Goal: Information Seeking & Learning: Find specific fact

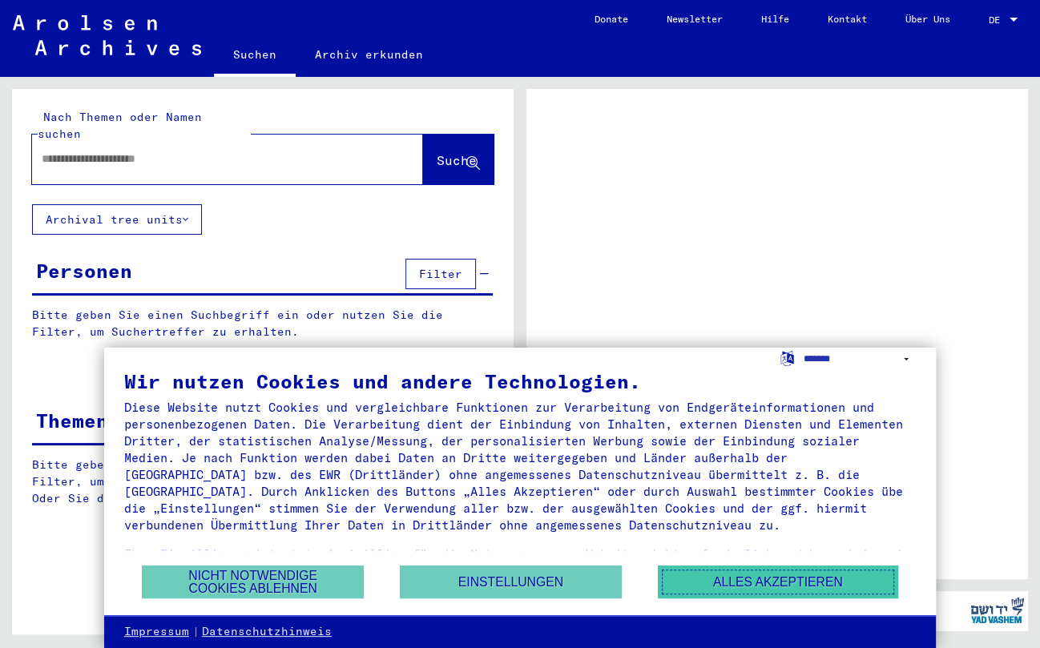
click at [814, 575] on button "Alles akzeptieren" at bounding box center [778, 582] width 240 height 33
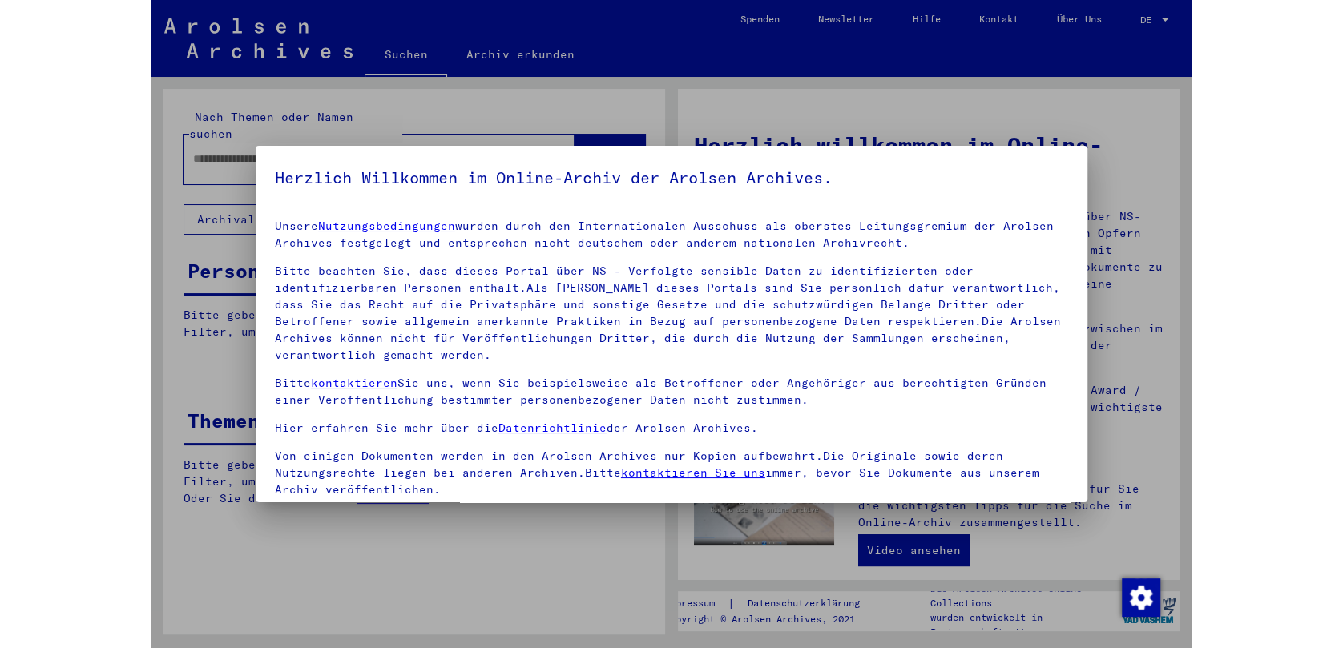
scroll to position [141, 0]
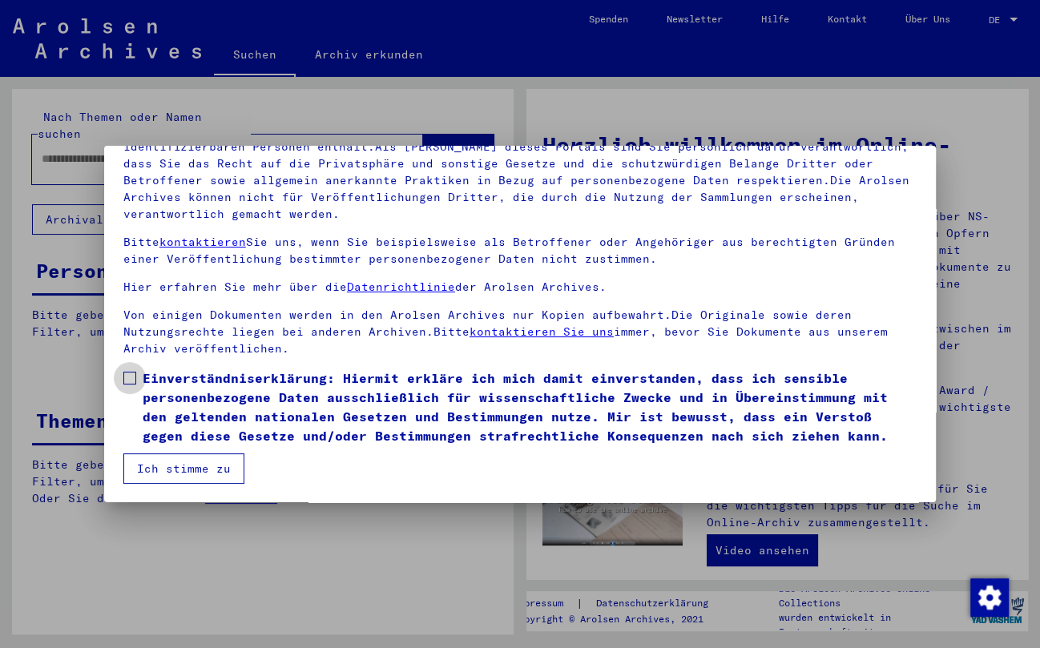
click at [135, 375] on span at bounding box center [129, 378] width 13 height 13
click at [185, 466] on button "Ich stimme zu" at bounding box center [183, 469] width 121 height 30
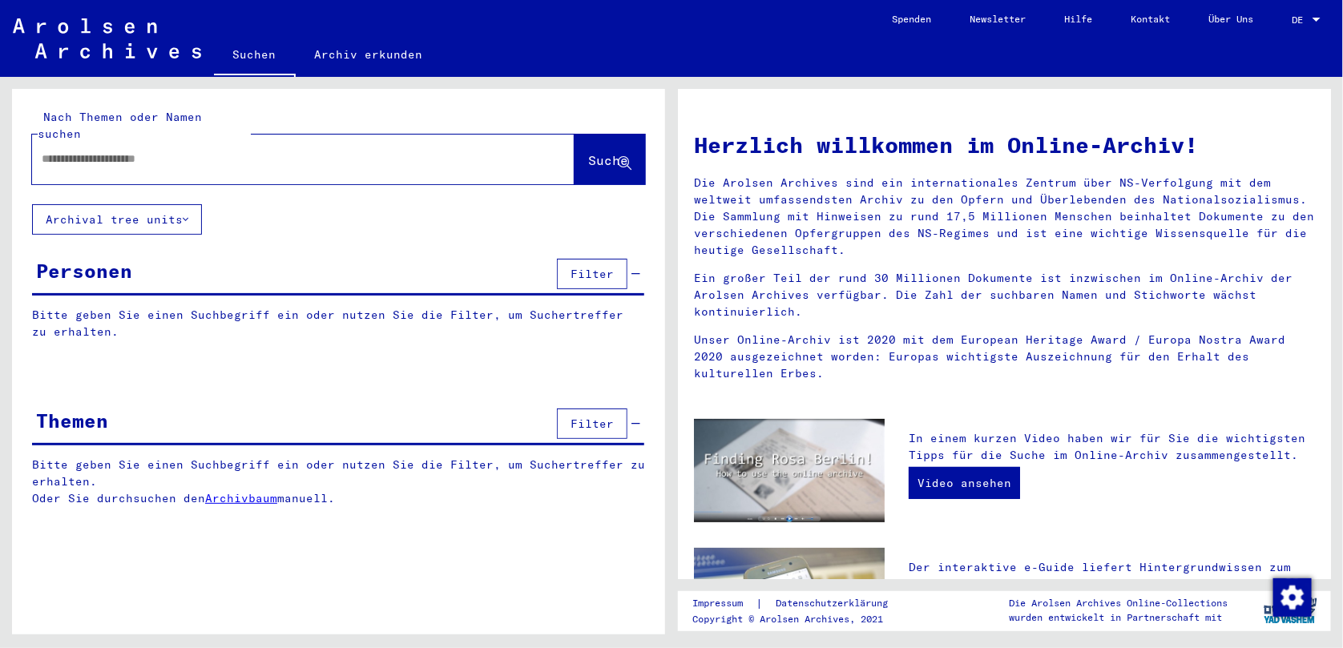
click at [302, 151] on input "text" at bounding box center [284, 159] width 485 height 17
type input "**********"
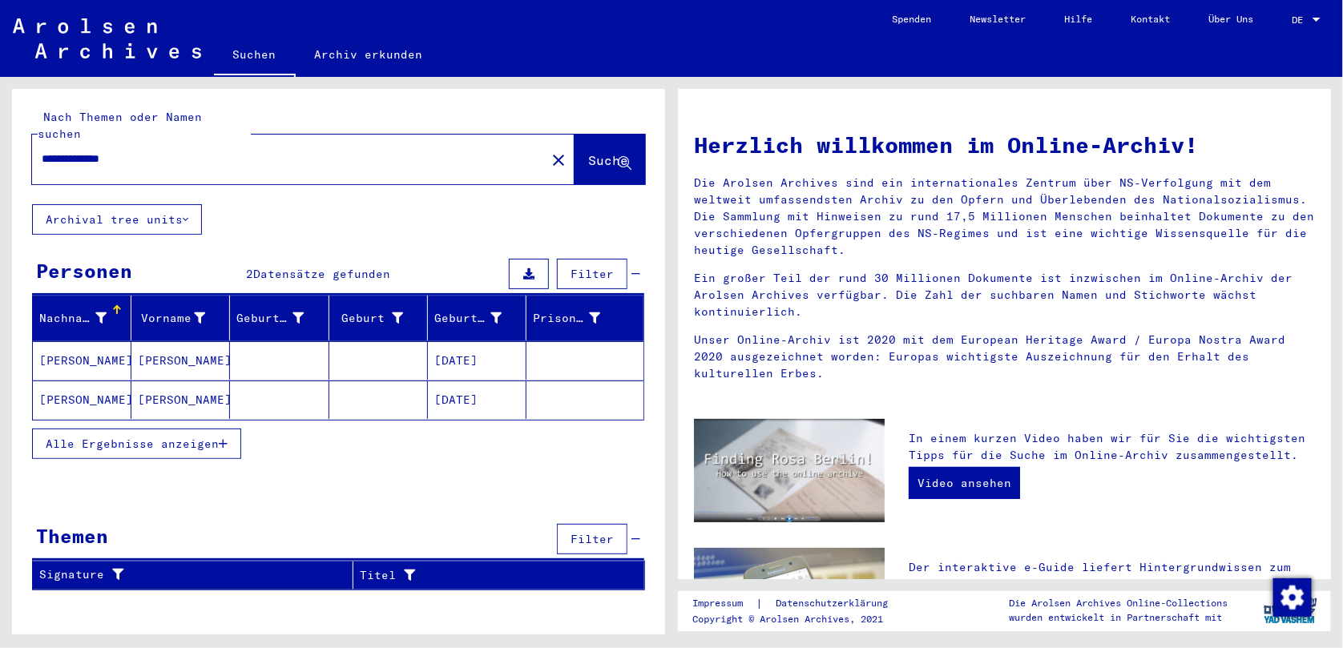
click at [63, 341] on mat-cell "[PERSON_NAME]" at bounding box center [82, 360] width 99 height 38
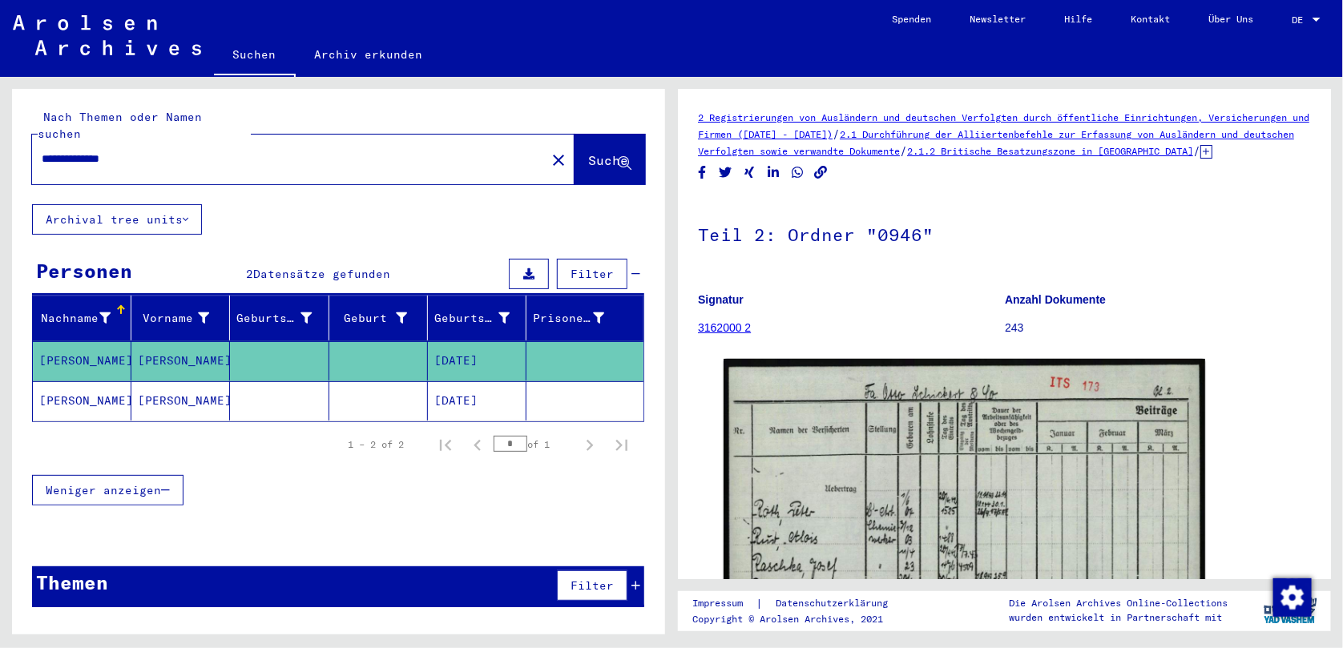
click at [720, 334] on link "3162000 2" at bounding box center [724, 327] width 53 height 13
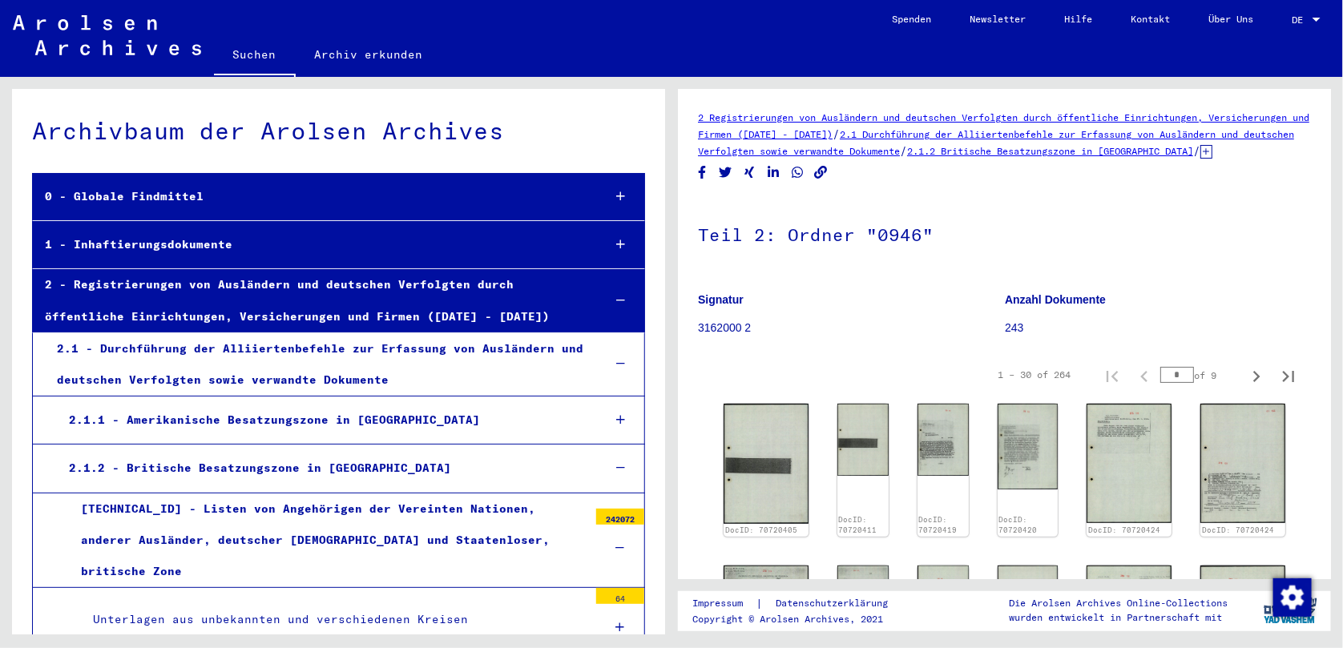
scroll to position [6172, 0]
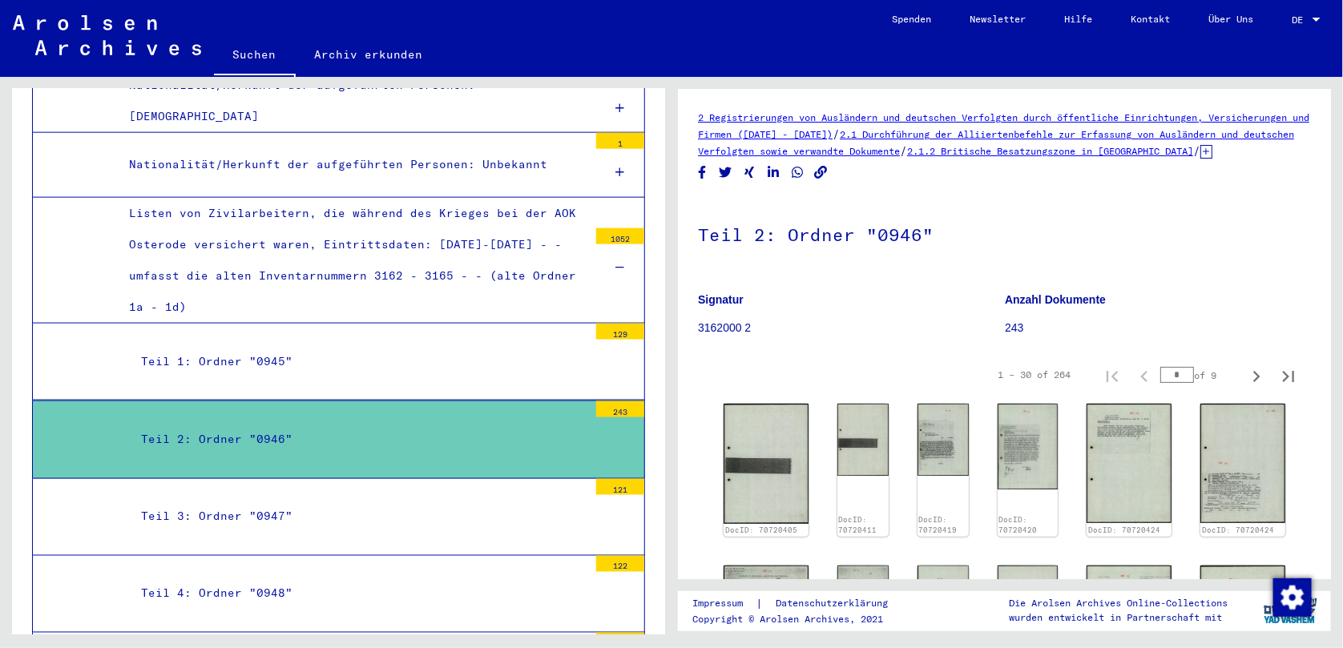
click at [489, 401] on mat-tree-node "Teil 2: Ordner "0946" 243" at bounding box center [338, 440] width 613 height 78
click at [774, 448] on img at bounding box center [765, 464] width 89 height 126
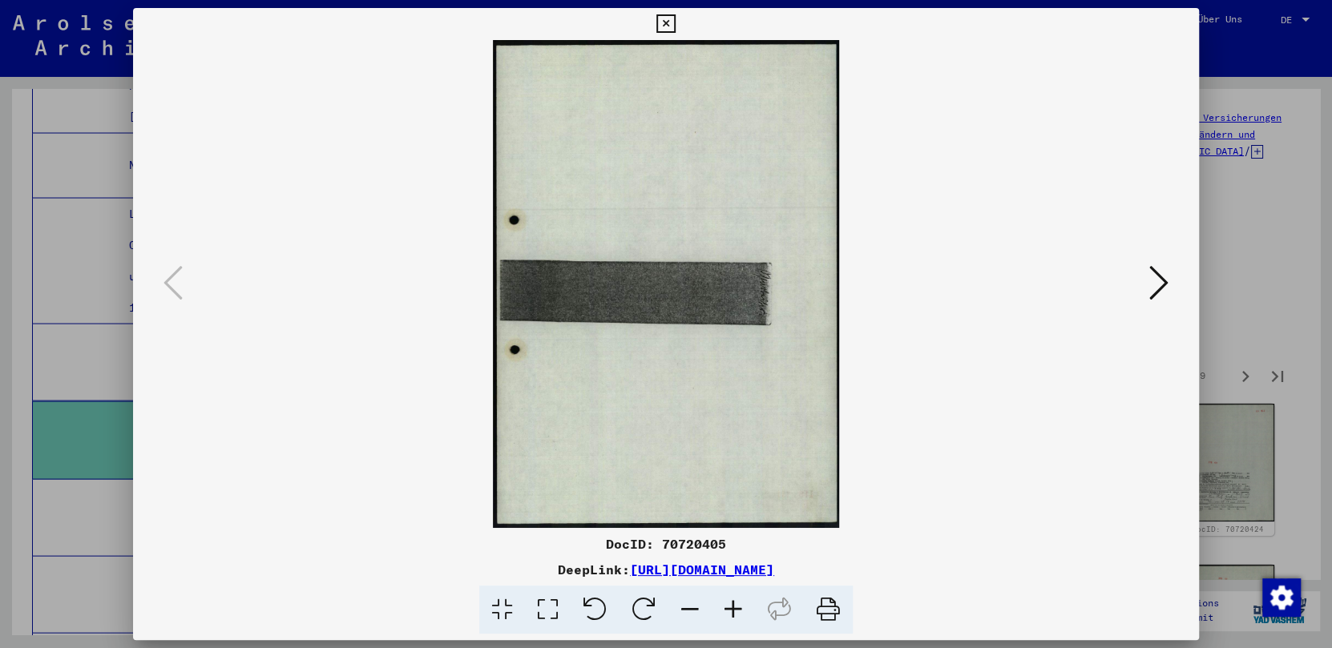
click at [1040, 277] on icon at bounding box center [1158, 283] width 19 height 38
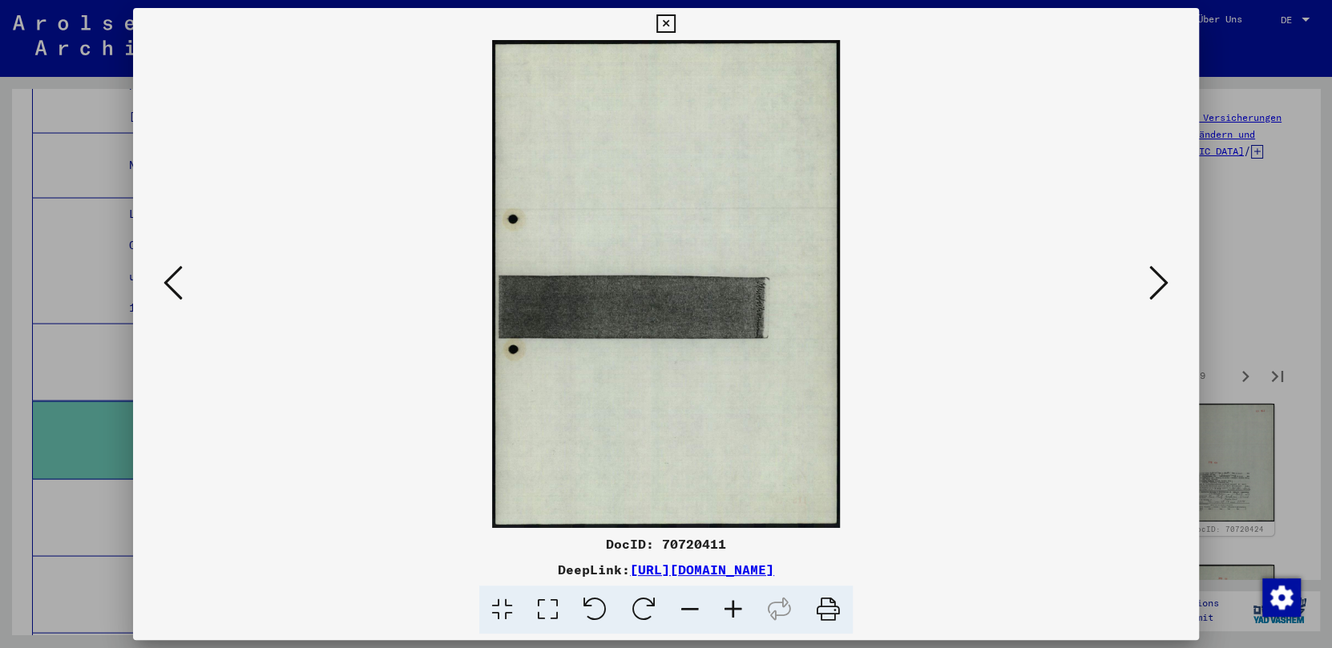
click at [1040, 277] on icon at bounding box center [1158, 283] width 19 height 38
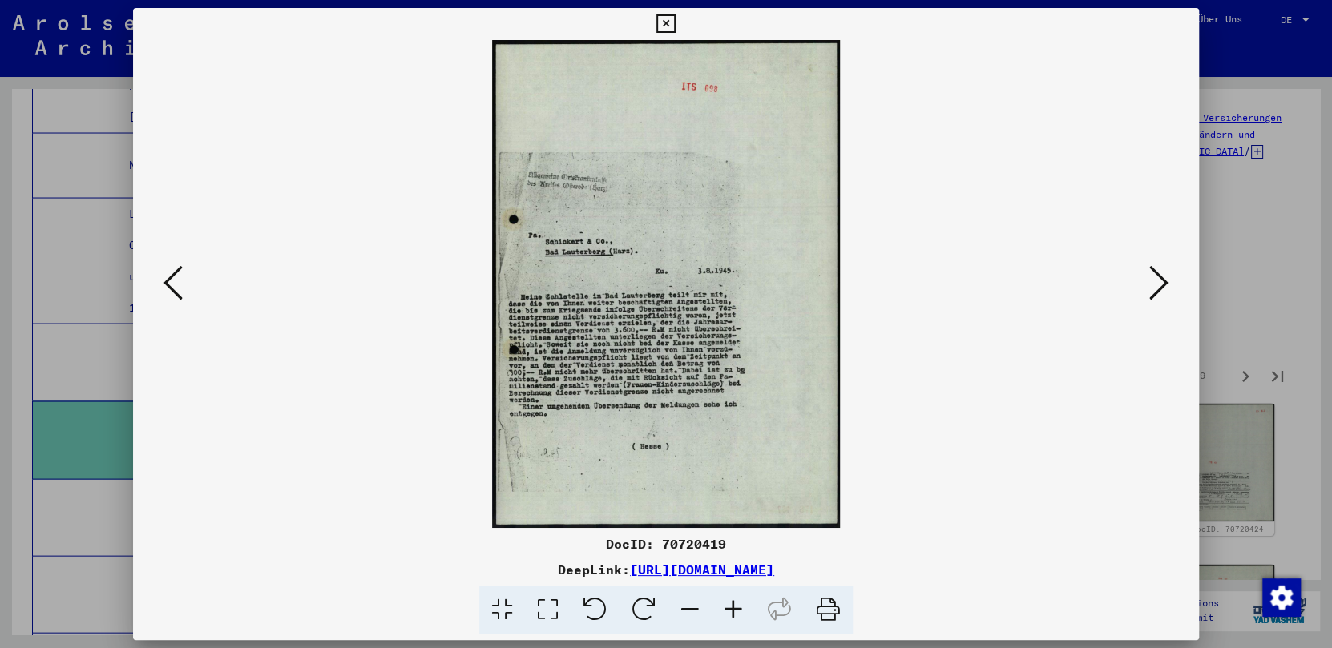
click at [545, 613] on icon at bounding box center [548, 610] width 46 height 49
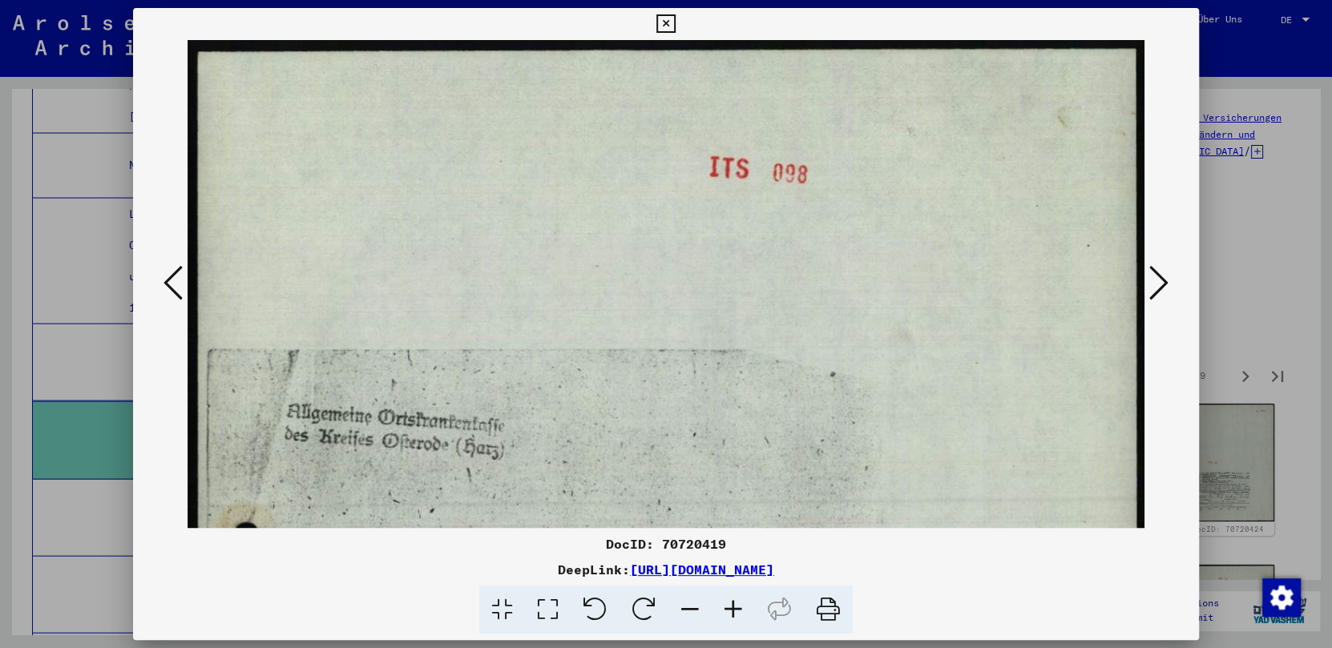
click at [541, 620] on icon at bounding box center [548, 610] width 46 height 49
click at [558, 615] on icon at bounding box center [548, 610] width 46 height 49
click at [593, 607] on icon at bounding box center [595, 610] width 49 height 49
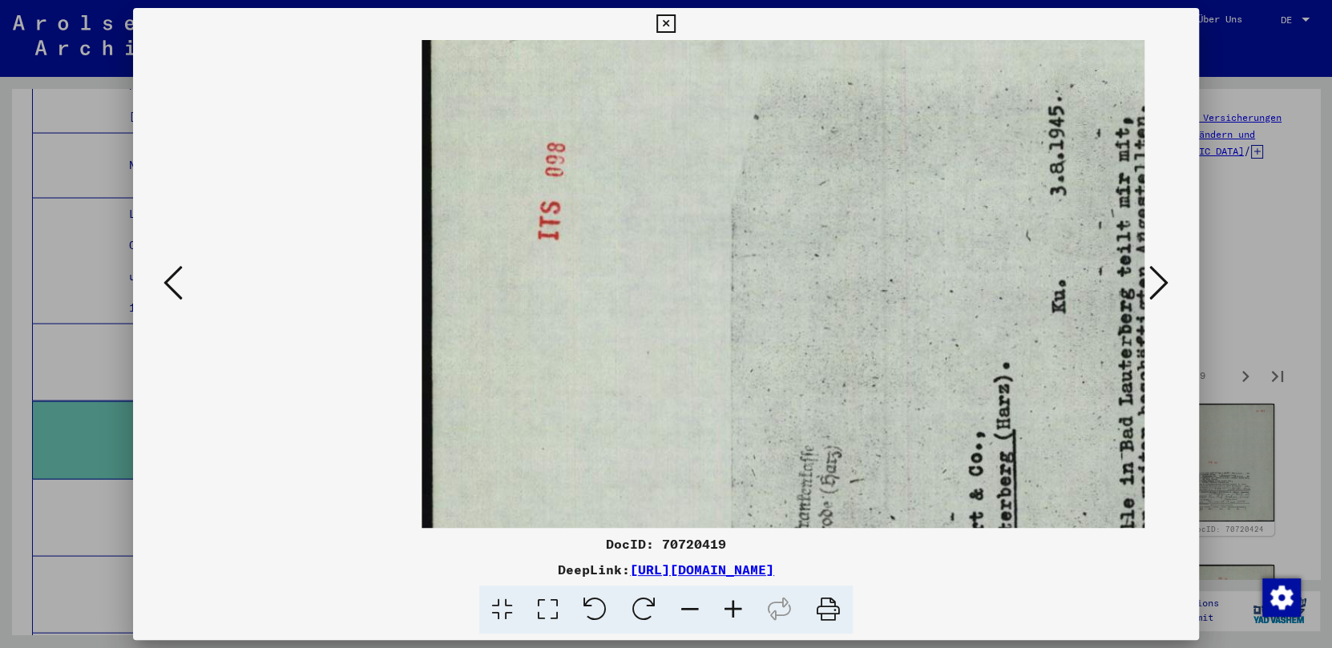
click at [593, 607] on icon at bounding box center [595, 610] width 49 height 49
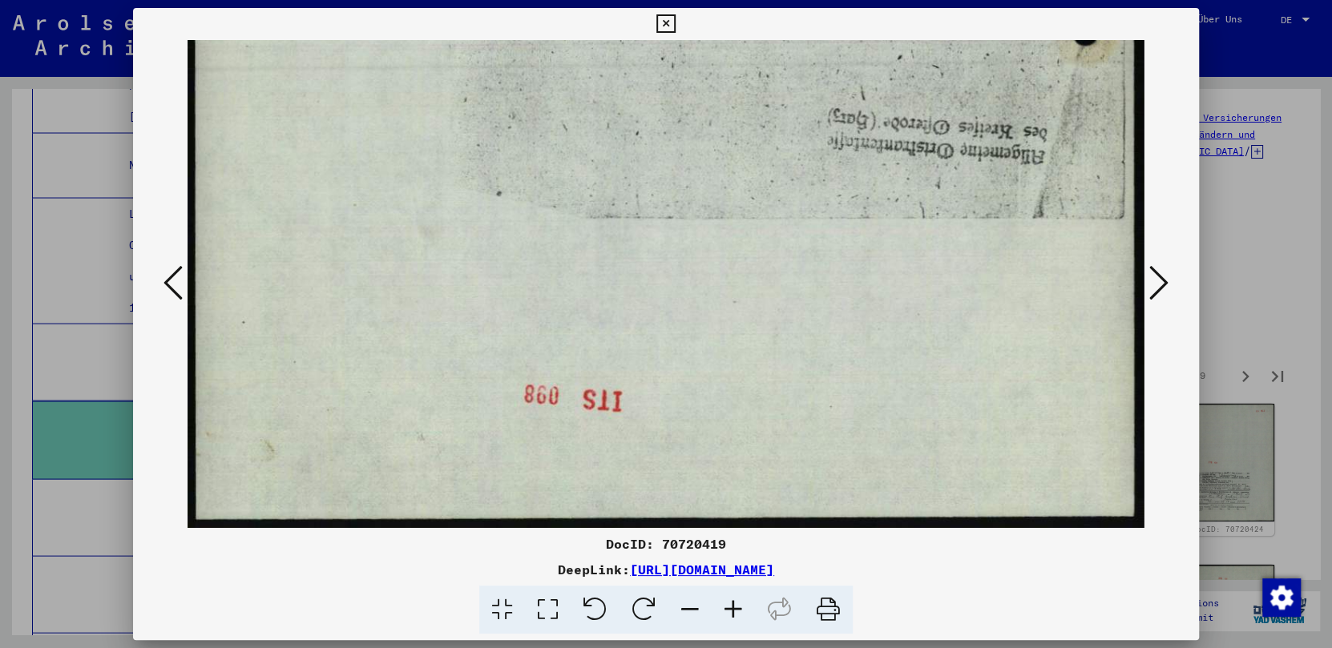
click at [593, 607] on icon at bounding box center [595, 610] width 49 height 49
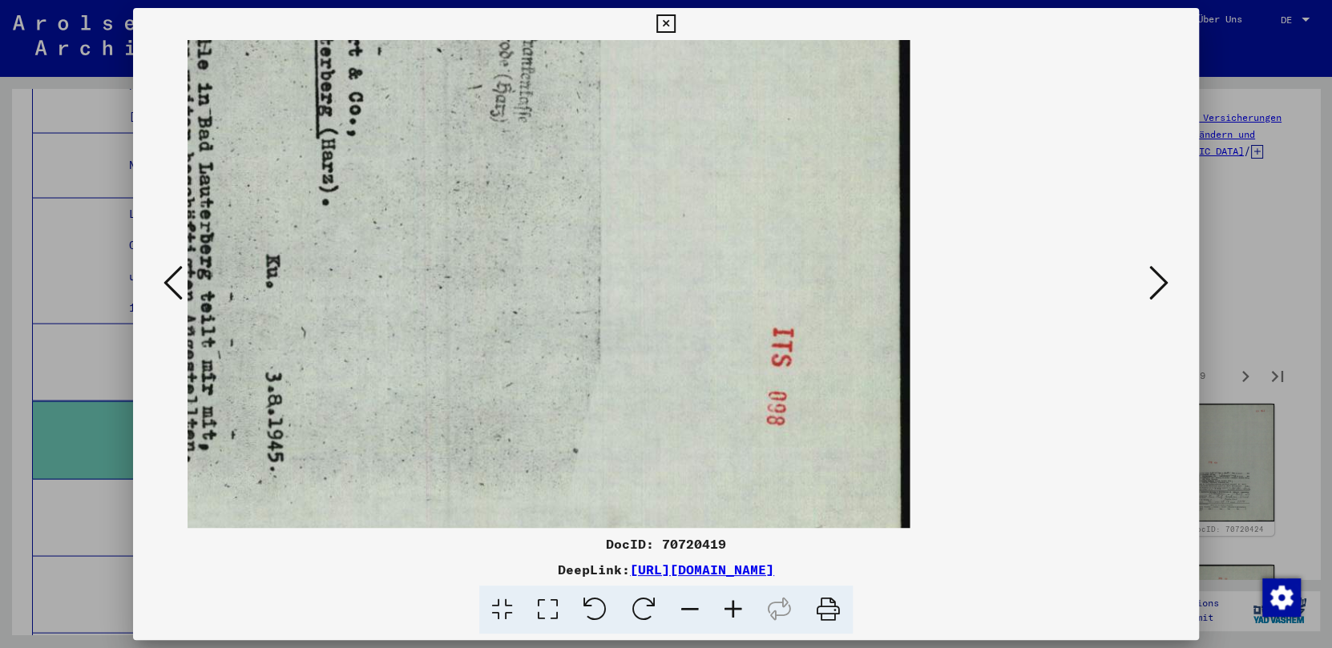
click at [593, 607] on icon at bounding box center [595, 610] width 49 height 49
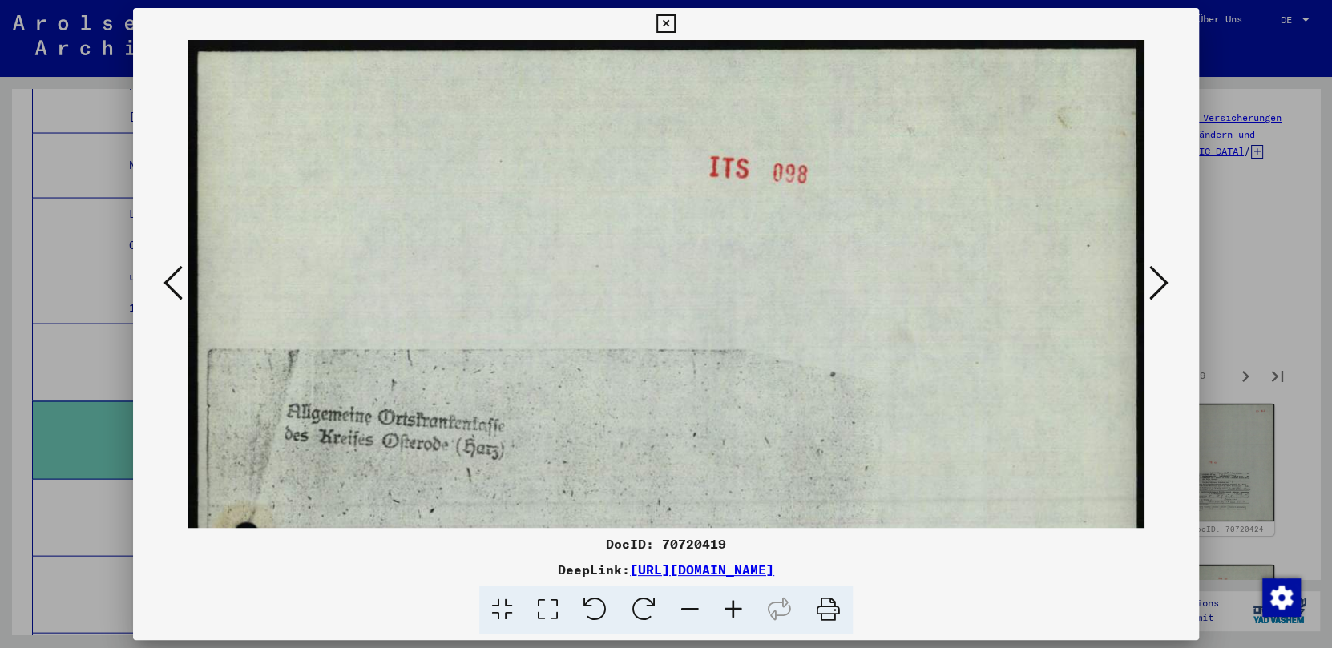
click at [692, 614] on icon at bounding box center [689, 610] width 43 height 49
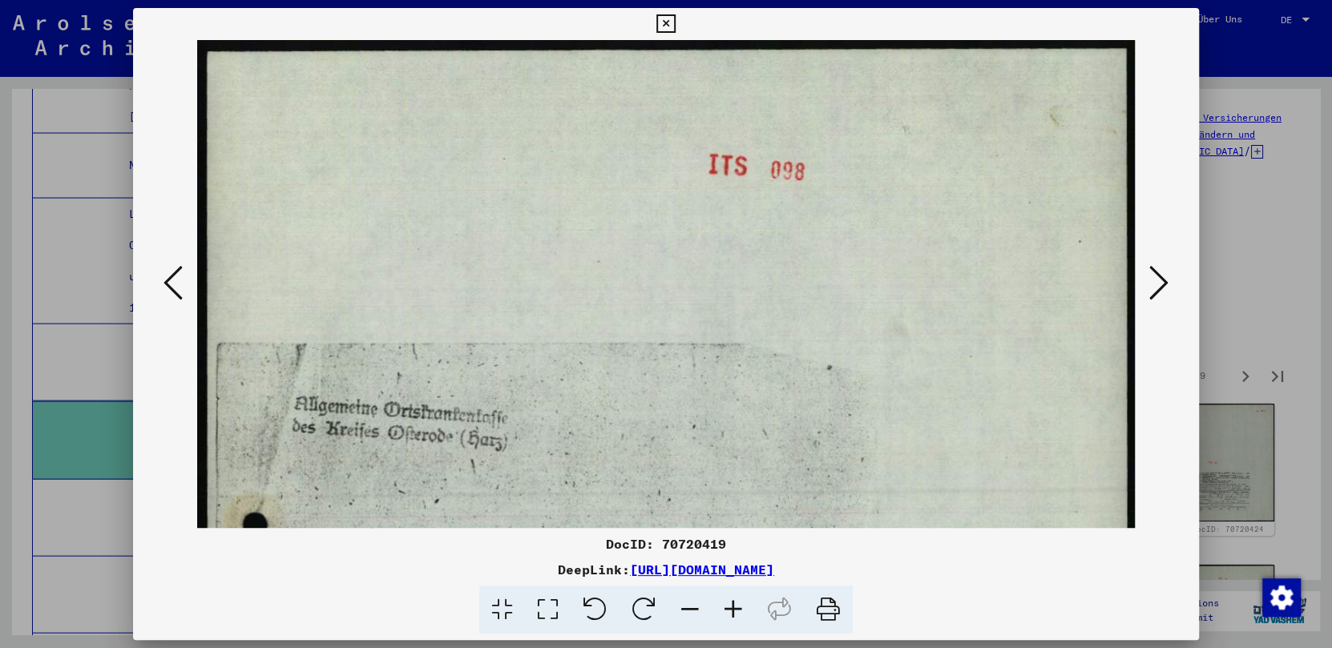
click at [692, 614] on icon at bounding box center [689, 610] width 43 height 49
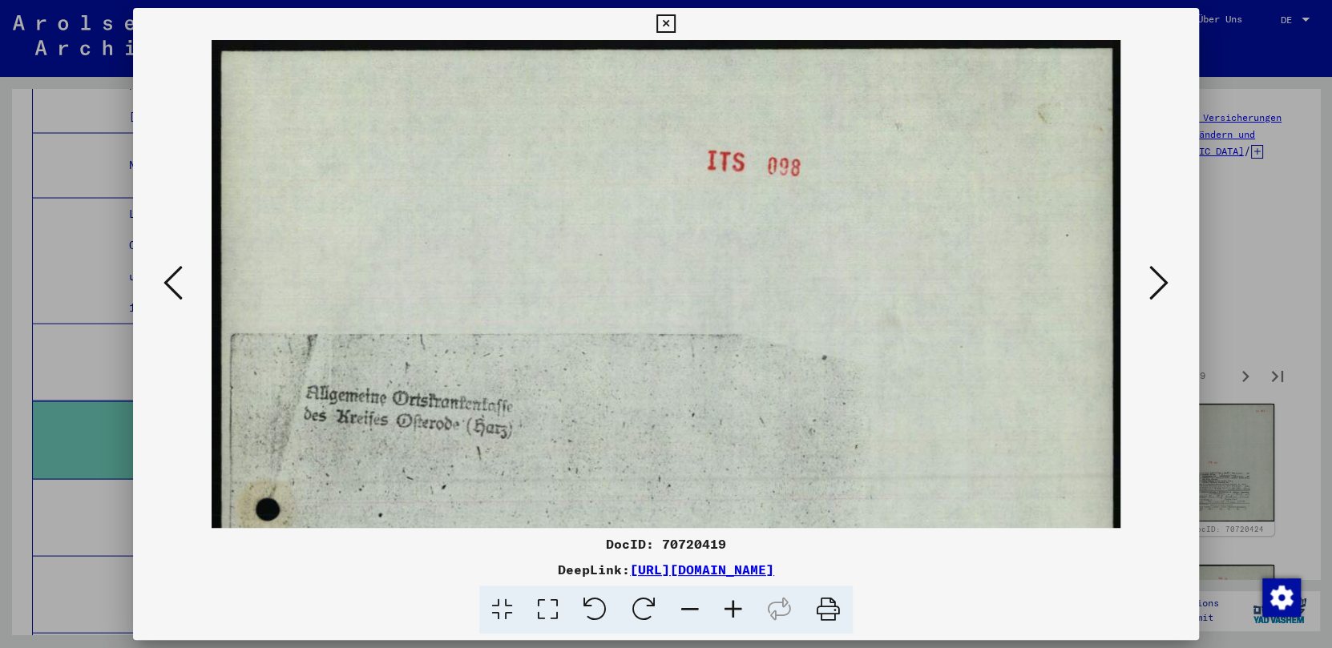
click at [692, 614] on icon at bounding box center [689, 610] width 43 height 49
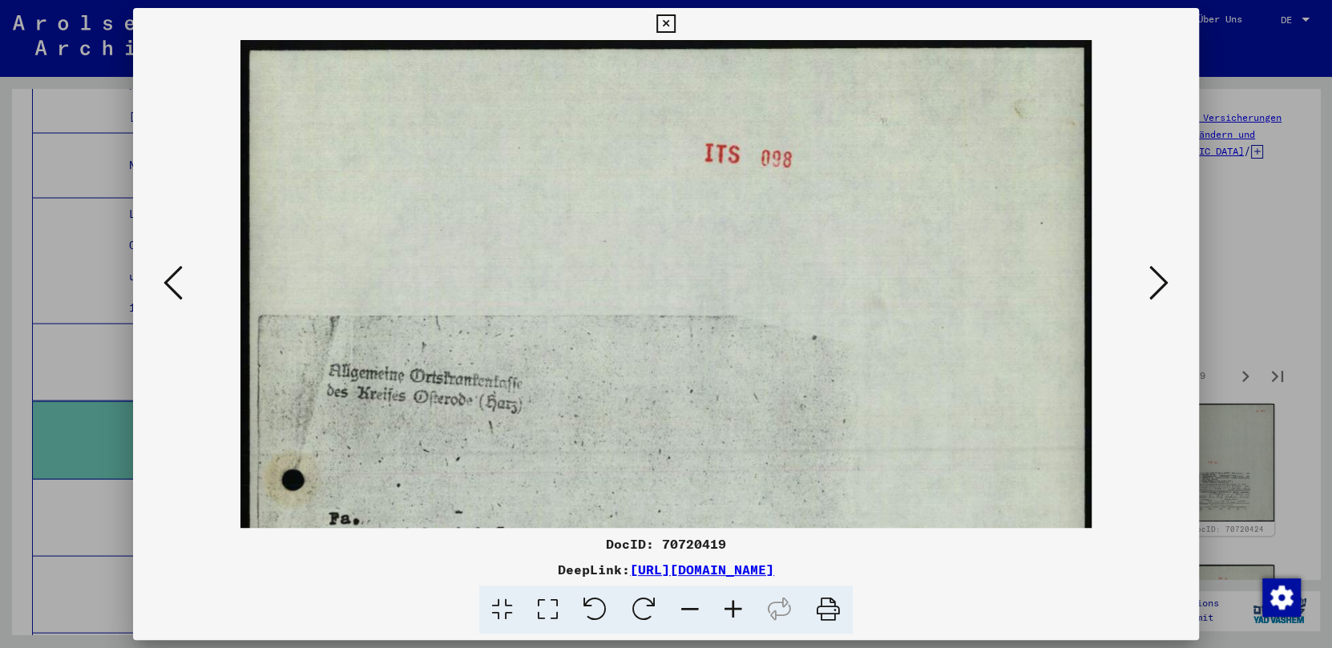
click at [692, 614] on icon at bounding box center [689, 610] width 43 height 49
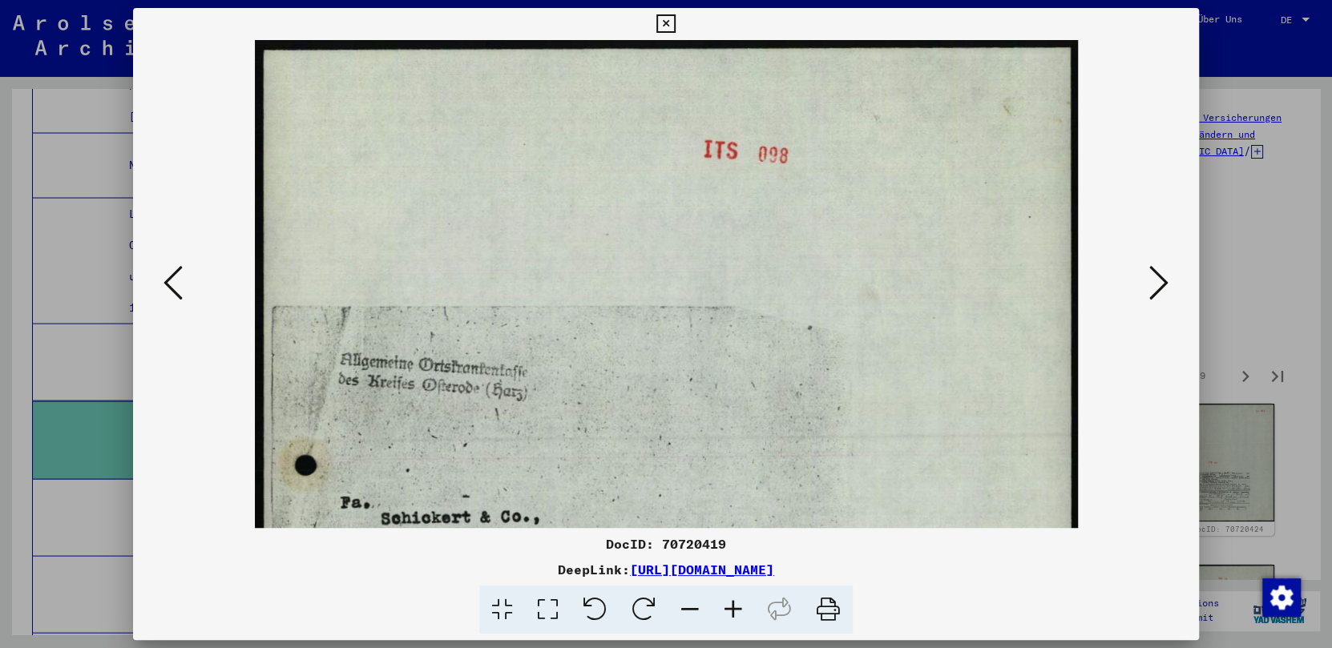
click at [692, 614] on icon at bounding box center [689, 610] width 43 height 49
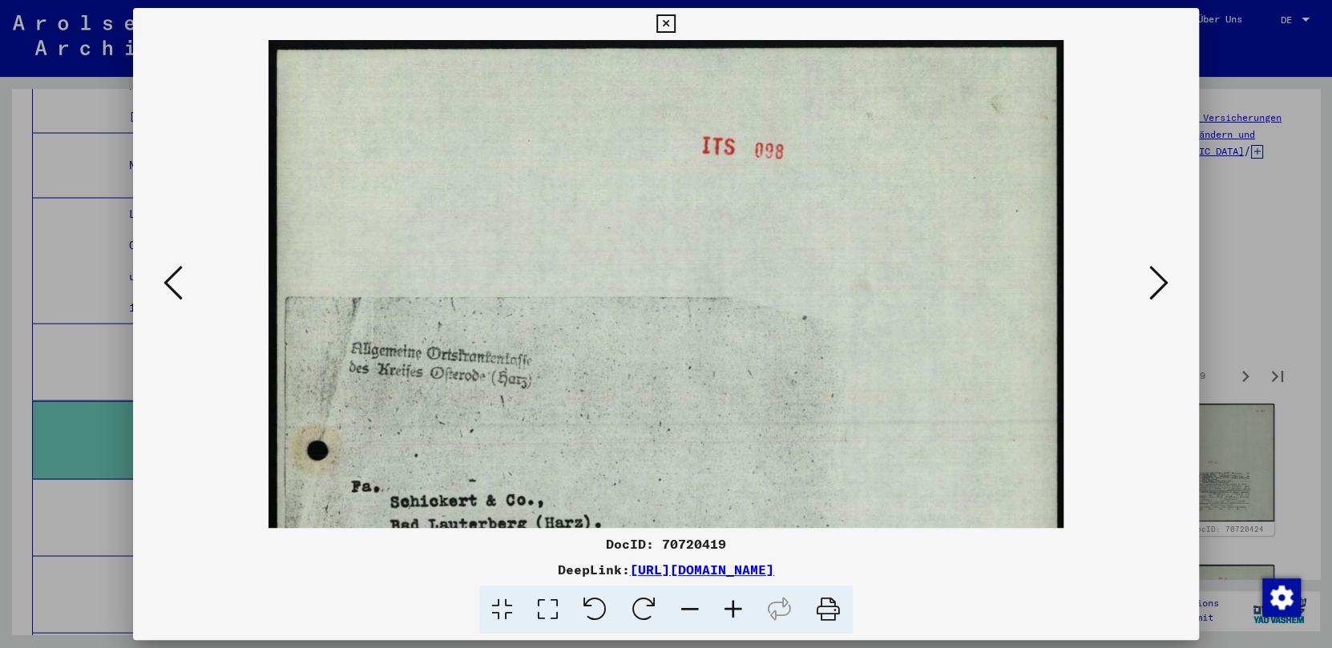
click at [692, 614] on icon at bounding box center [689, 610] width 43 height 49
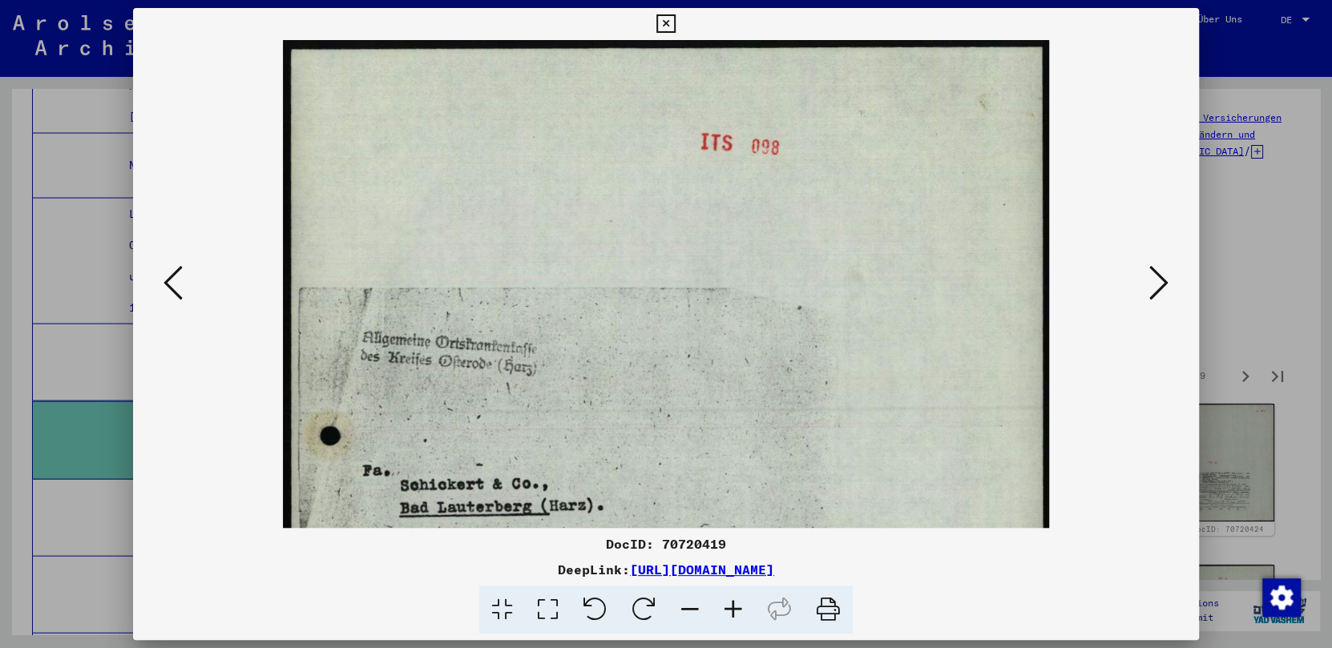
click at [692, 614] on icon at bounding box center [689, 610] width 43 height 49
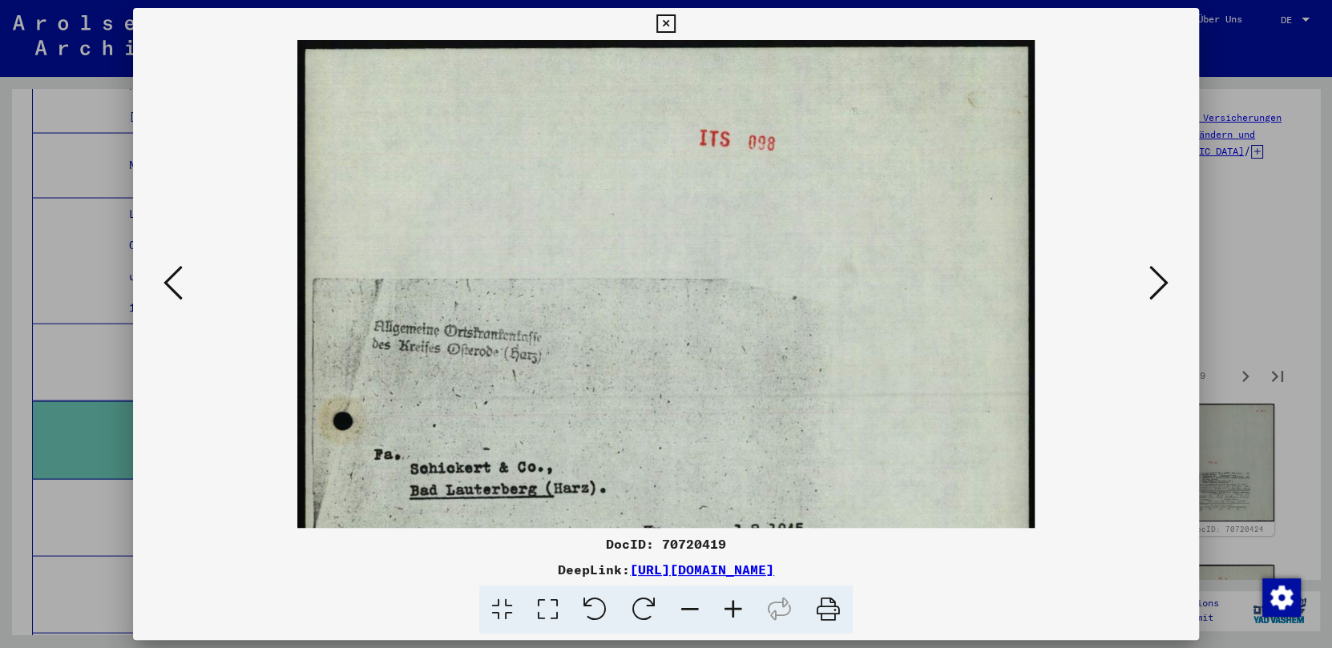
click at [692, 614] on icon at bounding box center [689, 610] width 43 height 49
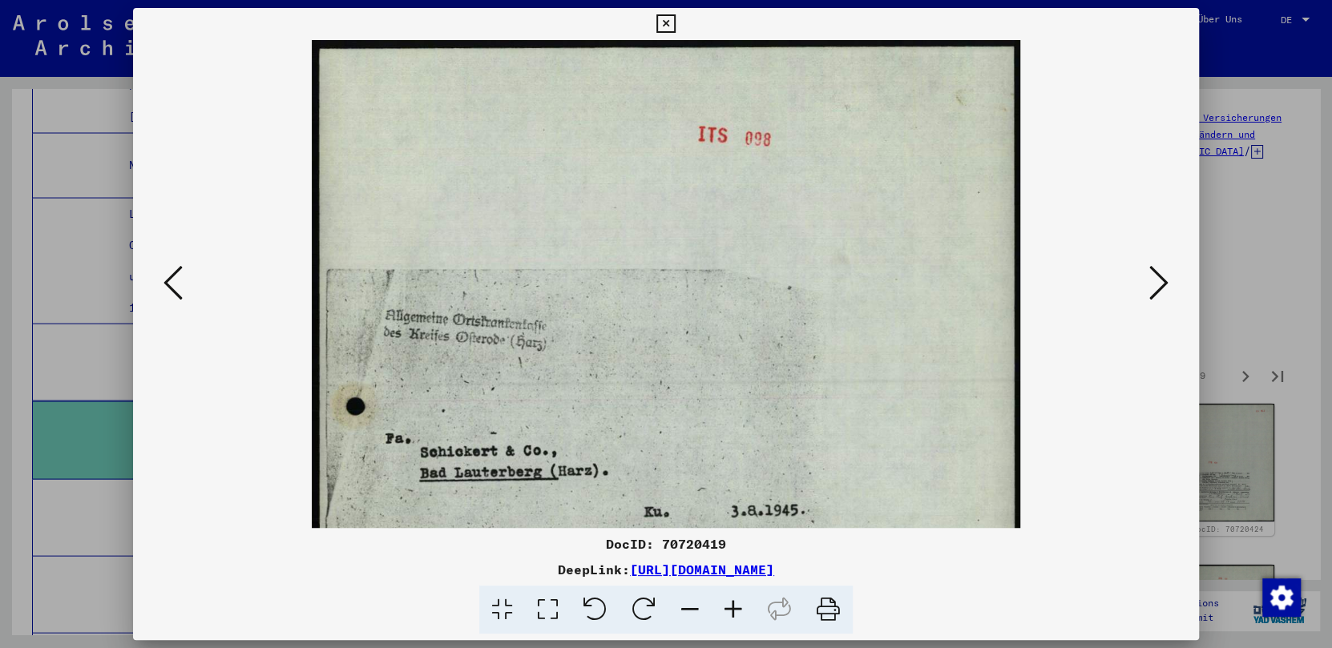
click at [692, 614] on icon at bounding box center [689, 610] width 43 height 49
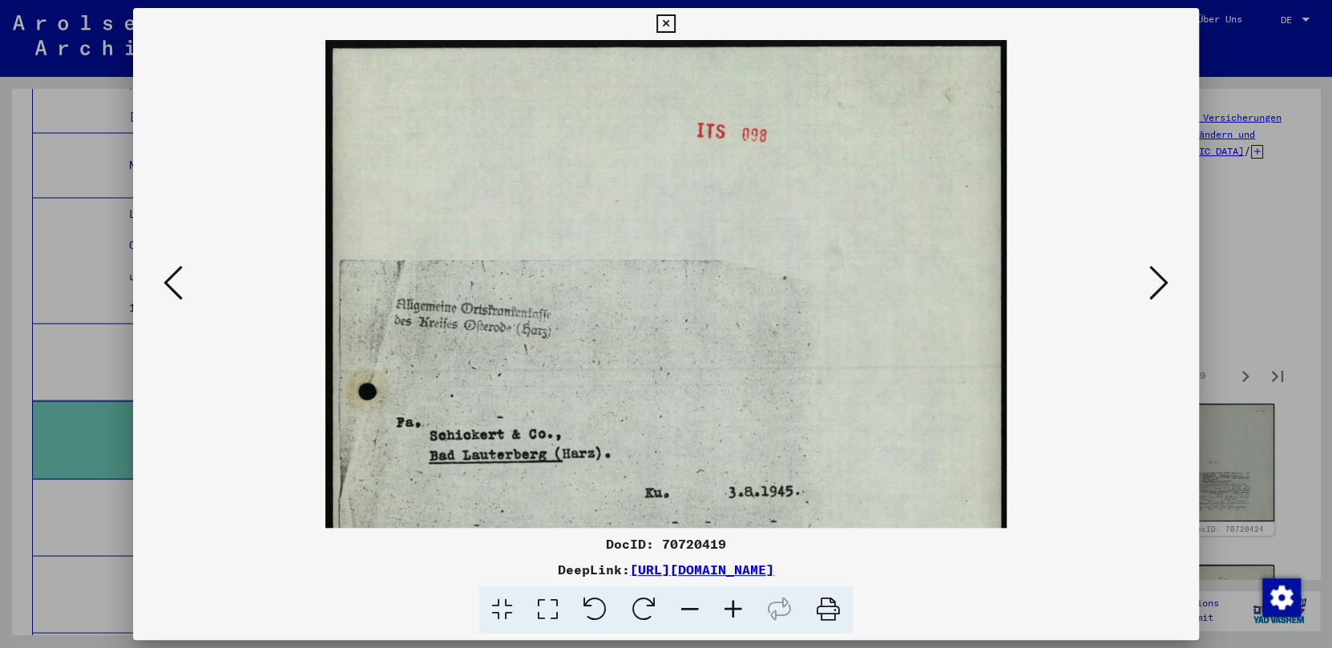
click at [692, 614] on icon at bounding box center [689, 610] width 43 height 49
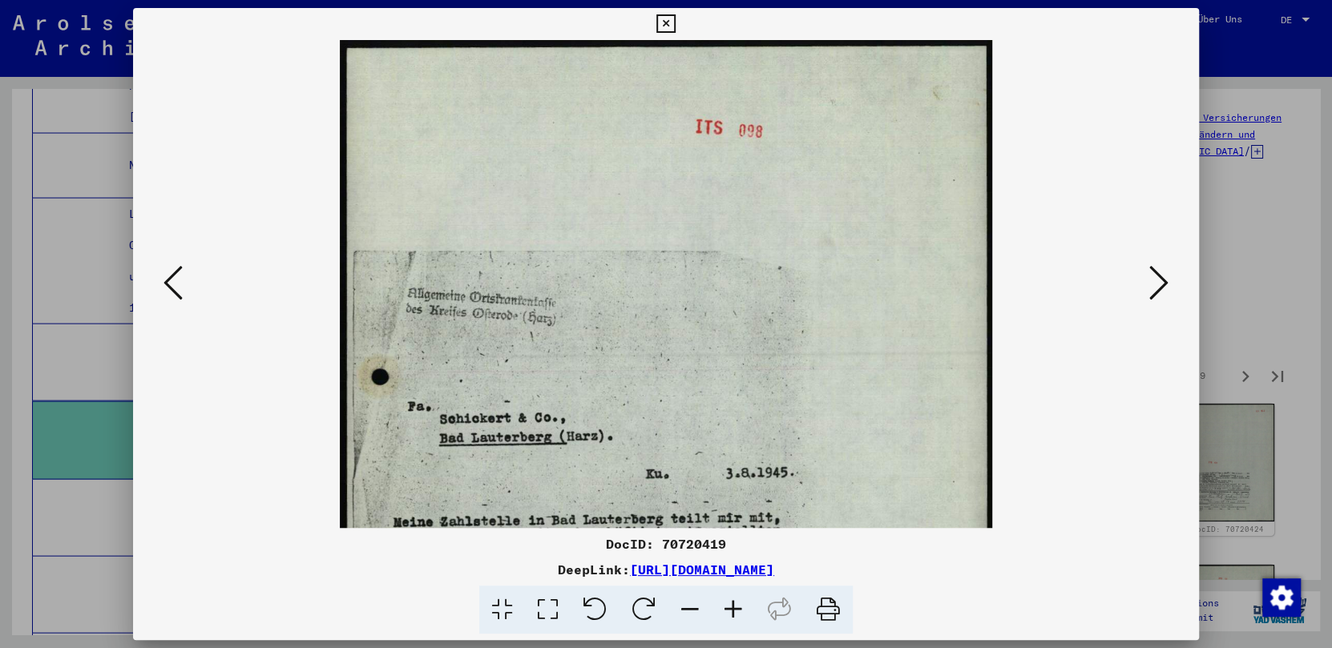
click at [692, 614] on icon at bounding box center [689, 610] width 43 height 49
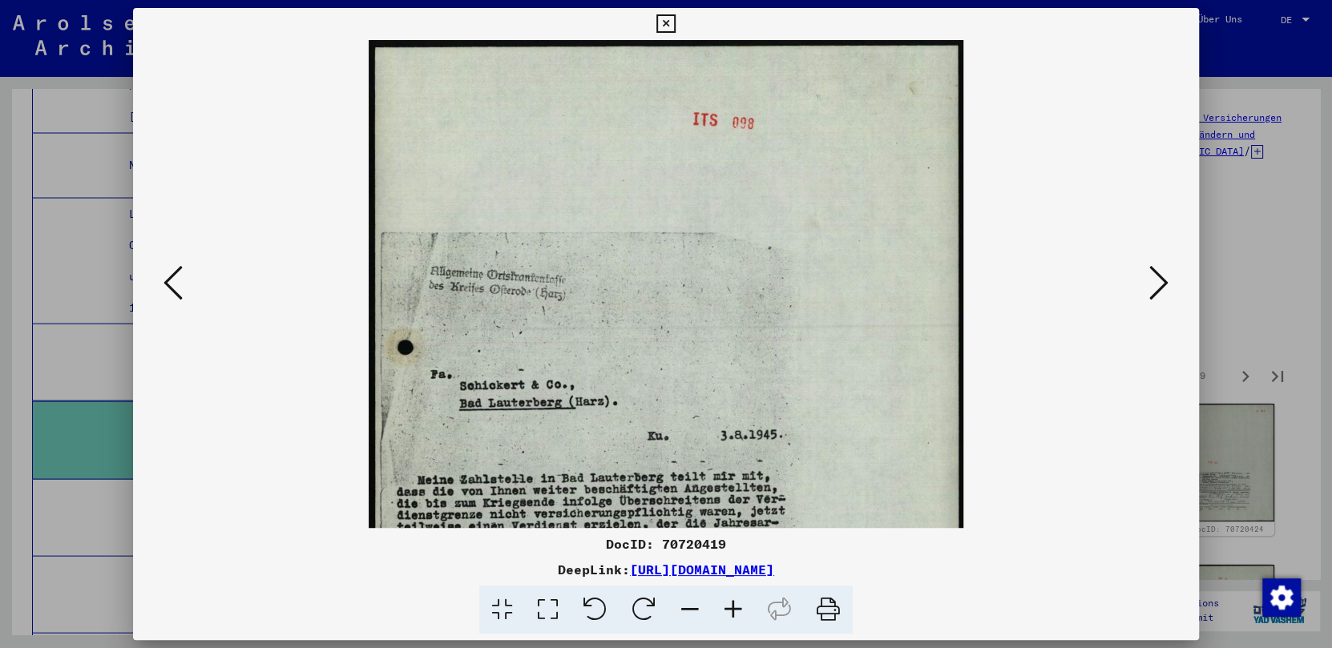
click at [692, 614] on icon at bounding box center [689, 610] width 43 height 49
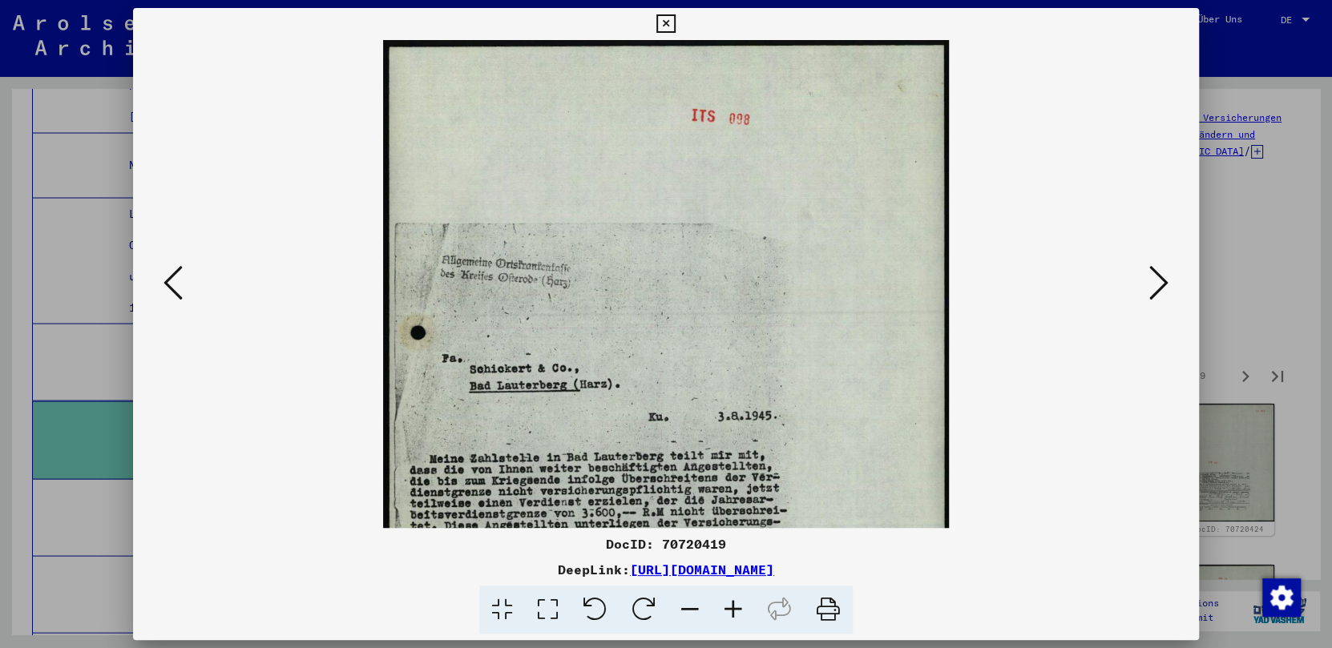
click at [692, 614] on icon at bounding box center [689, 610] width 43 height 49
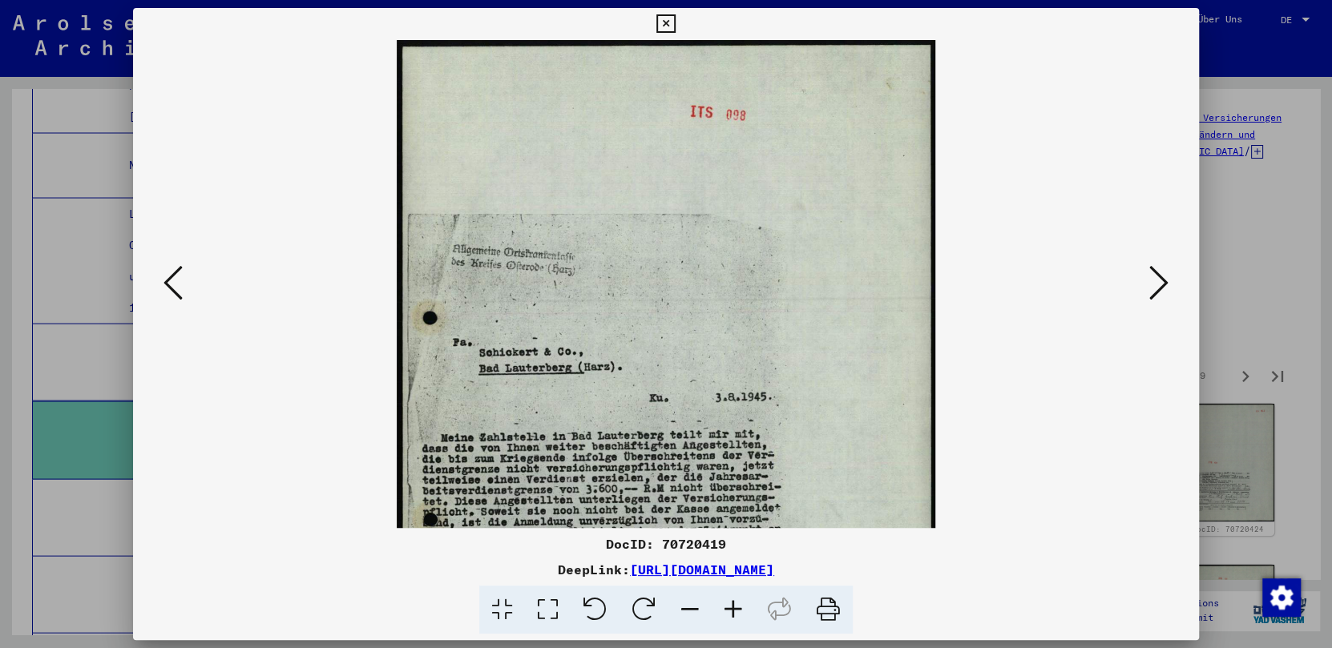
click at [692, 614] on icon at bounding box center [689, 610] width 43 height 49
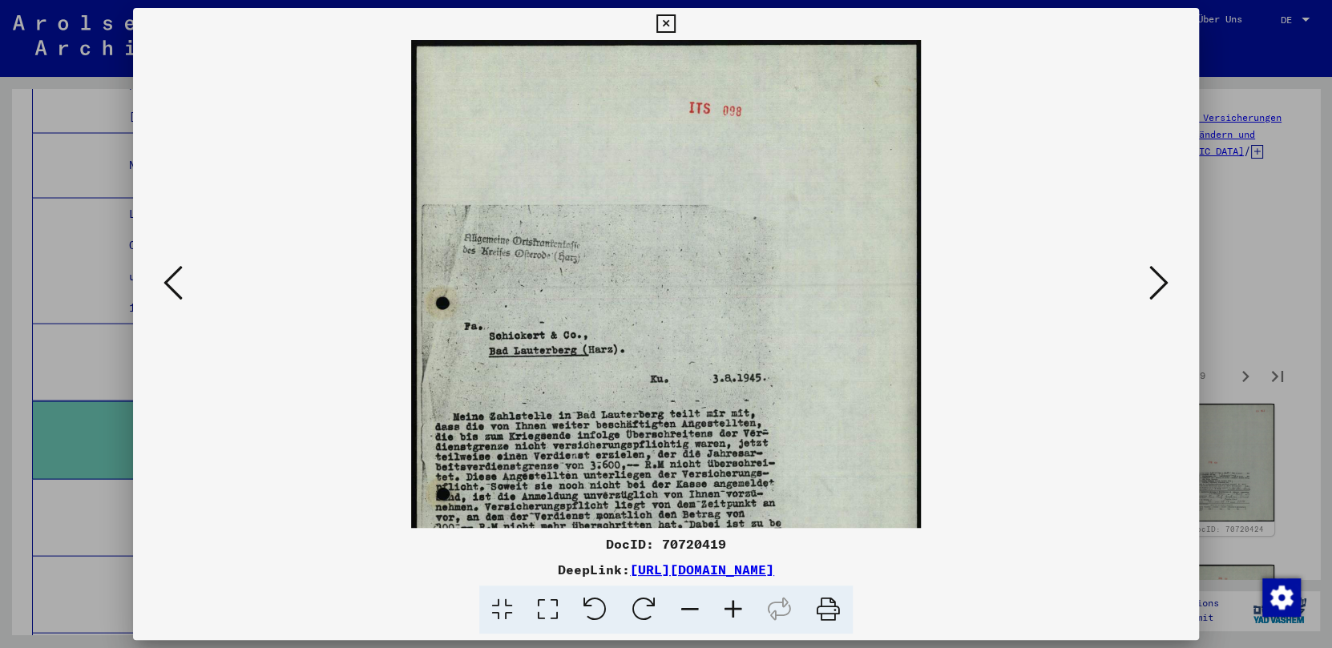
click at [692, 614] on icon at bounding box center [689, 610] width 43 height 49
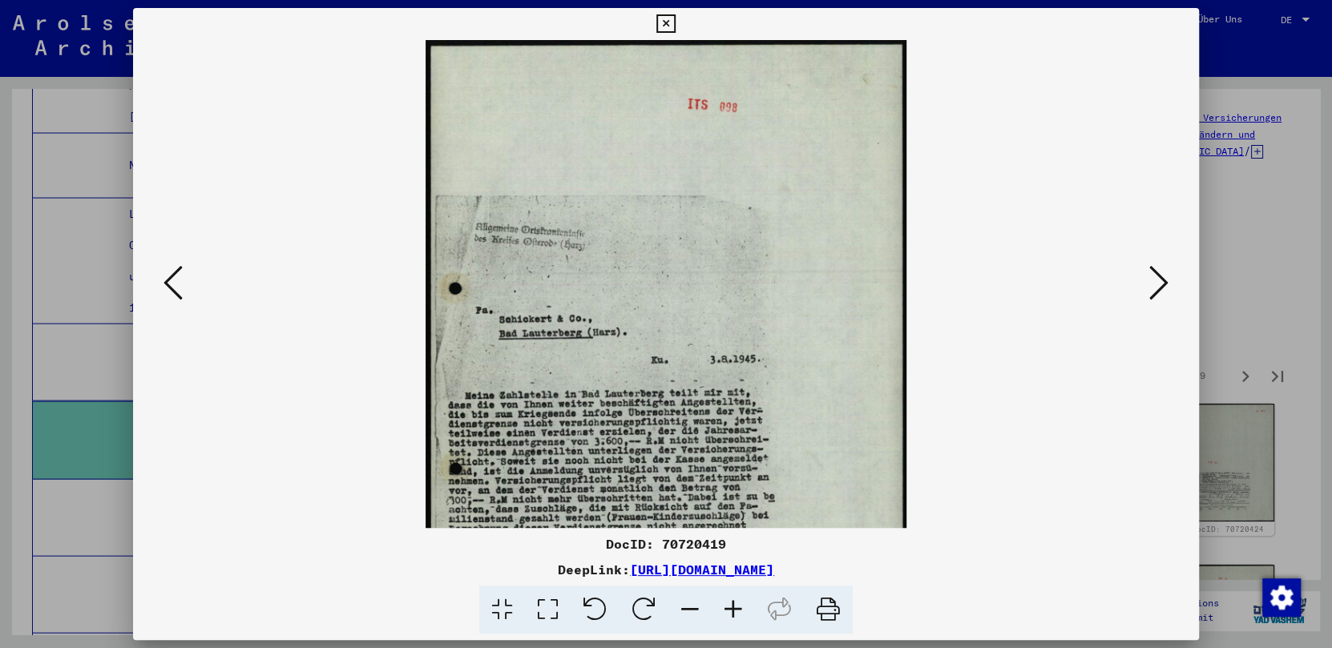
click at [692, 614] on icon at bounding box center [689, 610] width 43 height 49
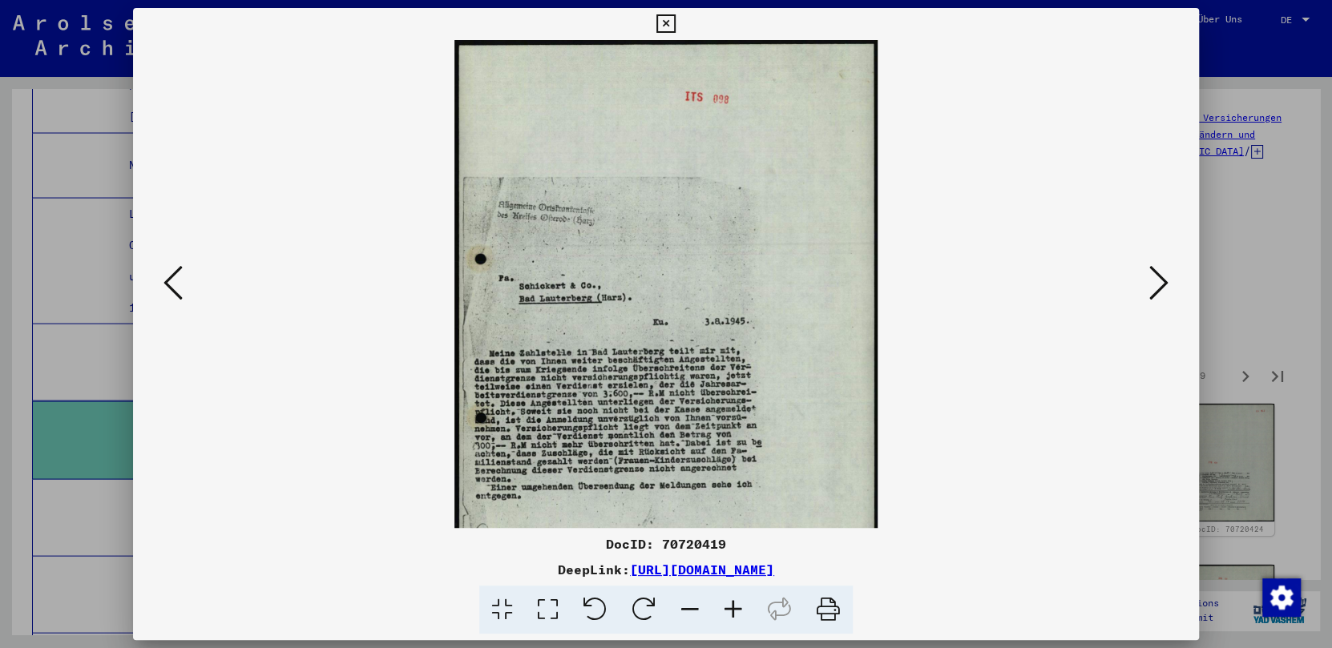
click at [692, 614] on icon at bounding box center [689, 610] width 43 height 49
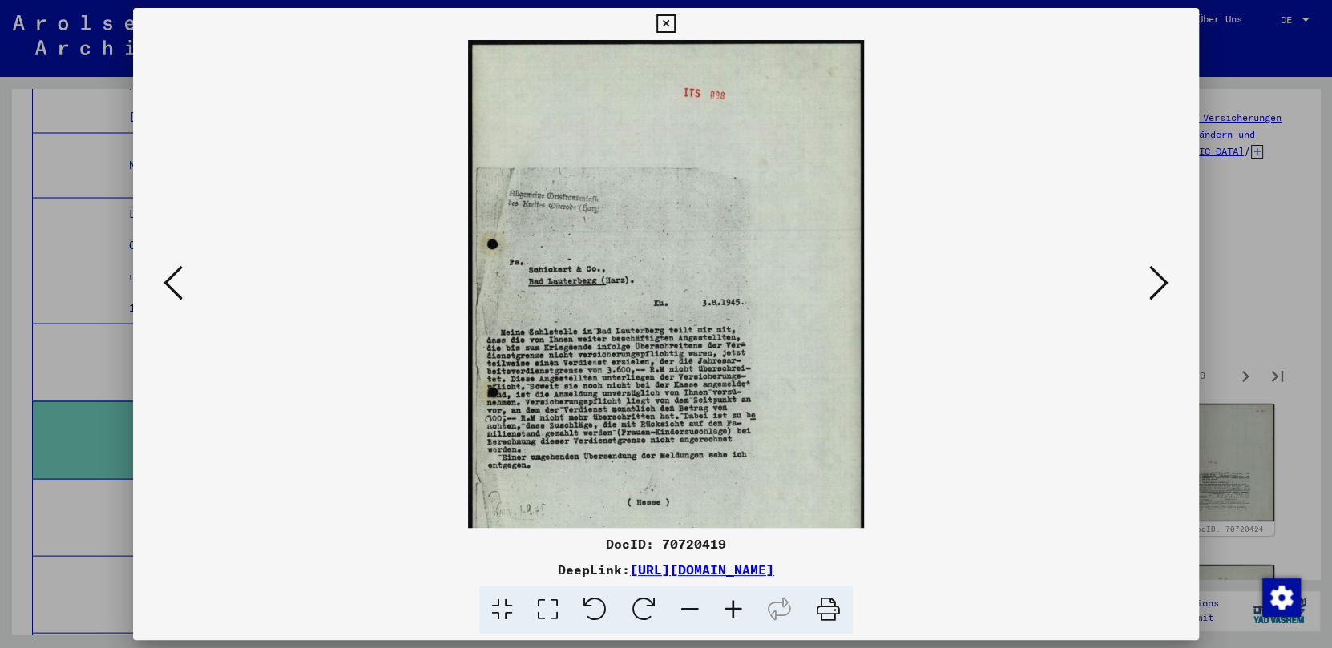
click at [692, 614] on icon at bounding box center [689, 610] width 43 height 49
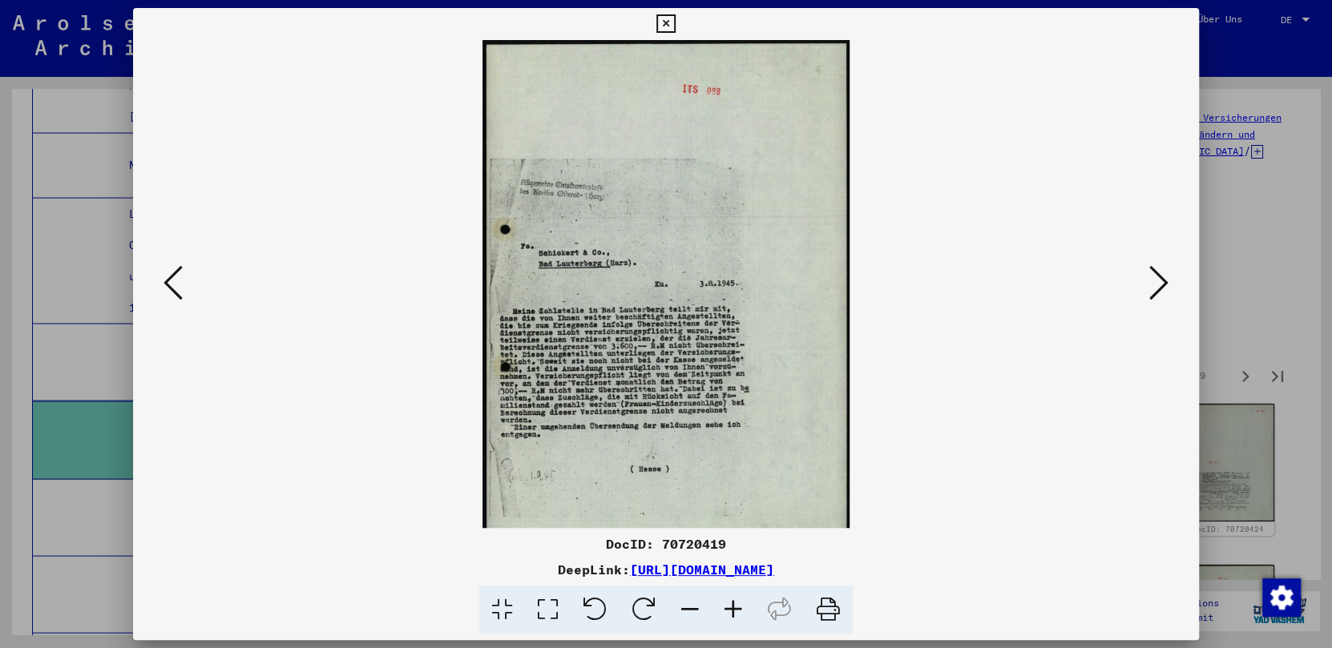
click at [692, 614] on icon at bounding box center [689, 610] width 43 height 49
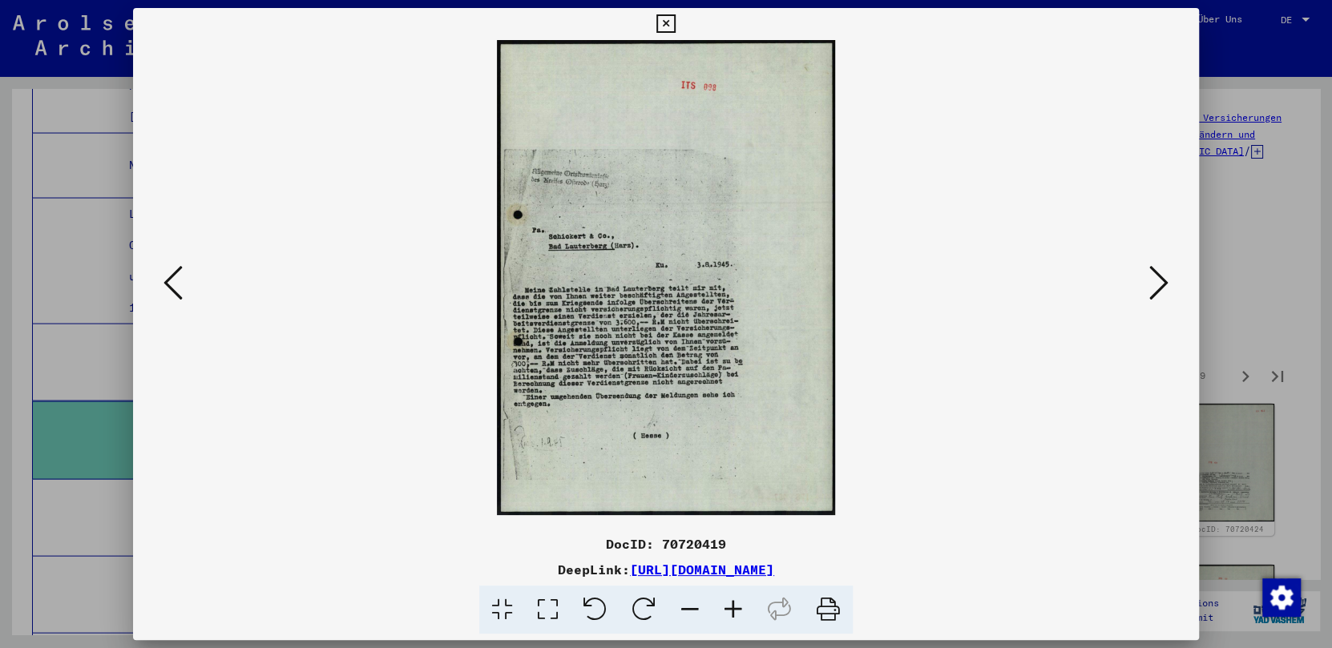
click at [692, 614] on icon at bounding box center [689, 610] width 43 height 49
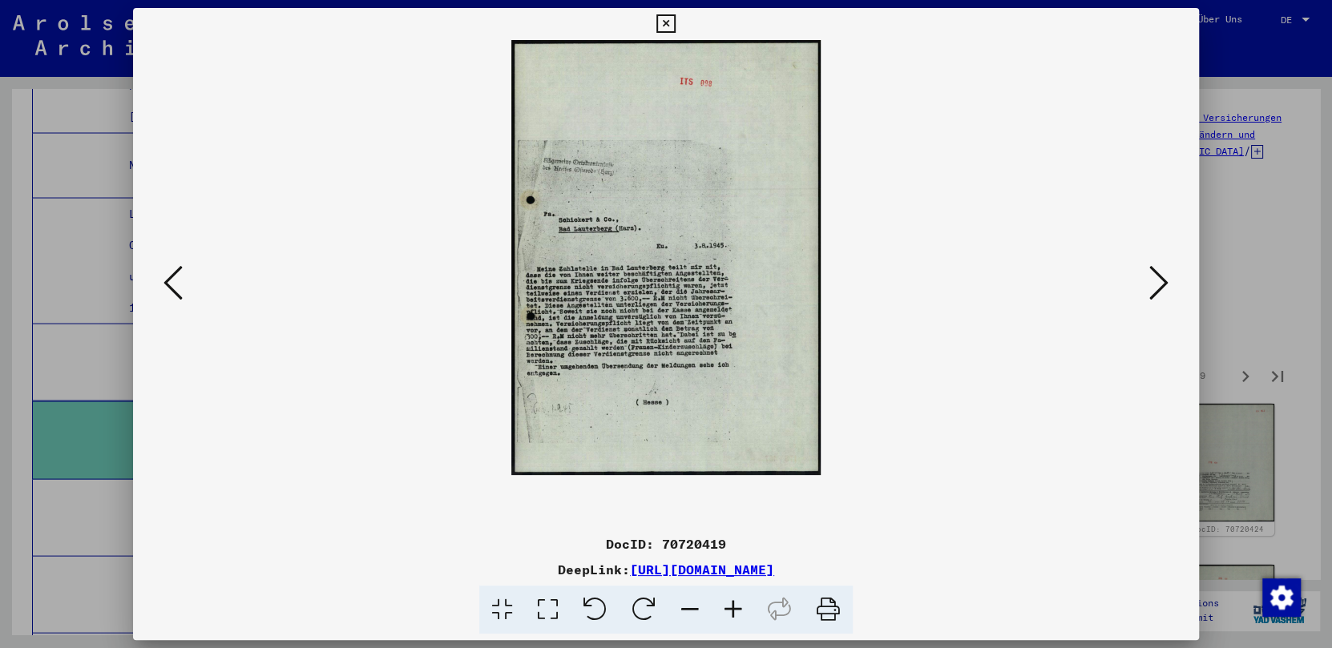
click at [692, 614] on icon at bounding box center [689, 610] width 43 height 49
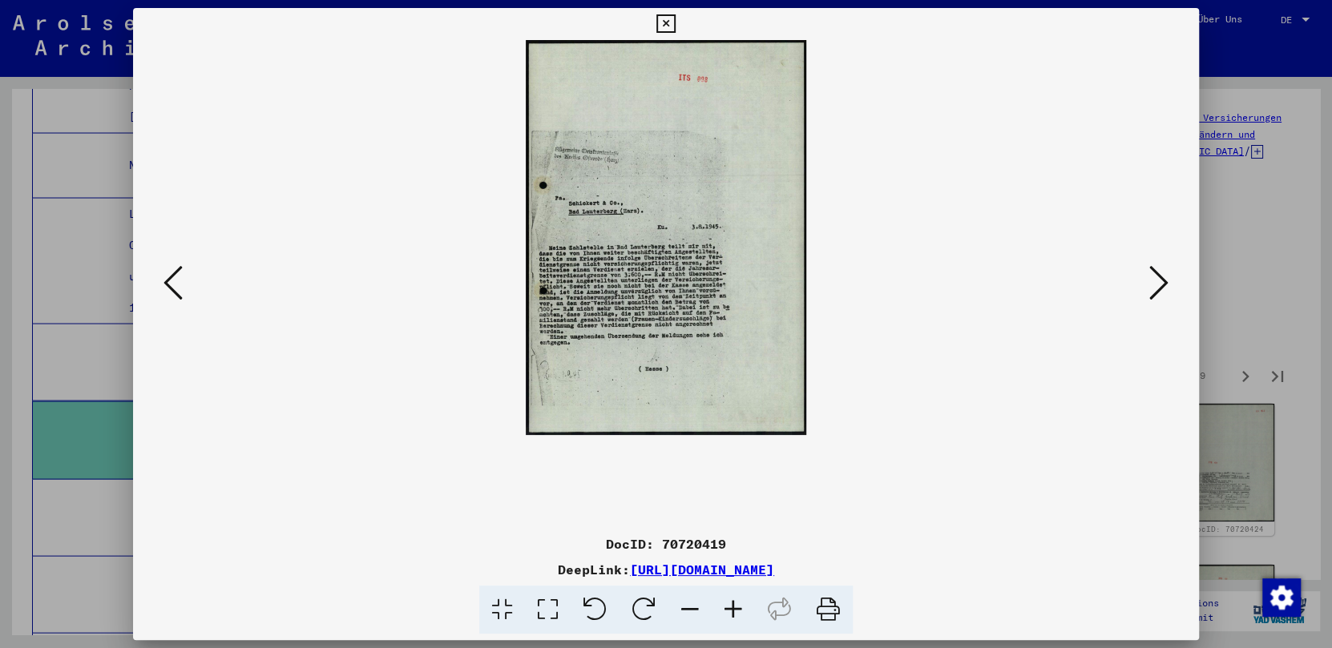
click at [735, 603] on icon at bounding box center [733, 610] width 43 height 49
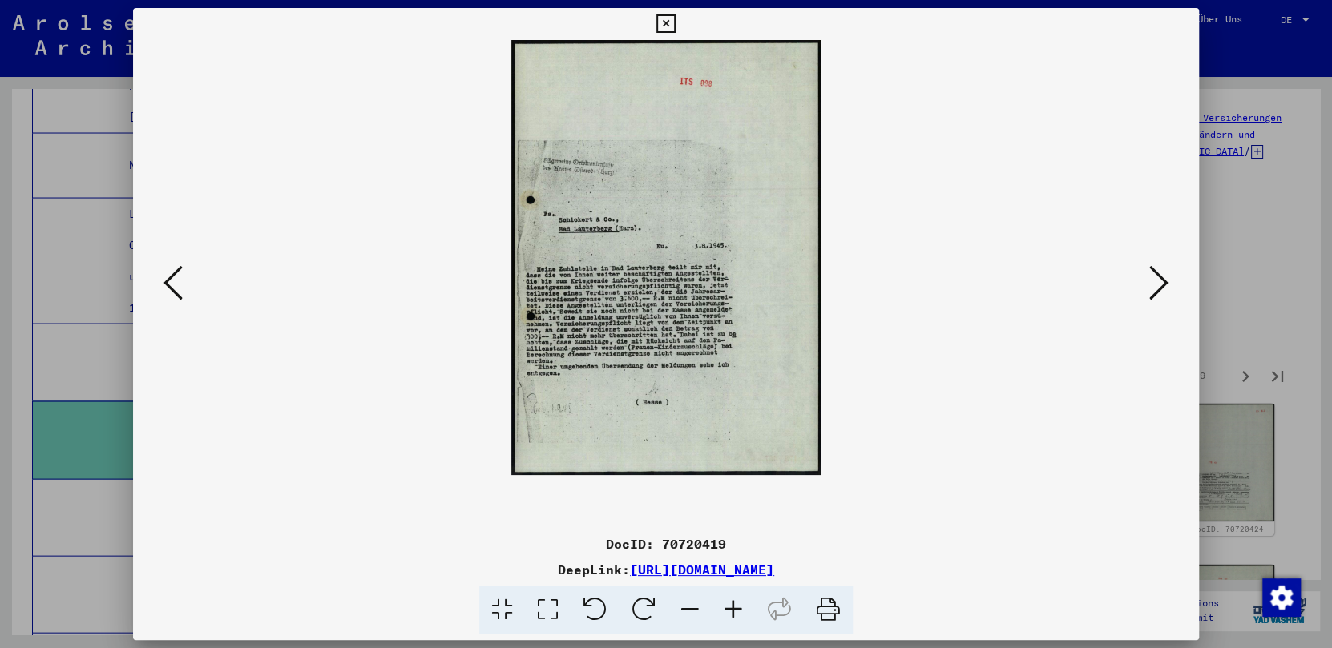
click at [735, 603] on icon at bounding box center [733, 610] width 43 height 49
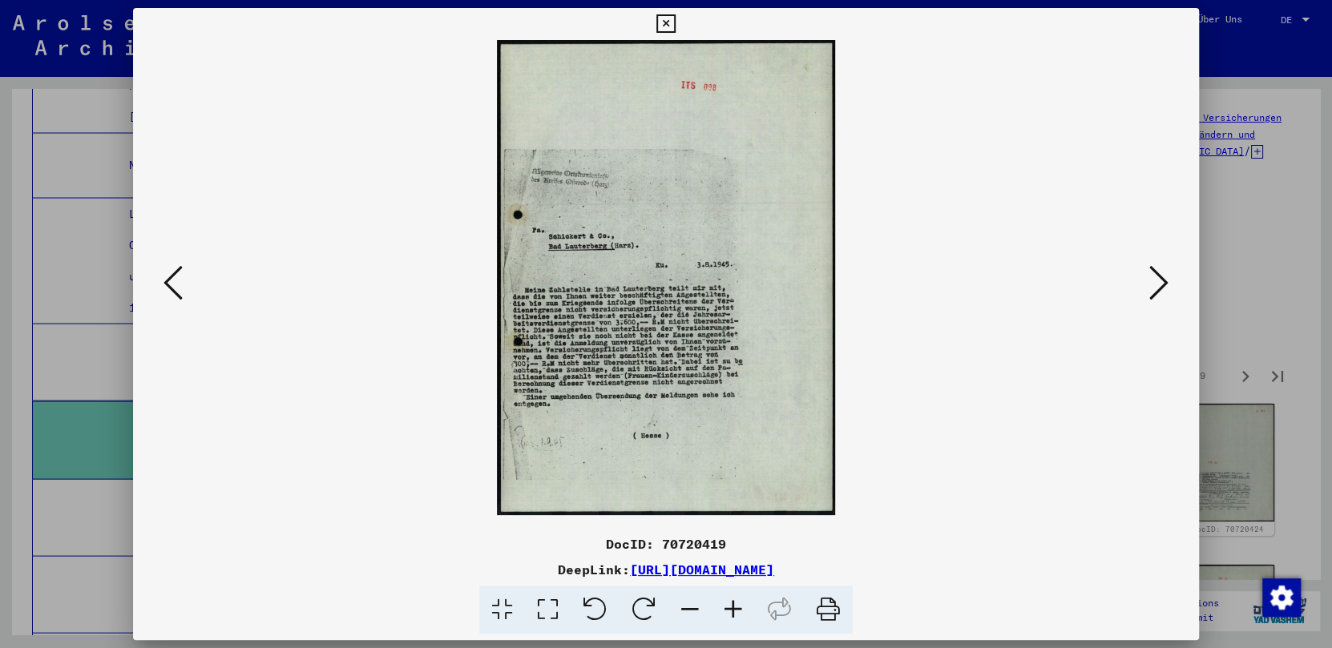
click at [1040, 285] on icon at bounding box center [1158, 283] width 19 height 38
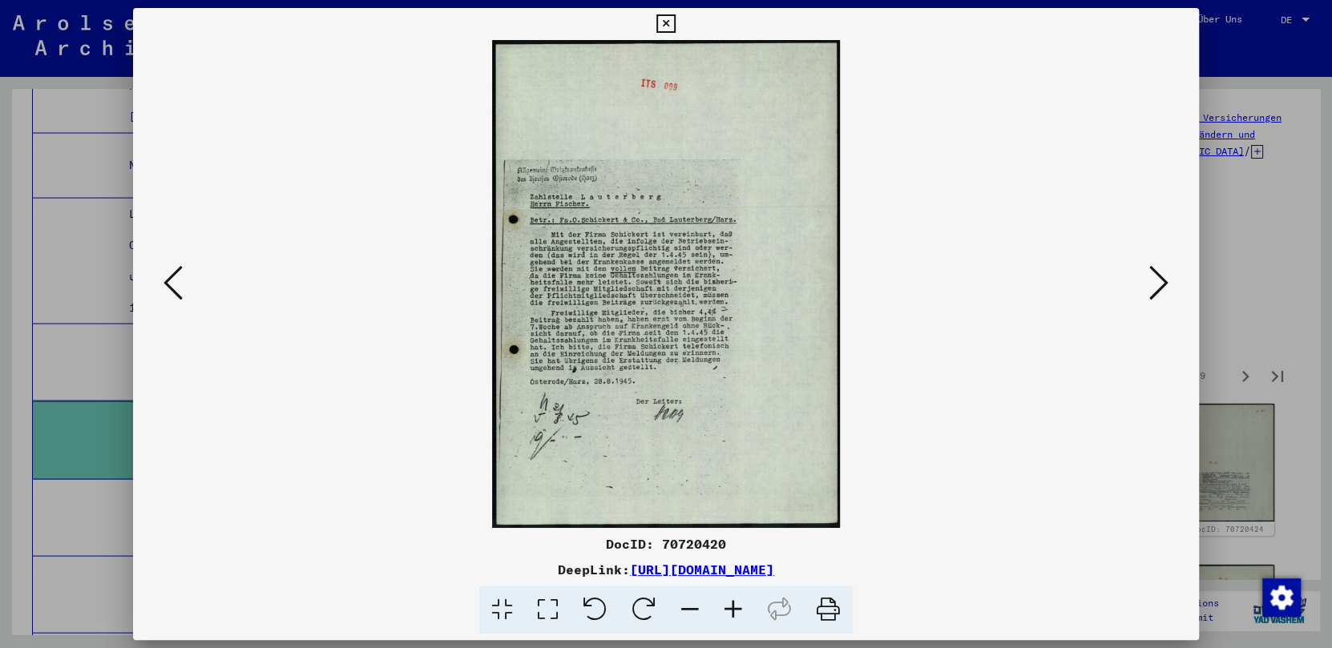
click at [1040, 285] on icon at bounding box center [1158, 283] width 19 height 38
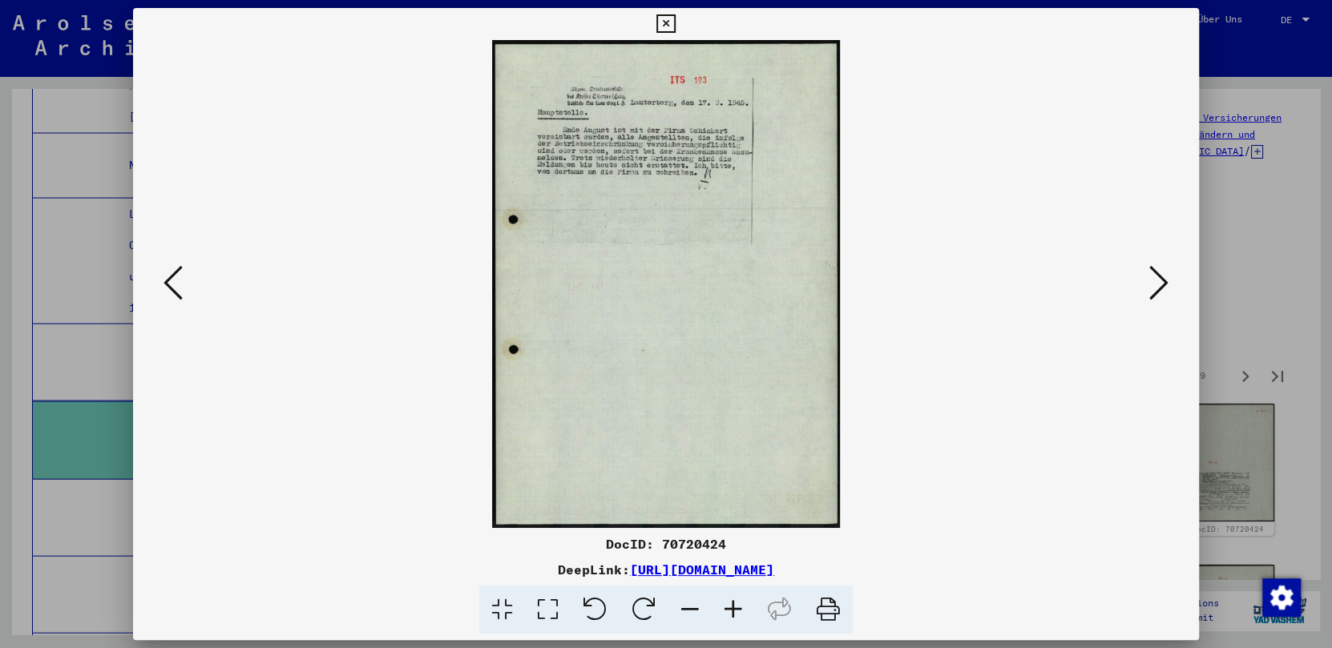
click at [1040, 285] on icon at bounding box center [1158, 283] width 19 height 38
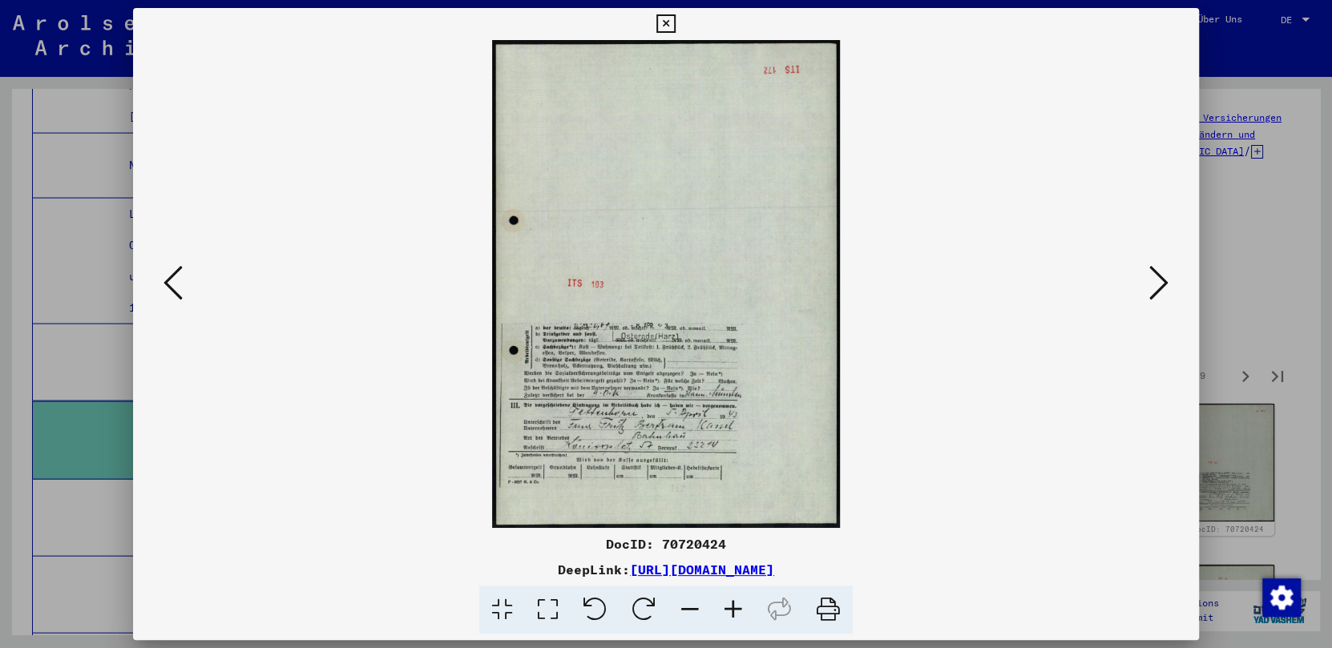
click at [1040, 285] on icon at bounding box center [1158, 283] width 19 height 38
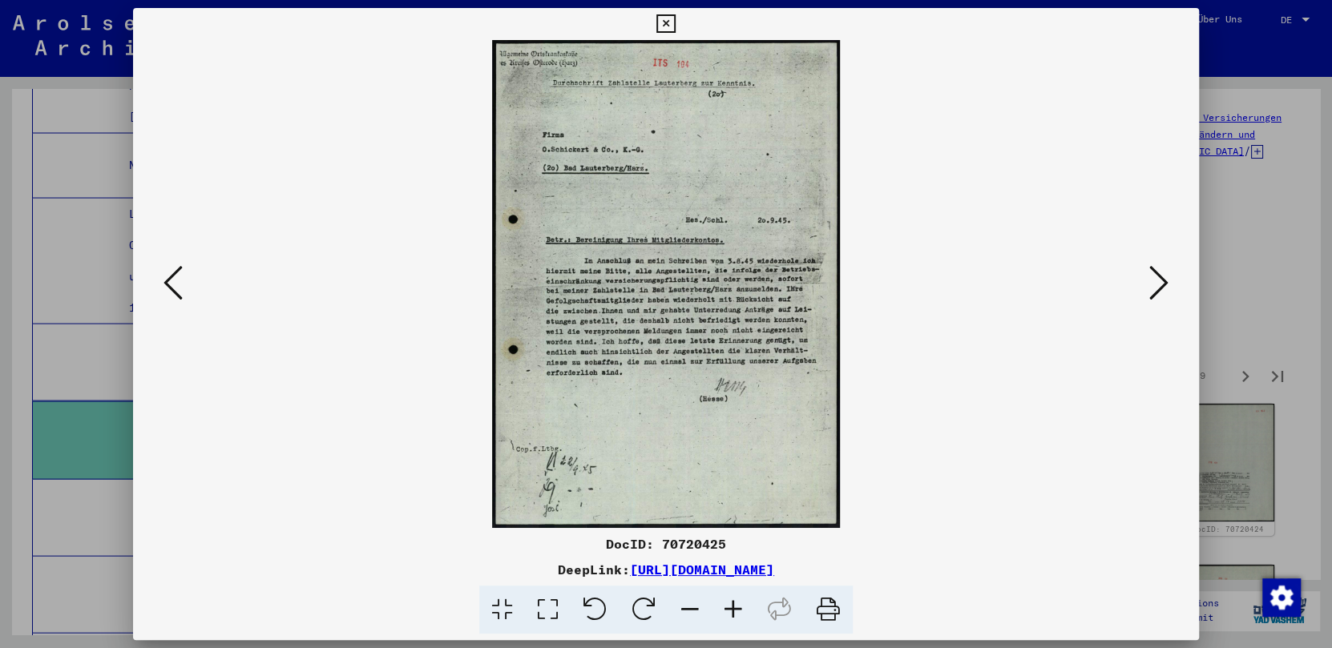
click at [1040, 285] on icon at bounding box center [1158, 283] width 19 height 38
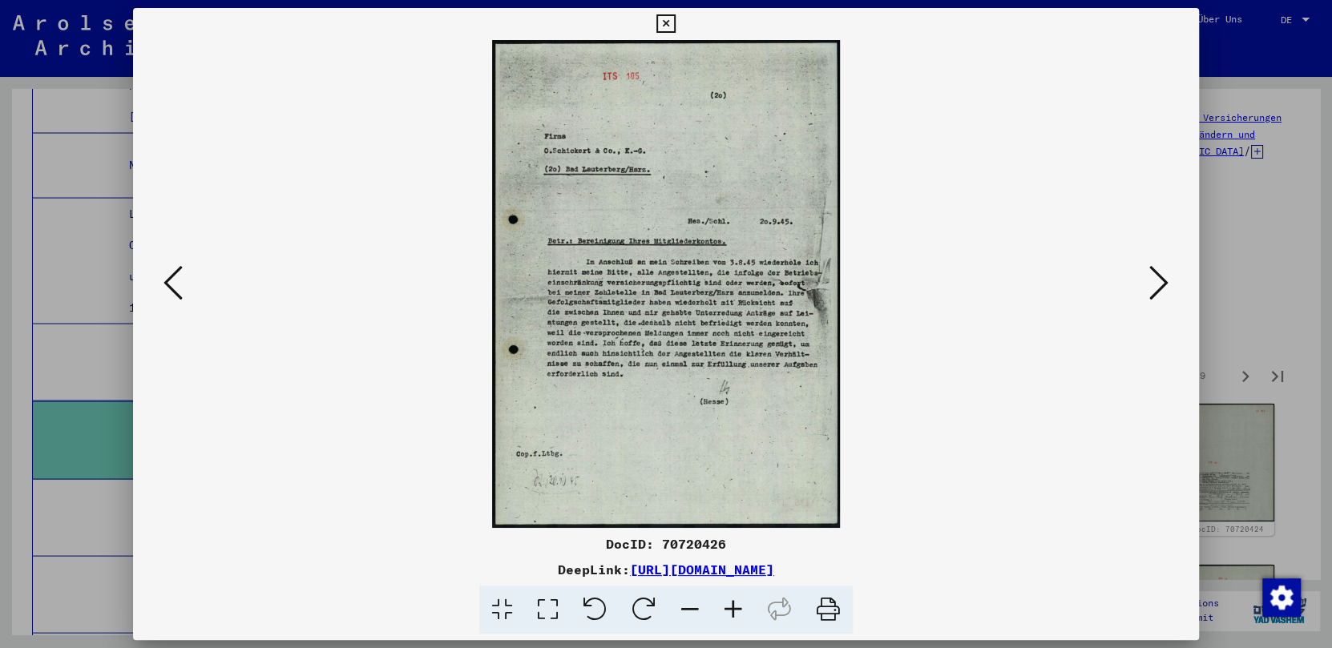
click at [1040, 285] on icon at bounding box center [1158, 283] width 19 height 38
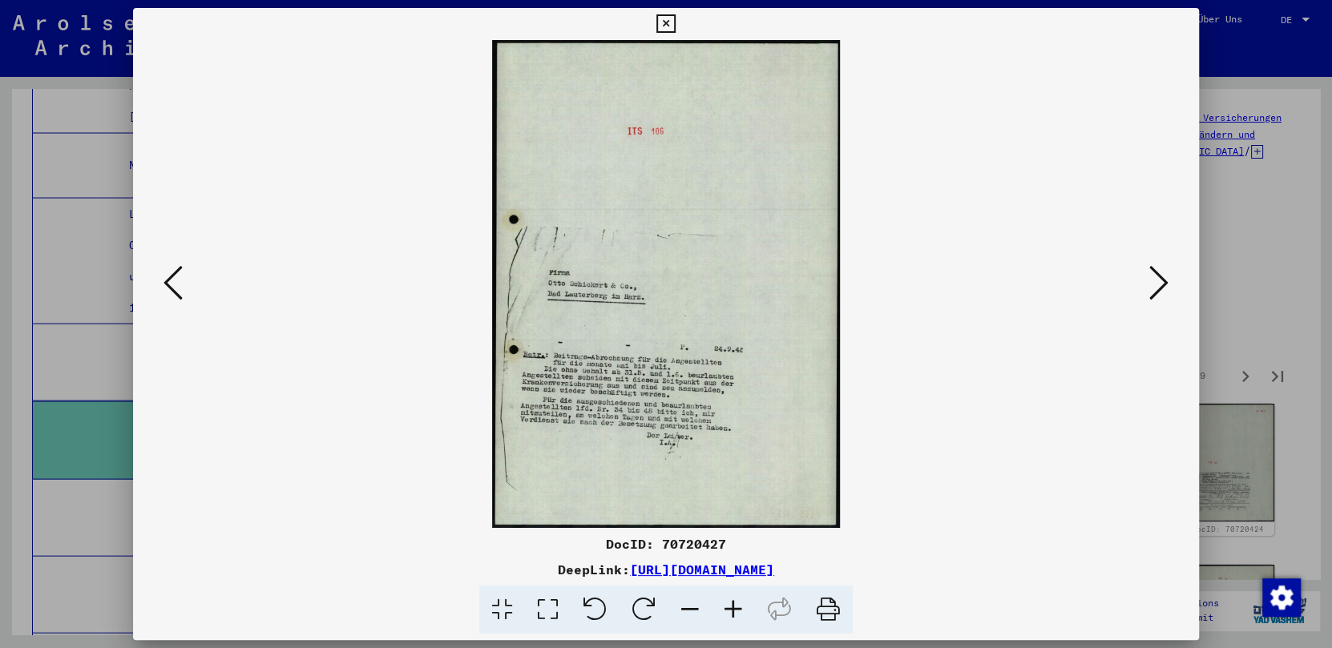
click at [1040, 285] on icon at bounding box center [1158, 283] width 19 height 38
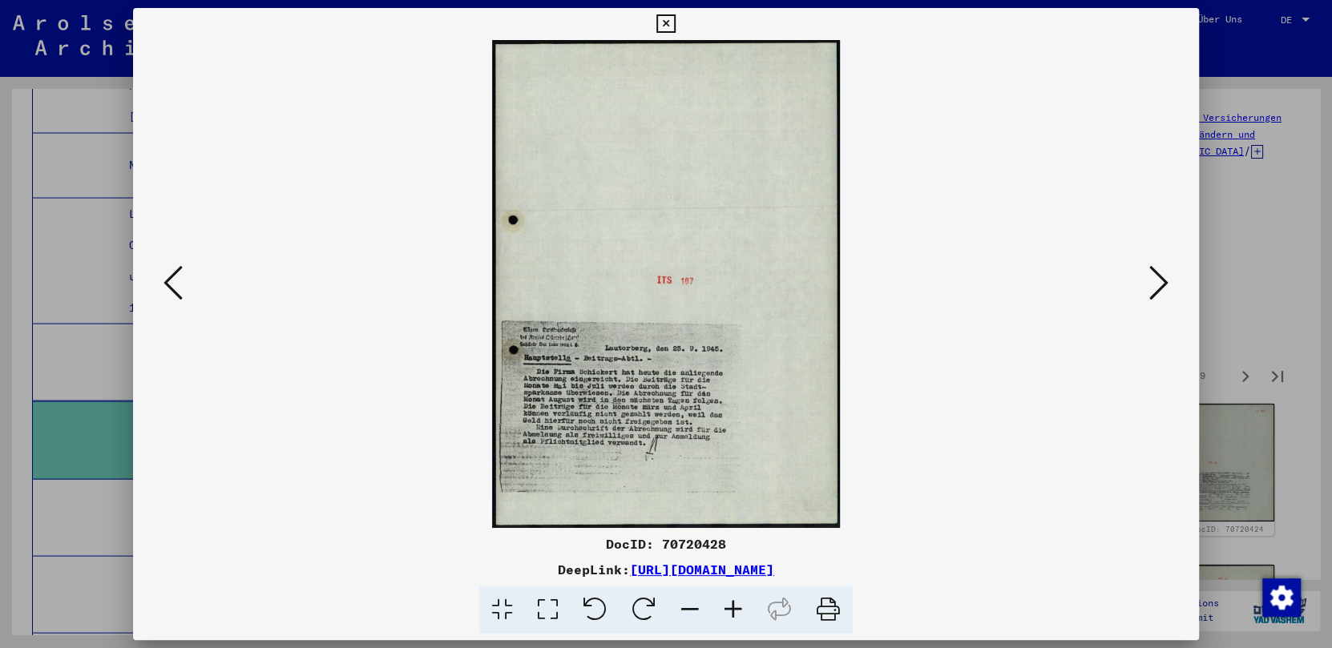
click at [1040, 285] on icon at bounding box center [1158, 283] width 19 height 38
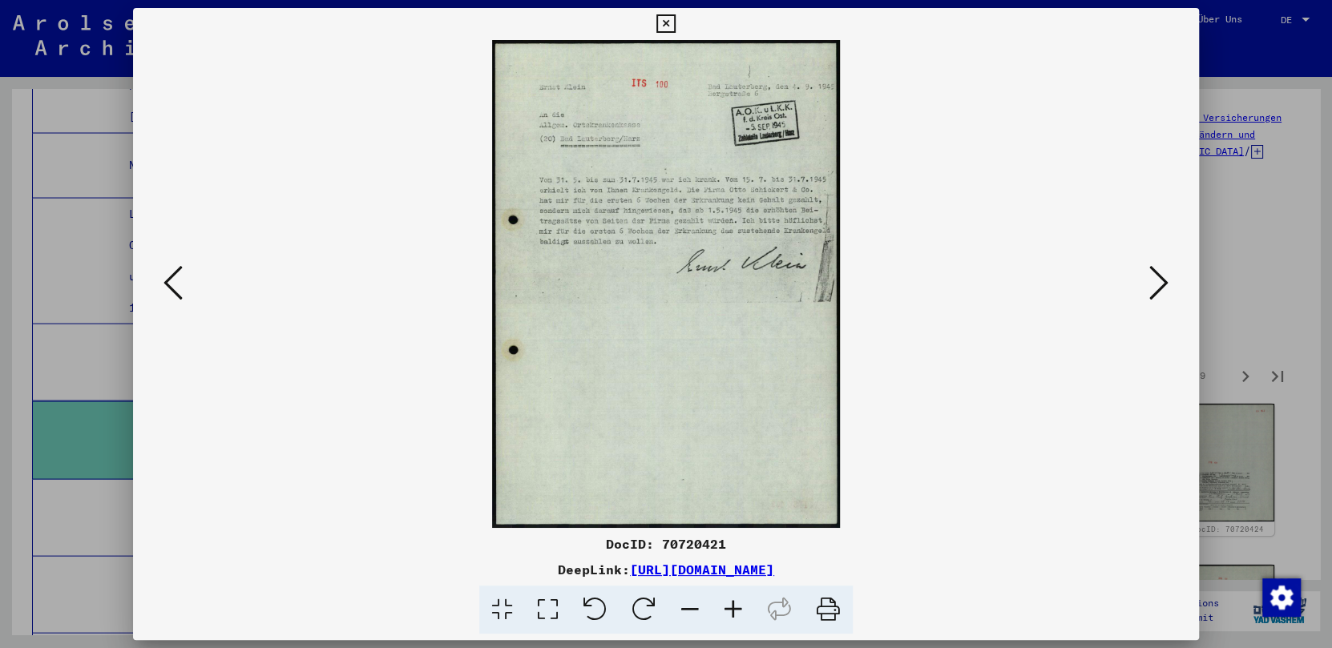
click at [1040, 285] on icon at bounding box center [1158, 283] width 19 height 38
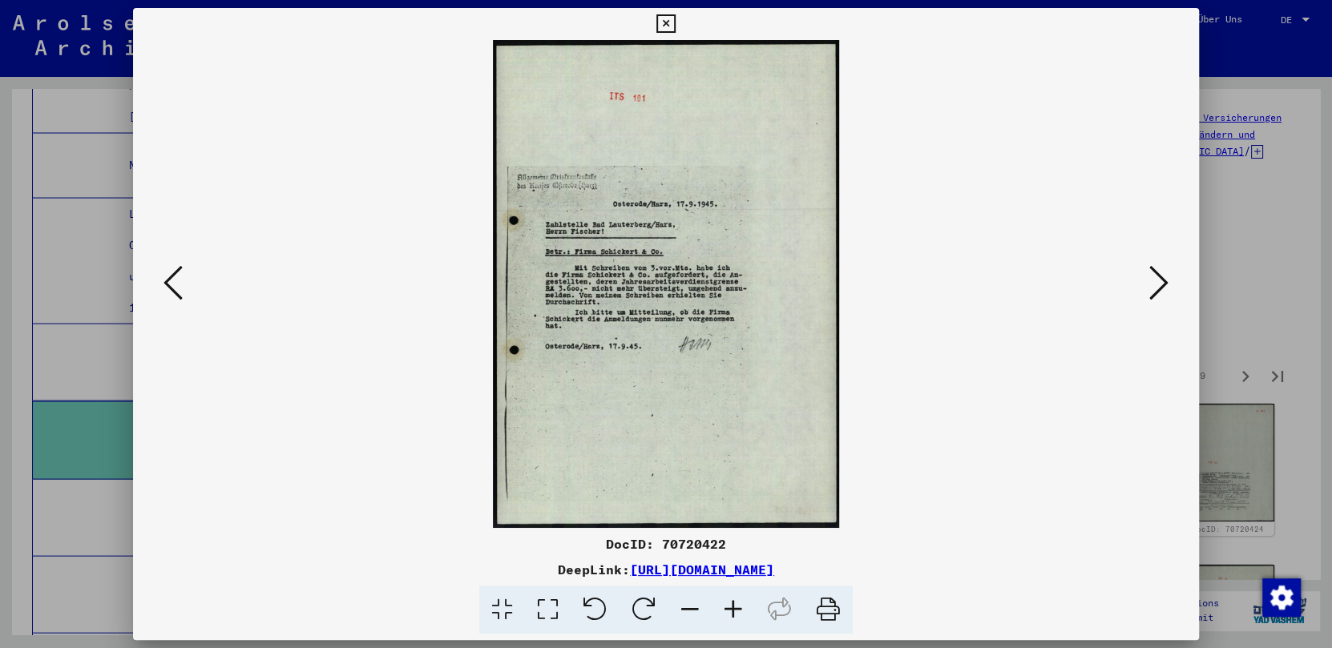
click at [1040, 285] on icon at bounding box center [1158, 283] width 19 height 38
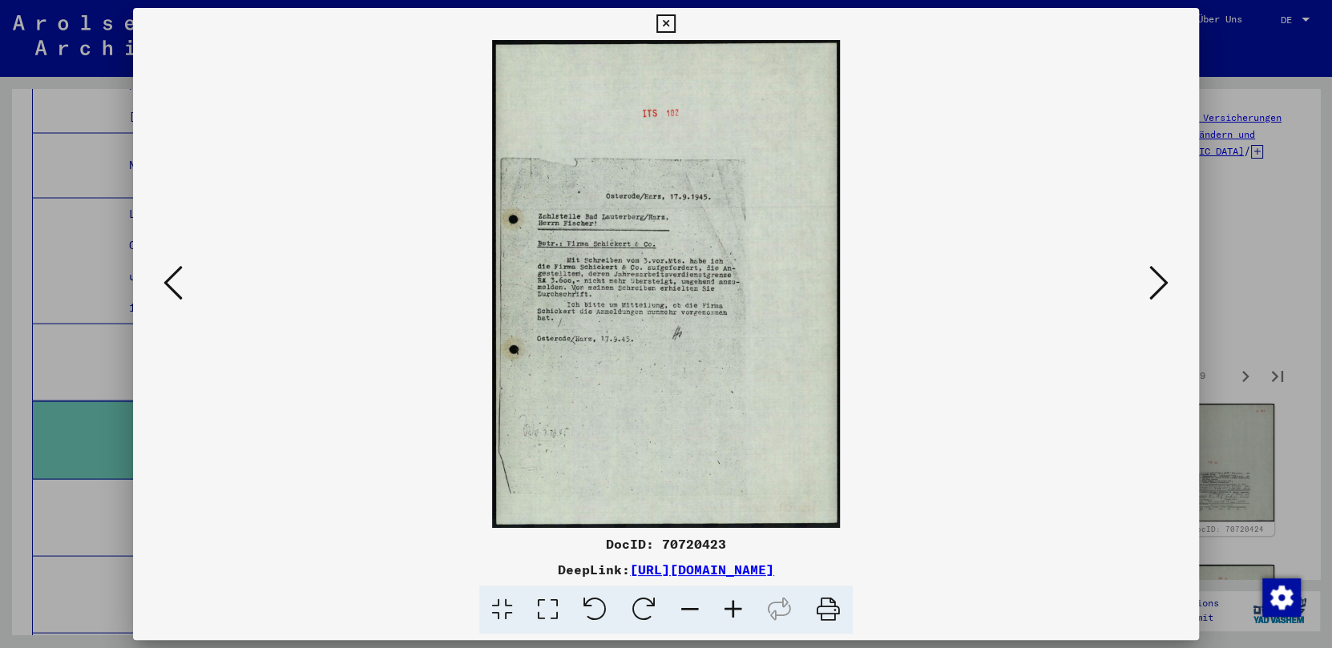
click at [1040, 285] on icon at bounding box center [1158, 283] width 19 height 38
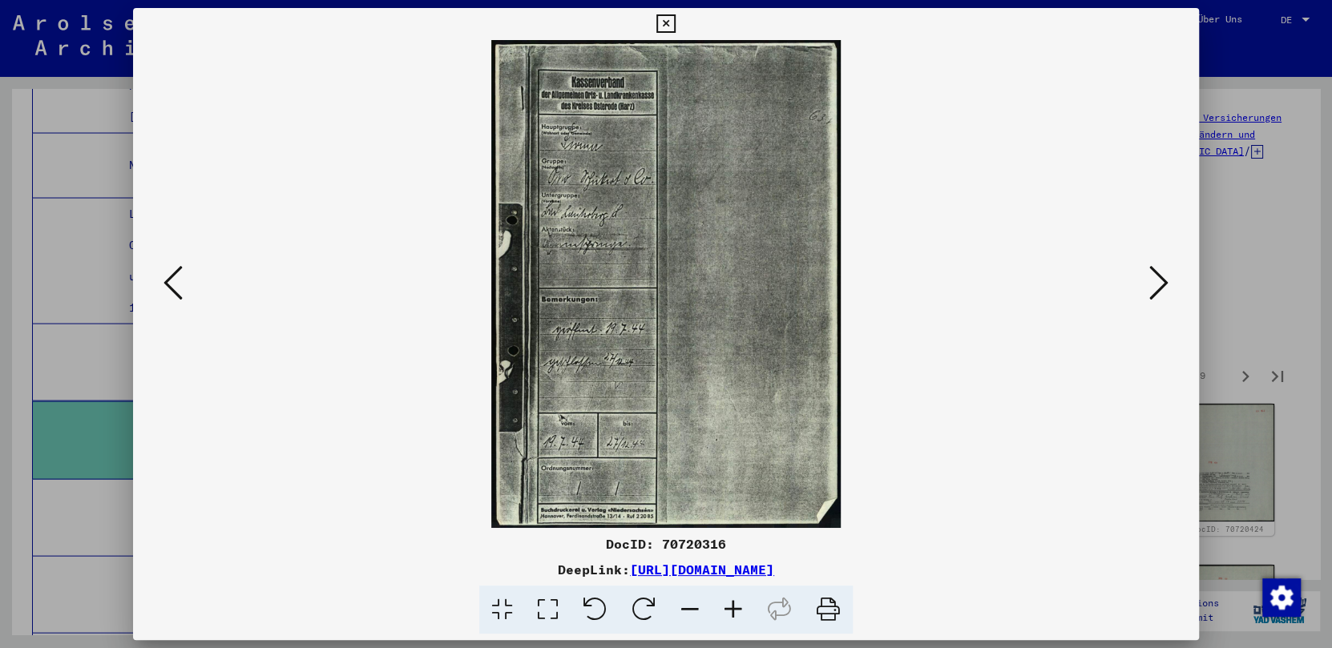
click at [1040, 285] on icon at bounding box center [1158, 283] width 19 height 38
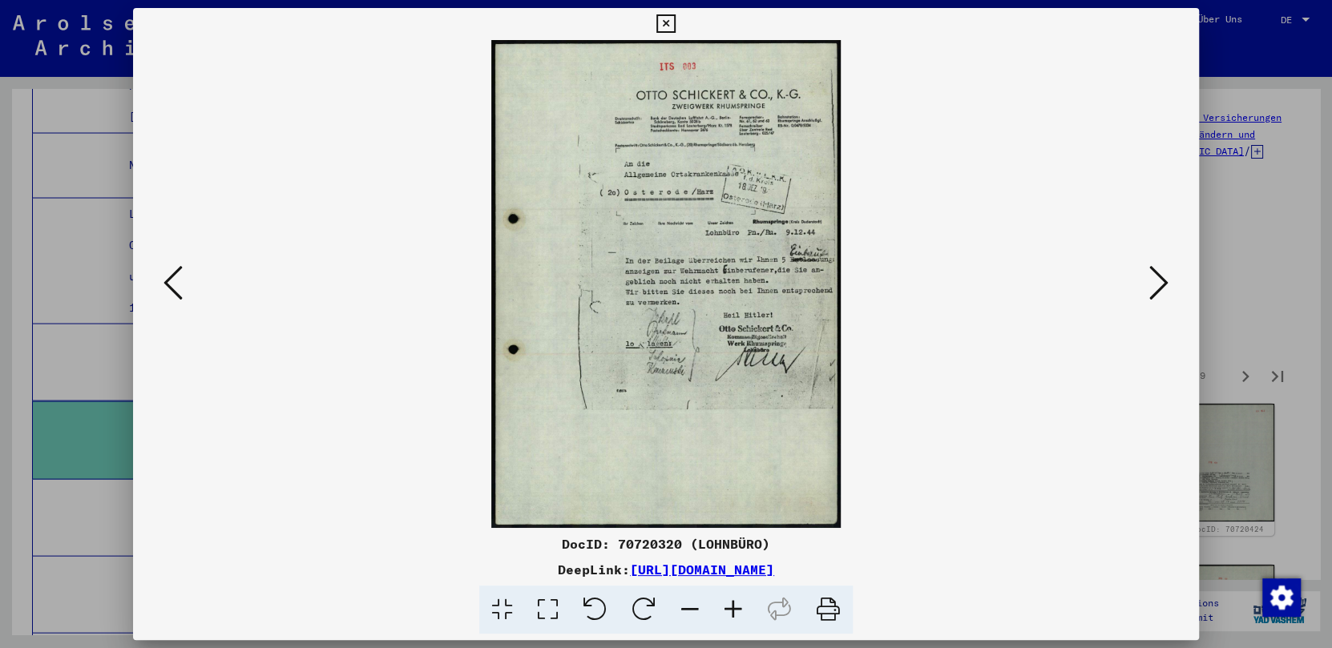
click at [1040, 285] on icon at bounding box center [1158, 283] width 19 height 38
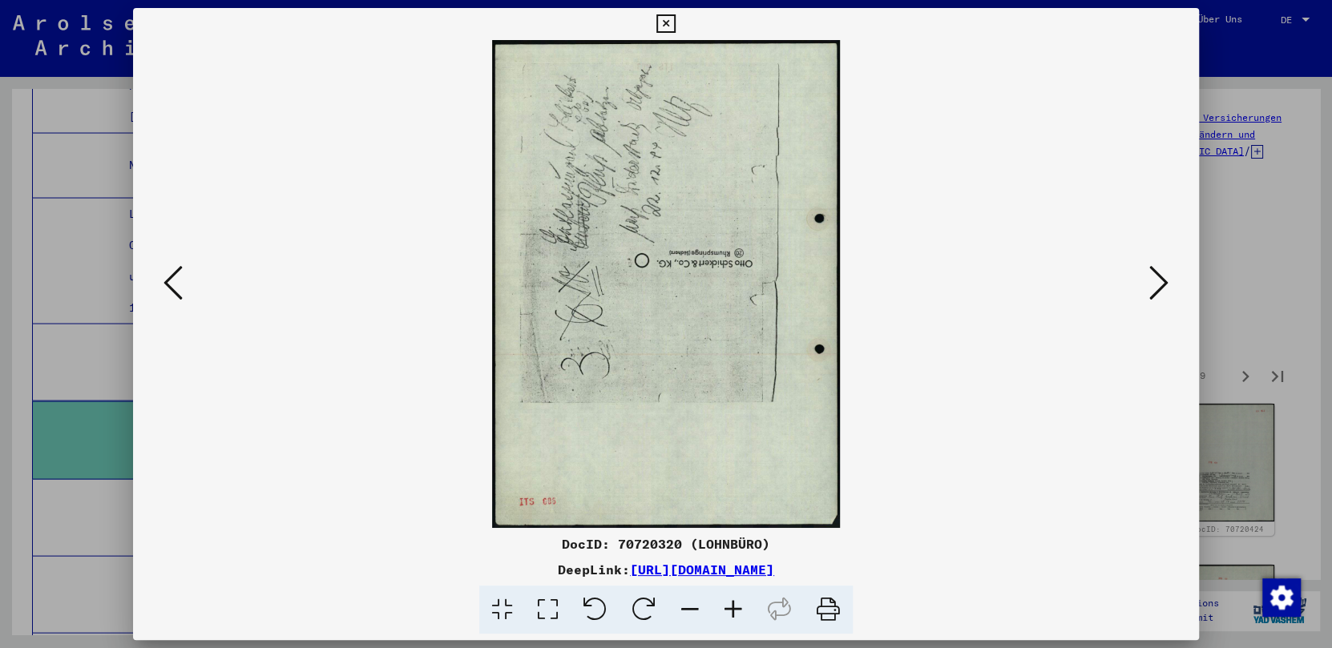
click at [1040, 285] on icon at bounding box center [1158, 283] width 19 height 38
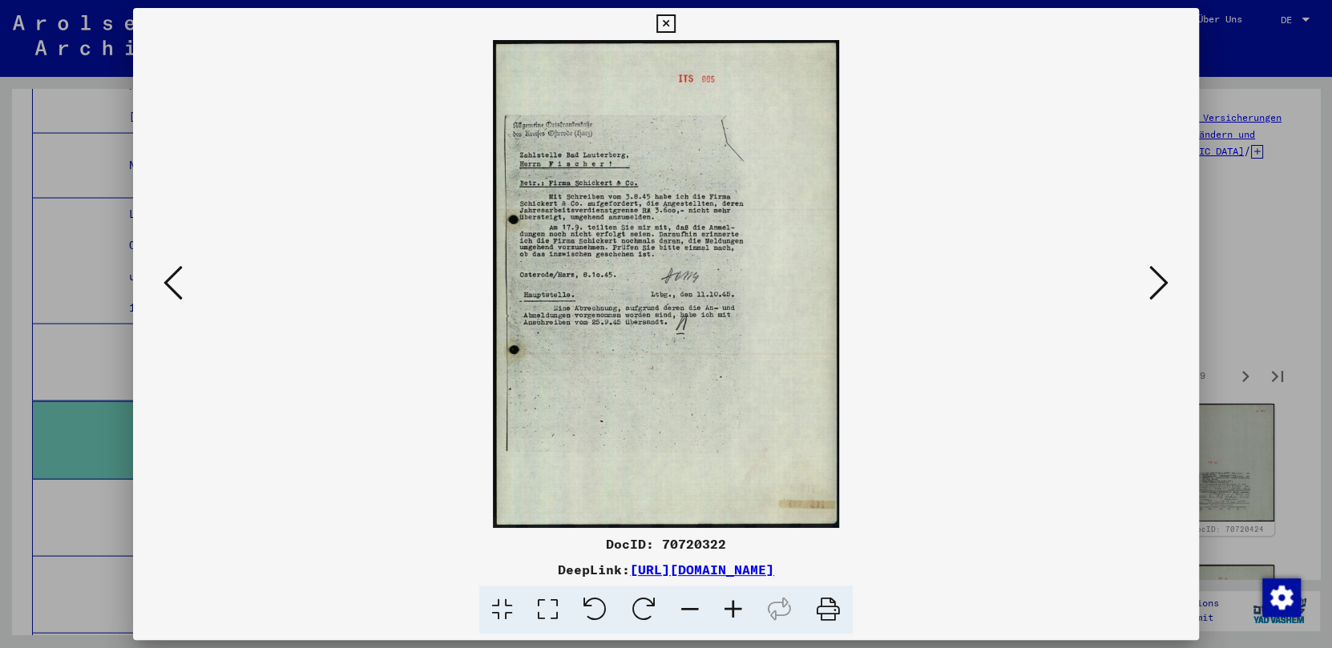
click at [1040, 285] on icon at bounding box center [1158, 283] width 19 height 38
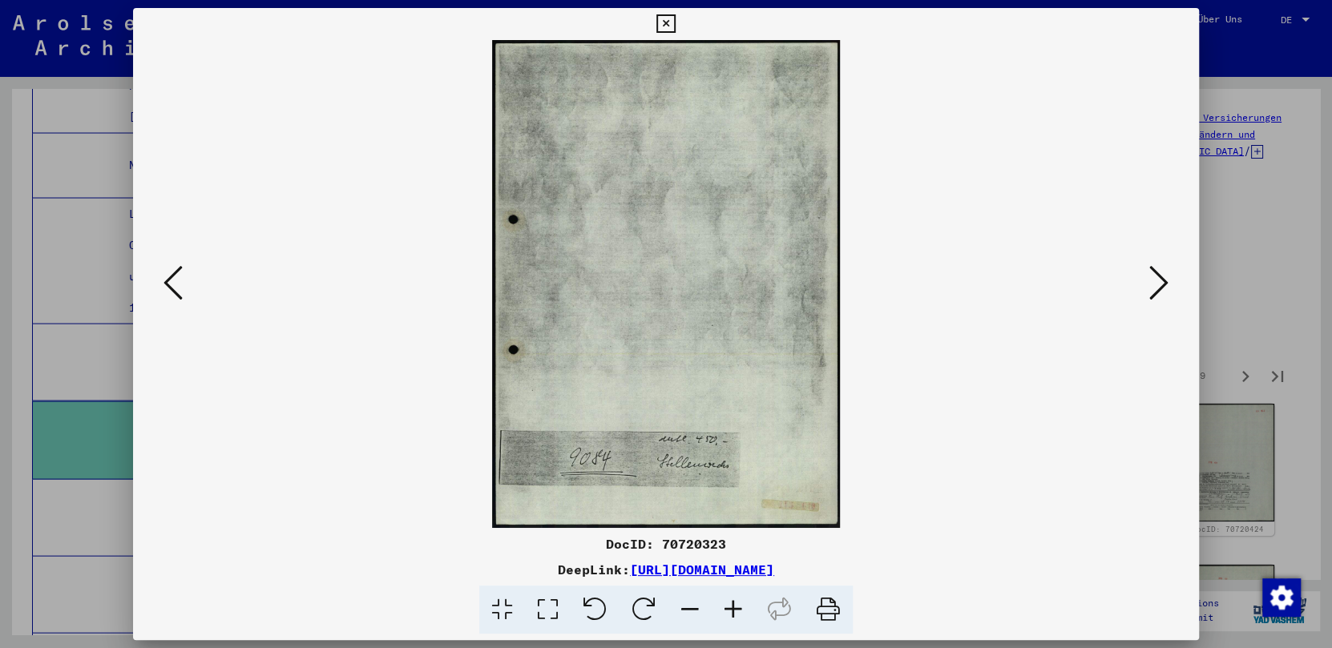
click at [1040, 285] on icon at bounding box center [1158, 283] width 19 height 38
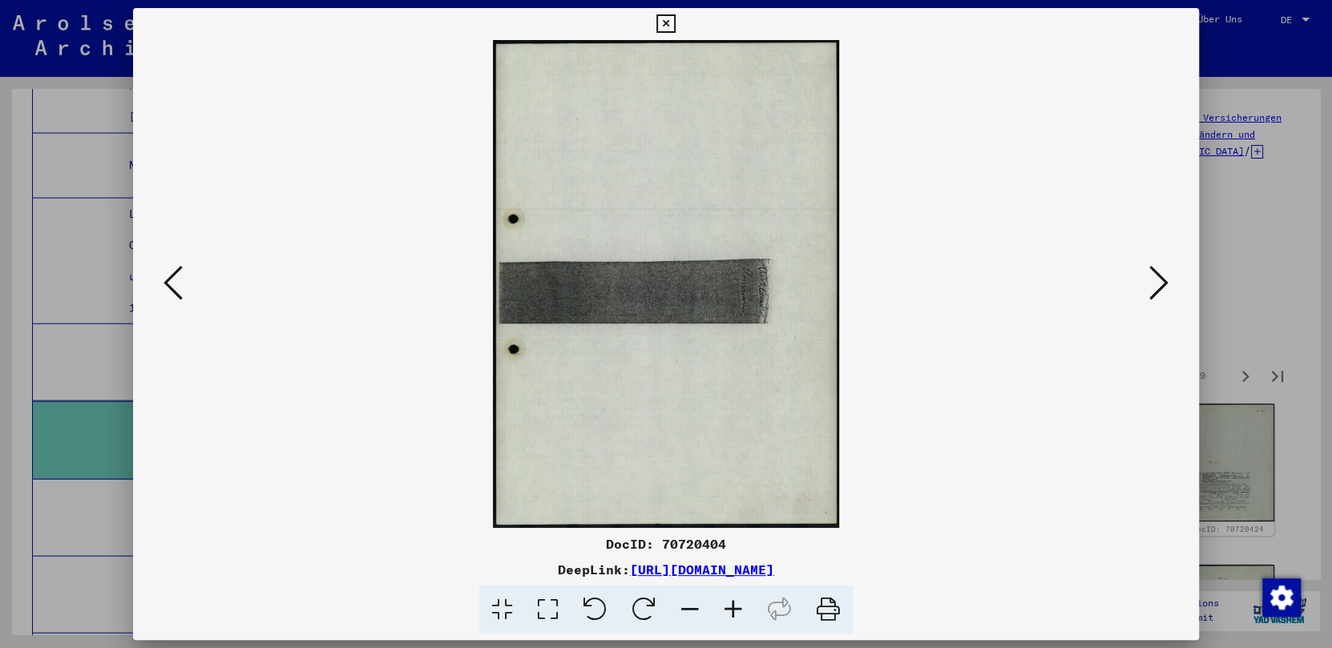
click at [1040, 285] on icon at bounding box center [1158, 283] width 19 height 38
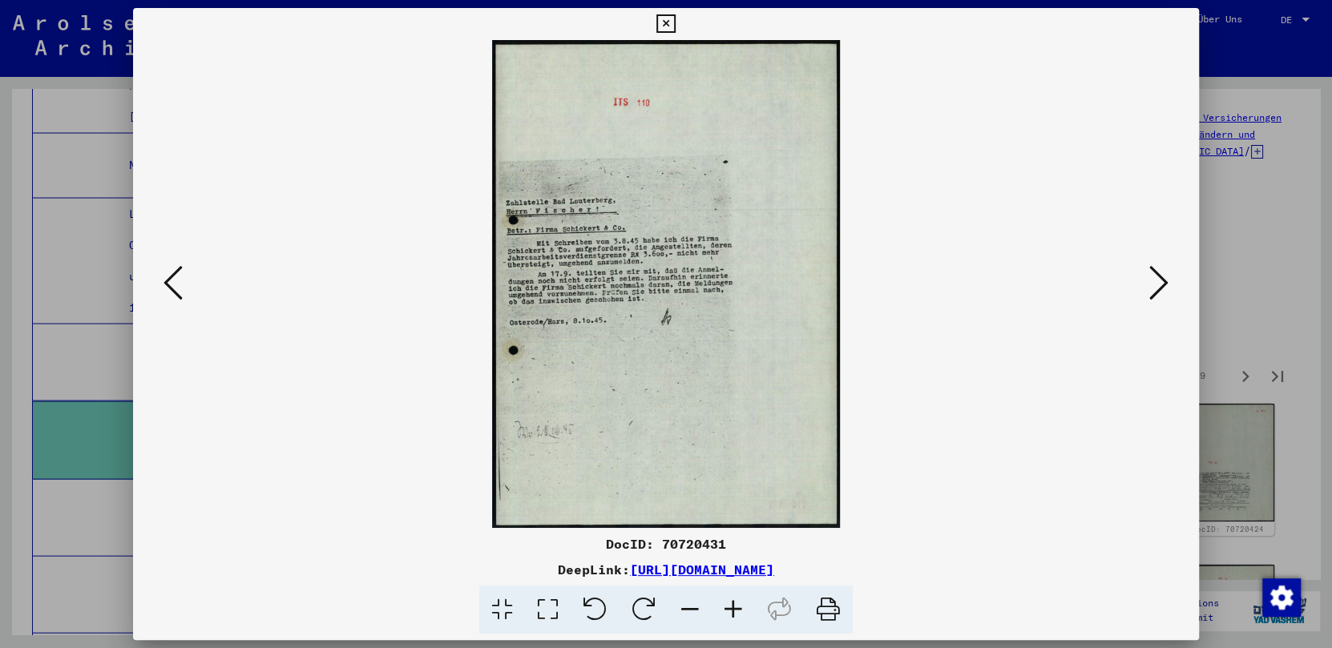
click at [1040, 285] on icon at bounding box center [1158, 283] width 19 height 38
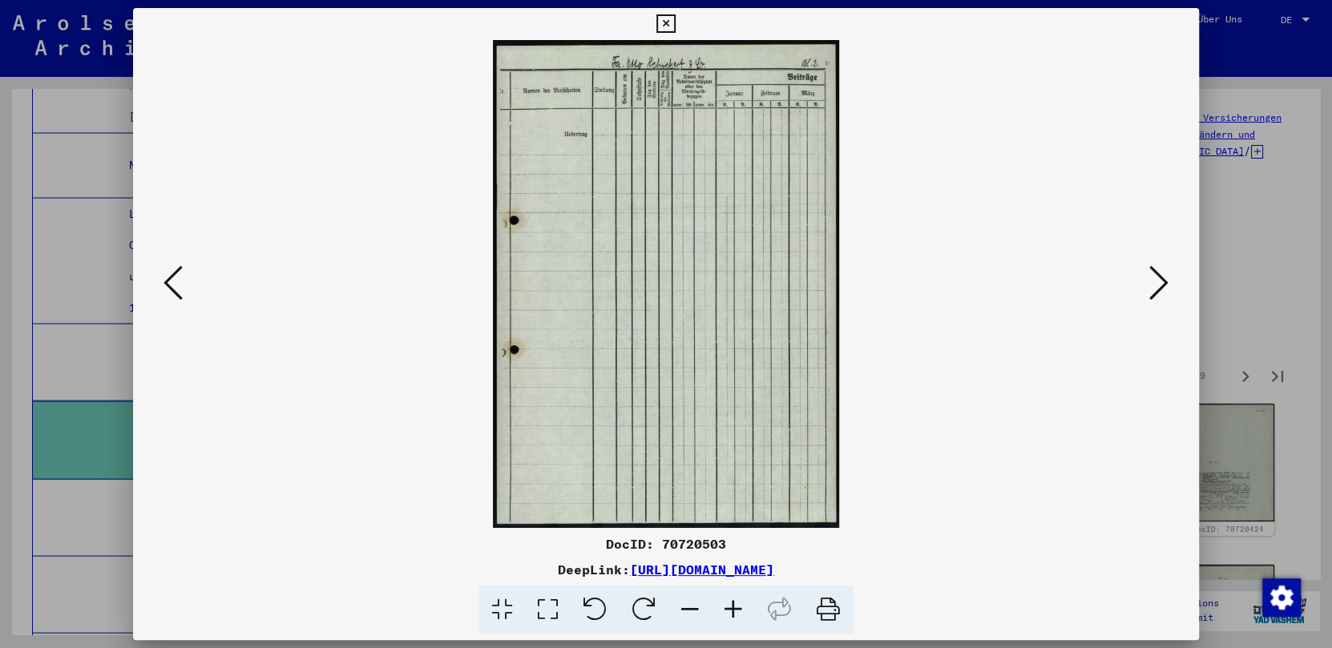
click at [1040, 285] on icon at bounding box center [1158, 283] width 19 height 38
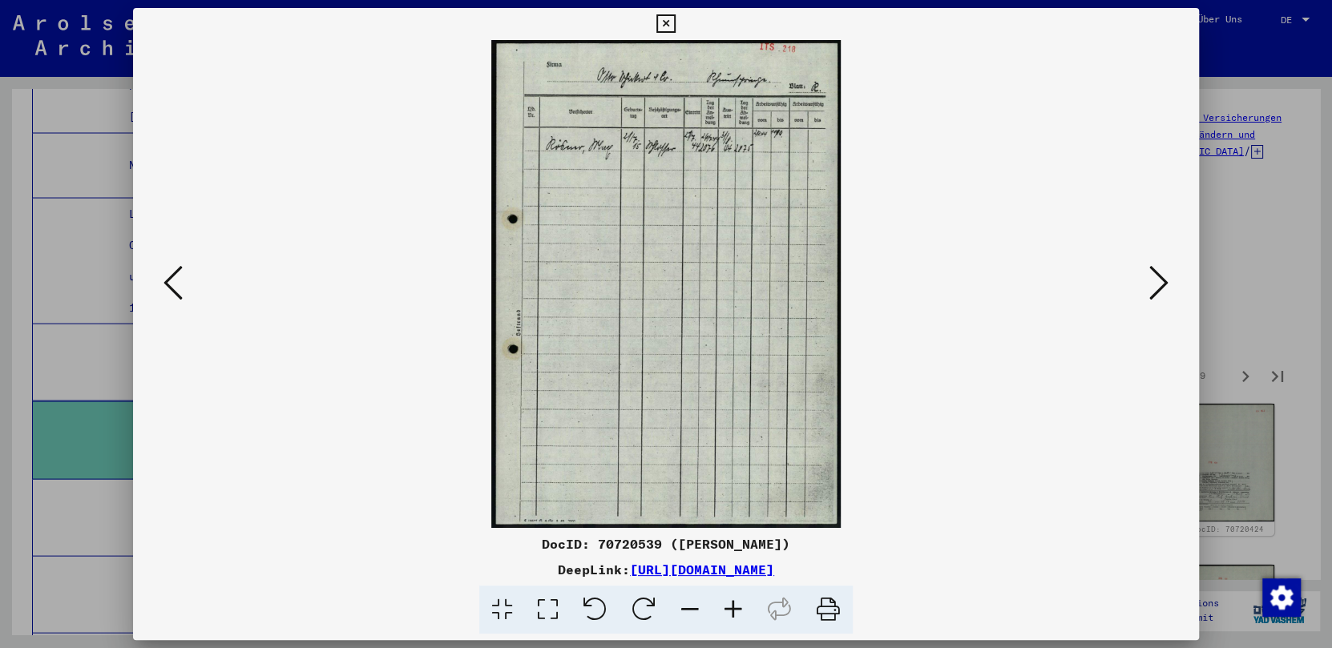
click at [1040, 285] on icon at bounding box center [1158, 283] width 19 height 38
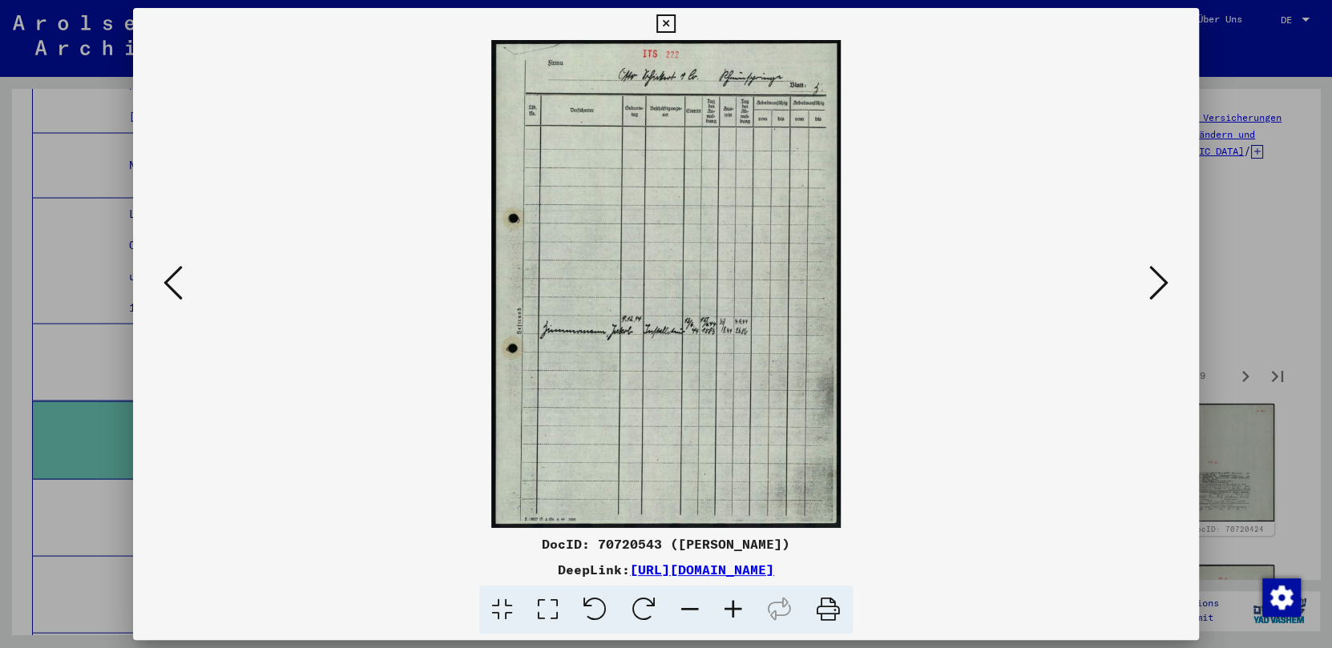
click at [1040, 285] on icon at bounding box center [1158, 283] width 19 height 38
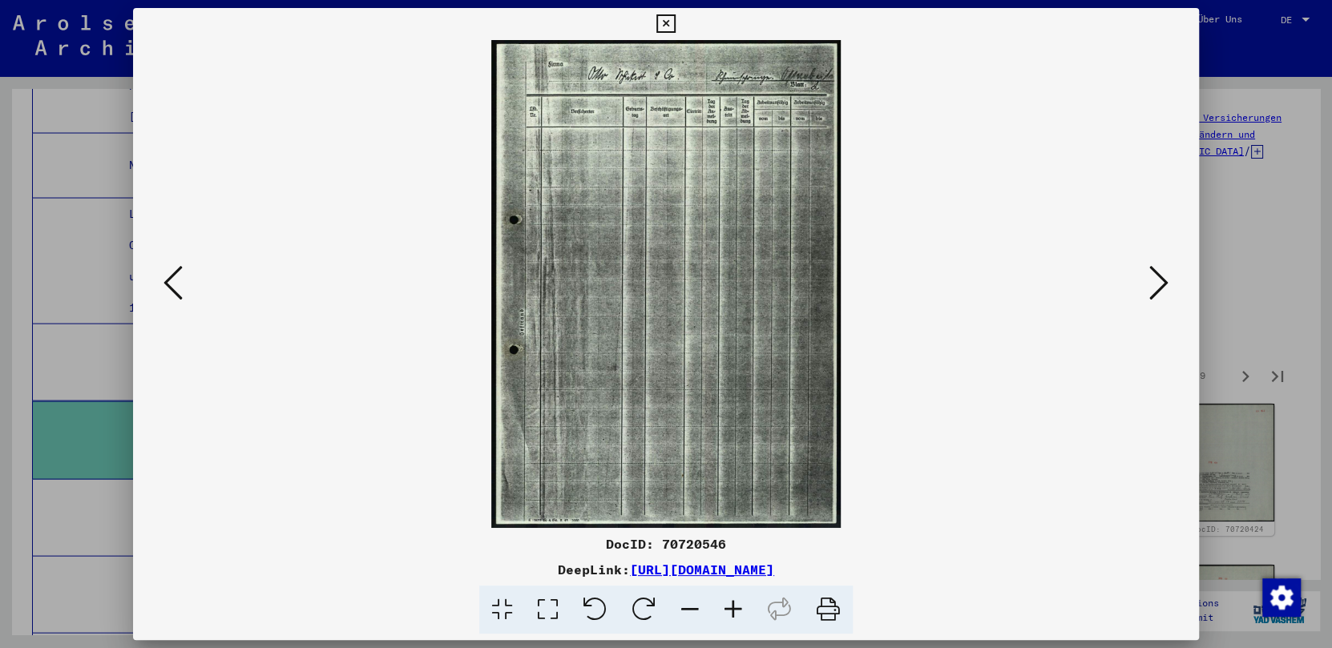
click at [1040, 285] on icon at bounding box center [1158, 283] width 19 height 38
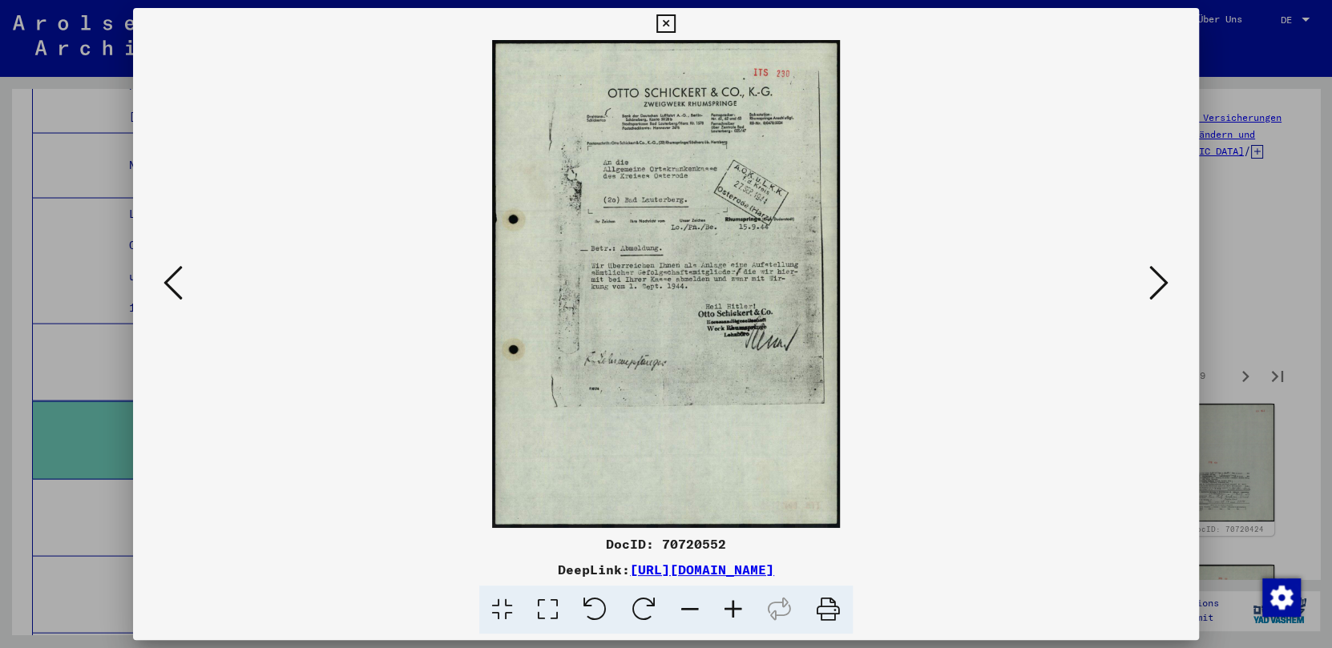
click at [1040, 285] on icon at bounding box center [1158, 283] width 19 height 38
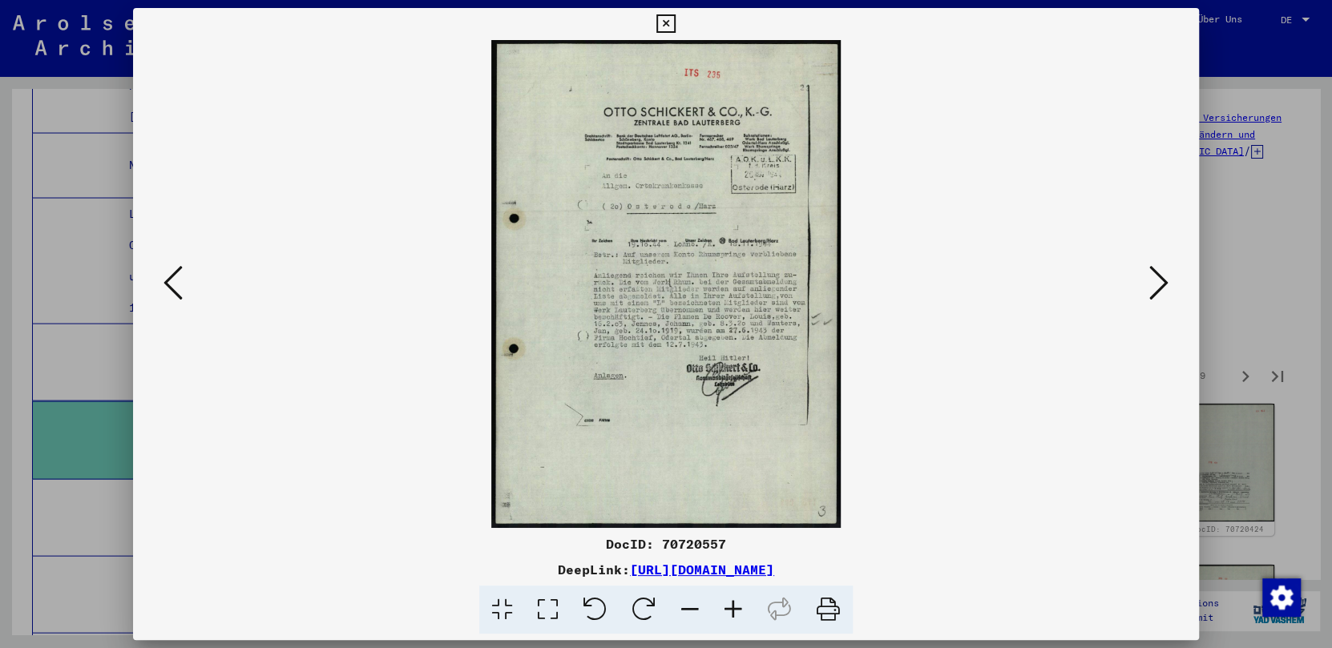
click at [1040, 285] on icon at bounding box center [1158, 283] width 19 height 38
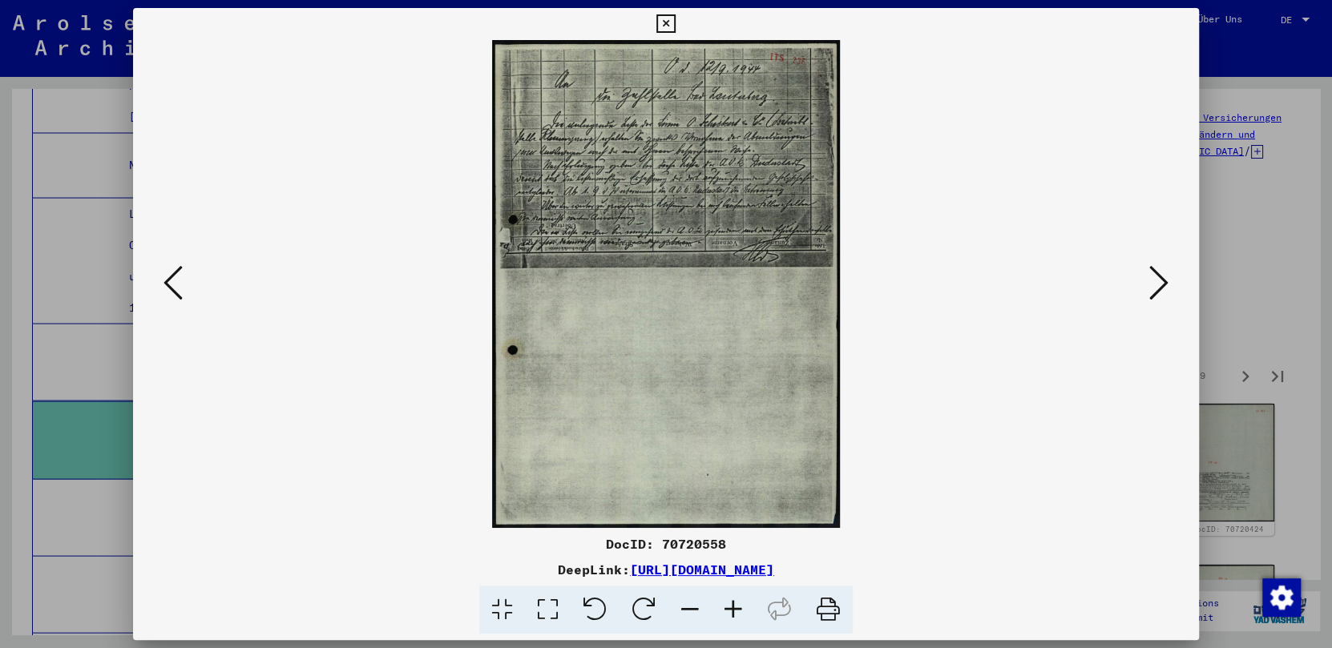
click at [1040, 285] on icon at bounding box center [1158, 283] width 19 height 38
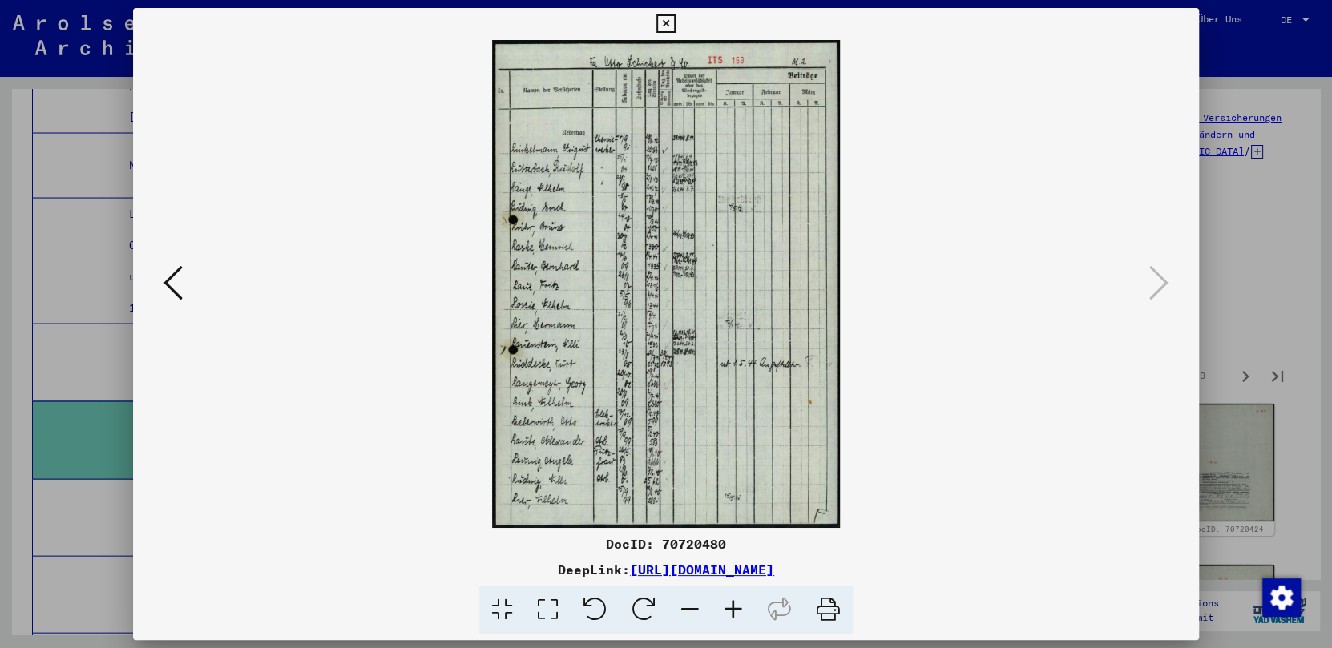
click at [665, 17] on icon at bounding box center [665, 23] width 18 height 19
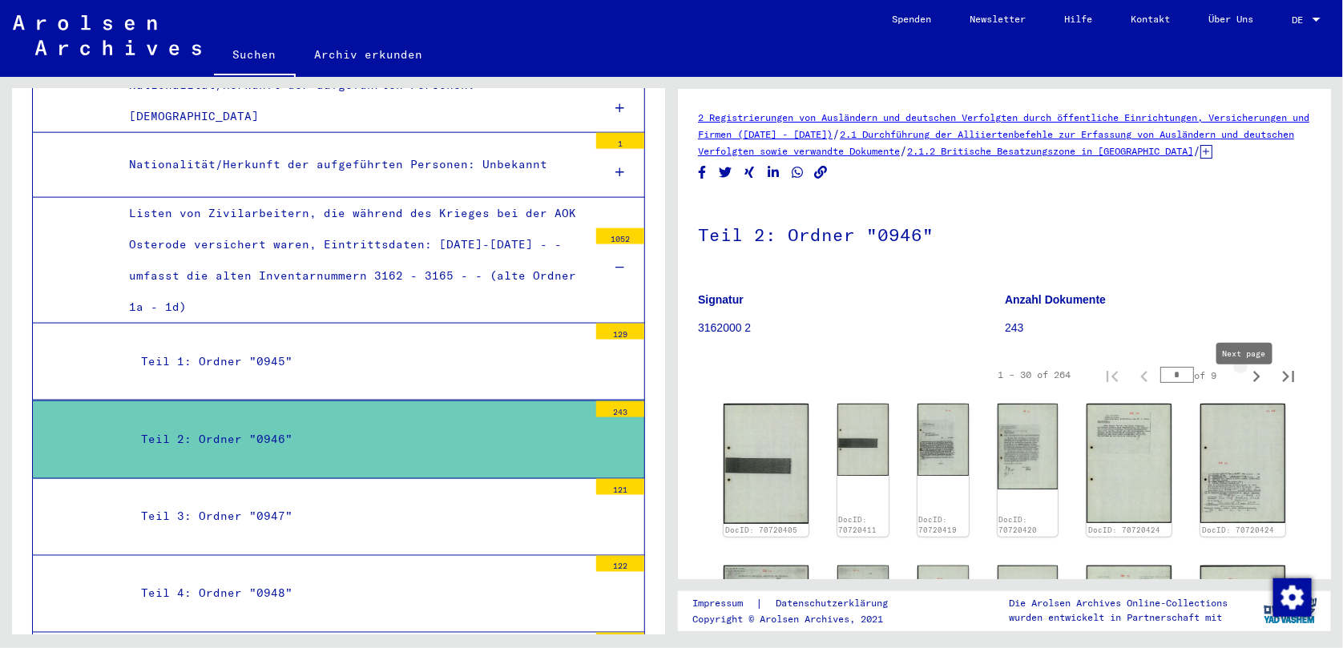
click at [1040, 382] on icon "Next page" at bounding box center [1257, 376] width 7 height 11
type input "*"
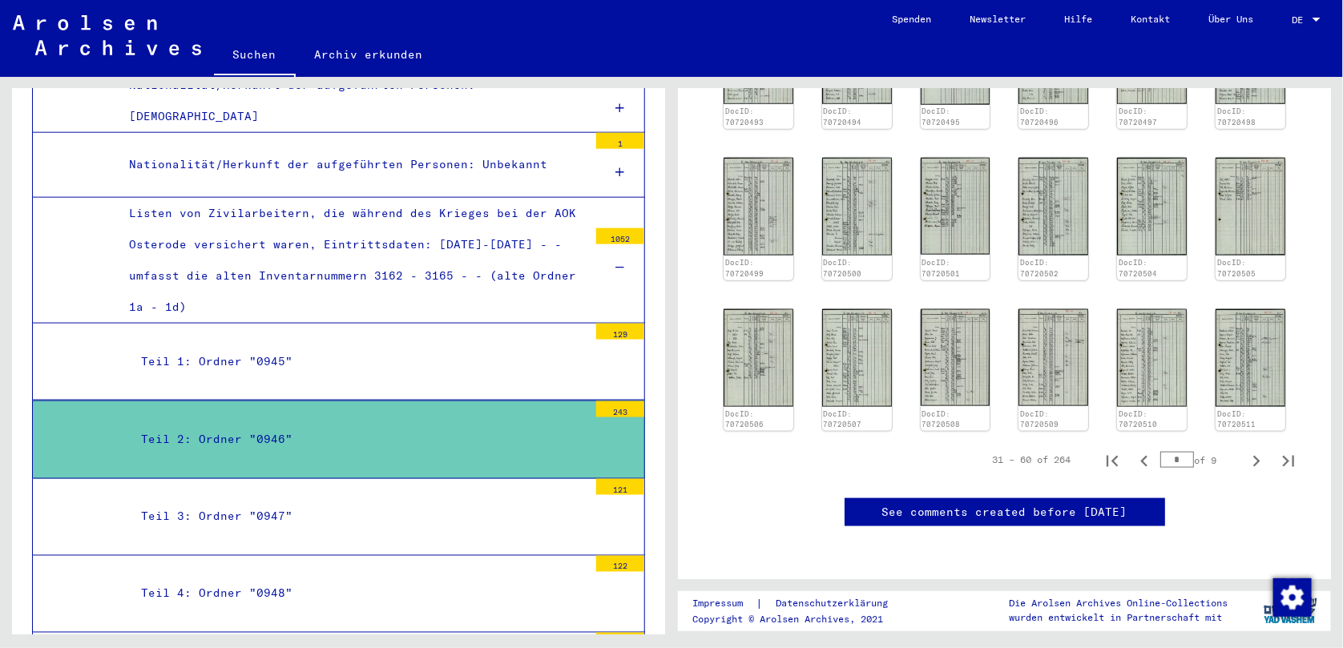
scroll to position [886, 0]
click at [1040, 450] on icon "Next page" at bounding box center [1257, 461] width 22 height 22
type input "*"
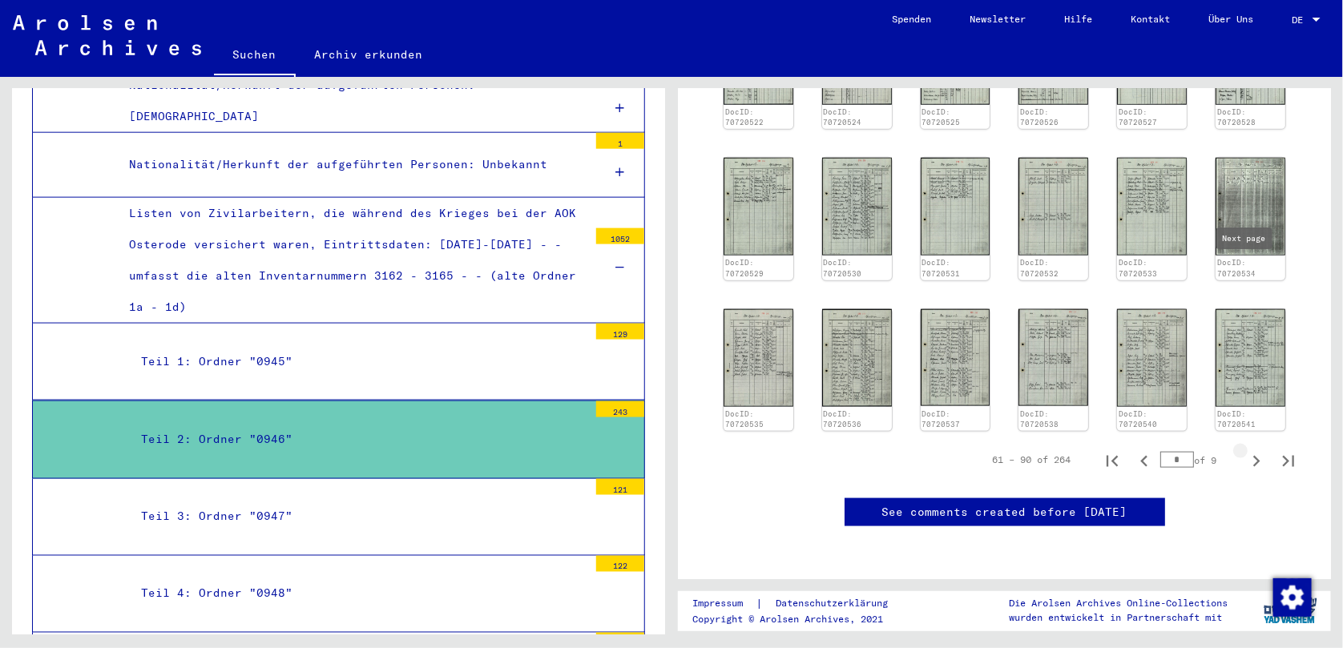
click at [1040, 456] on icon "Next page" at bounding box center [1257, 461] width 7 height 11
type input "*"
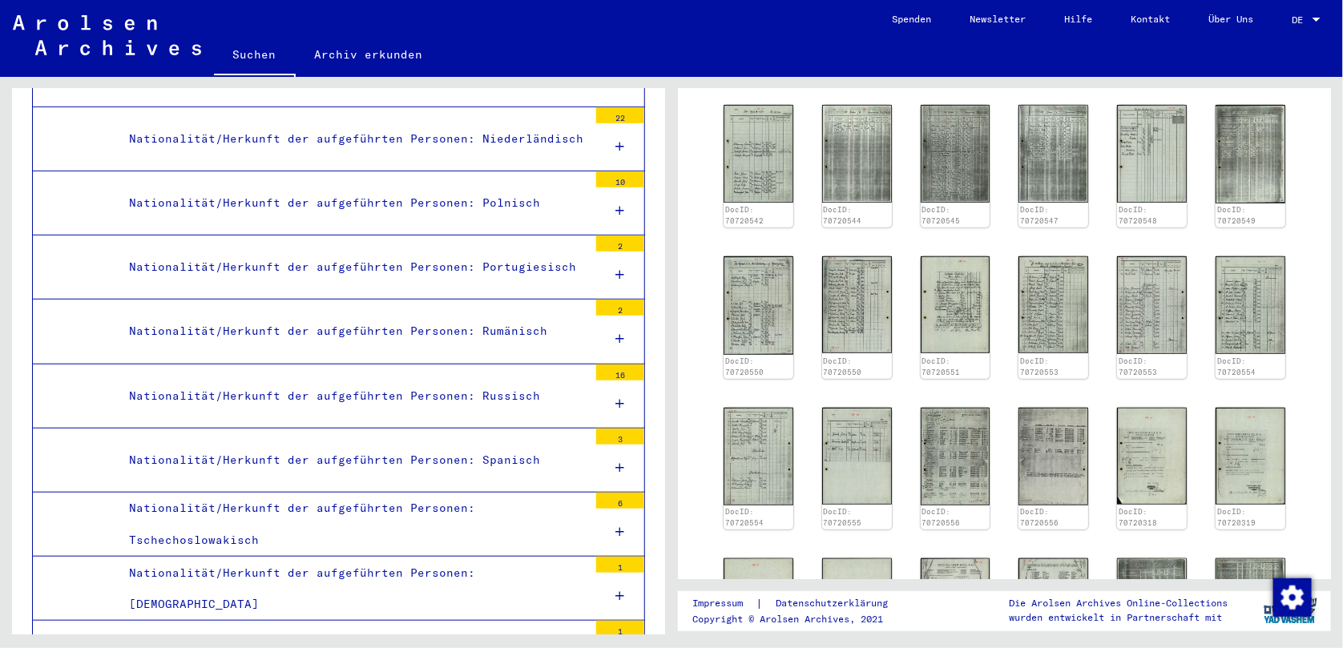
scroll to position [5196, 0]
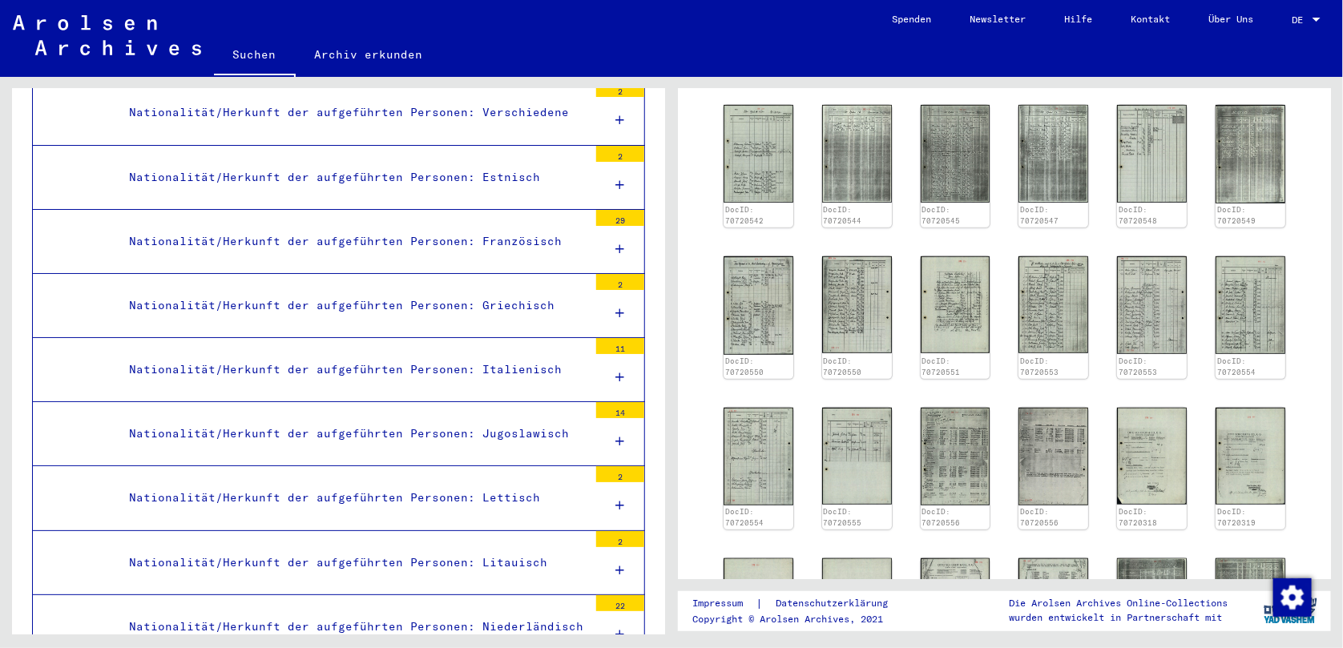
click at [523, 418] on div "Nationalität/Herkunft der aufgeführten Personen: Jugoslawisch" at bounding box center [352, 433] width 471 height 31
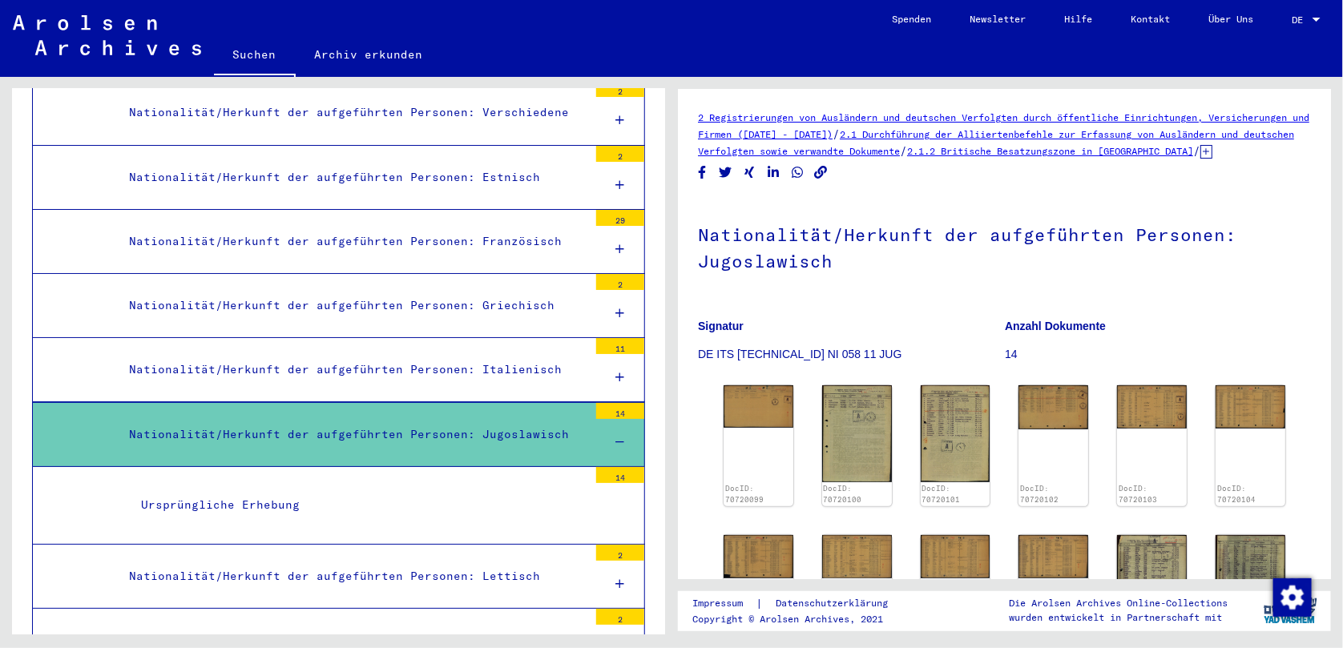
click at [805, 325] on figure "Signatur DE ITS [TECHNICAL_ID] NI 058 11 JUG" at bounding box center [851, 343] width 306 height 72
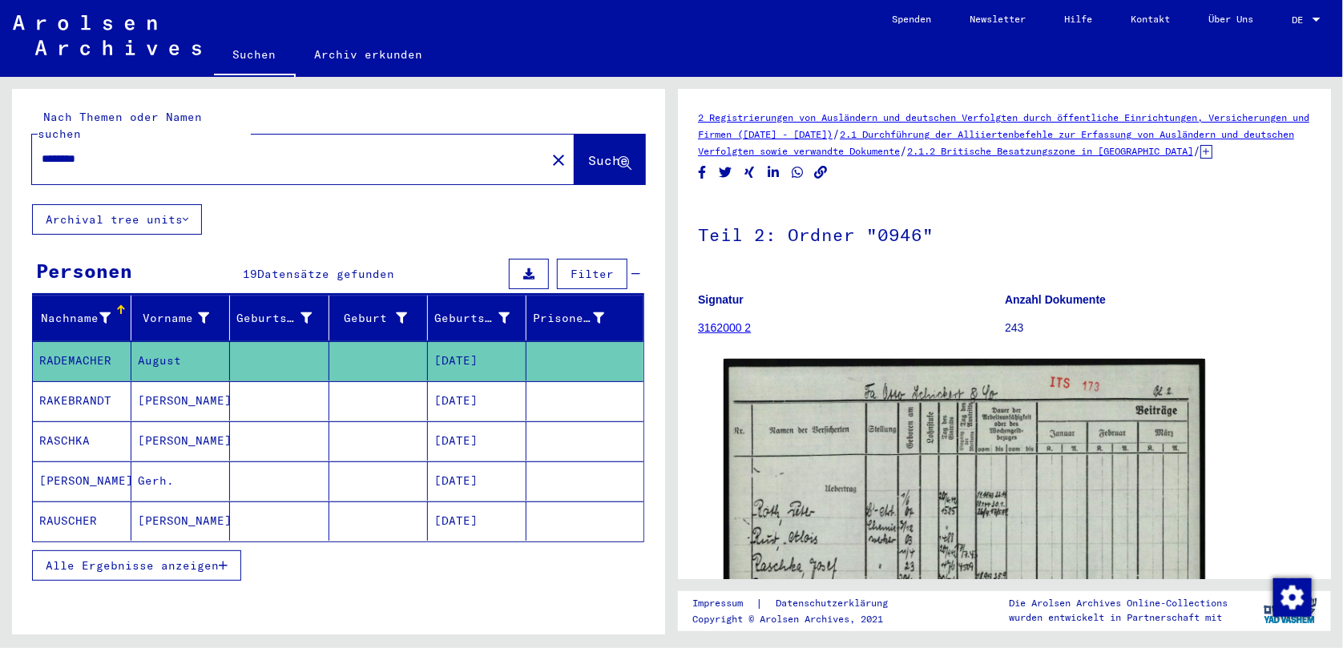
click at [168, 141] on div "********" at bounding box center [284, 159] width 504 height 36
click at [168, 151] on input "********" at bounding box center [289, 159] width 495 height 17
type input "*"
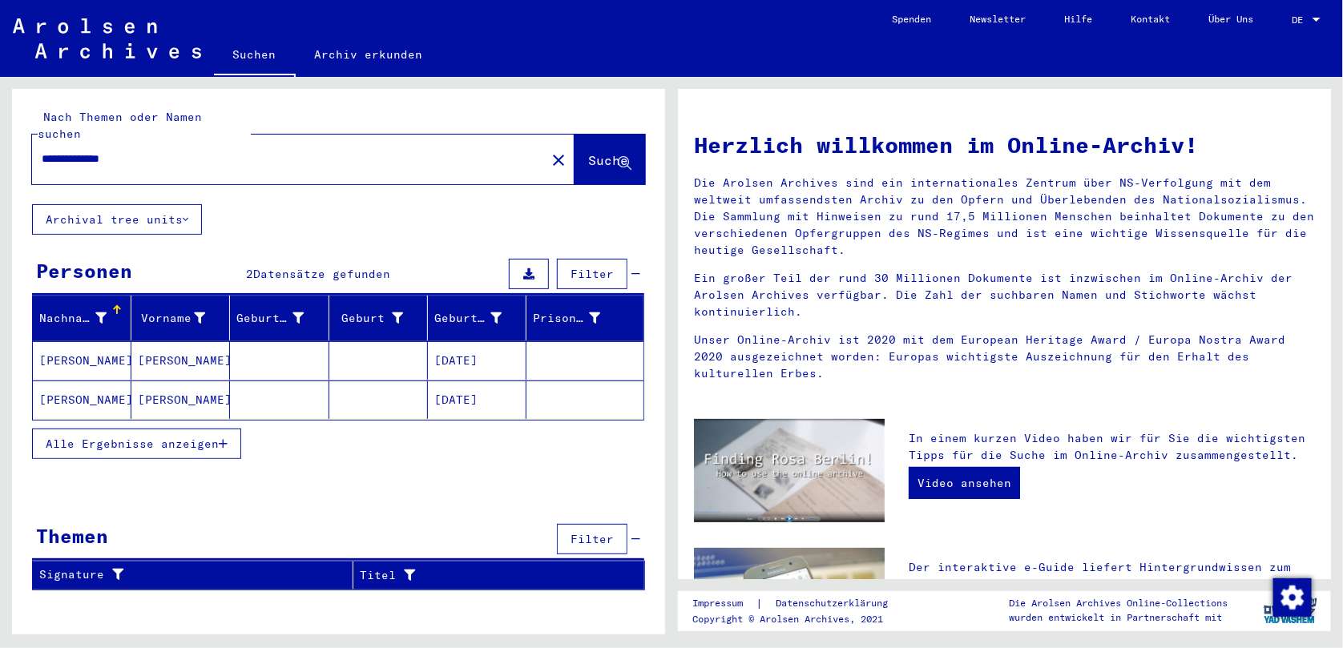
click at [223, 429] on button "Alle Ergebnisse anzeigen" at bounding box center [136, 444] width 209 height 30
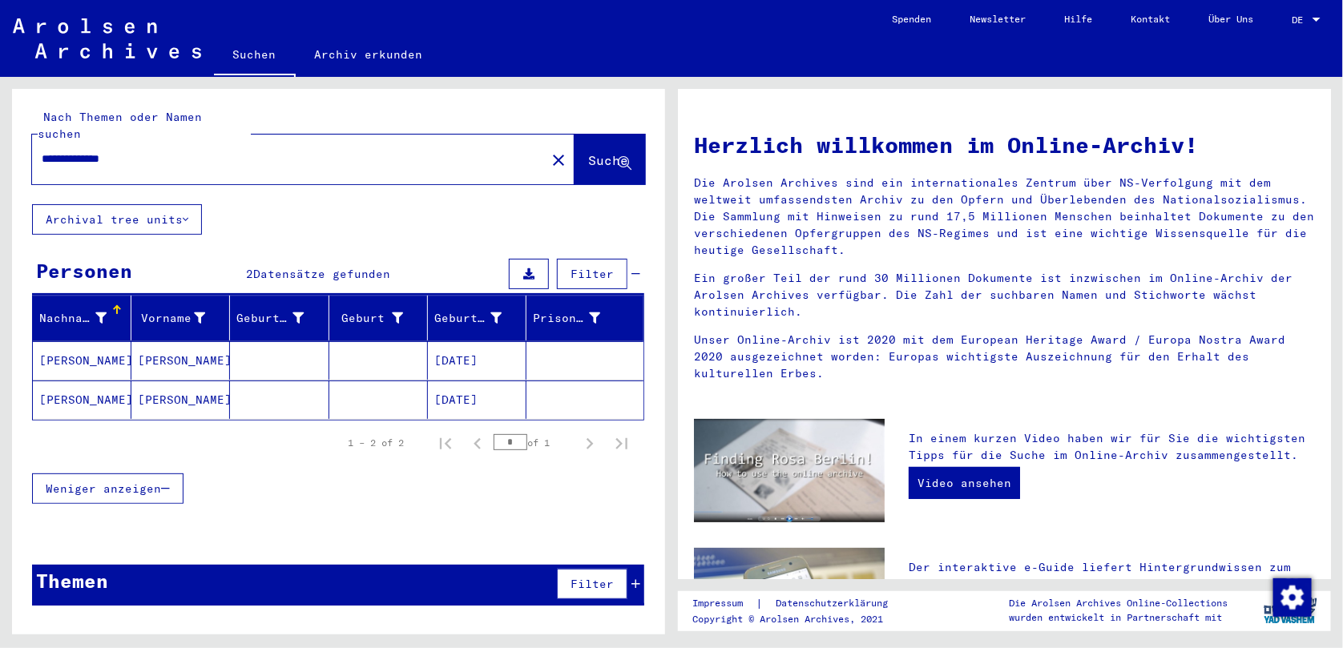
click at [66, 344] on mat-cell "[PERSON_NAME]" at bounding box center [82, 360] width 99 height 38
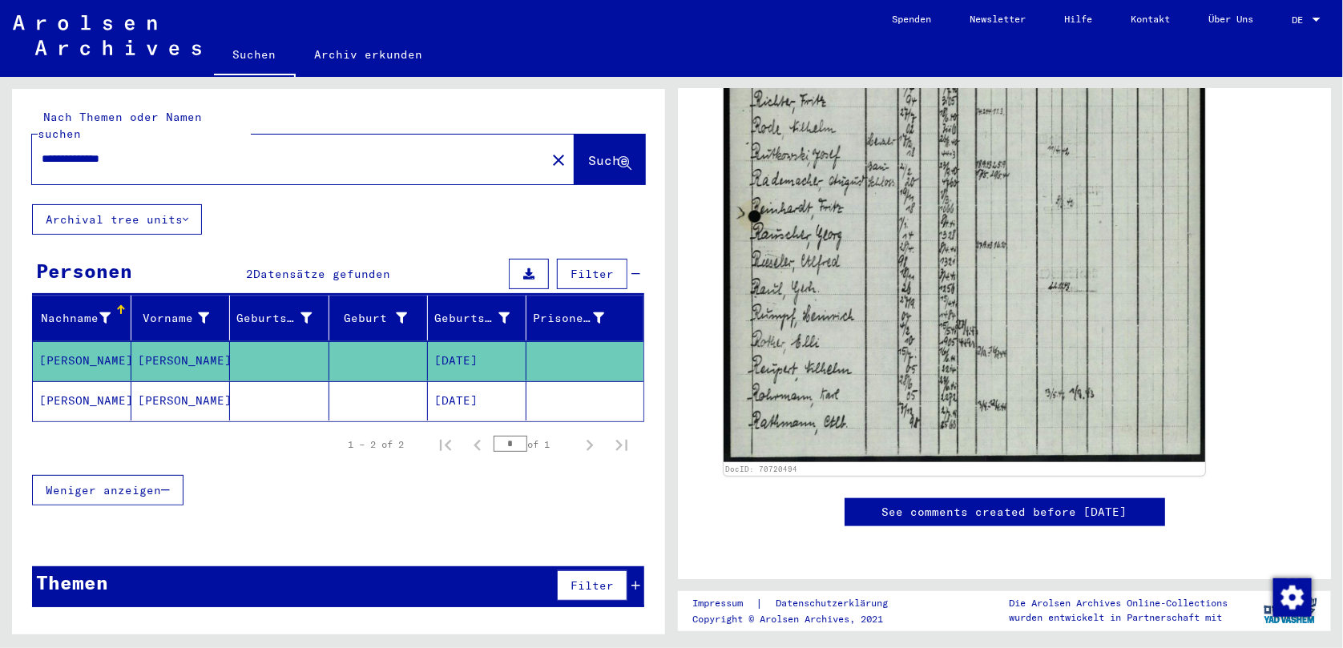
scroll to position [428, 0]
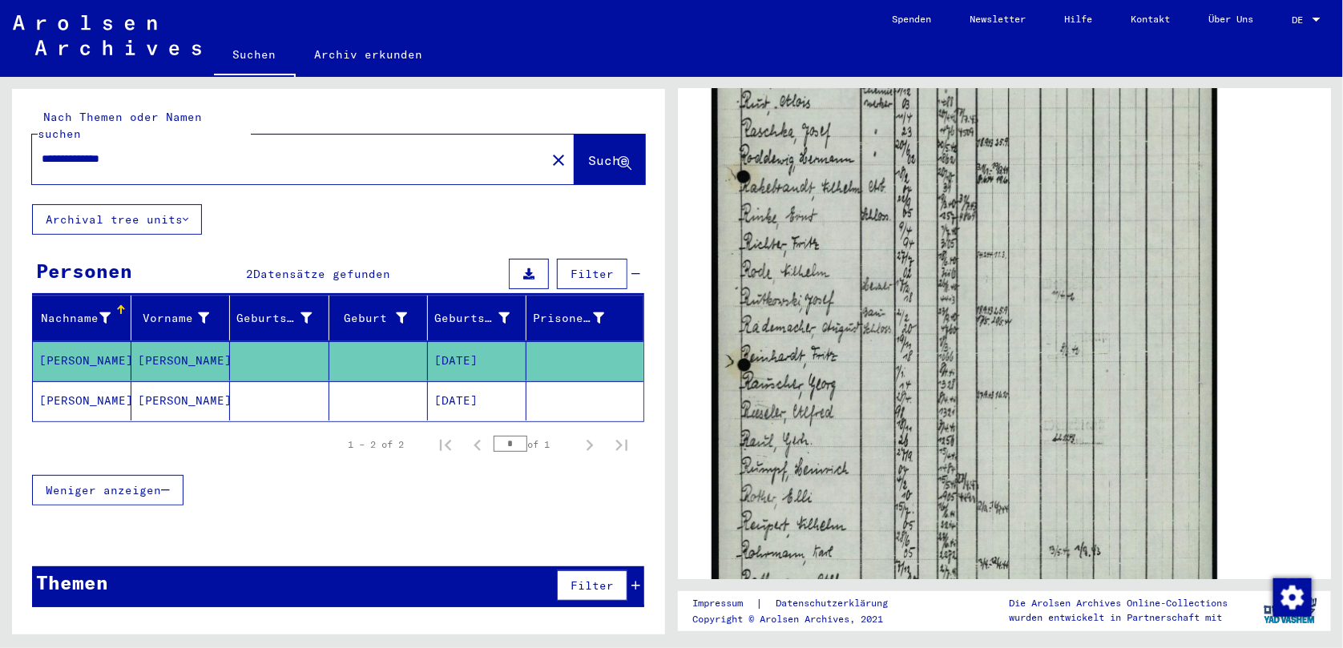
click at [928, 459] on img at bounding box center [965, 268] width 506 height 709
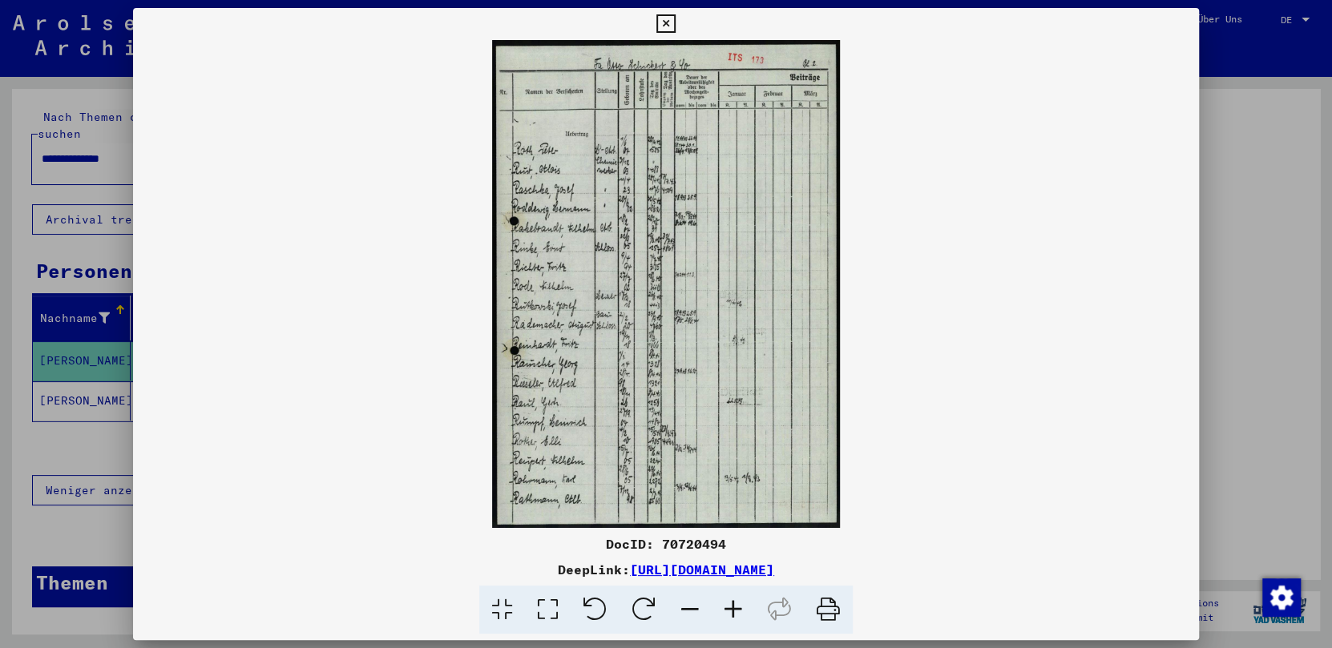
click at [505, 609] on icon at bounding box center [502, 610] width 46 height 49
click at [551, 606] on icon at bounding box center [548, 610] width 46 height 49
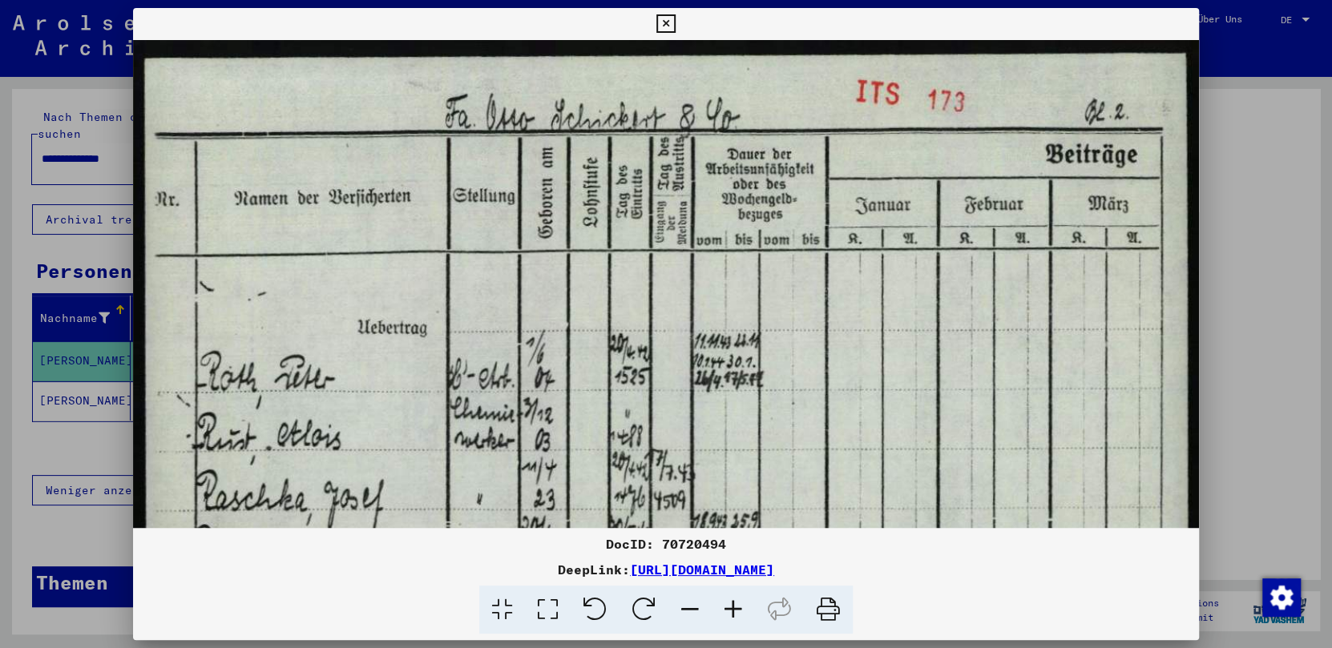
click at [688, 611] on icon at bounding box center [689, 610] width 43 height 49
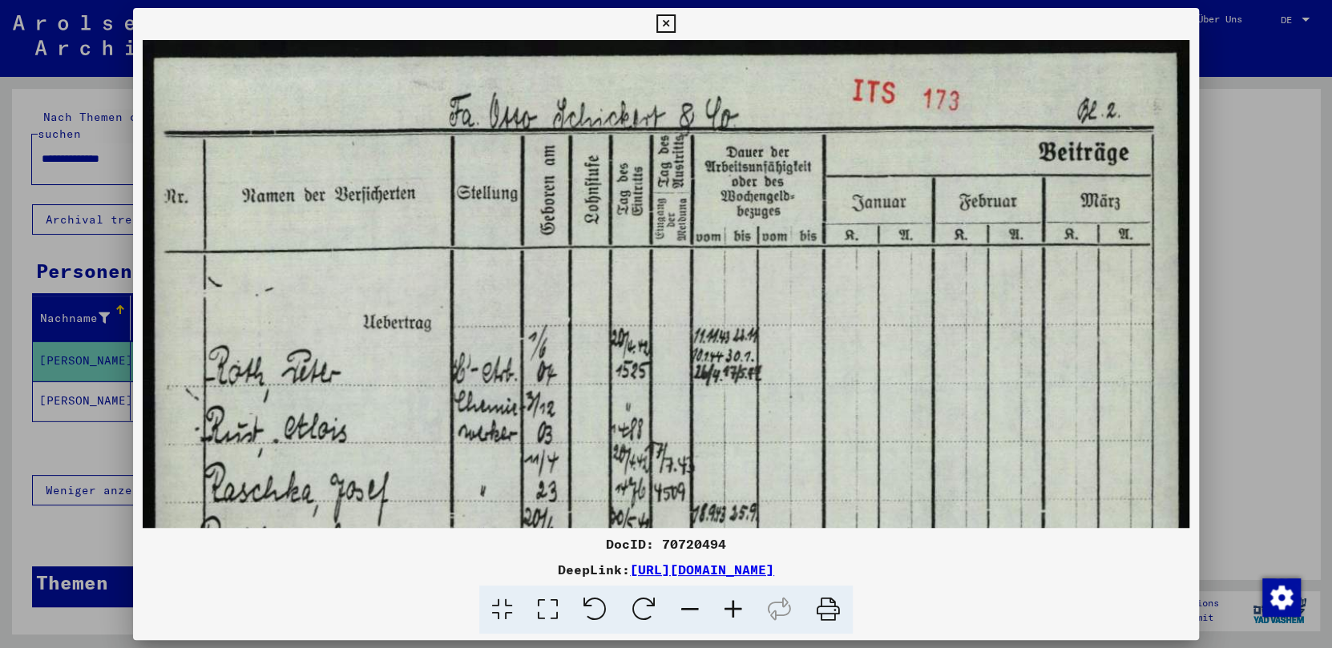
click at [688, 611] on icon at bounding box center [689, 610] width 43 height 49
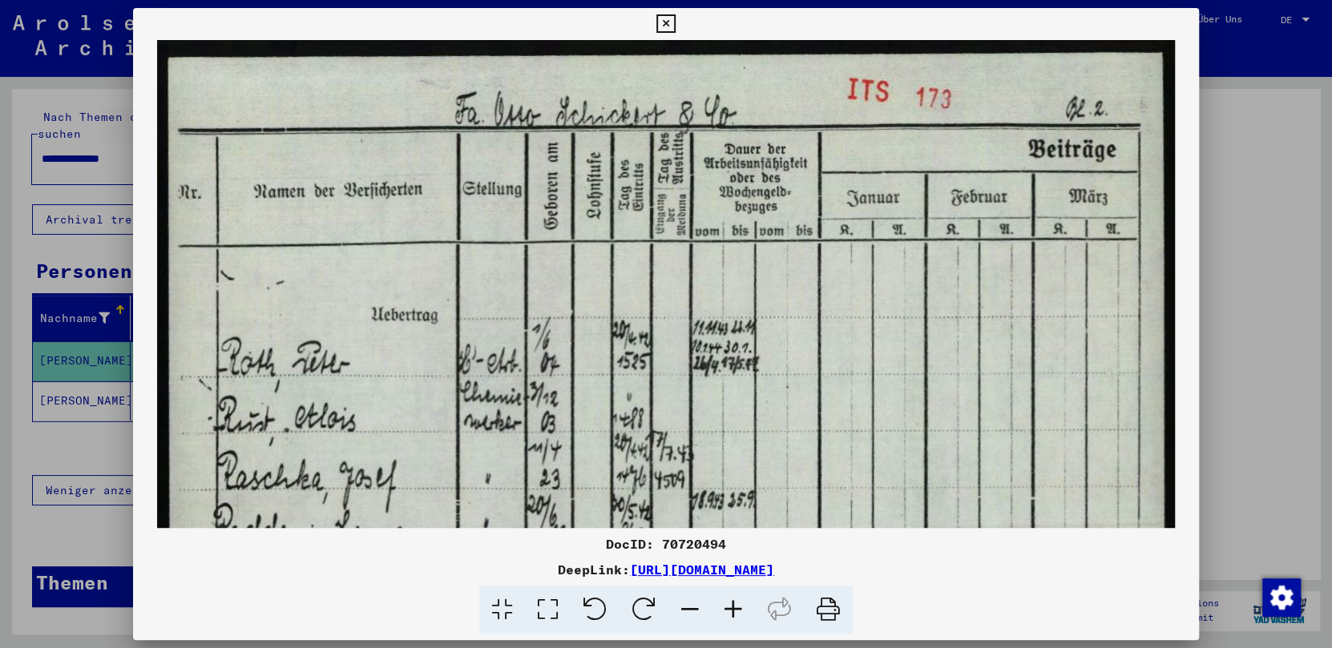
click at [688, 611] on icon at bounding box center [689, 610] width 43 height 49
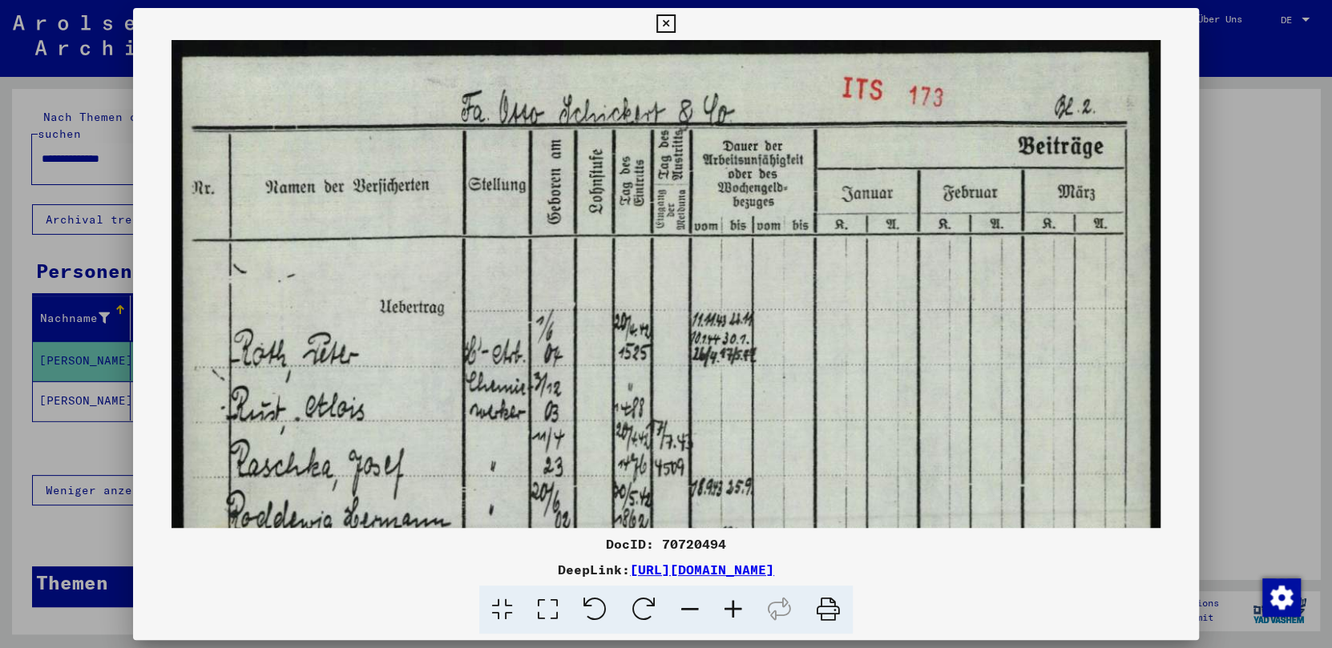
click at [688, 611] on icon at bounding box center [689, 610] width 43 height 49
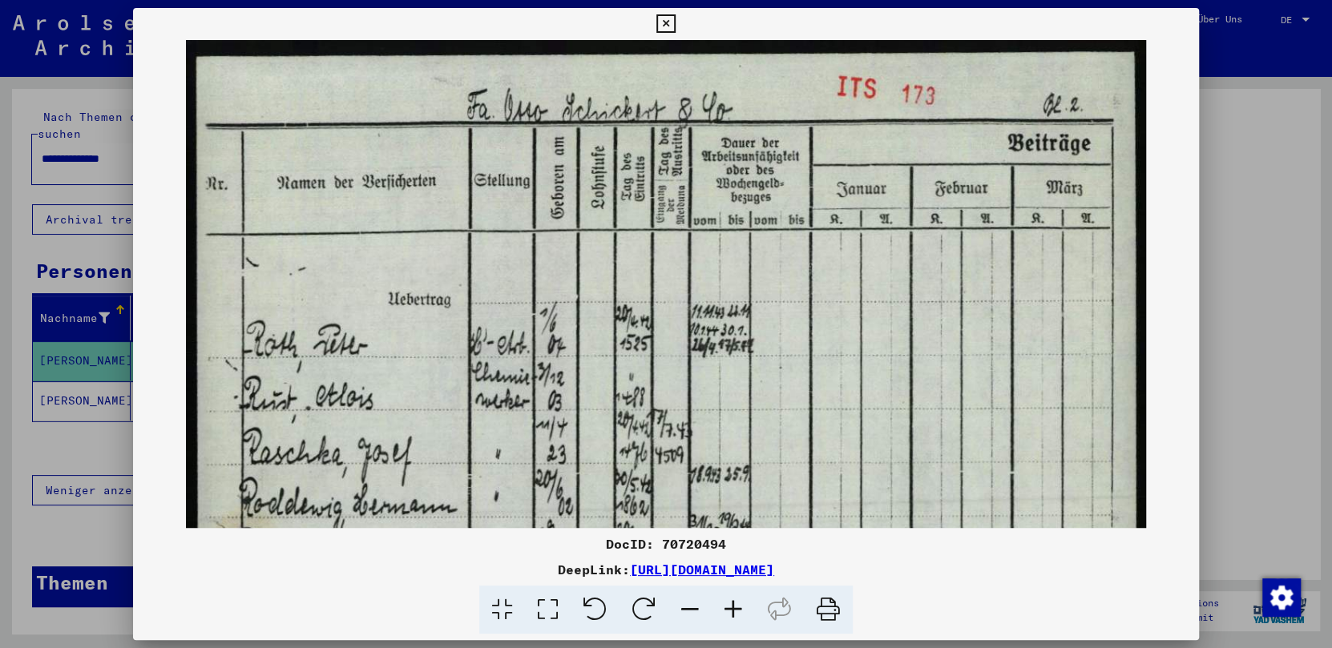
click at [688, 611] on icon at bounding box center [689, 610] width 43 height 49
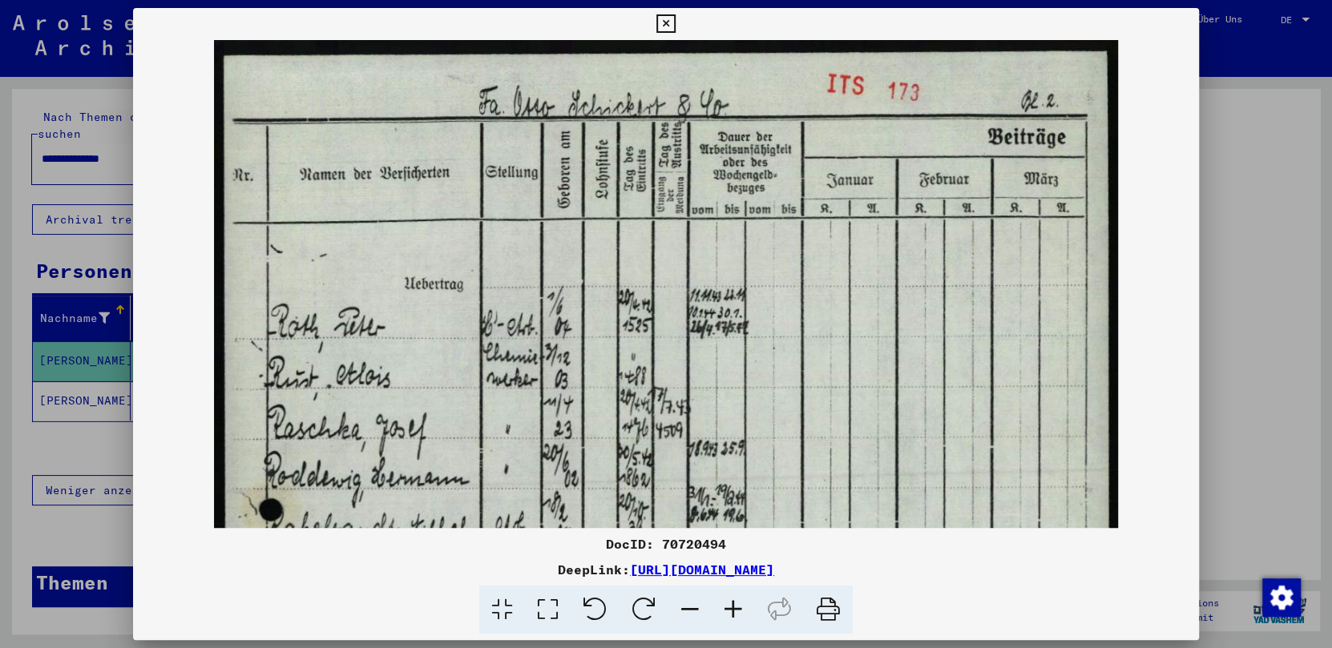
click at [688, 611] on icon at bounding box center [689, 610] width 43 height 49
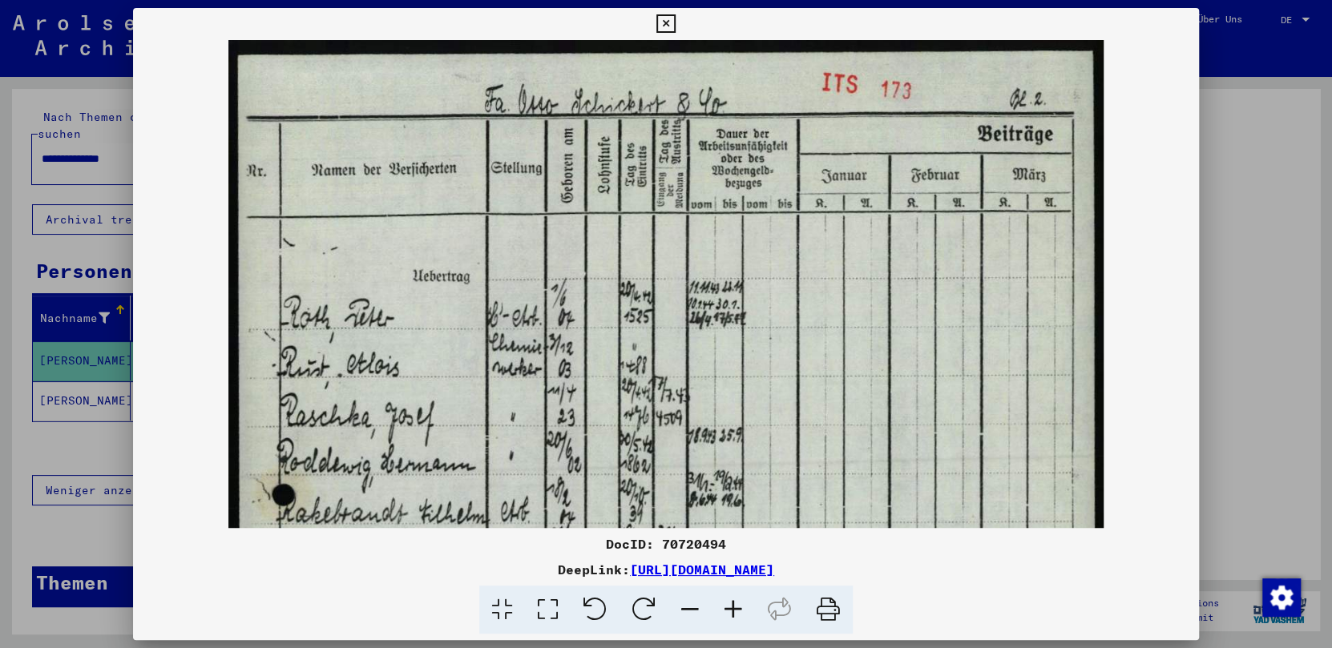
click at [688, 611] on icon at bounding box center [689, 610] width 43 height 49
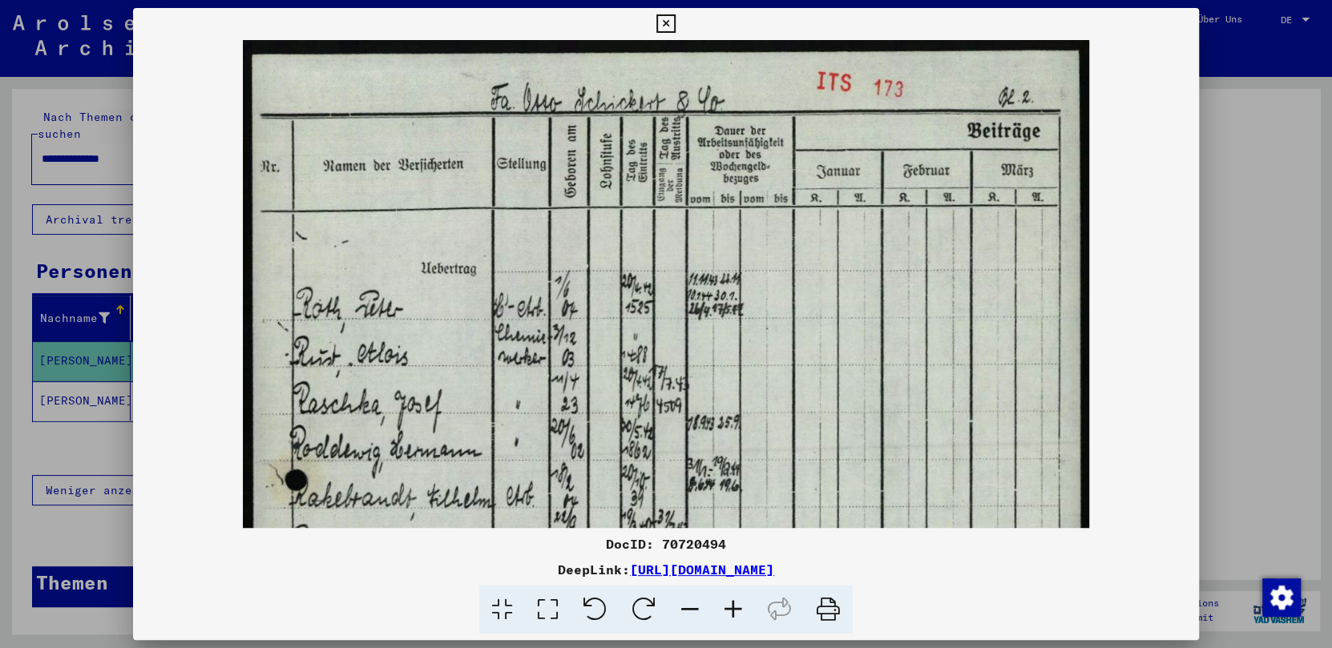
click at [688, 611] on icon at bounding box center [689, 610] width 43 height 49
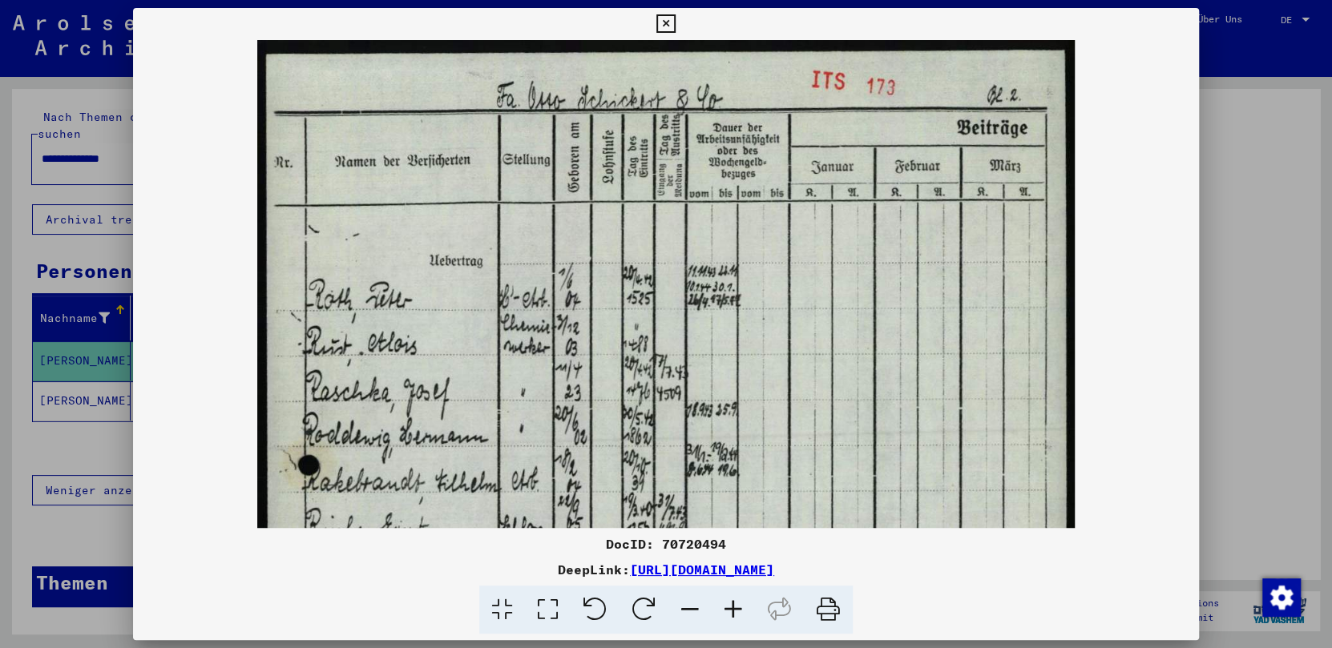
click at [688, 611] on icon at bounding box center [689, 610] width 43 height 49
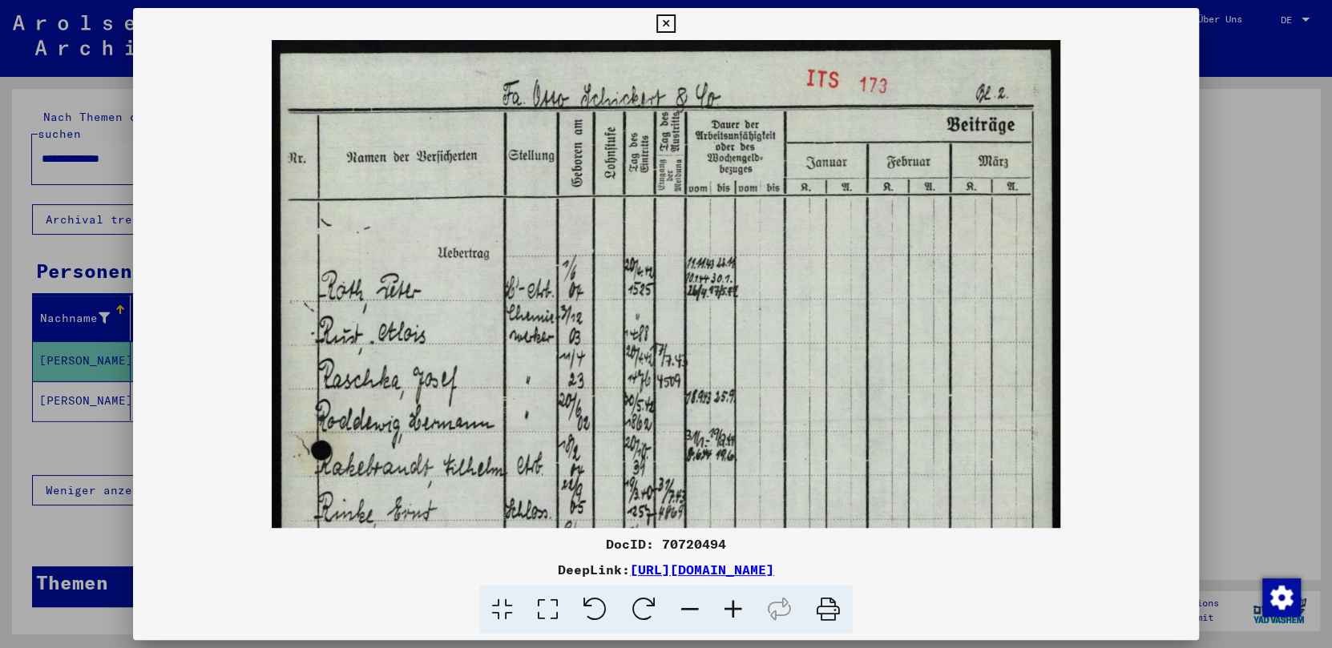
click at [688, 611] on icon at bounding box center [689, 610] width 43 height 49
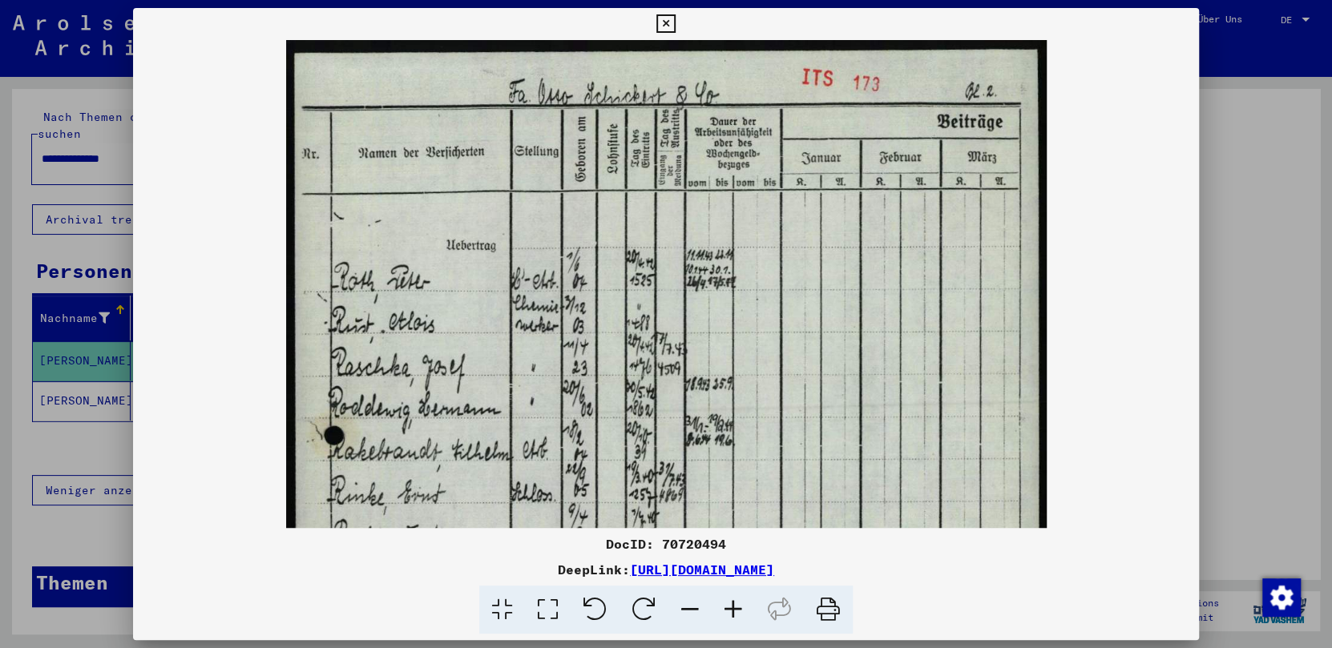
click at [688, 611] on icon at bounding box center [689, 610] width 43 height 49
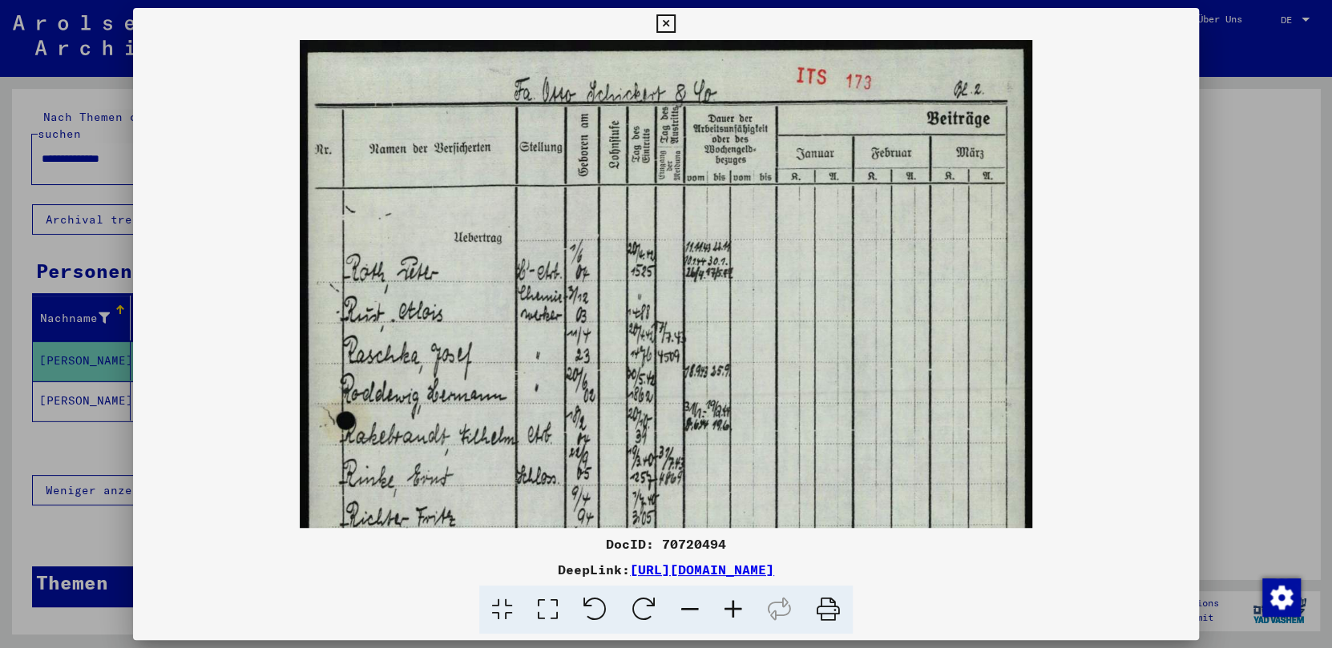
click at [688, 611] on icon at bounding box center [689, 610] width 43 height 49
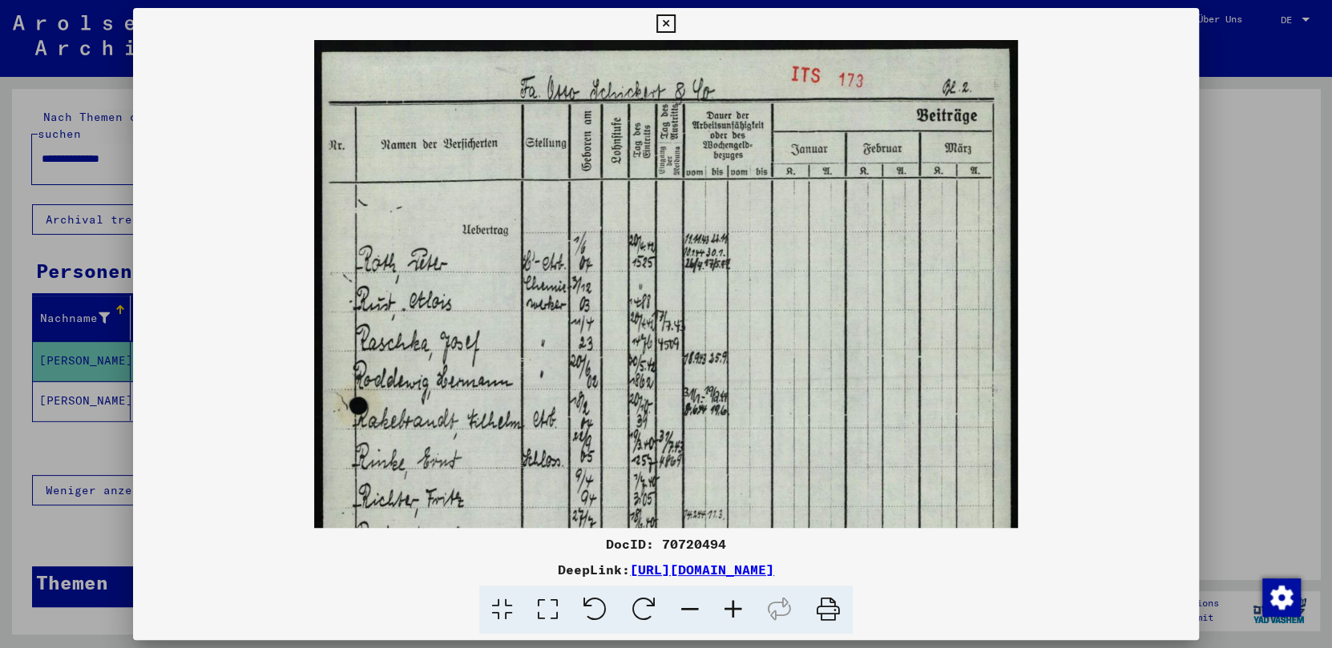
click at [688, 611] on icon at bounding box center [689, 610] width 43 height 49
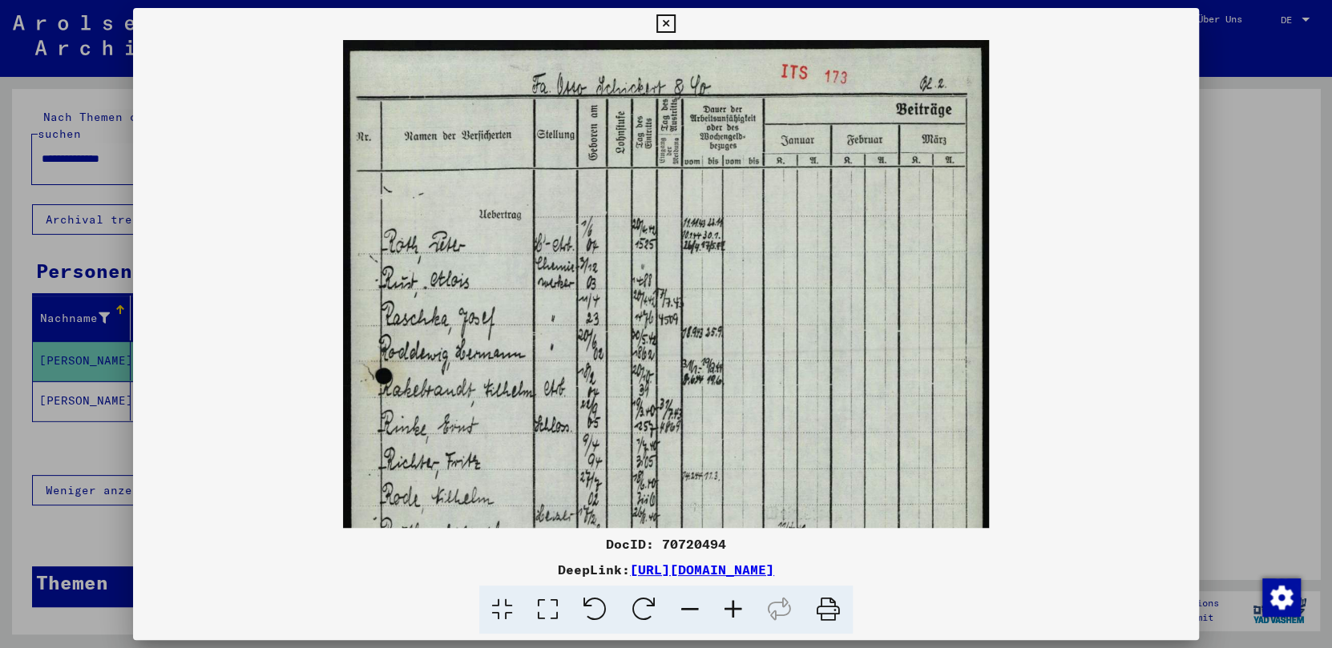
click at [688, 611] on icon at bounding box center [689, 610] width 43 height 49
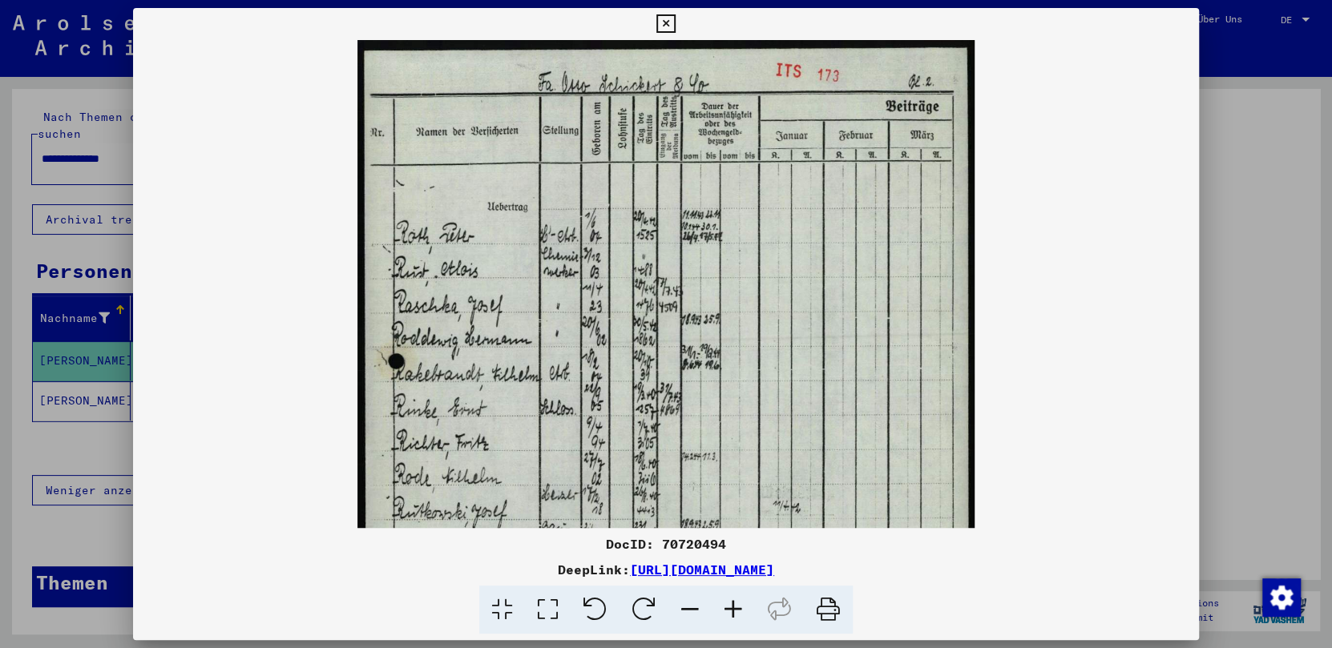
click at [688, 611] on icon at bounding box center [689, 610] width 43 height 49
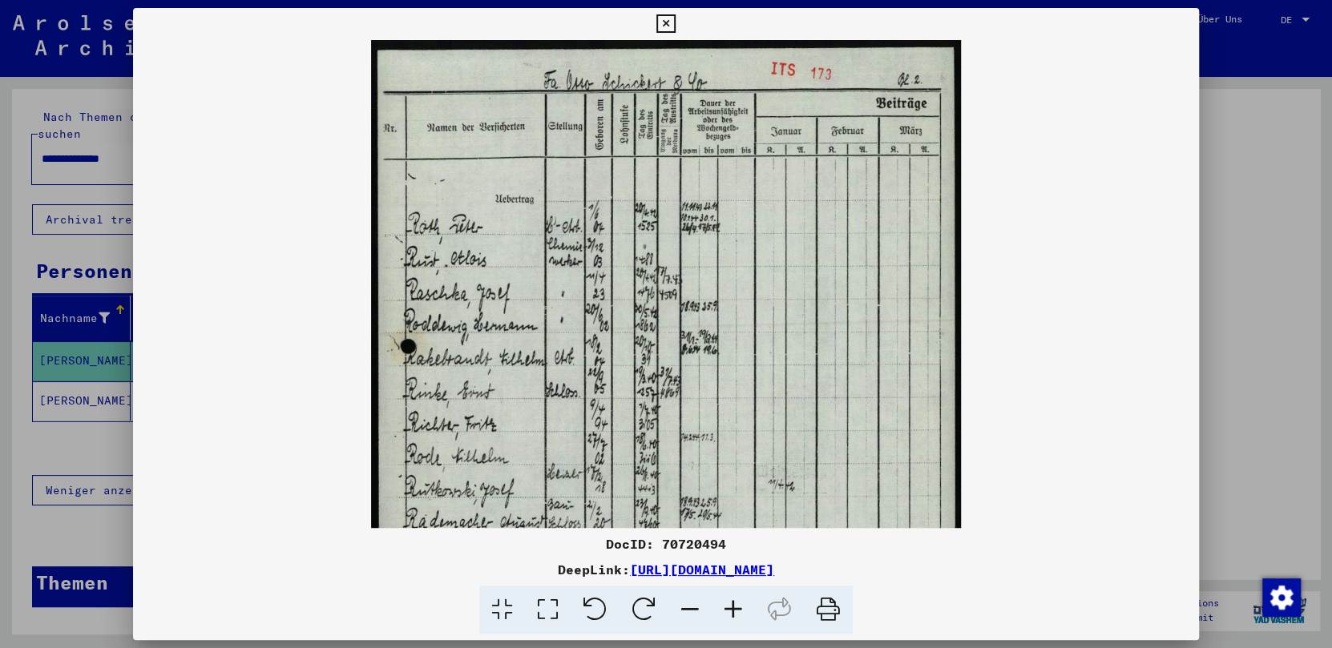
click at [688, 611] on icon at bounding box center [689, 610] width 43 height 49
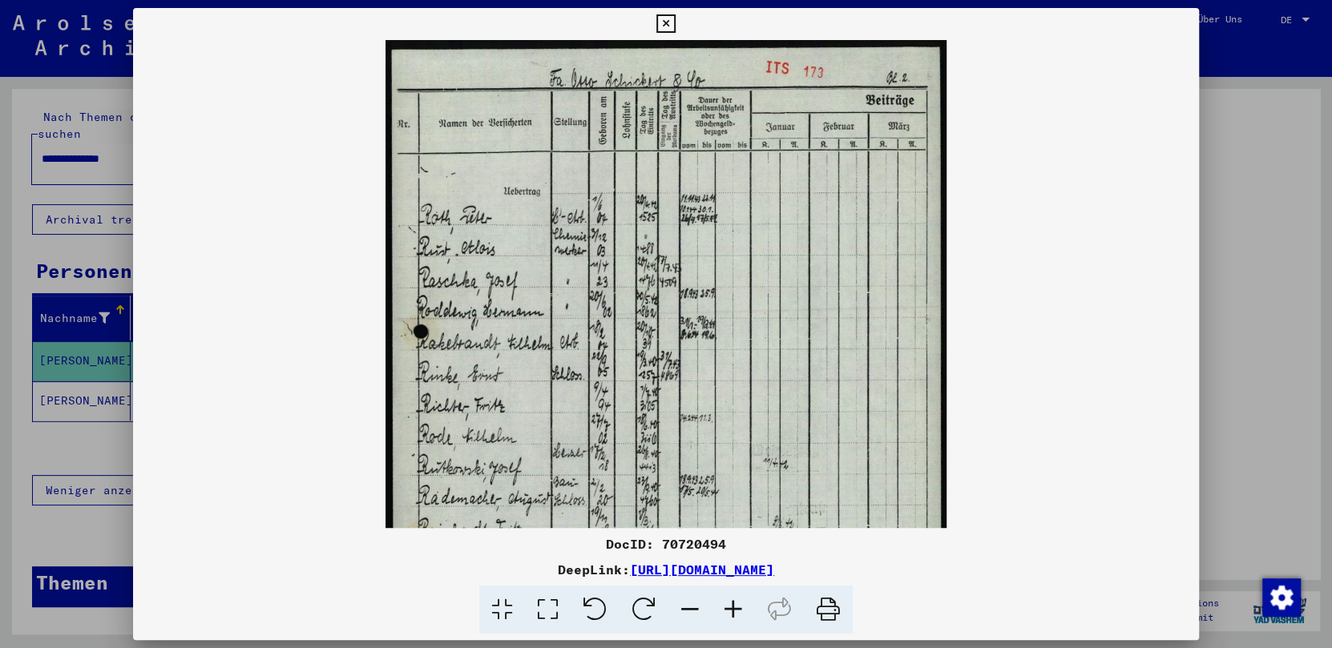
click at [688, 611] on icon at bounding box center [689, 610] width 43 height 49
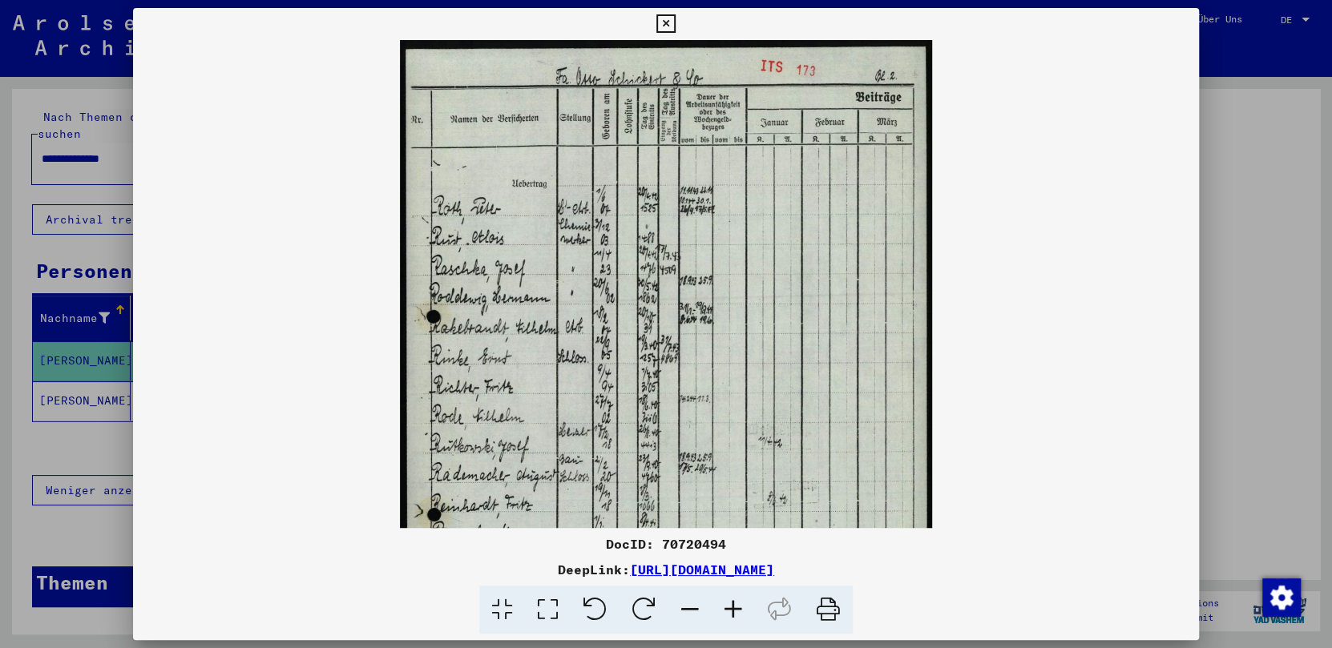
click at [688, 611] on icon at bounding box center [689, 610] width 43 height 49
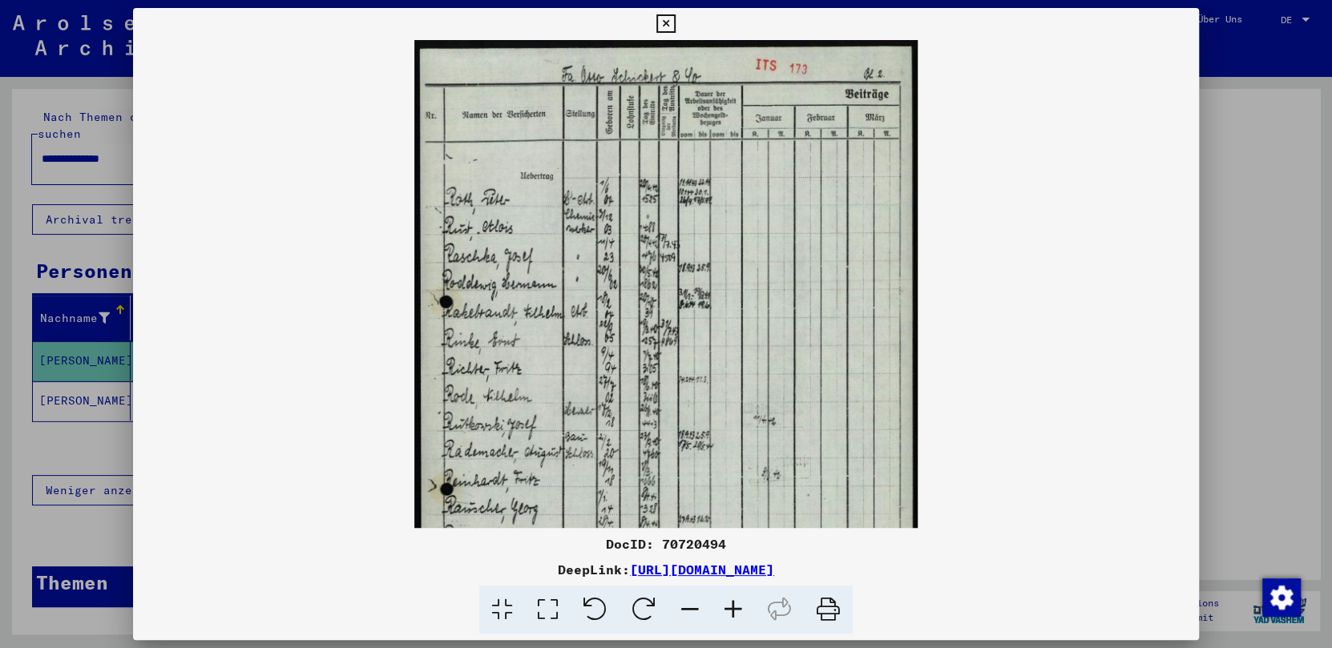
click at [688, 611] on icon at bounding box center [689, 610] width 43 height 49
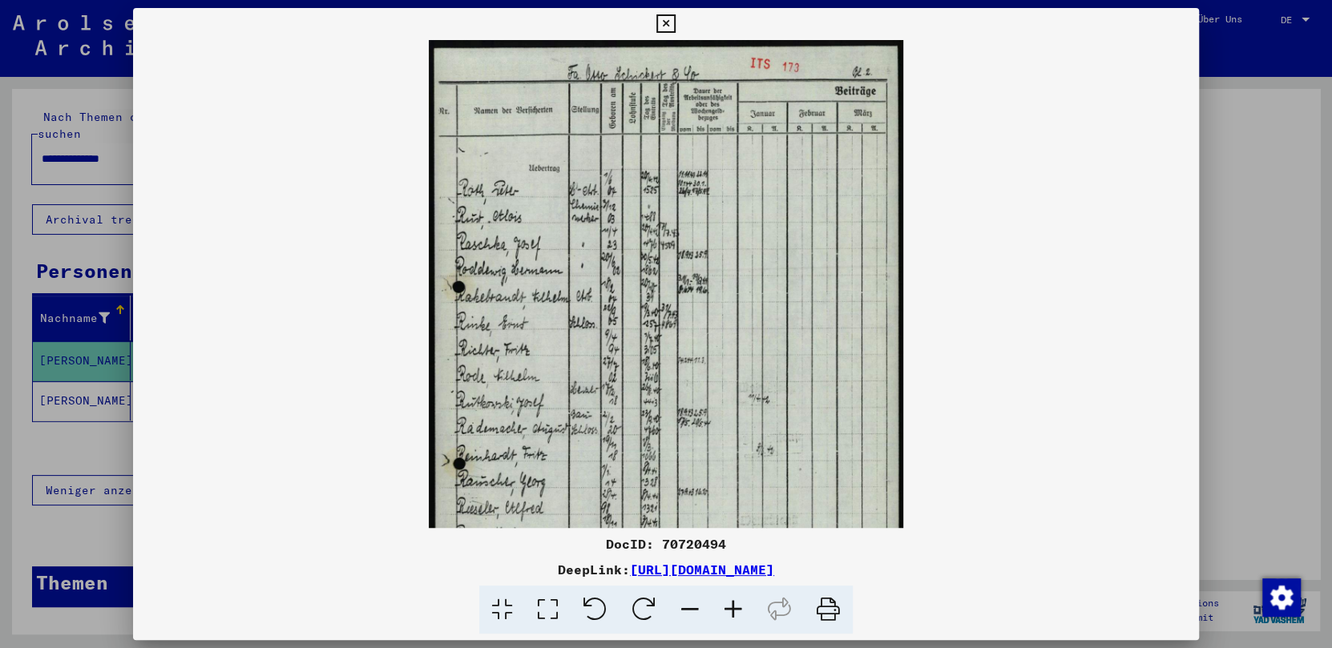
click at [688, 611] on icon at bounding box center [689, 610] width 43 height 49
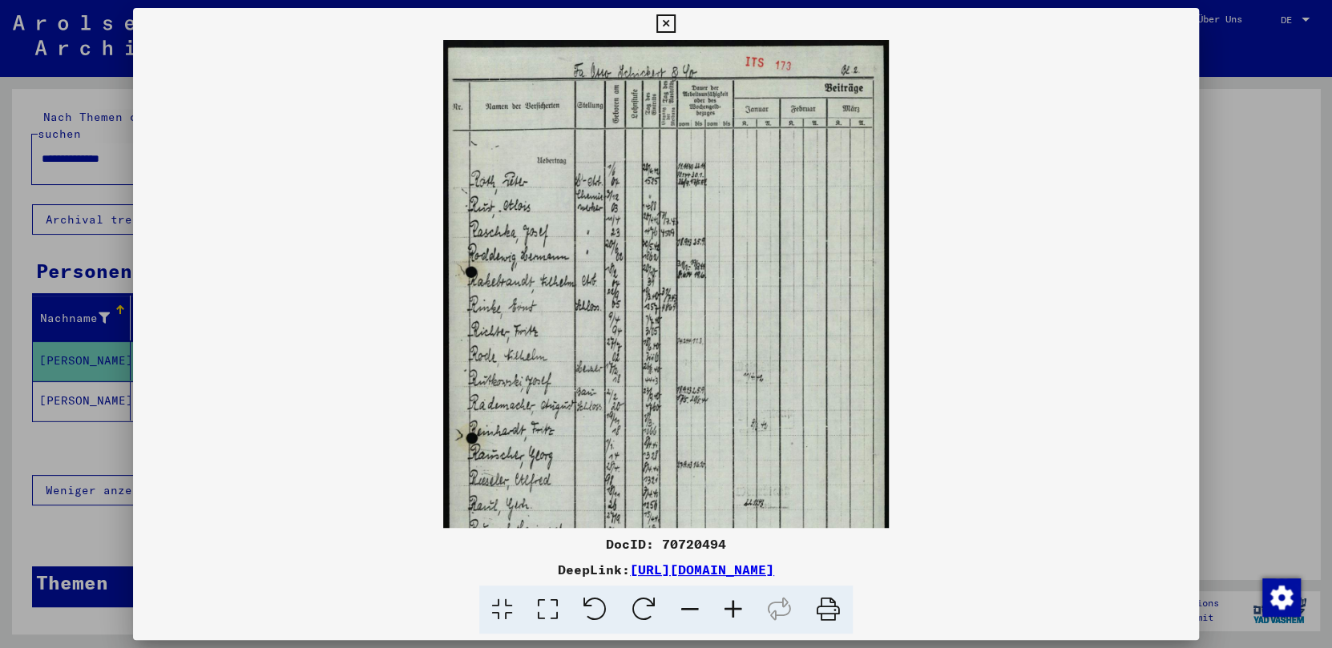
click at [688, 611] on icon at bounding box center [689, 610] width 43 height 49
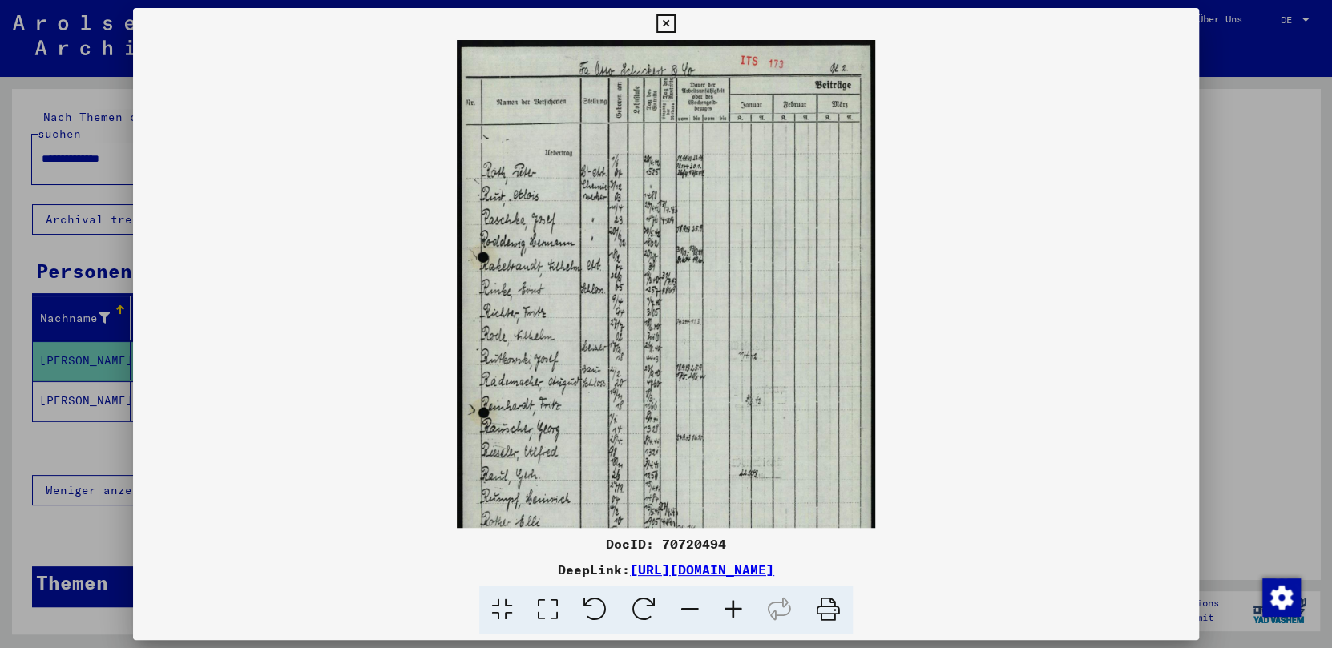
click at [774, 567] on link "[URL][DOMAIN_NAME]" at bounding box center [702, 570] width 144 height 16
click at [668, 23] on icon at bounding box center [665, 23] width 18 height 19
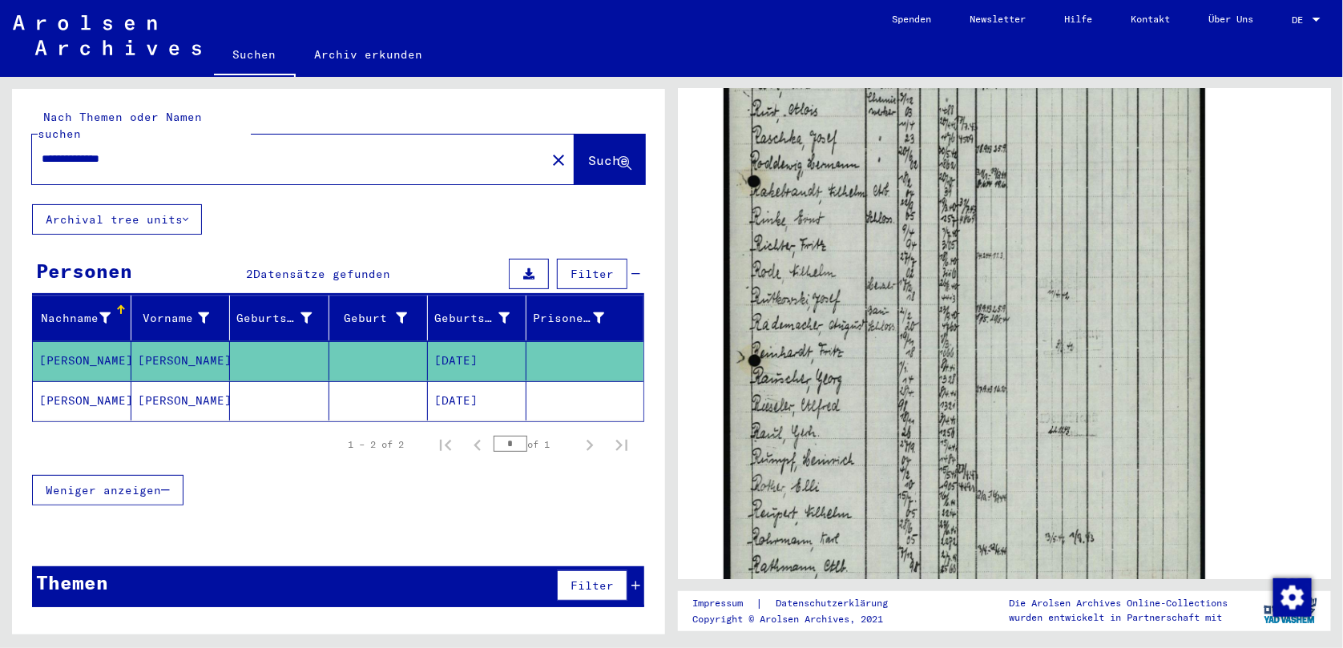
click at [237, 151] on input "**********" at bounding box center [289, 159] width 495 height 17
type input "*"
type input "**********"
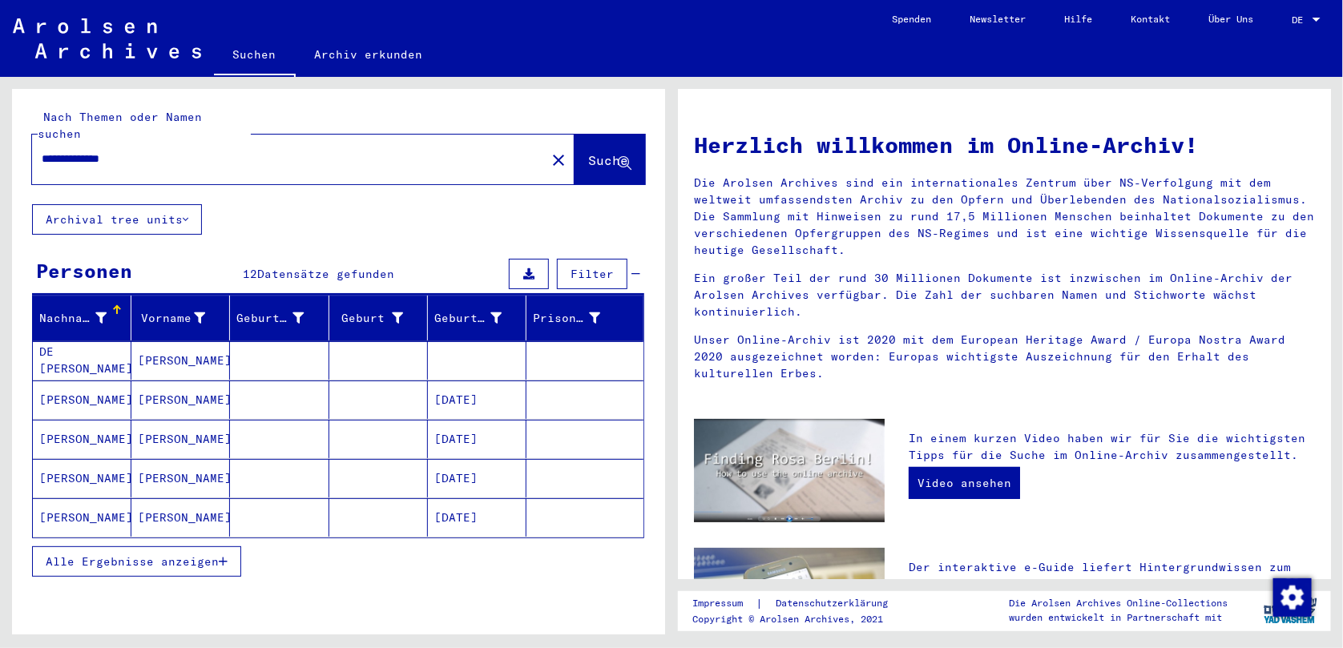
click at [88, 423] on mat-cell "[PERSON_NAME]" at bounding box center [82, 439] width 99 height 38
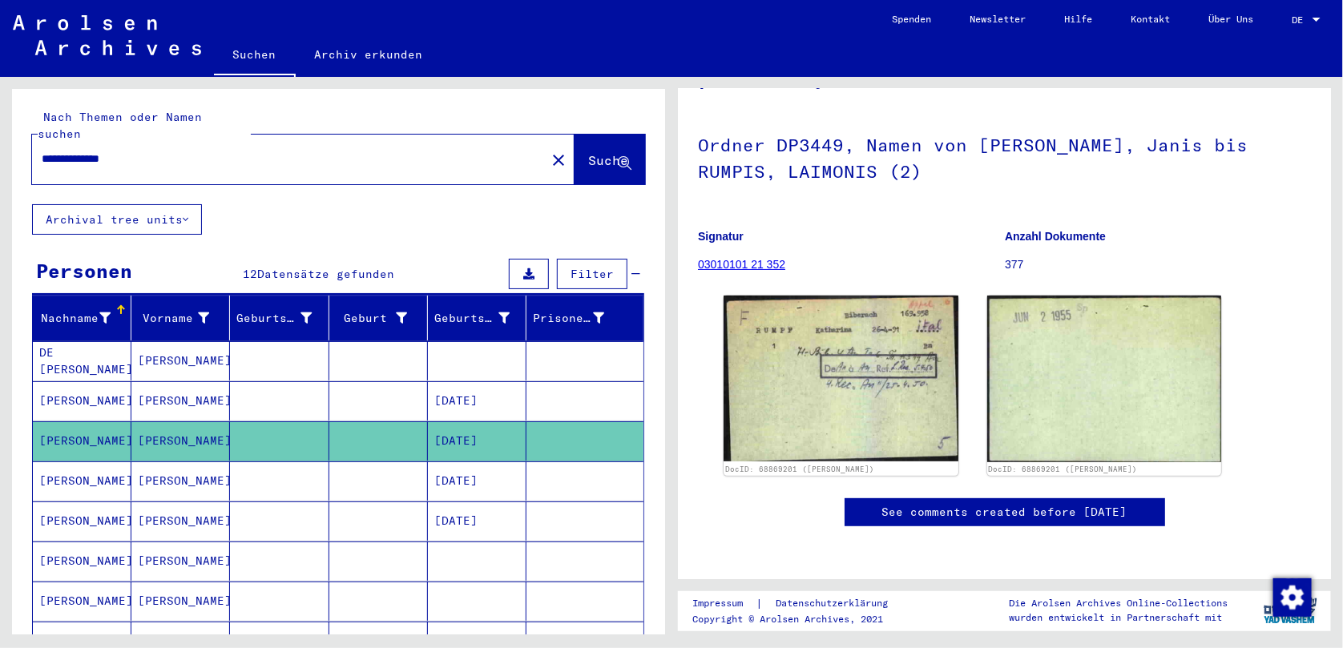
scroll to position [127, 0]
click at [193, 464] on mat-cell "[PERSON_NAME]" at bounding box center [180, 481] width 99 height 39
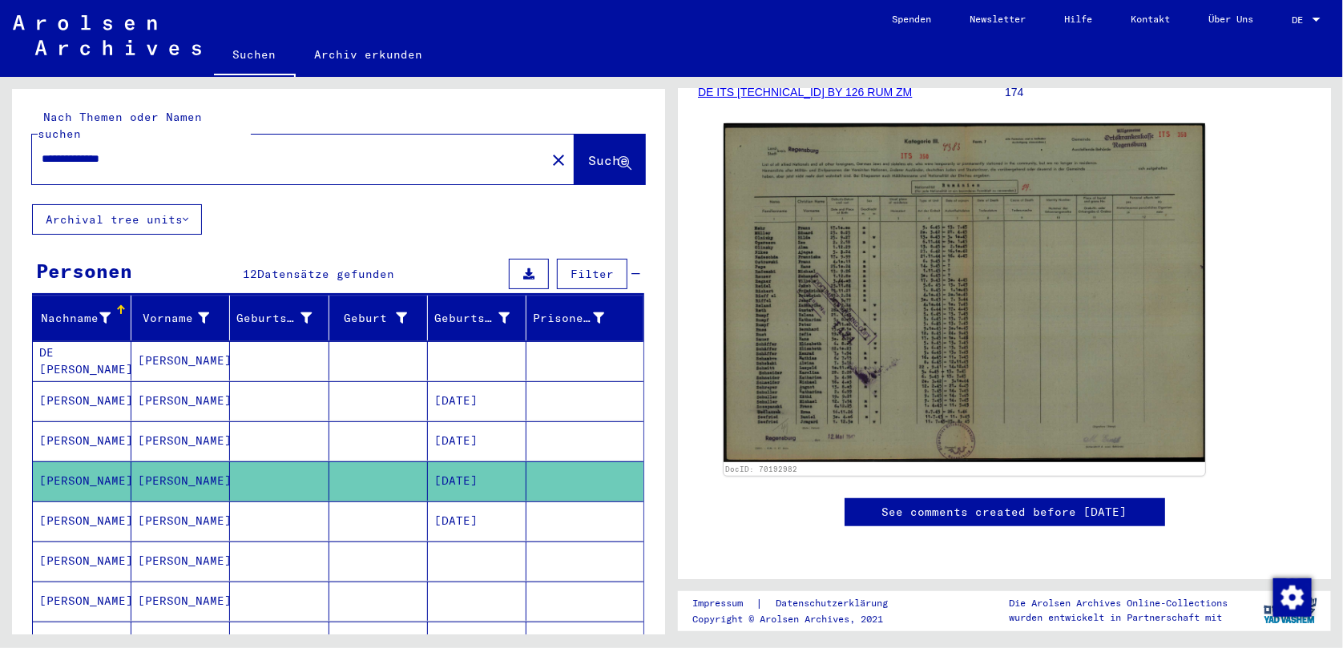
scroll to position [384, 0]
click at [93, 502] on mat-cell "[PERSON_NAME]" at bounding box center [82, 521] width 99 height 39
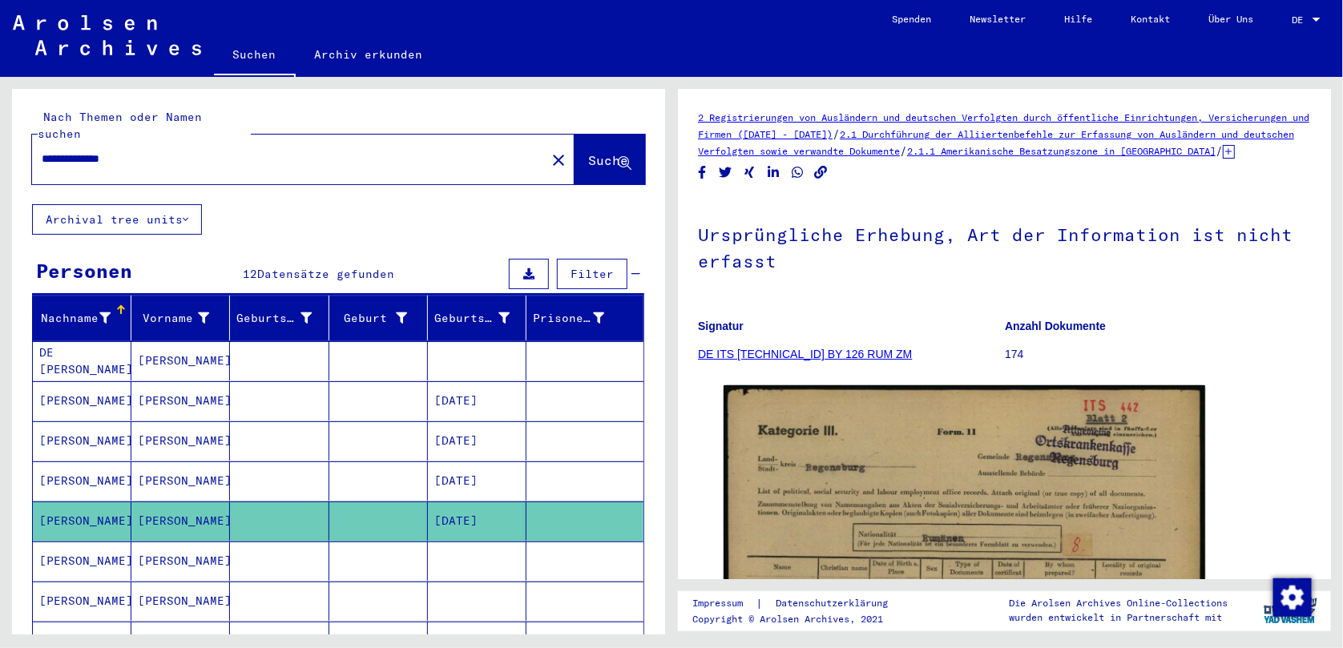
scroll to position [488, 0]
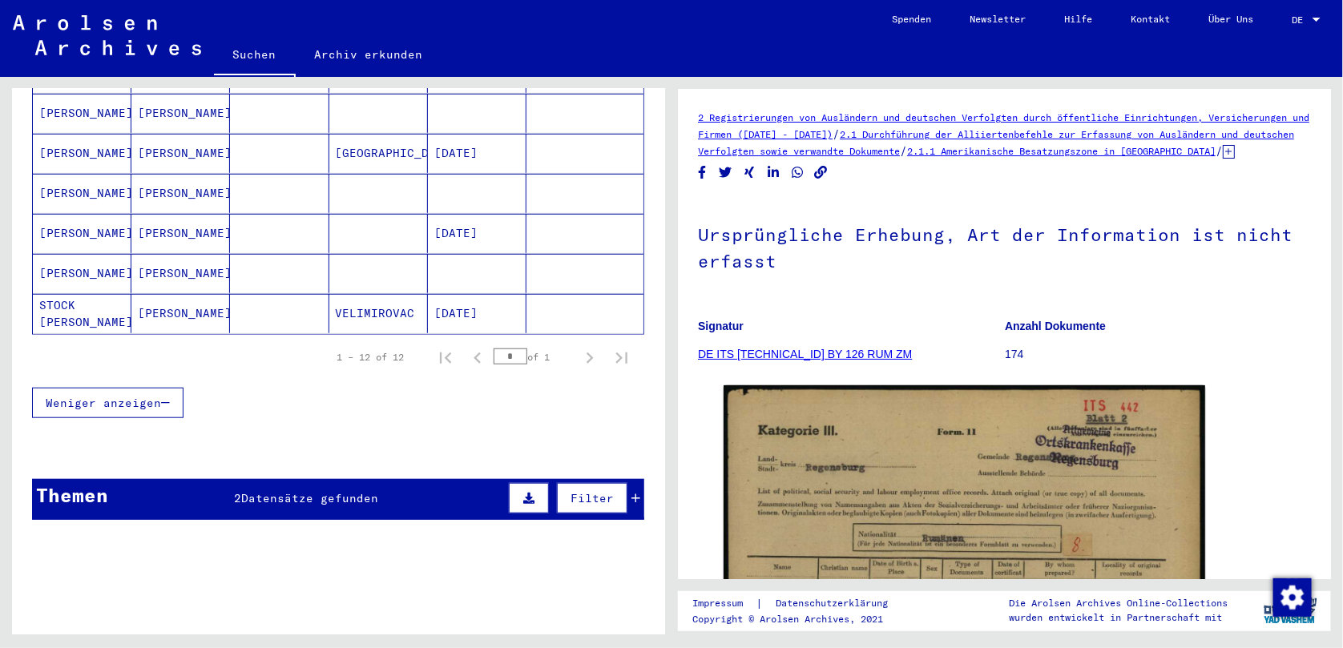
click at [496, 214] on mat-cell "[DATE]" at bounding box center [477, 233] width 99 height 39
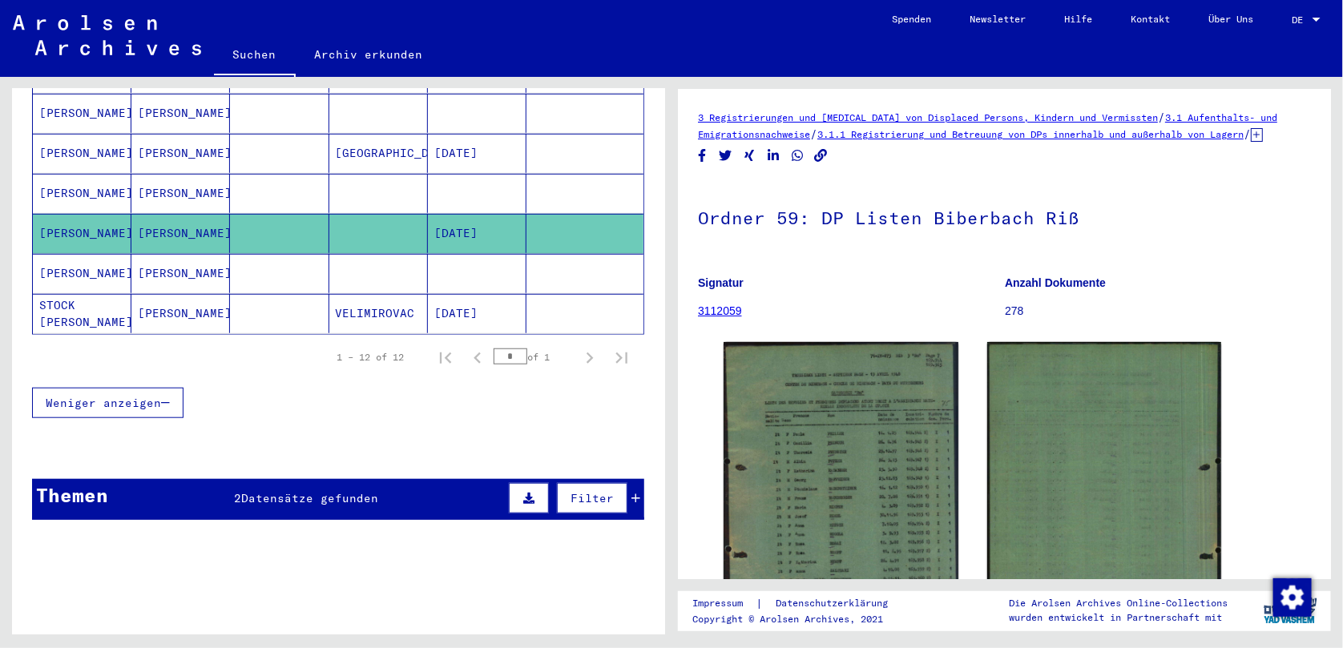
click at [71, 296] on mat-cell "STOCK [PERSON_NAME]" at bounding box center [82, 313] width 99 height 39
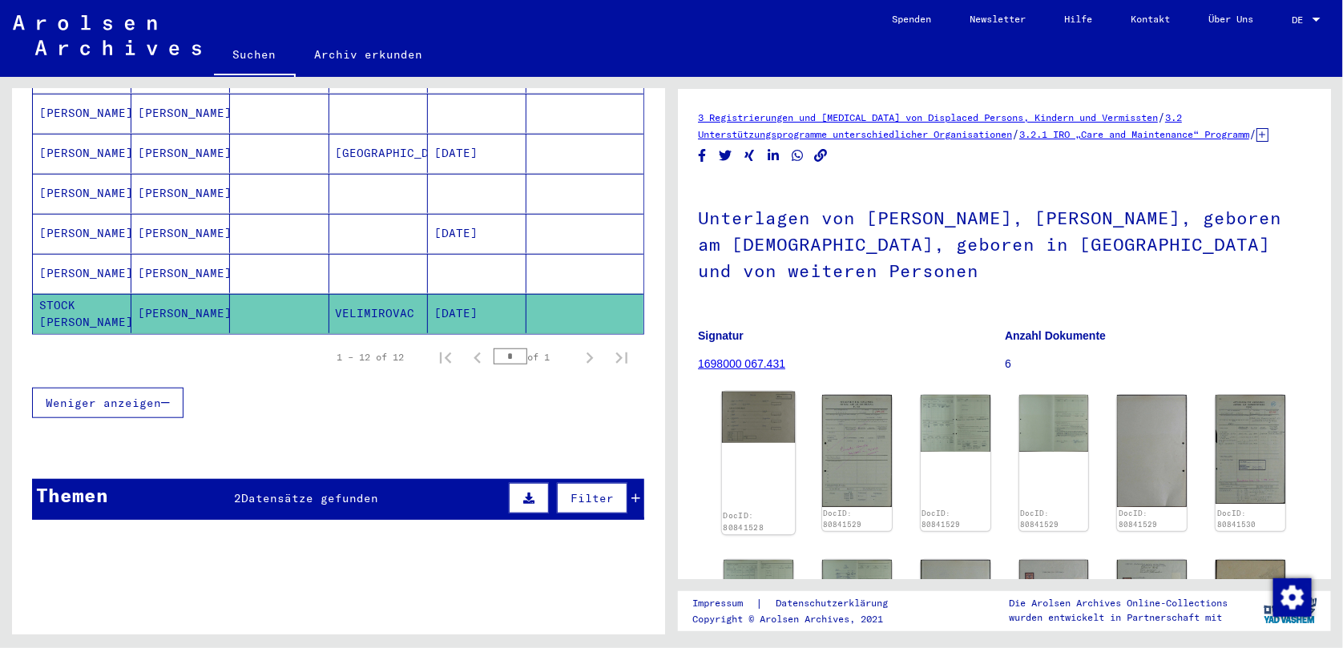
click at [744, 400] on img at bounding box center [758, 417] width 73 height 51
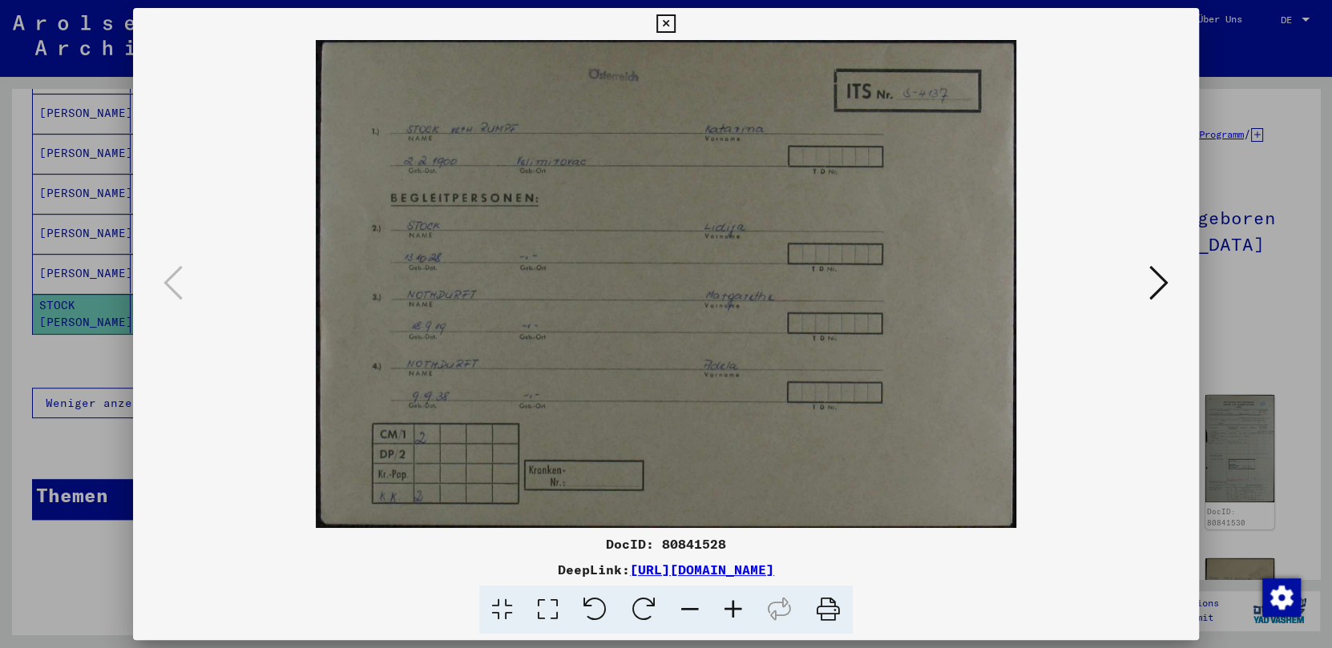
click at [550, 608] on icon at bounding box center [548, 610] width 46 height 49
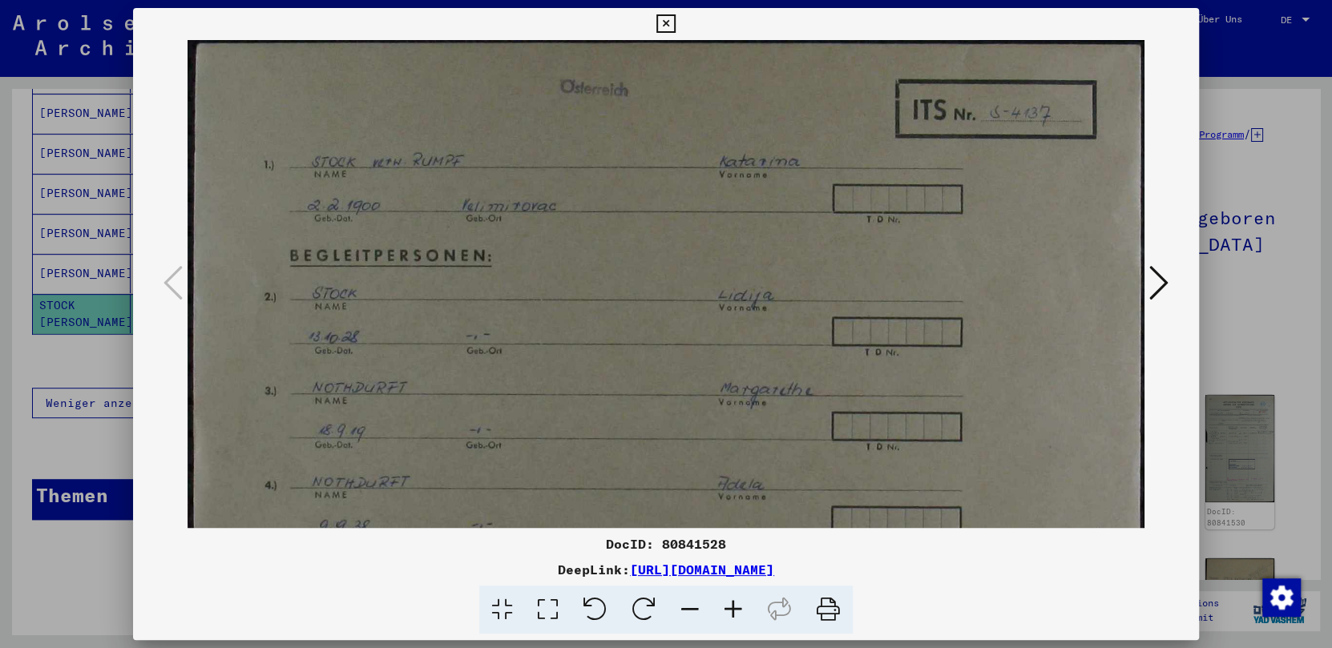
click at [554, 600] on icon at bounding box center [548, 610] width 46 height 49
click at [684, 602] on icon at bounding box center [689, 610] width 43 height 49
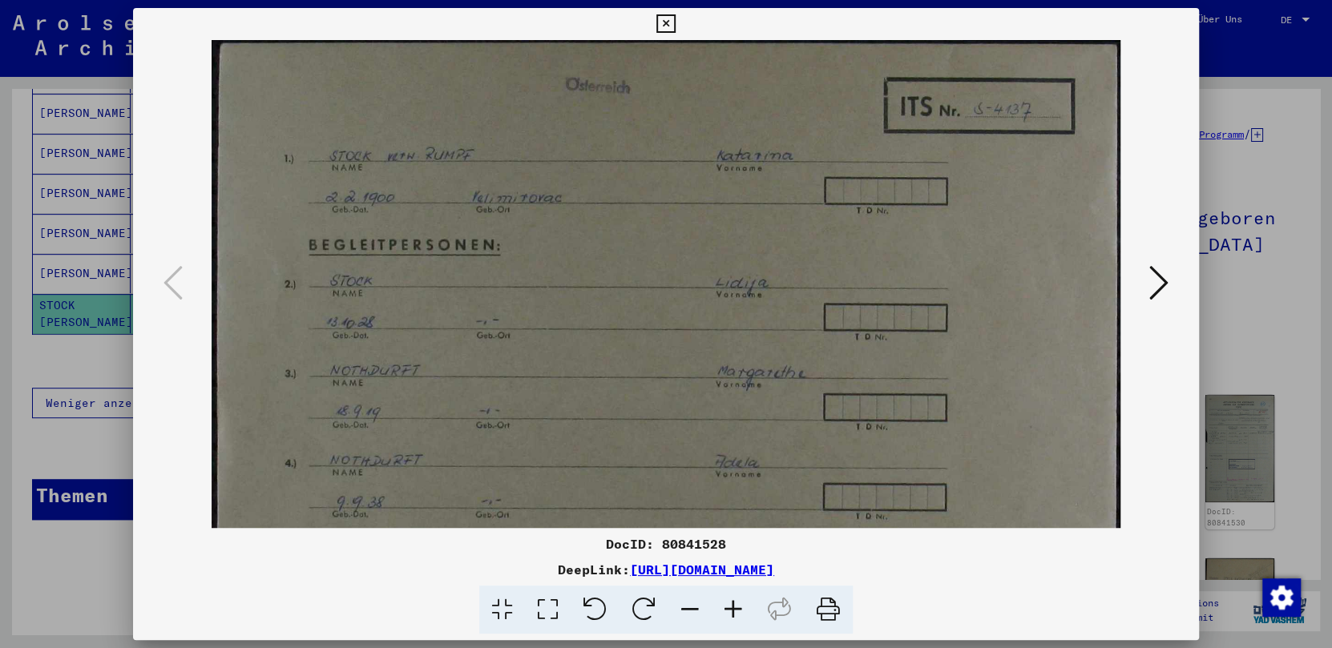
click at [684, 602] on icon at bounding box center [689, 610] width 43 height 49
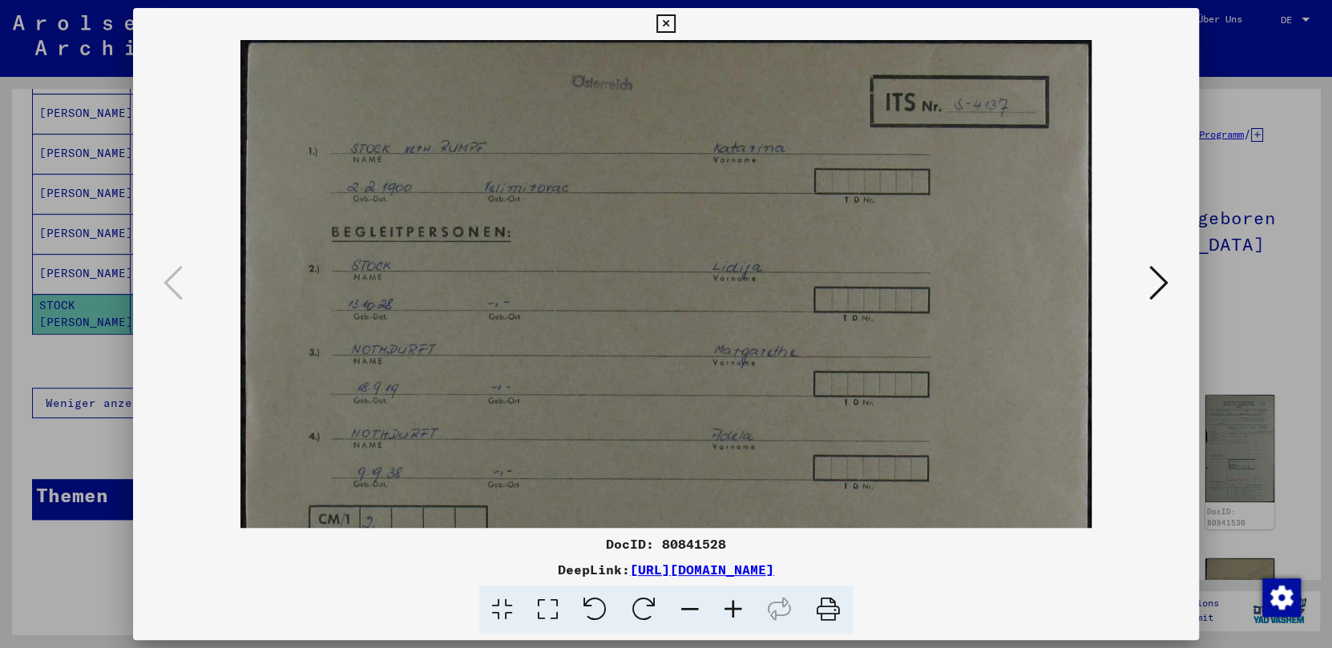
click at [684, 602] on icon at bounding box center [689, 610] width 43 height 49
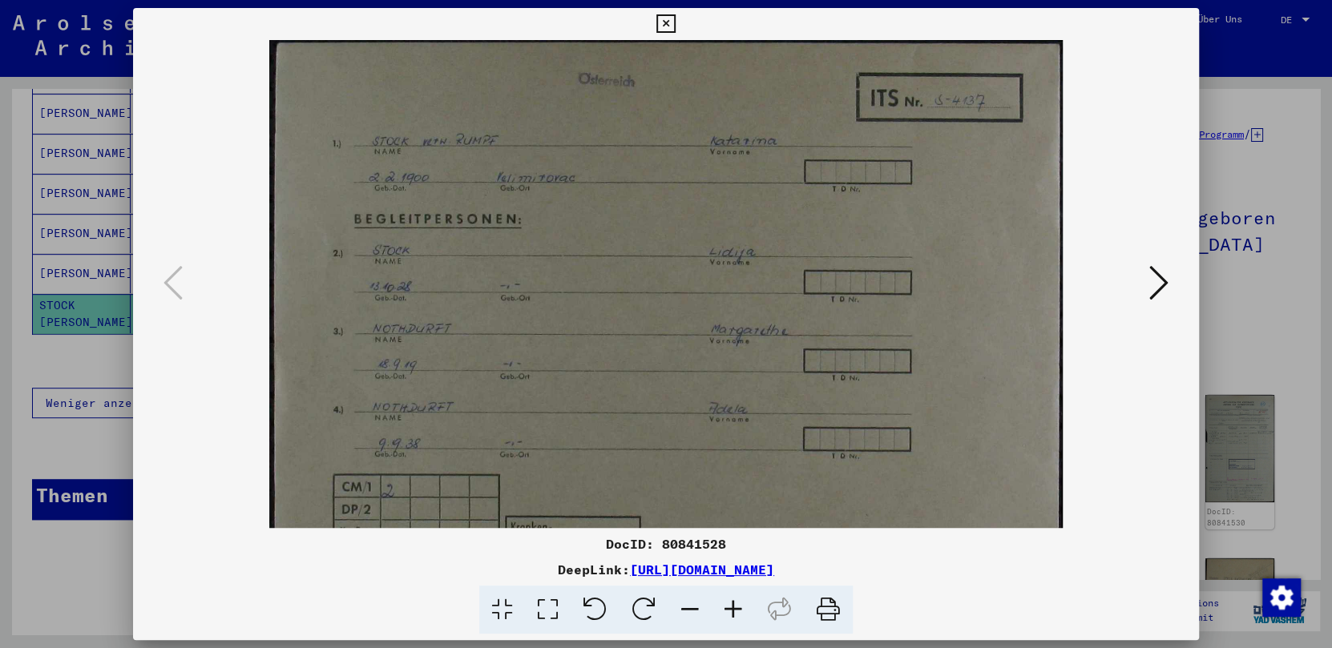
click at [684, 602] on icon at bounding box center [689, 610] width 43 height 49
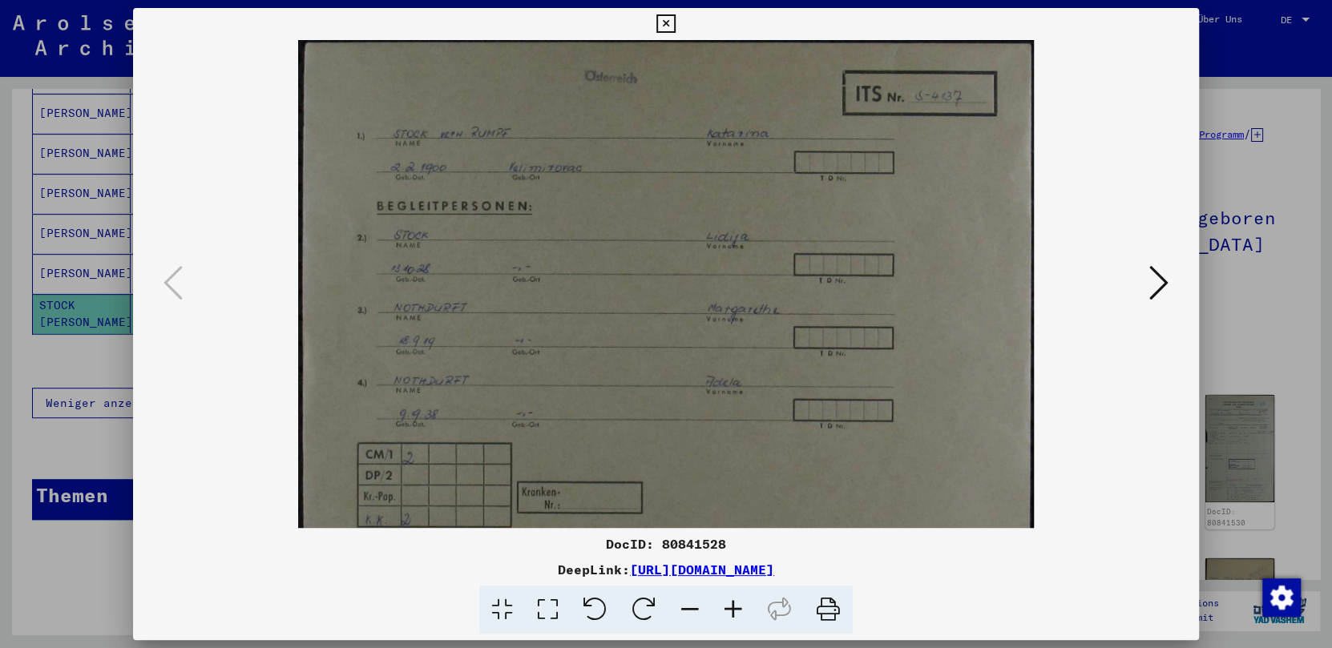
click at [684, 602] on icon at bounding box center [689, 610] width 43 height 49
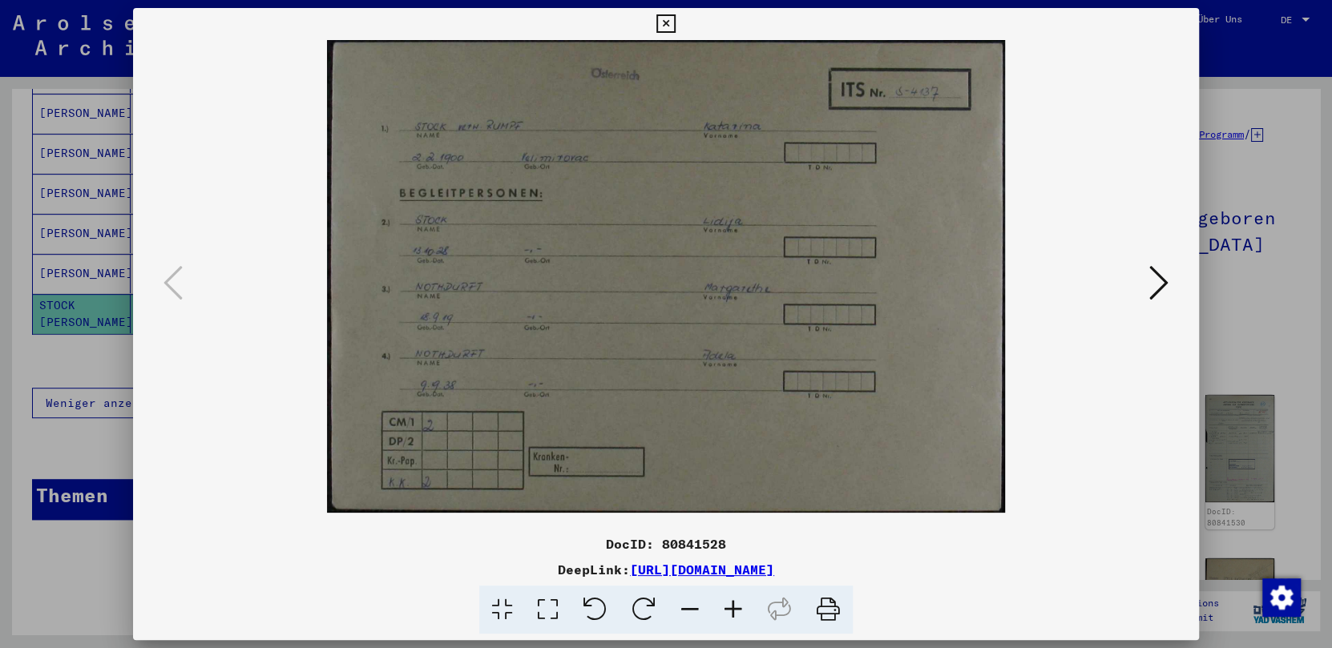
click at [1040, 273] on icon at bounding box center [1158, 283] width 19 height 38
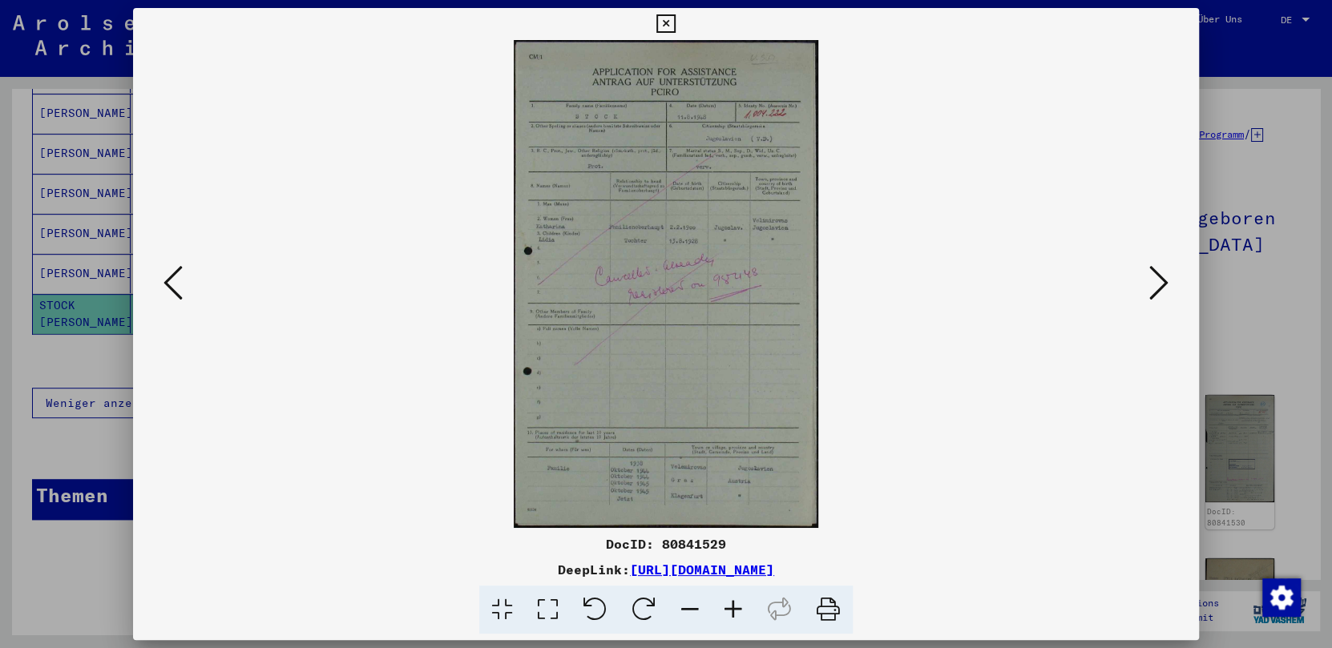
click at [557, 608] on icon at bounding box center [548, 610] width 46 height 49
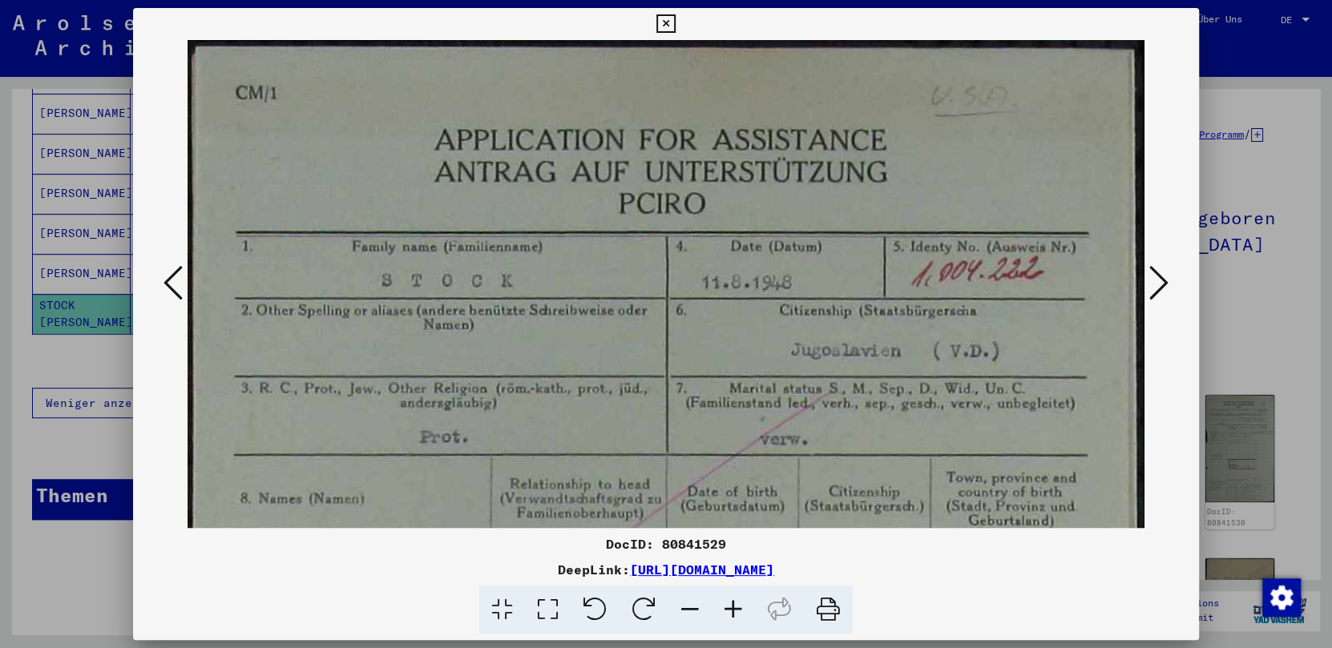
click at [684, 607] on icon at bounding box center [689, 610] width 43 height 49
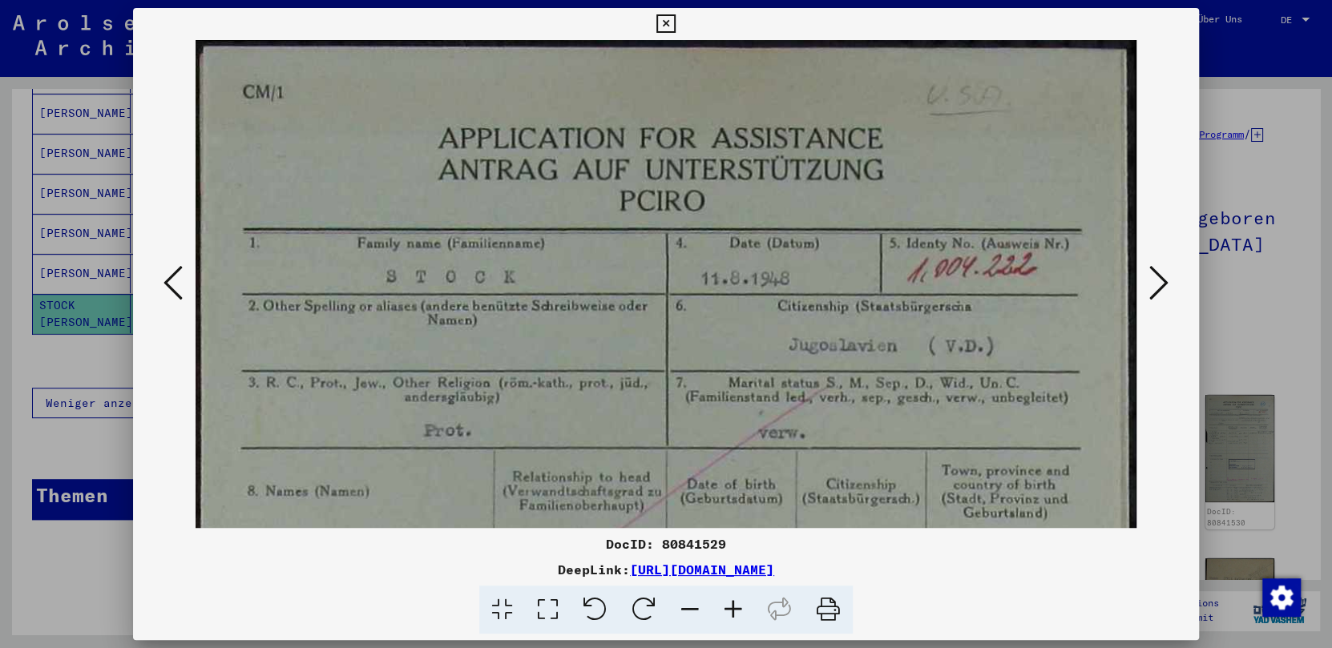
click at [684, 607] on icon at bounding box center [689, 610] width 43 height 49
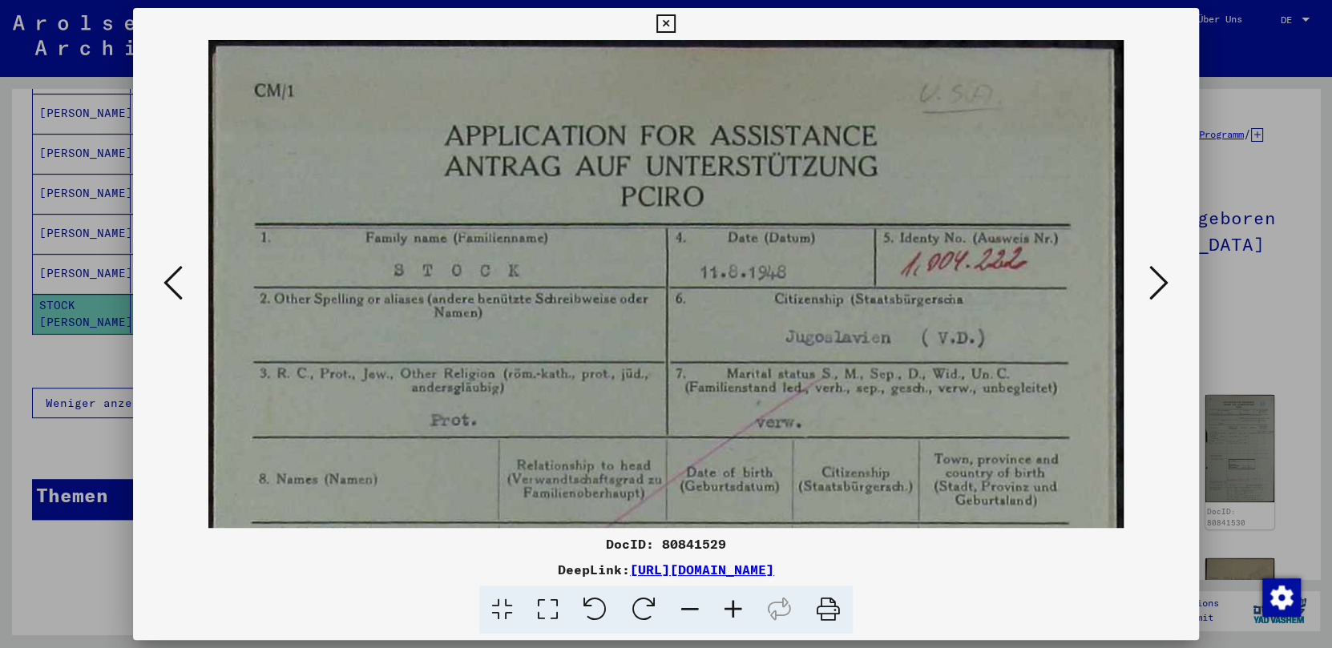
click at [684, 607] on icon at bounding box center [689, 610] width 43 height 49
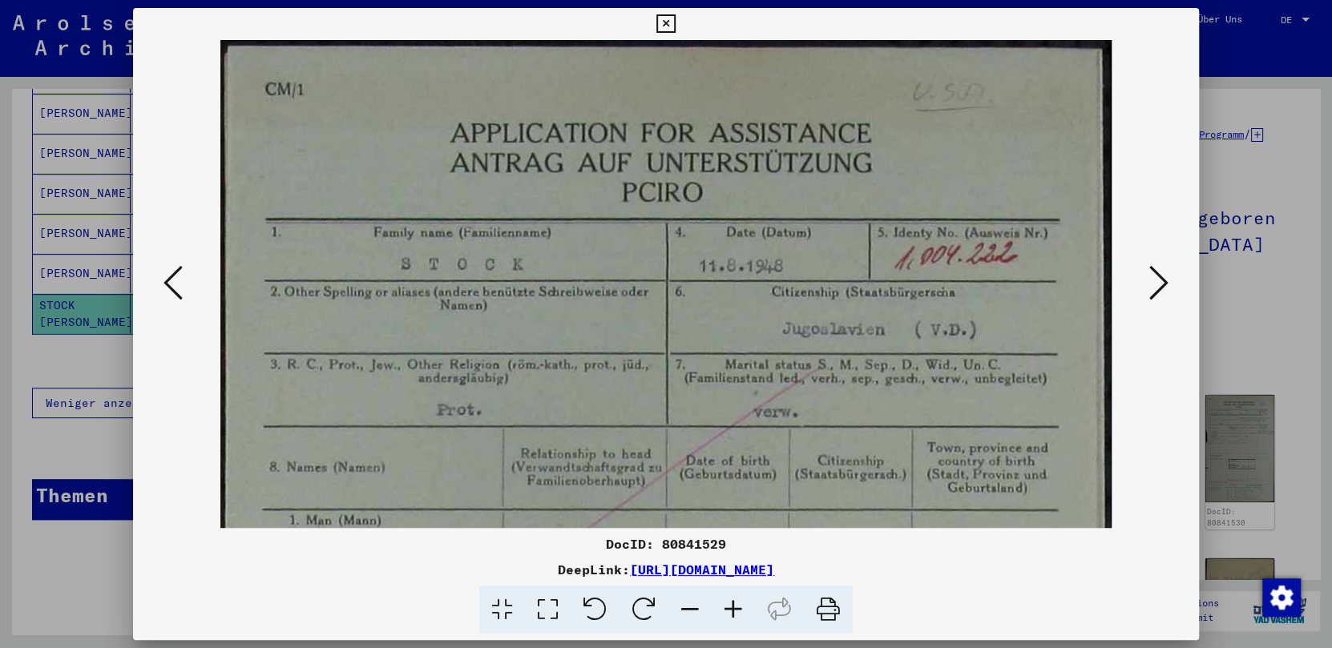
click at [684, 607] on icon at bounding box center [689, 610] width 43 height 49
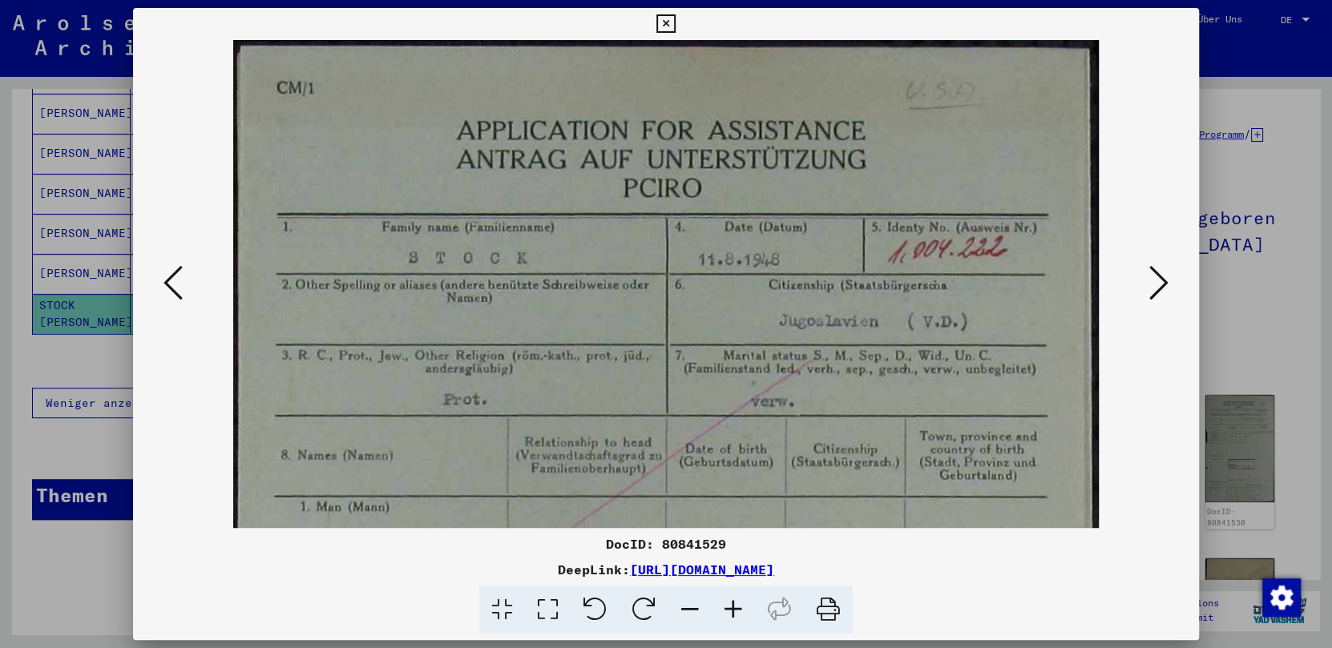
click at [684, 607] on icon at bounding box center [689, 610] width 43 height 49
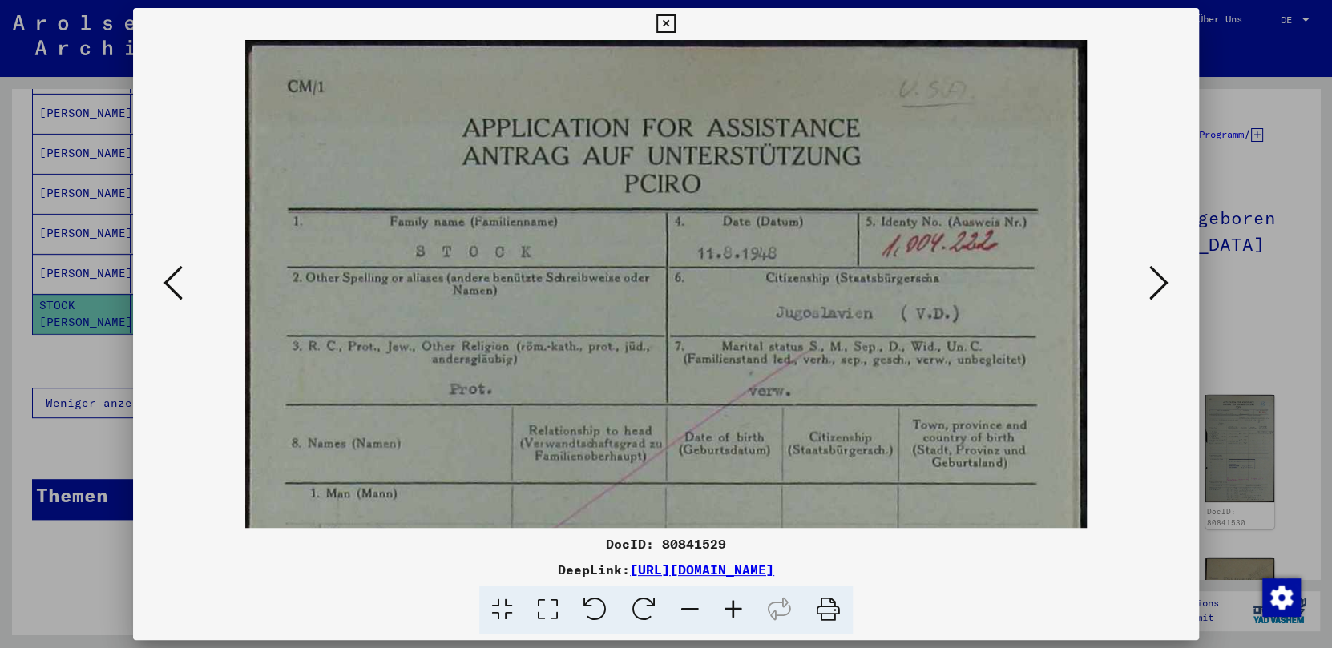
click at [684, 607] on icon at bounding box center [689, 610] width 43 height 49
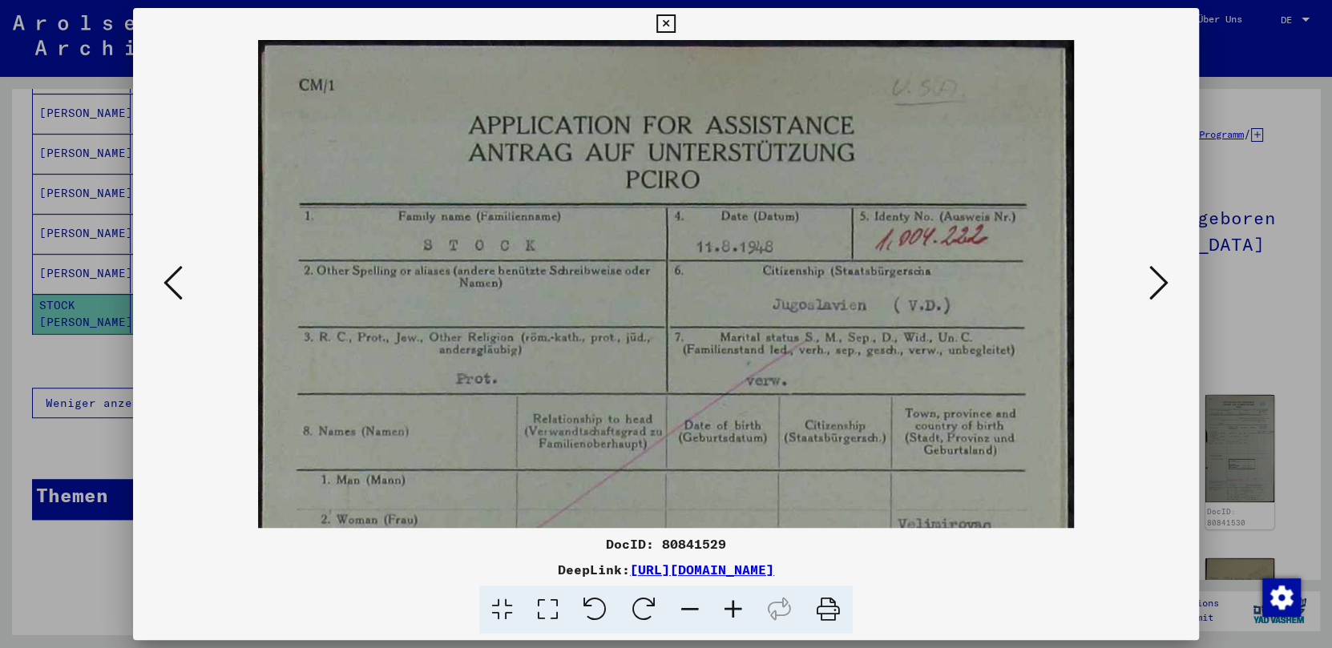
click at [684, 607] on icon at bounding box center [689, 610] width 43 height 49
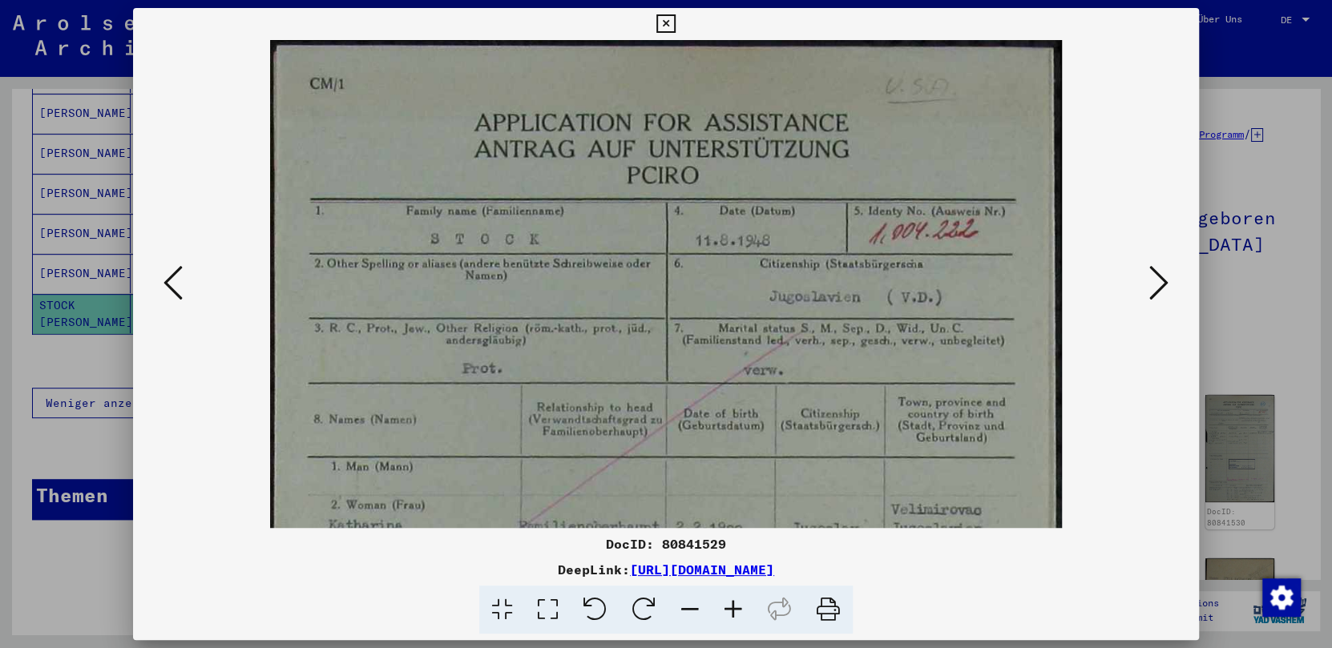
click at [684, 607] on icon at bounding box center [689, 610] width 43 height 49
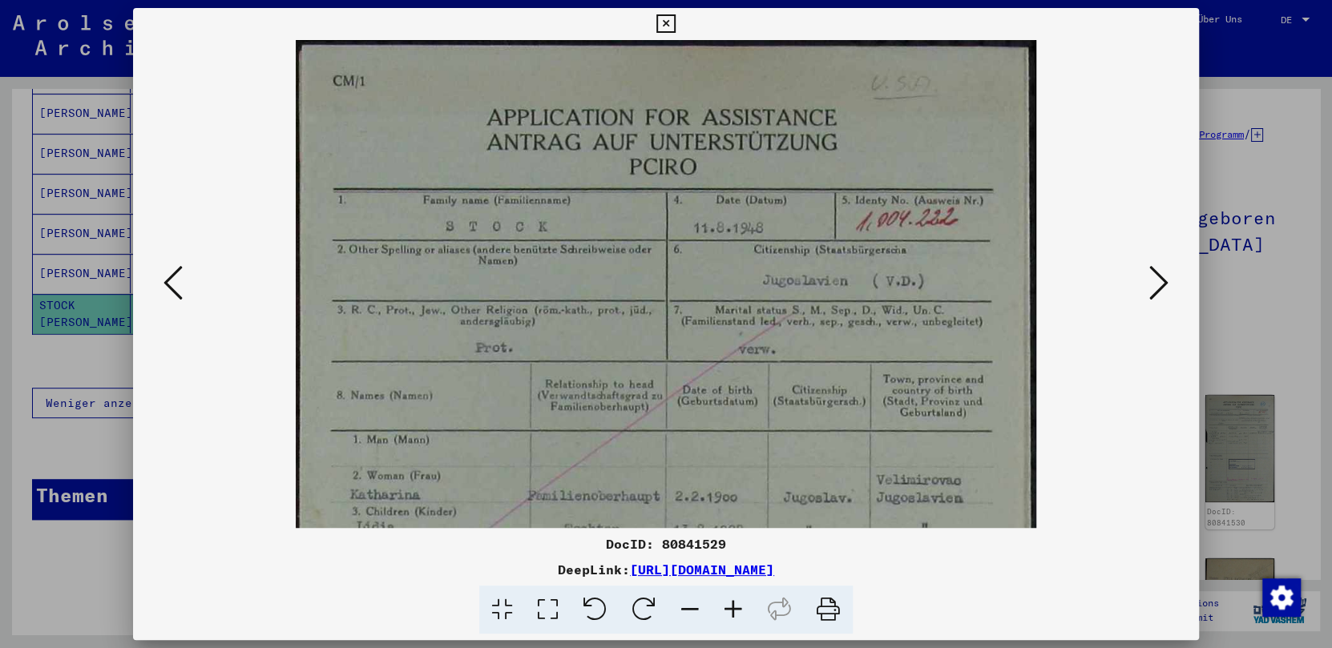
click at [684, 607] on icon at bounding box center [689, 610] width 43 height 49
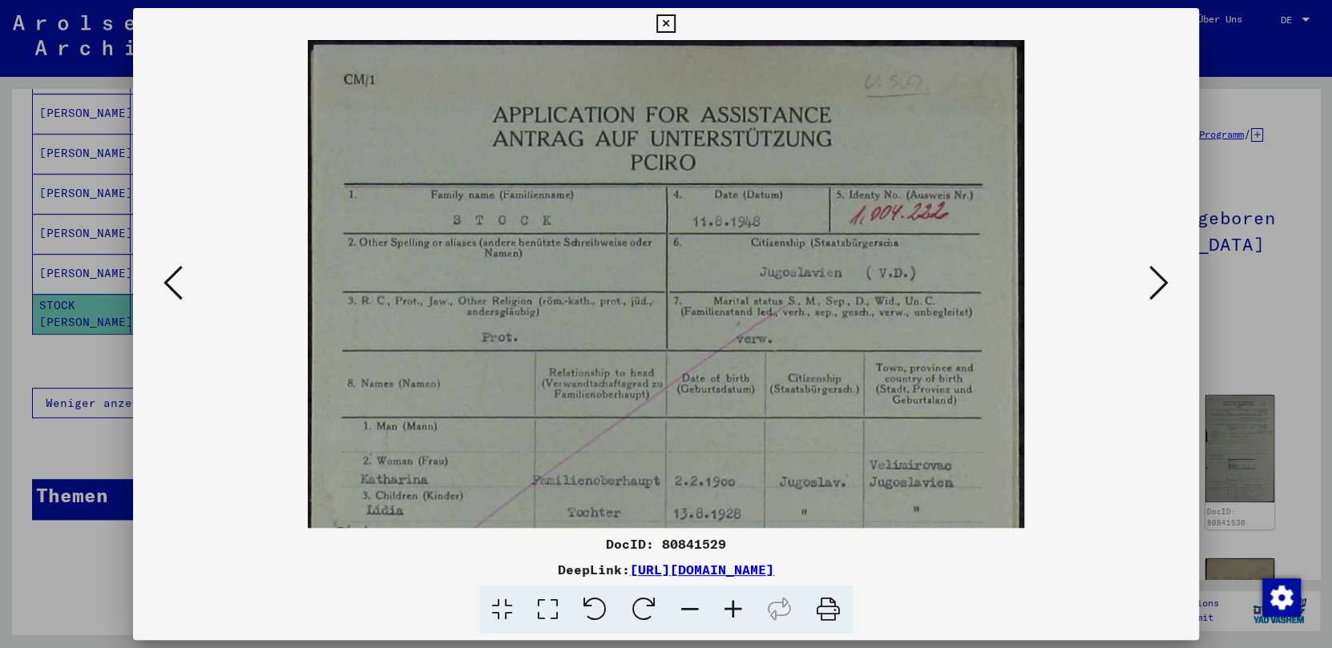
click at [684, 607] on icon at bounding box center [689, 610] width 43 height 49
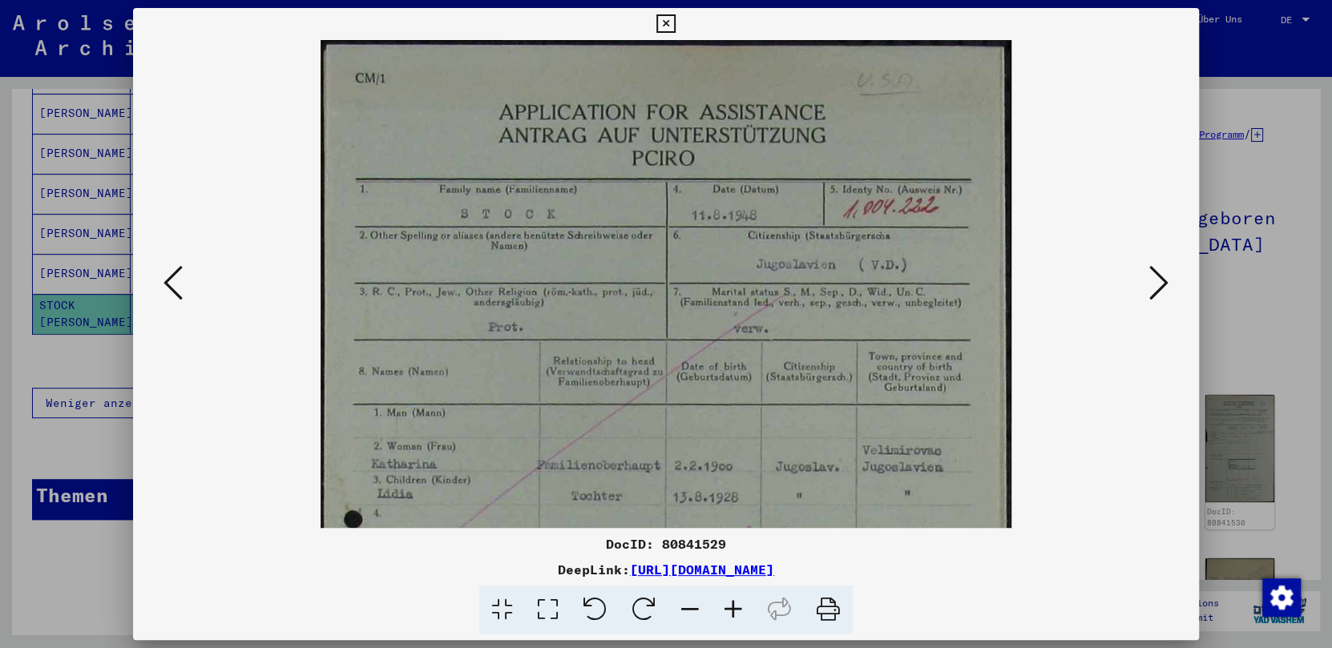
click at [684, 607] on icon at bounding box center [689, 610] width 43 height 49
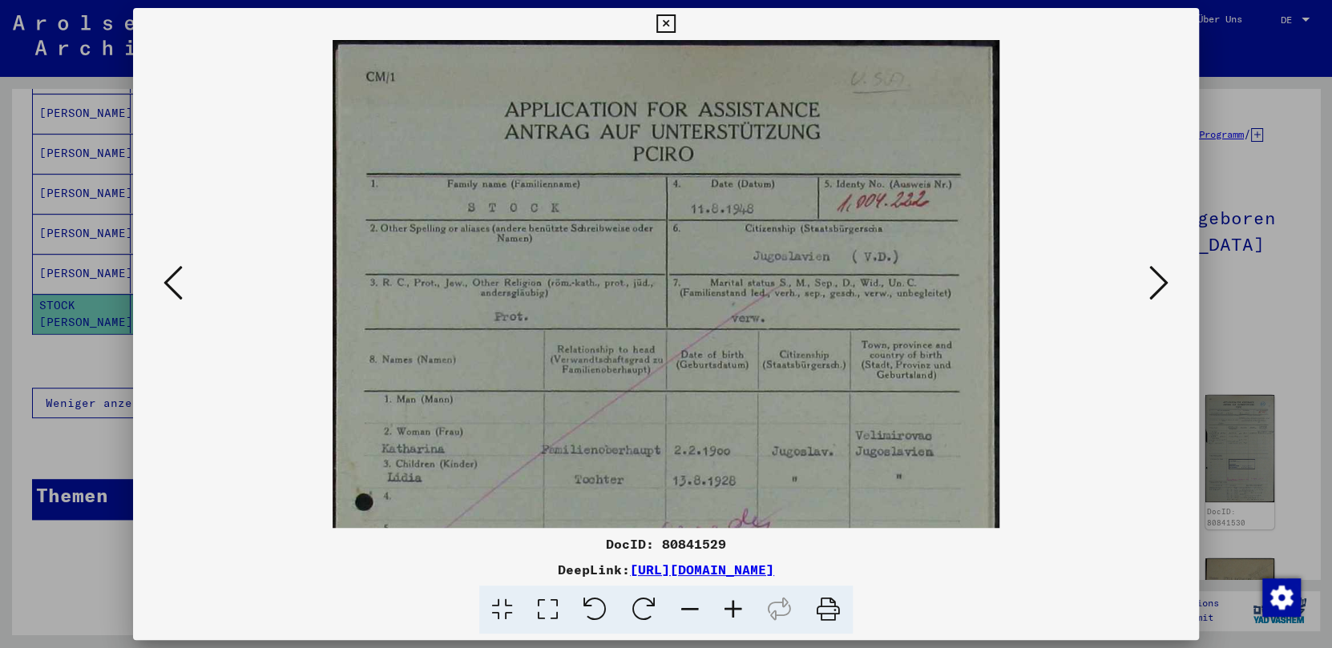
click at [684, 607] on icon at bounding box center [689, 610] width 43 height 49
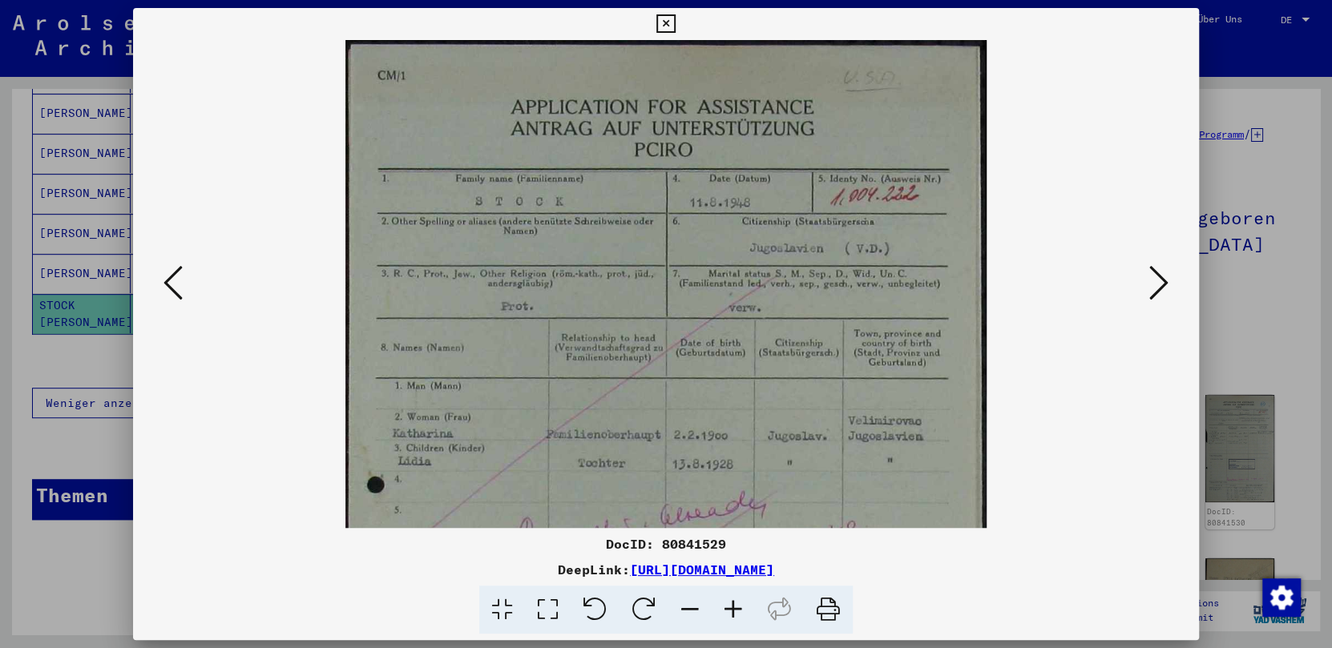
click at [684, 607] on icon at bounding box center [689, 610] width 43 height 49
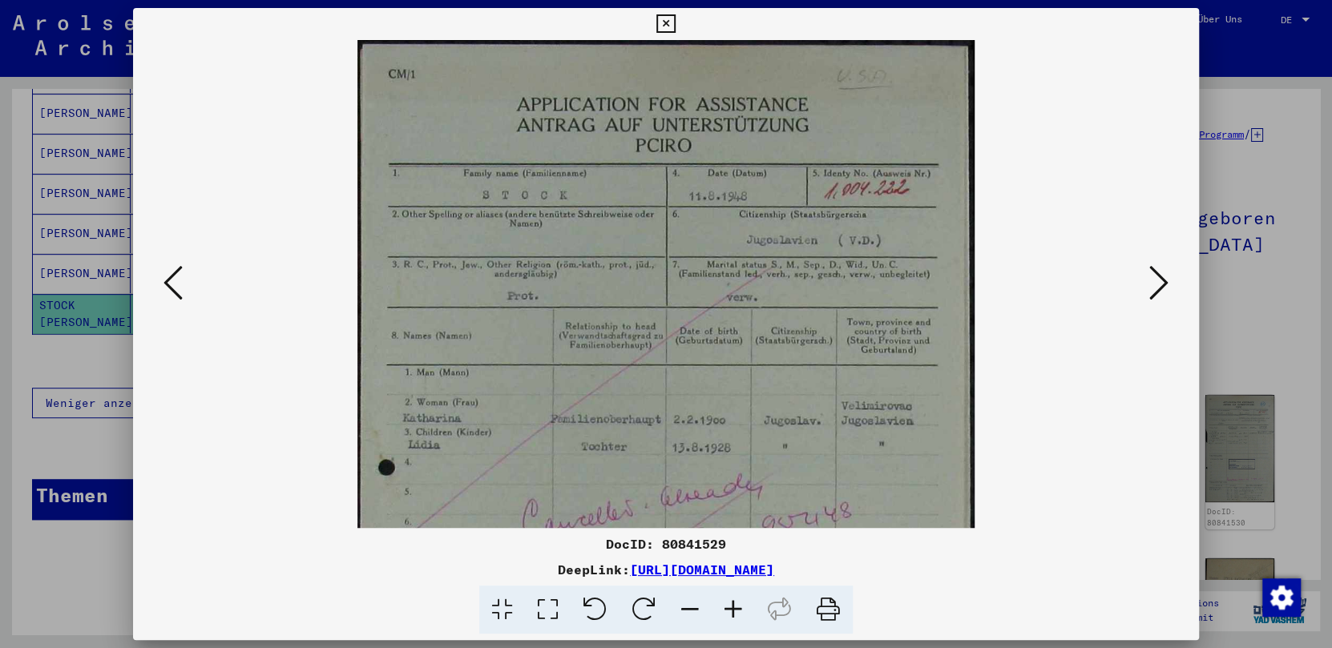
click at [684, 607] on icon at bounding box center [689, 610] width 43 height 49
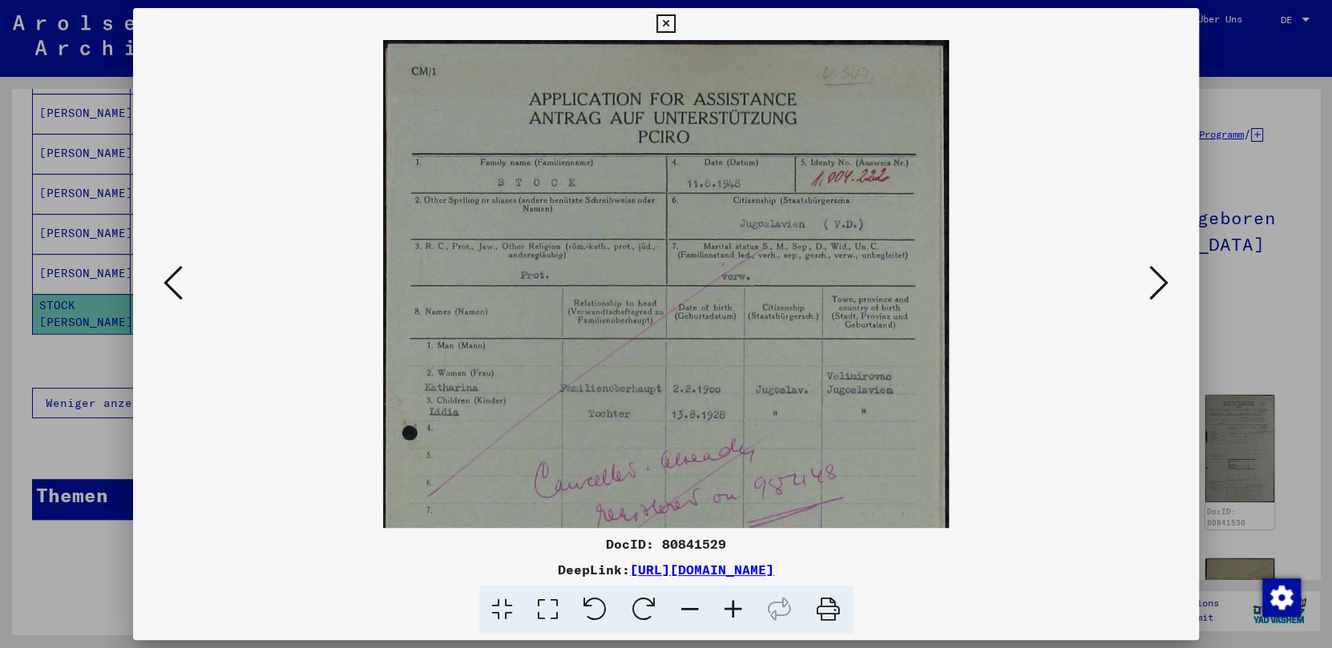
click at [684, 607] on icon at bounding box center [689, 610] width 43 height 49
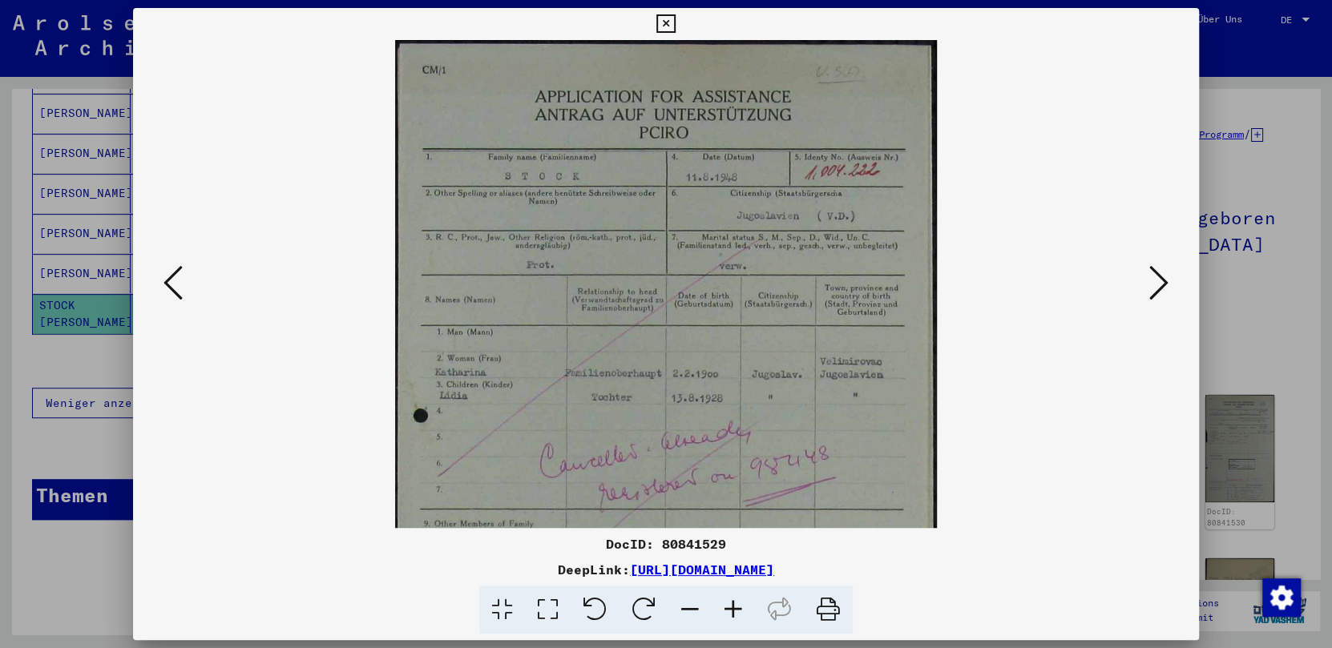
click at [684, 607] on icon at bounding box center [689, 610] width 43 height 49
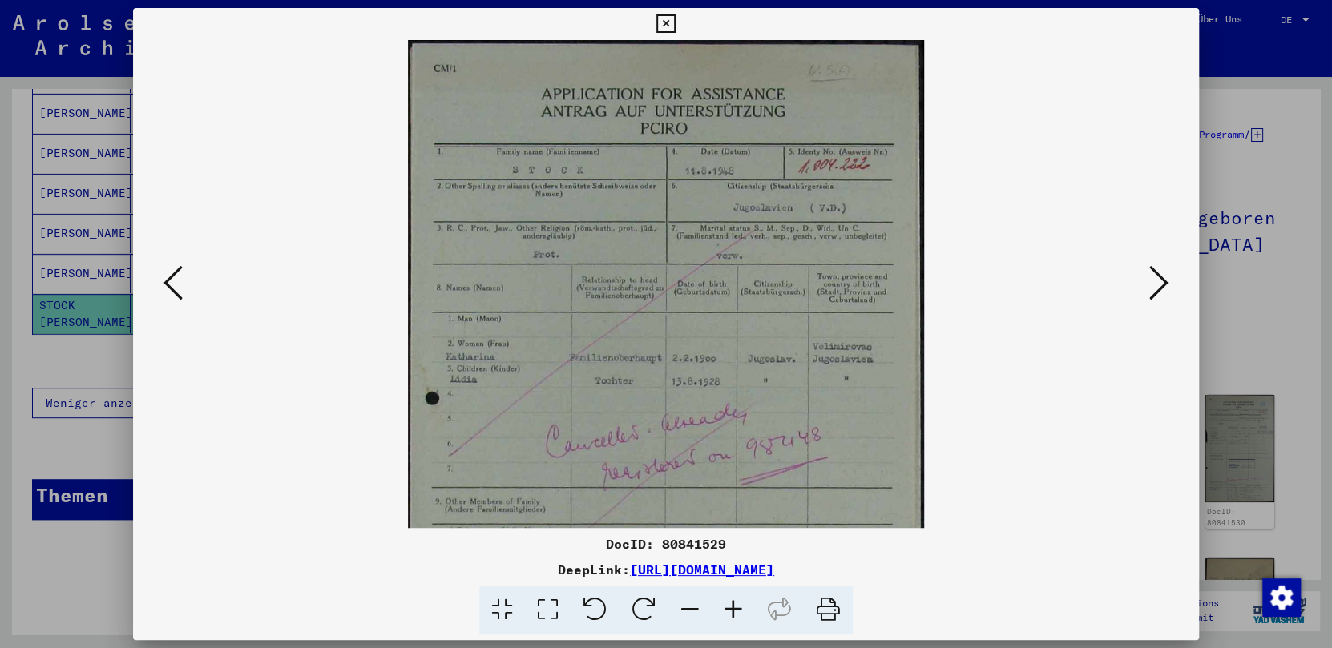
click at [684, 607] on icon at bounding box center [689, 610] width 43 height 49
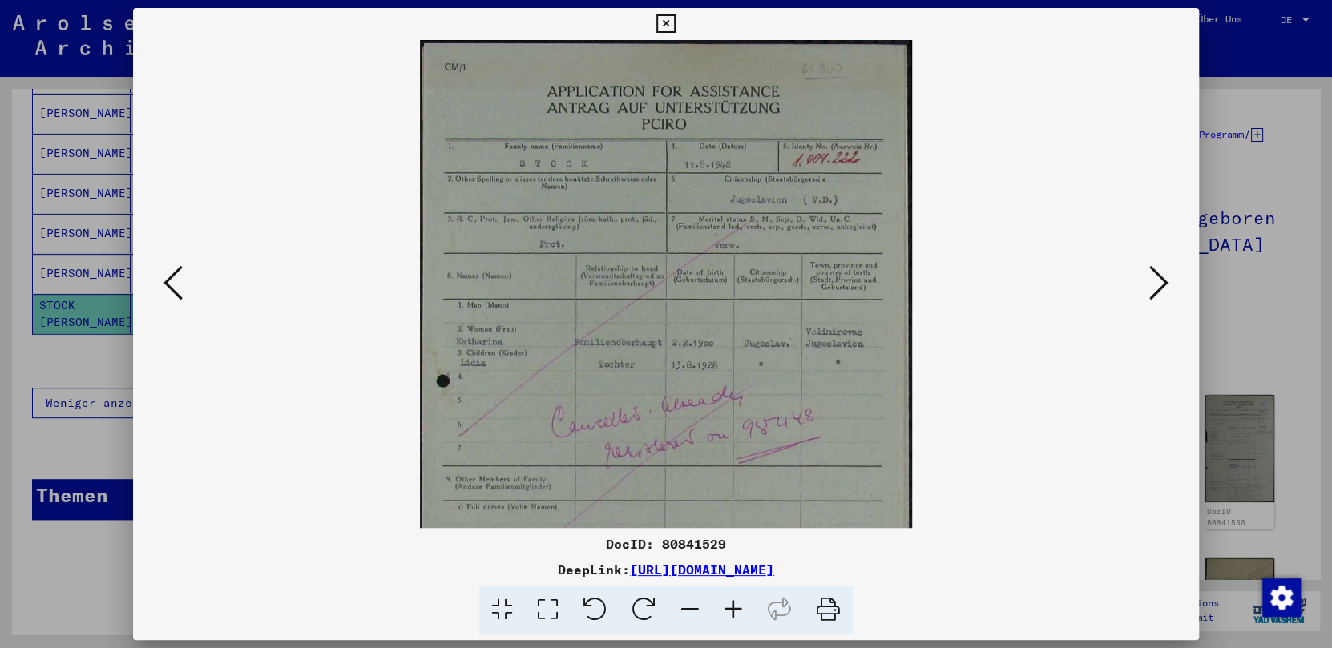
click at [684, 607] on icon at bounding box center [689, 610] width 43 height 49
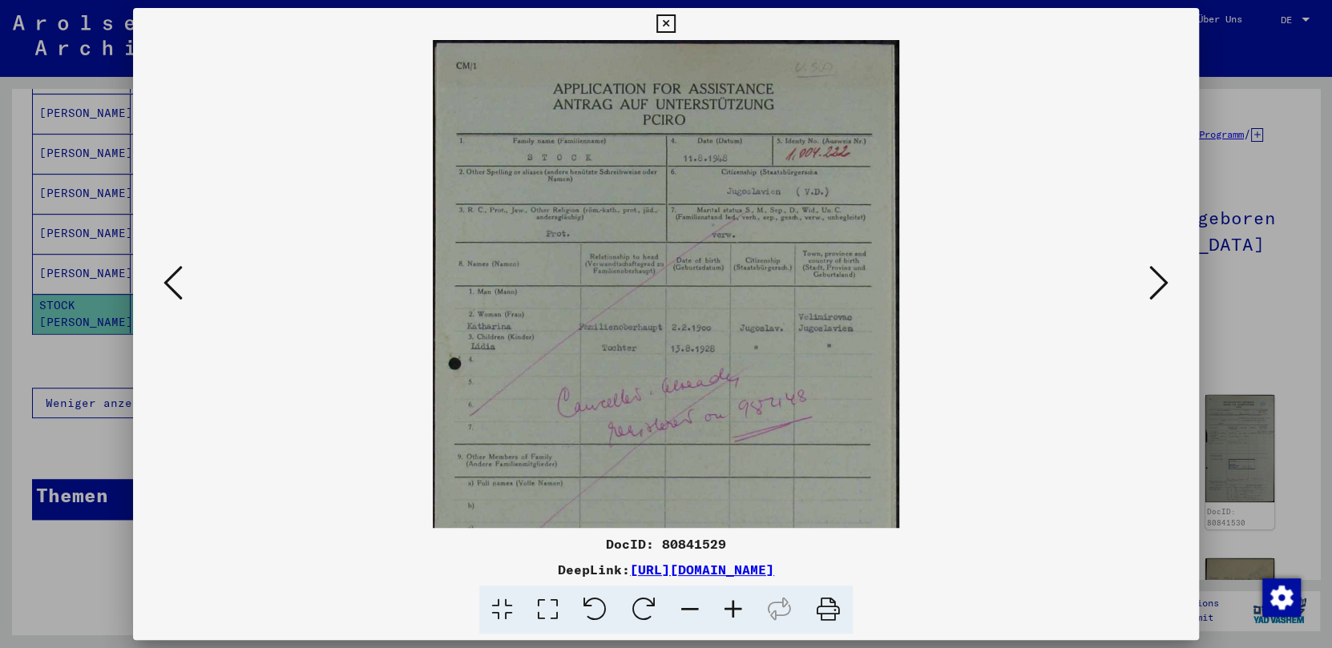
click at [684, 607] on icon at bounding box center [689, 610] width 43 height 49
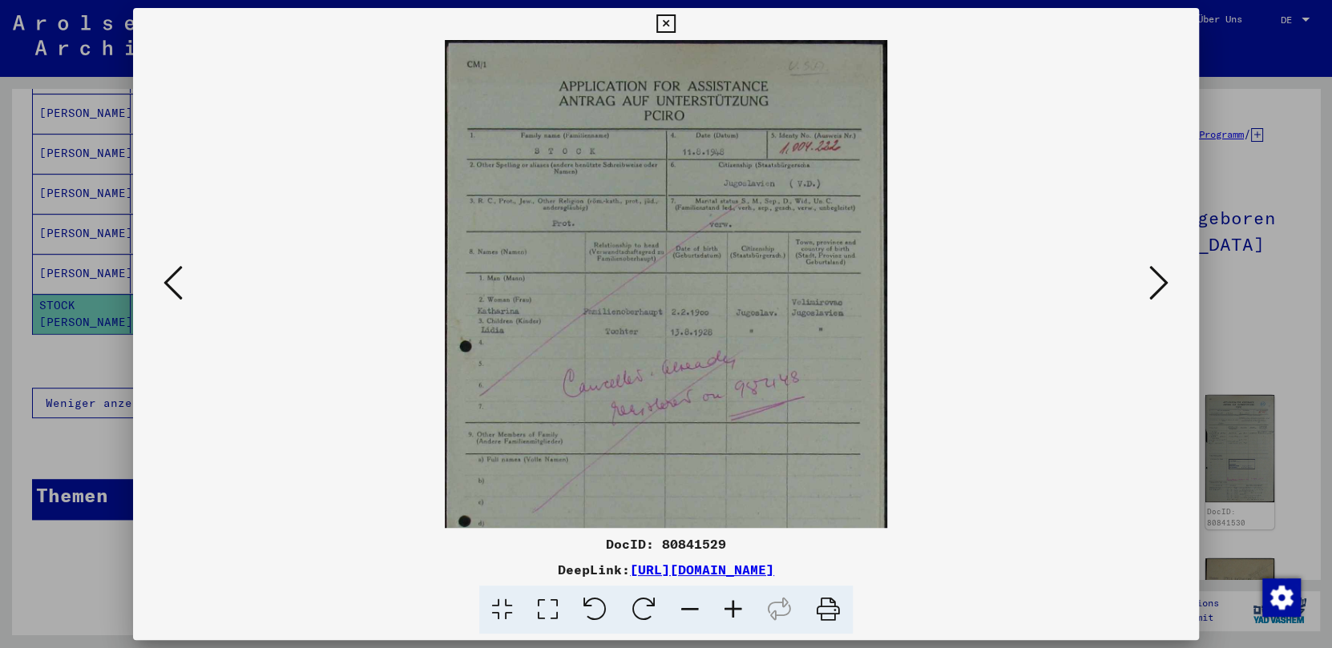
click at [684, 607] on icon at bounding box center [689, 610] width 43 height 49
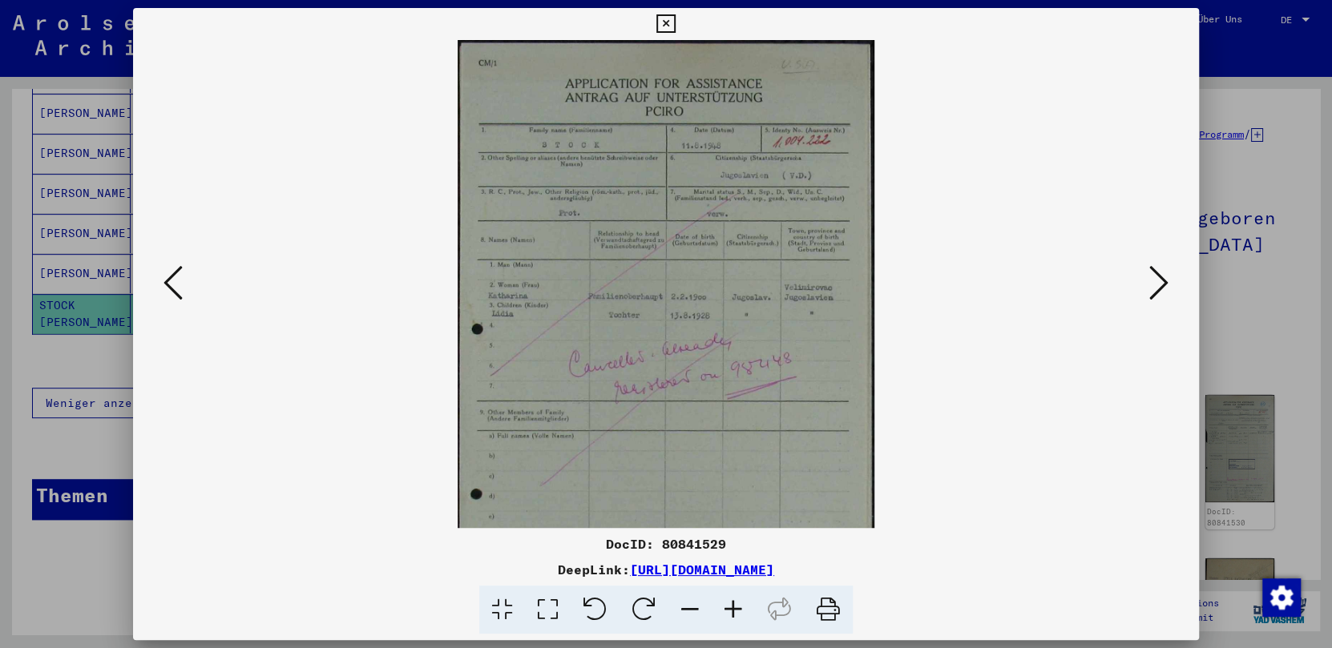
click at [684, 607] on icon at bounding box center [689, 610] width 43 height 49
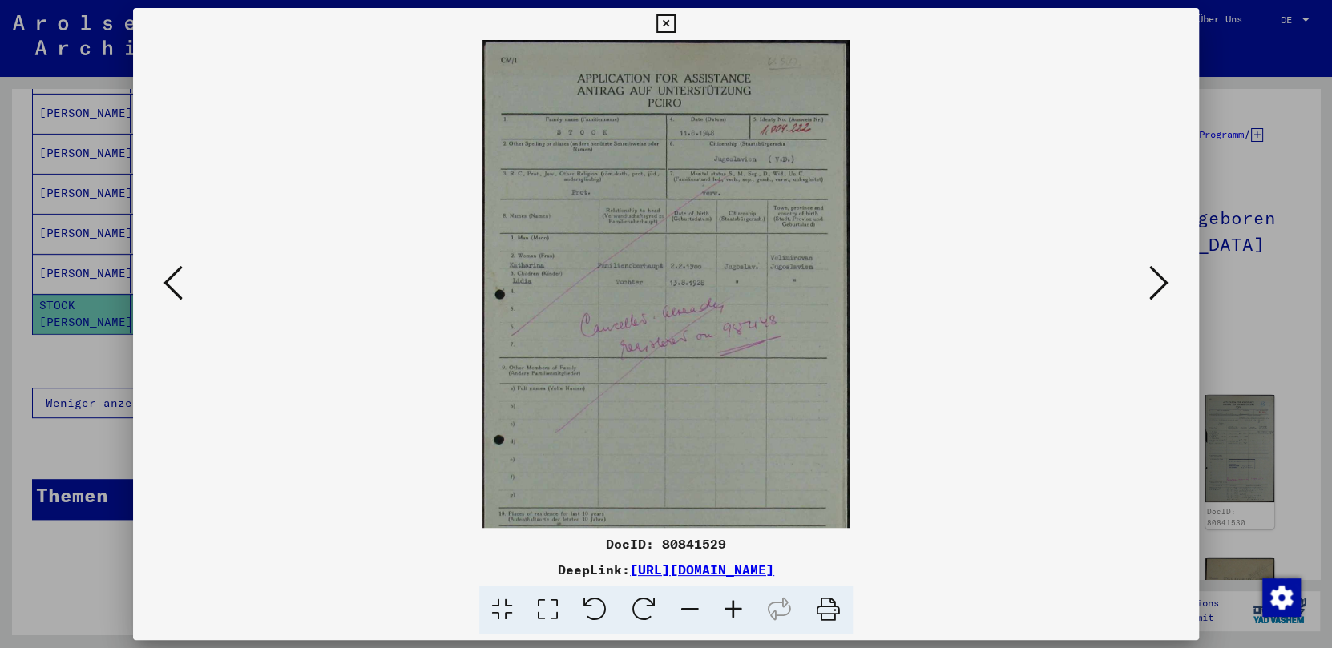
click at [684, 607] on icon at bounding box center [689, 610] width 43 height 49
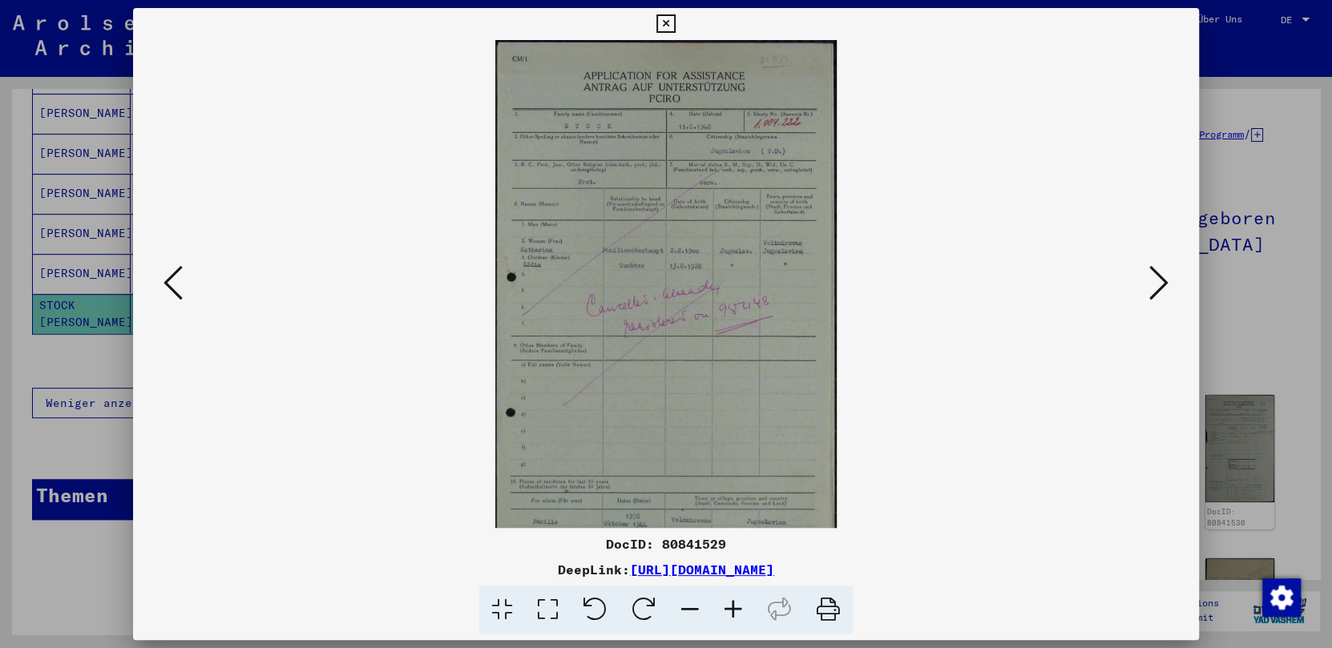
click at [1040, 275] on icon at bounding box center [1158, 283] width 19 height 38
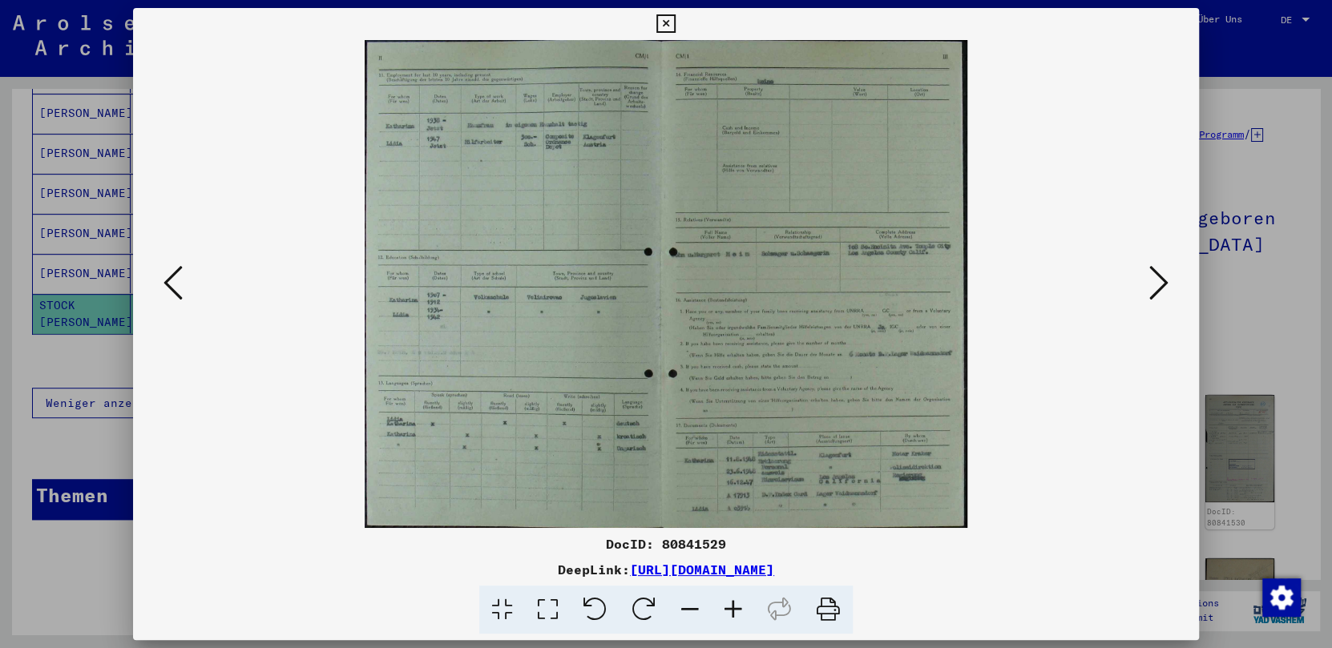
click at [898, 502] on img at bounding box center [666, 284] width 957 height 488
click at [709, 606] on icon at bounding box center [689, 610] width 43 height 49
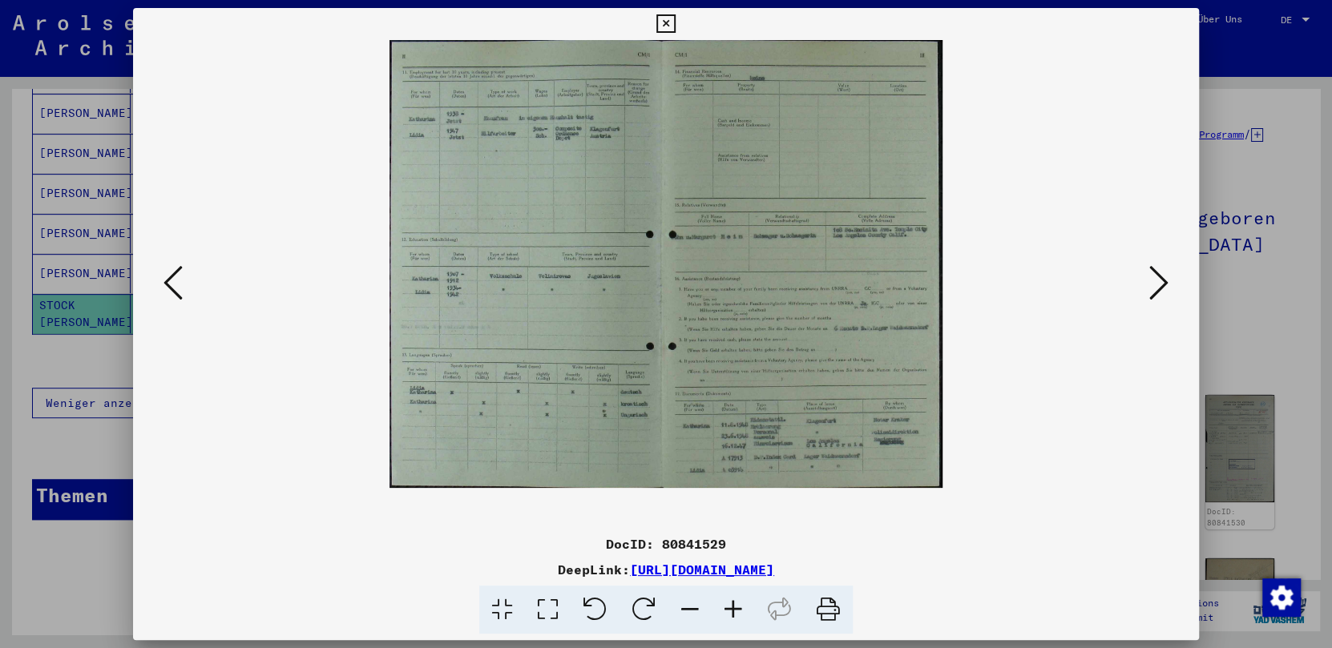
click at [502, 595] on icon at bounding box center [502, 610] width 46 height 49
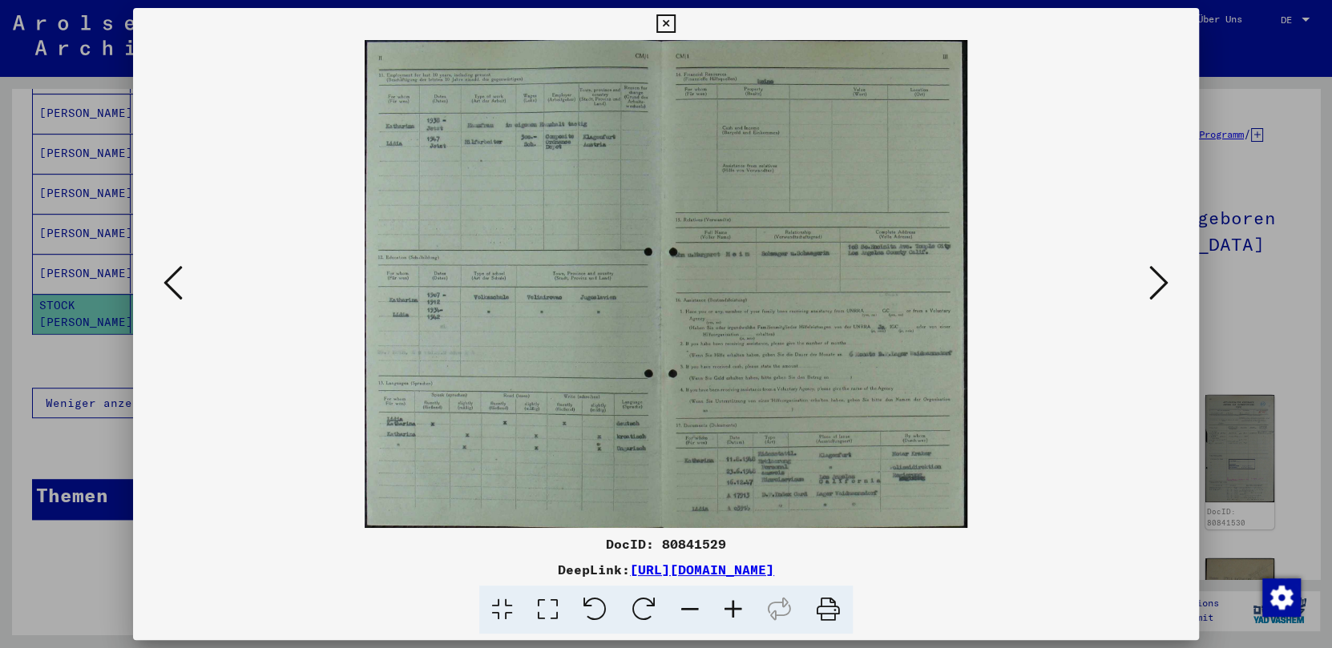
click at [555, 605] on icon at bounding box center [548, 610] width 46 height 49
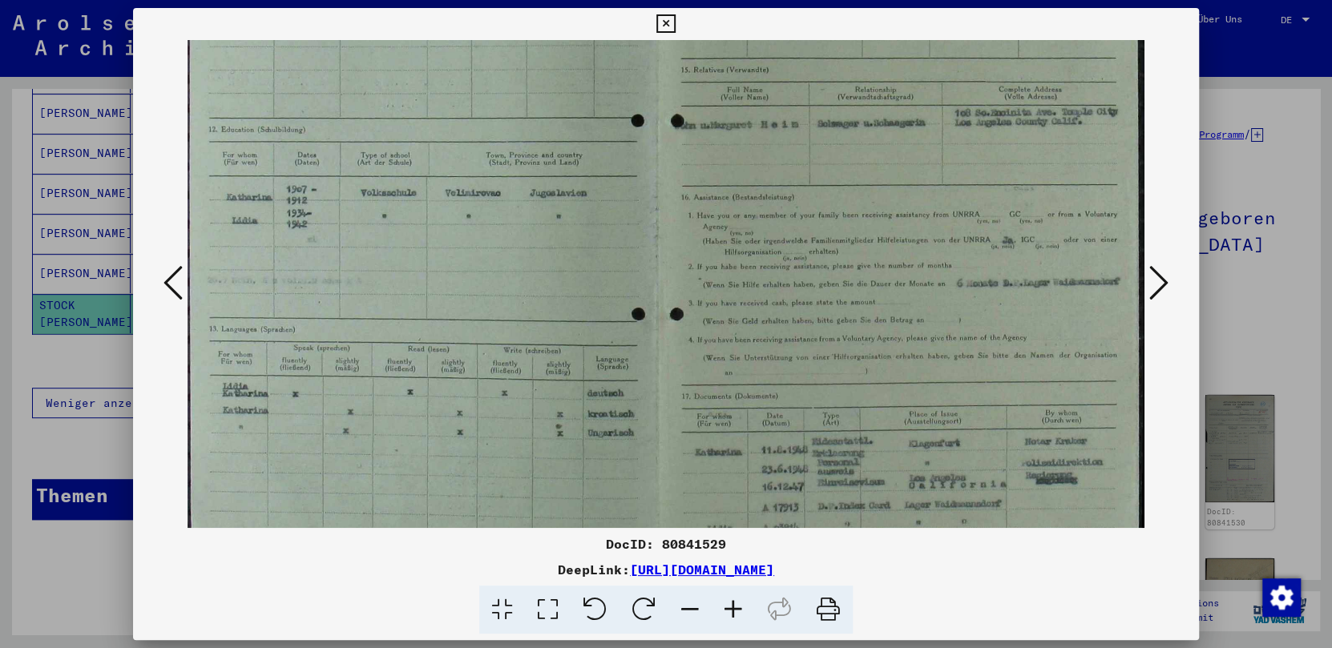
scroll to position [294, 0]
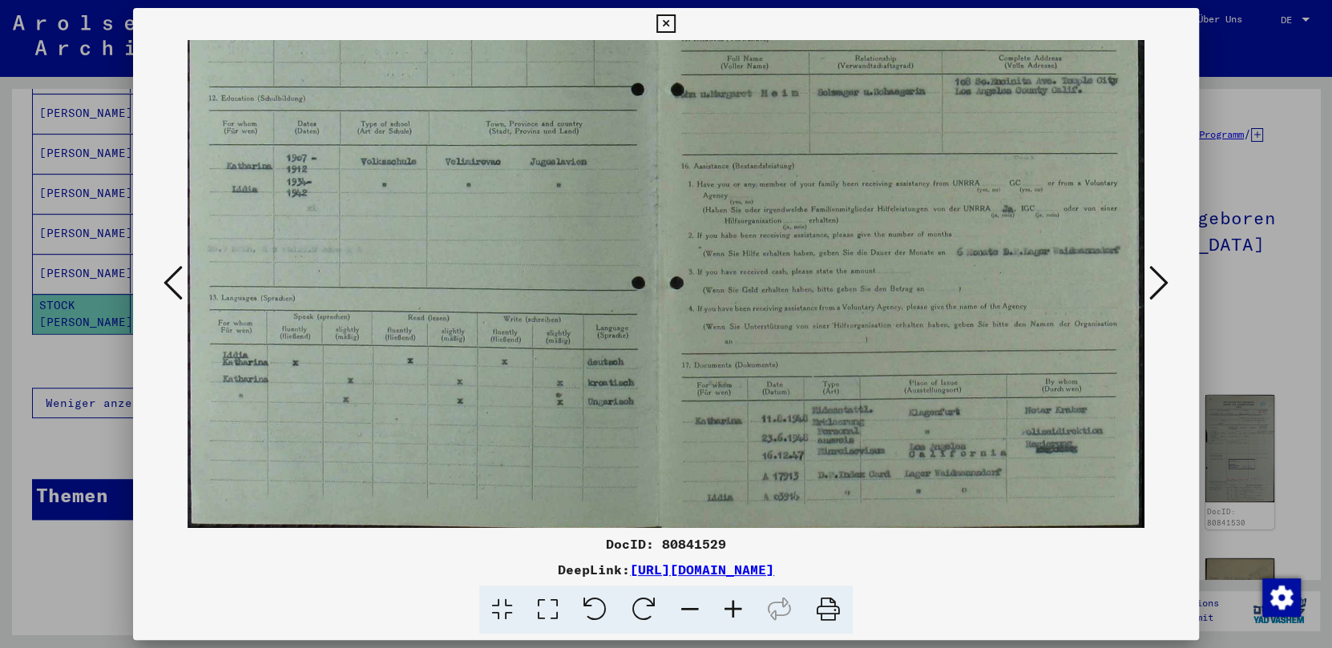
drag, startPoint x: 795, startPoint y: 357, endPoint x: 806, endPoint y: -18, distance: 374.5
click at [806, 0] on html "**********" at bounding box center [666, 324] width 1332 height 648
click at [1040, 281] on icon at bounding box center [1158, 283] width 19 height 38
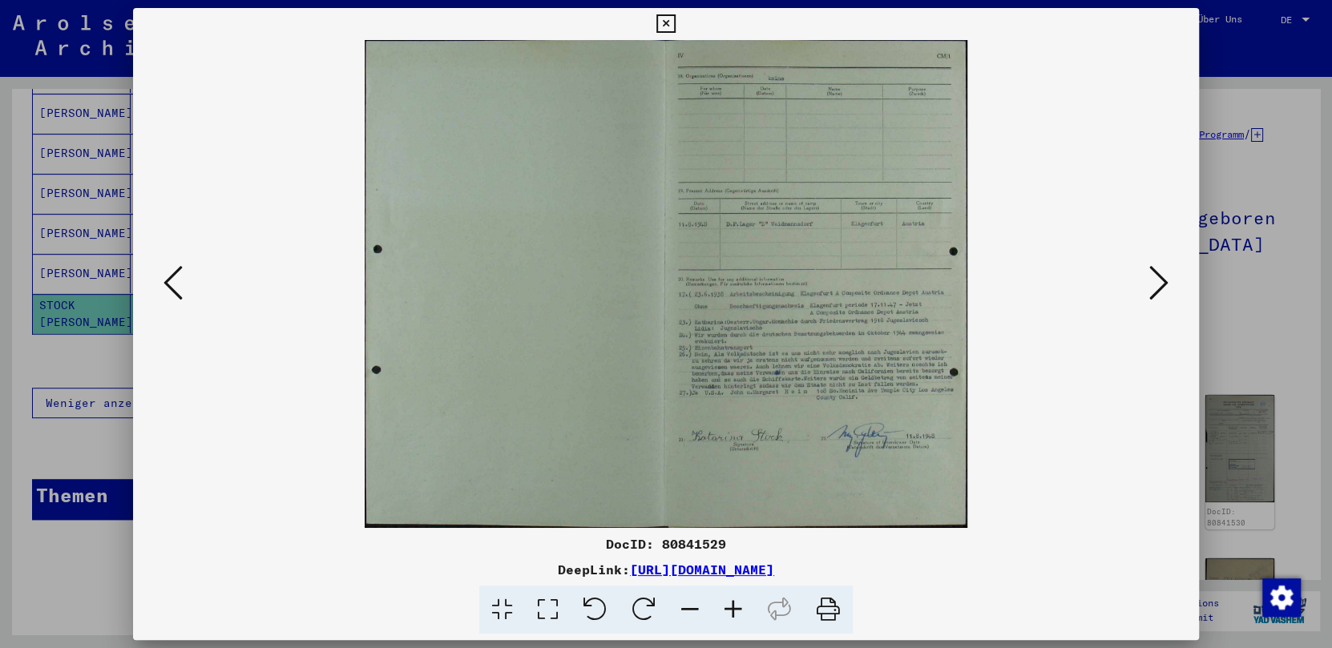
click at [550, 612] on icon at bounding box center [548, 610] width 46 height 49
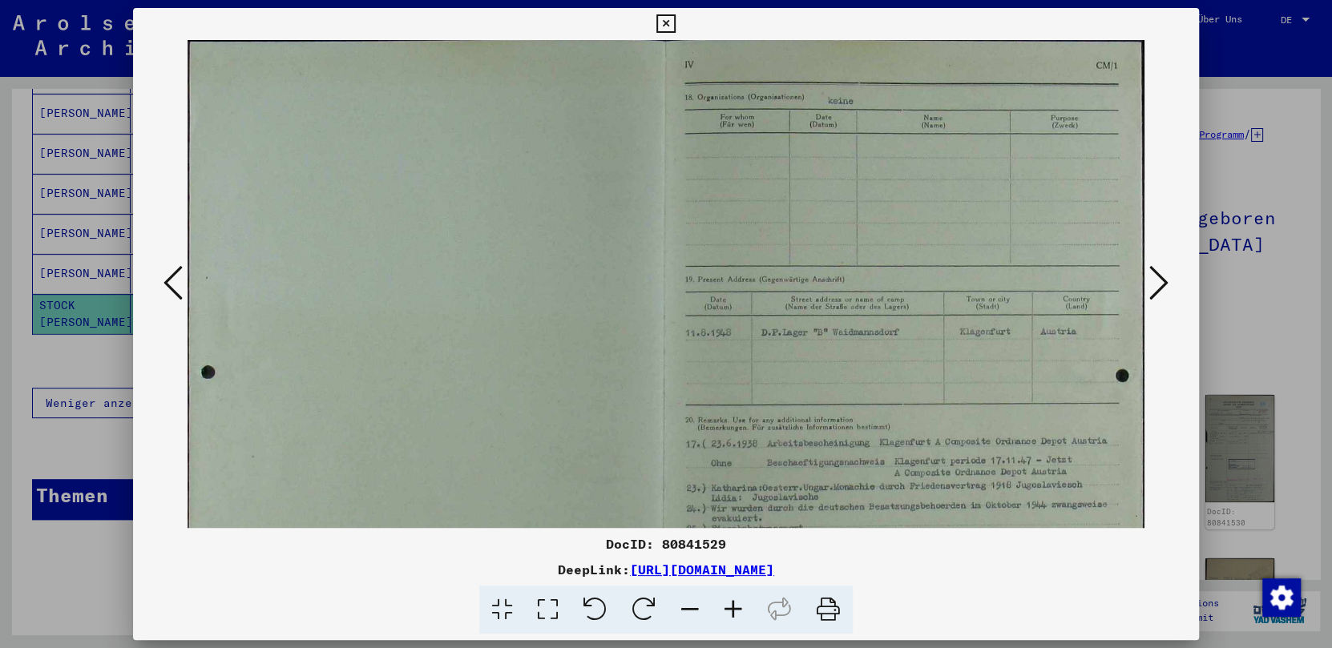
click at [732, 604] on icon at bounding box center [733, 610] width 43 height 49
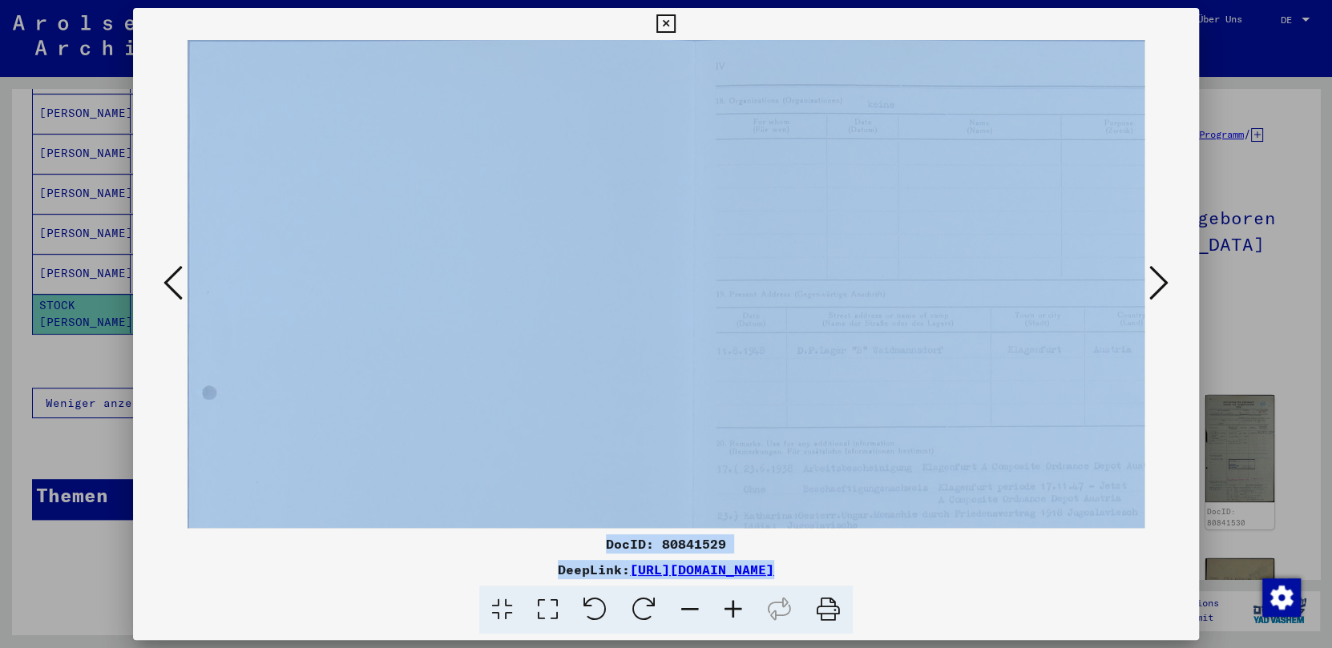
drag, startPoint x: 505, startPoint y: 602, endPoint x: 582, endPoint y: 458, distance: 163.5
click at [582, 458] on div "DocID: 80841529 DeepLink: [URL][DOMAIN_NAME]" at bounding box center [666, 321] width 1066 height 627
click at [582, 458] on img at bounding box center [695, 451] width 1015 height 823
click at [445, 325] on img at bounding box center [695, 451] width 1015 height 823
click at [388, 595] on div at bounding box center [665, 610] width 1053 height 49
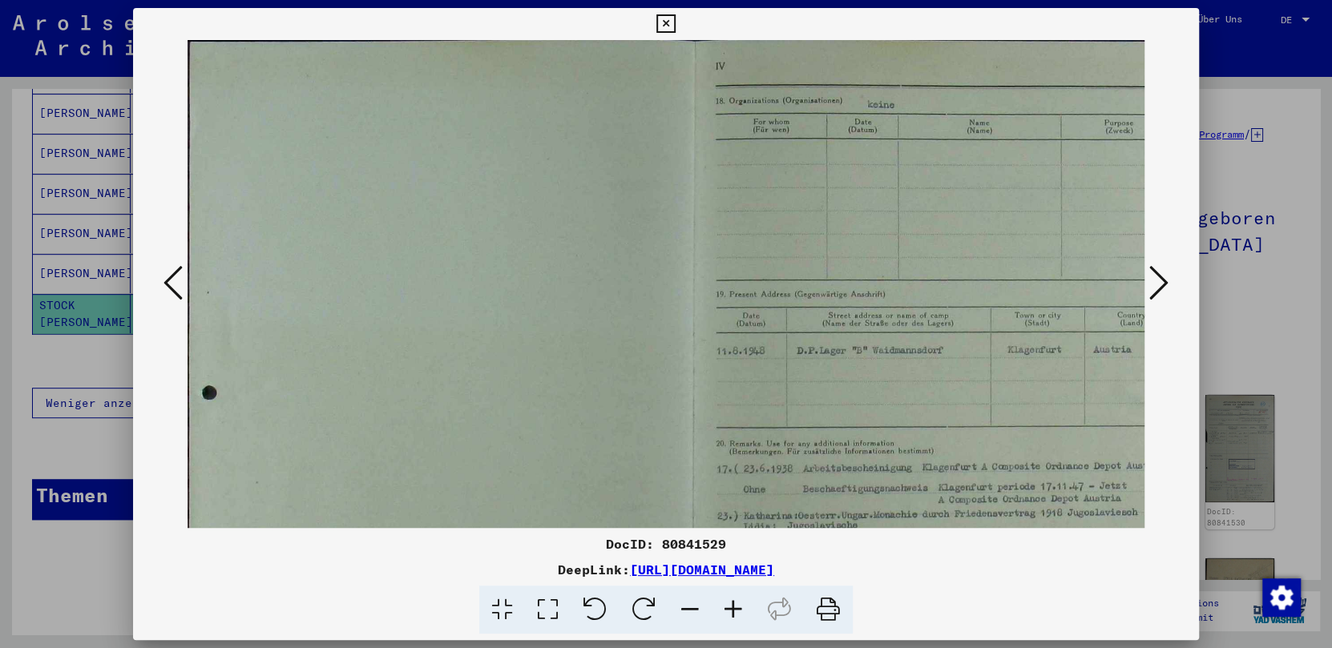
click at [388, 595] on div at bounding box center [665, 610] width 1053 height 49
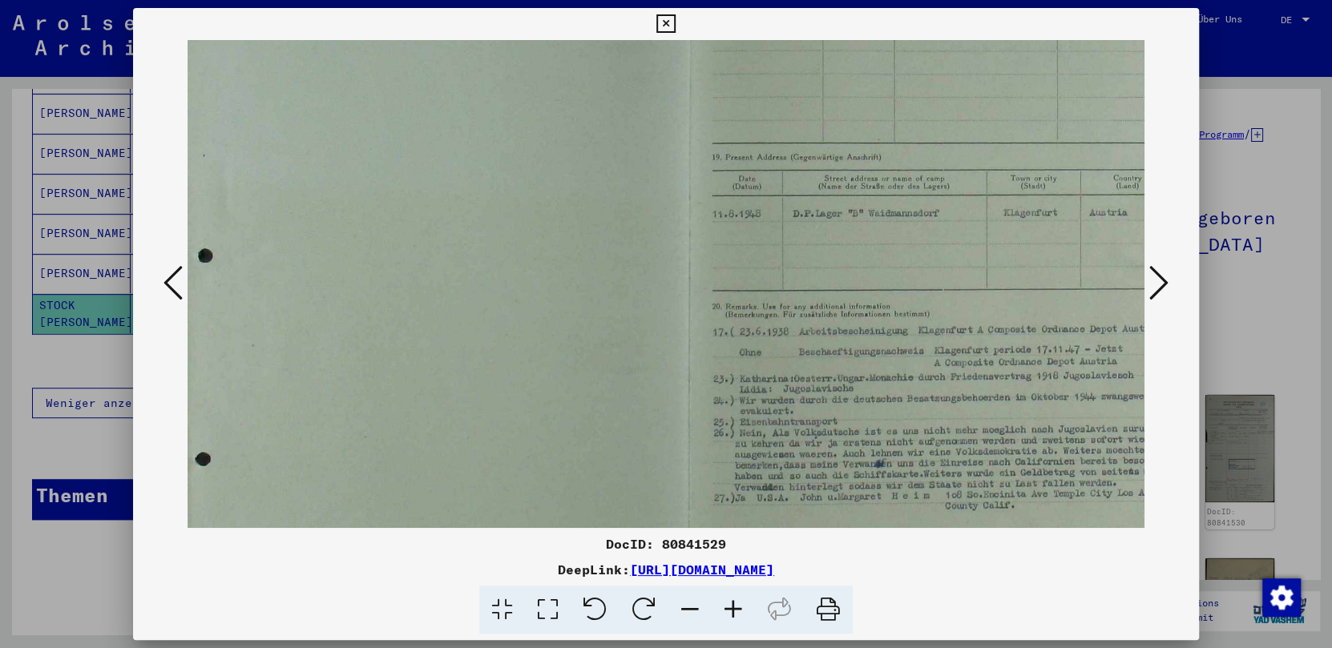
scroll to position [137, 2]
drag, startPoint x: 713, startPoint y: 358, endPoint x: 495, endPoint y: 224, distance: 255.6
click at [495, 224] on img at bounding box center [692, 314] width 1015 height 823
click at [731, 610] on icon at bounding box center [733, 610] width 43 height 49
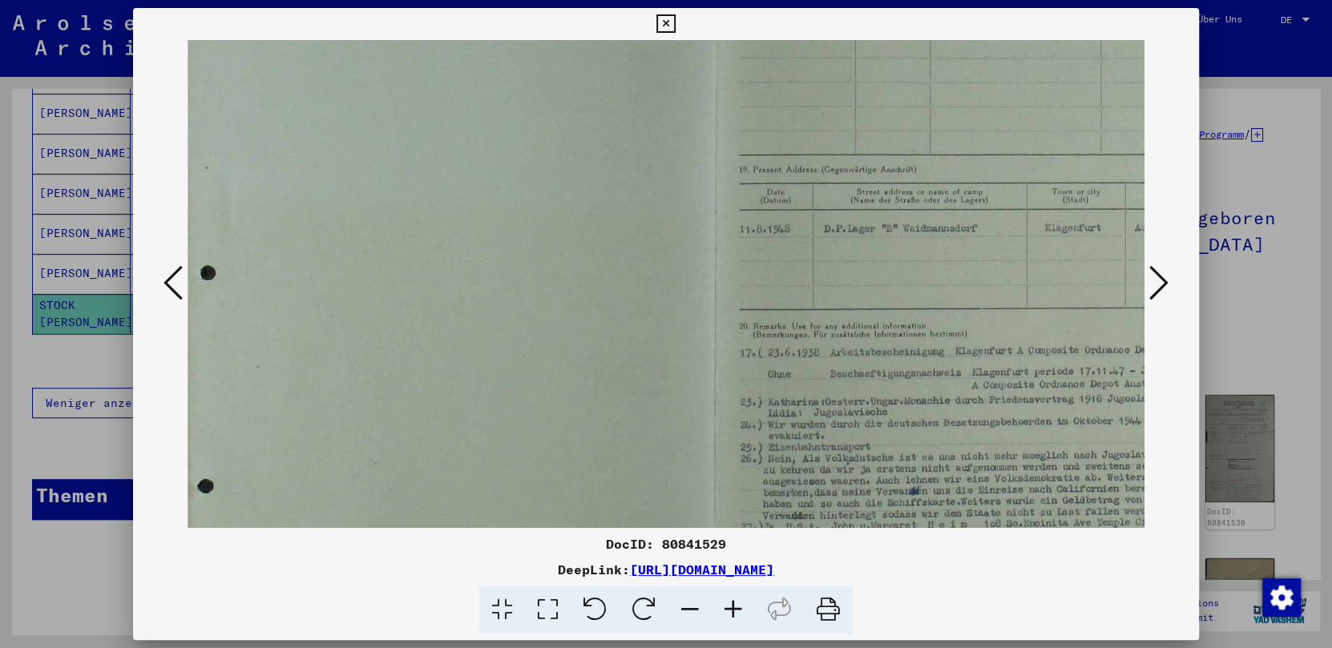
click at [499, 604] on icon at bounding box center [502, 610] width 46 height 49
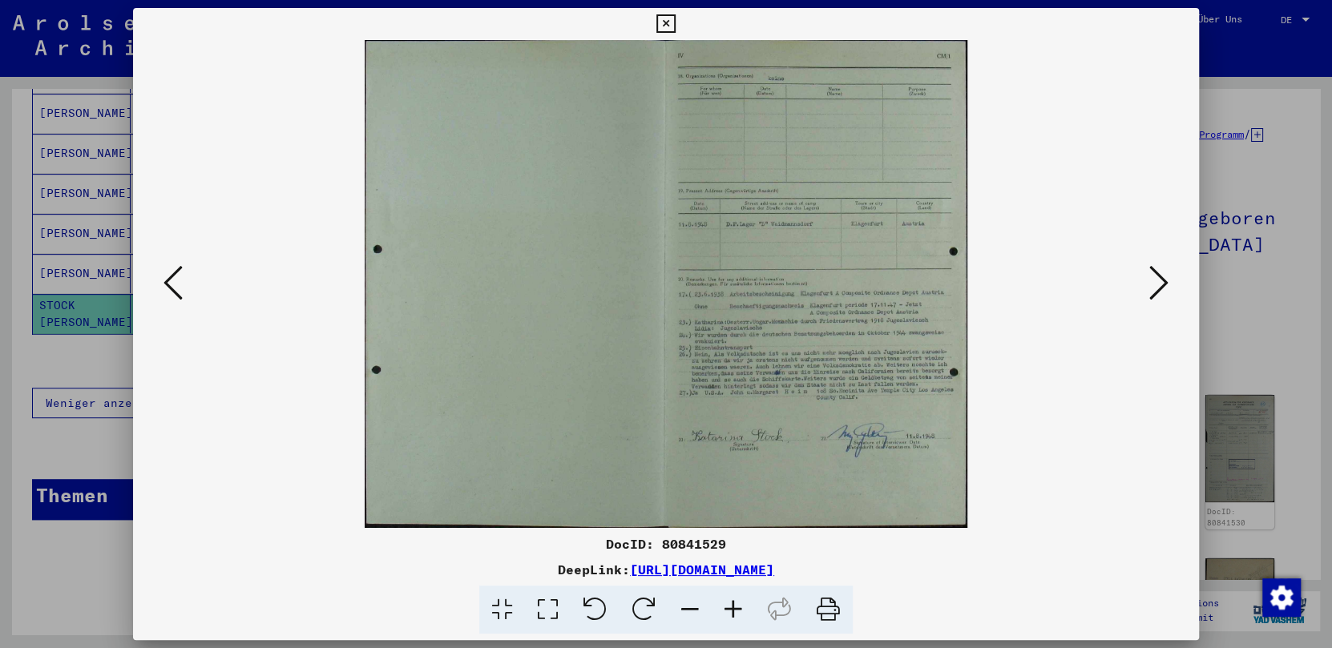
drag, startPoint x: 708, startPoint y: 342, endPoint x: 702, endPoint y: 301, distance: 41.3
click at [644, 325] on img at bounding box center [666, 284] width 603 height 488
drag, startPoint x: 788, startPoint y: 317, endPoint x: 577, endPoint y: 347, distance: 212.9
click at [577, 347] on img at bounding box center [666, 284] width 603 height 488
click at [498, 604] on icon at bounding box center [502, 610] width 46 height 49
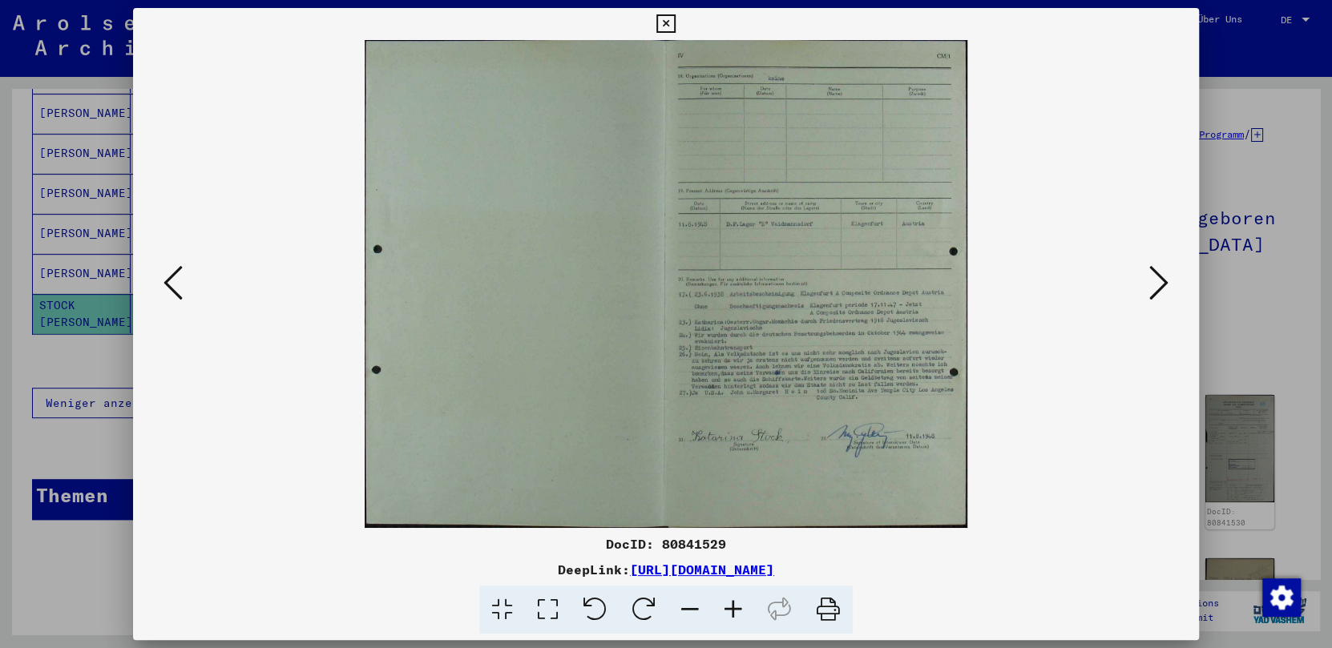
drag, startPoint x: 596, startPoint y: 486, endPoint x: 558, endPoint y: 416, distance: 79.6
click at [558, 416] on img at bounding box center [666, 284] width 603 height 488
click at [543, 608] on icon at bounding box center [548, 610] width 46 height 49
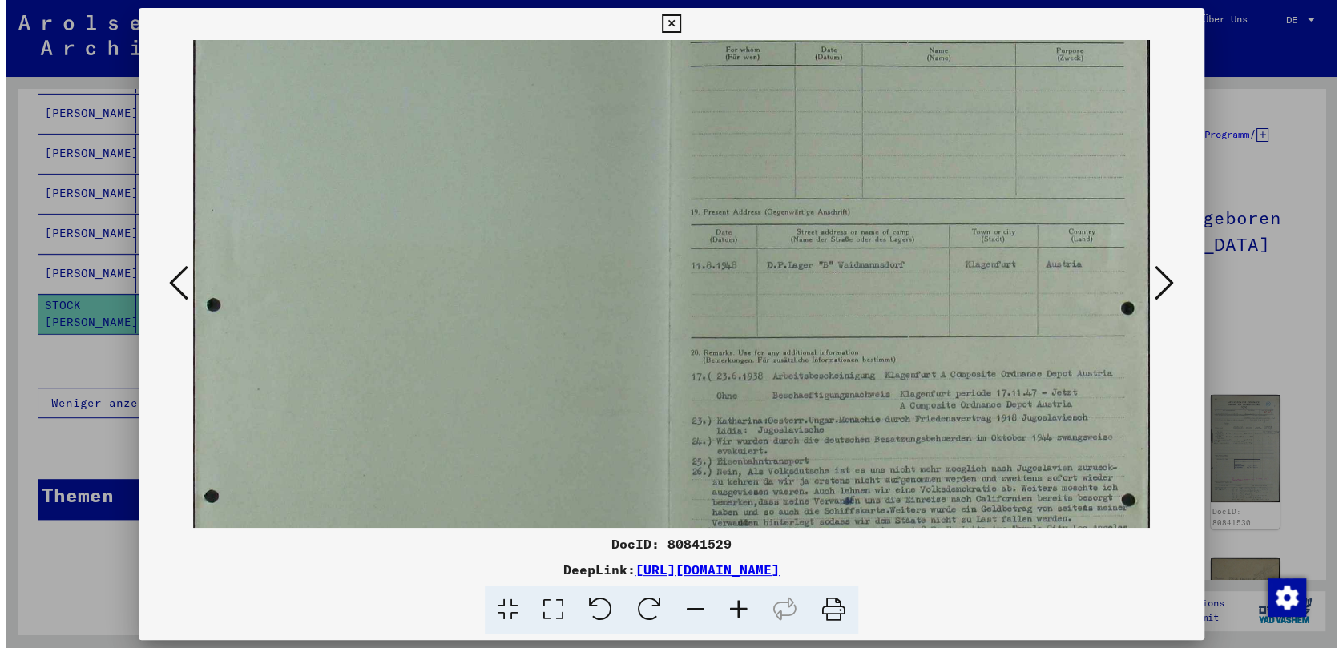
scroll to position [110, 0]
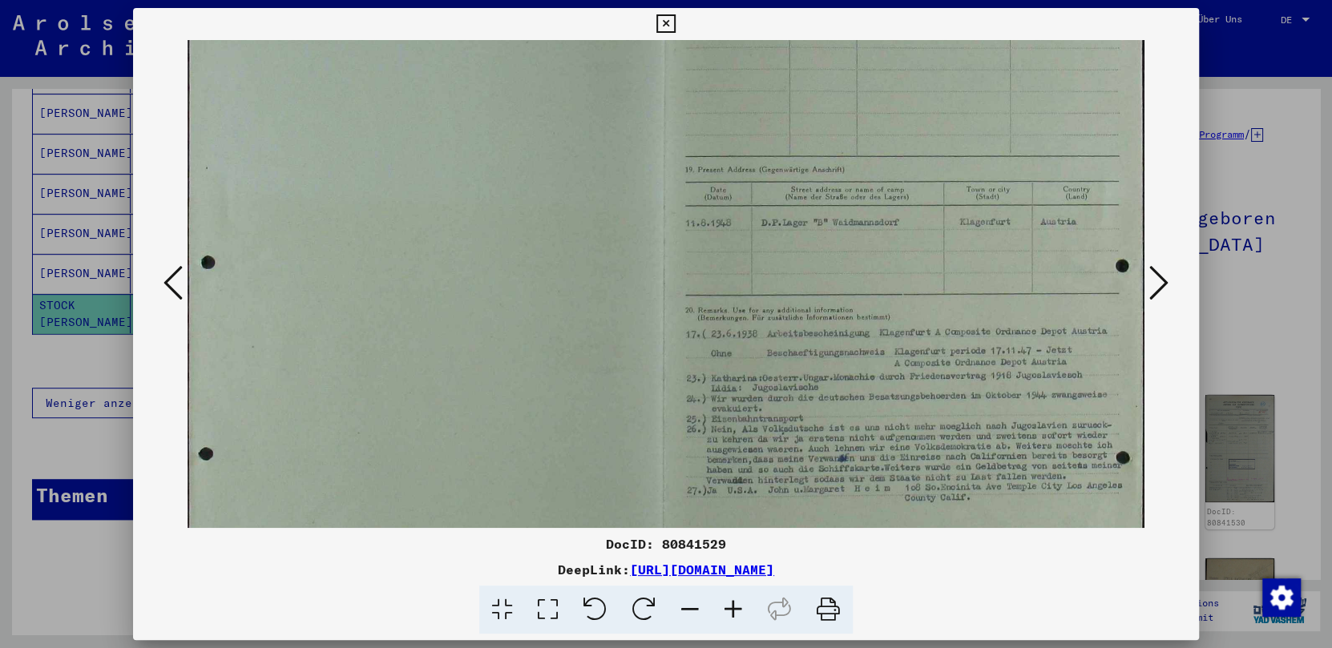
drag, startPoint x: 1017, startPoint y: 474, endPoint x: 1044, endPoint y: 364, distance: 112.9
click at [1040, 364] on img at bounding box center [666, 317] width 957 height 775
click at [667, 23] on icon at bounding box center [665, 23] width 18 height 19
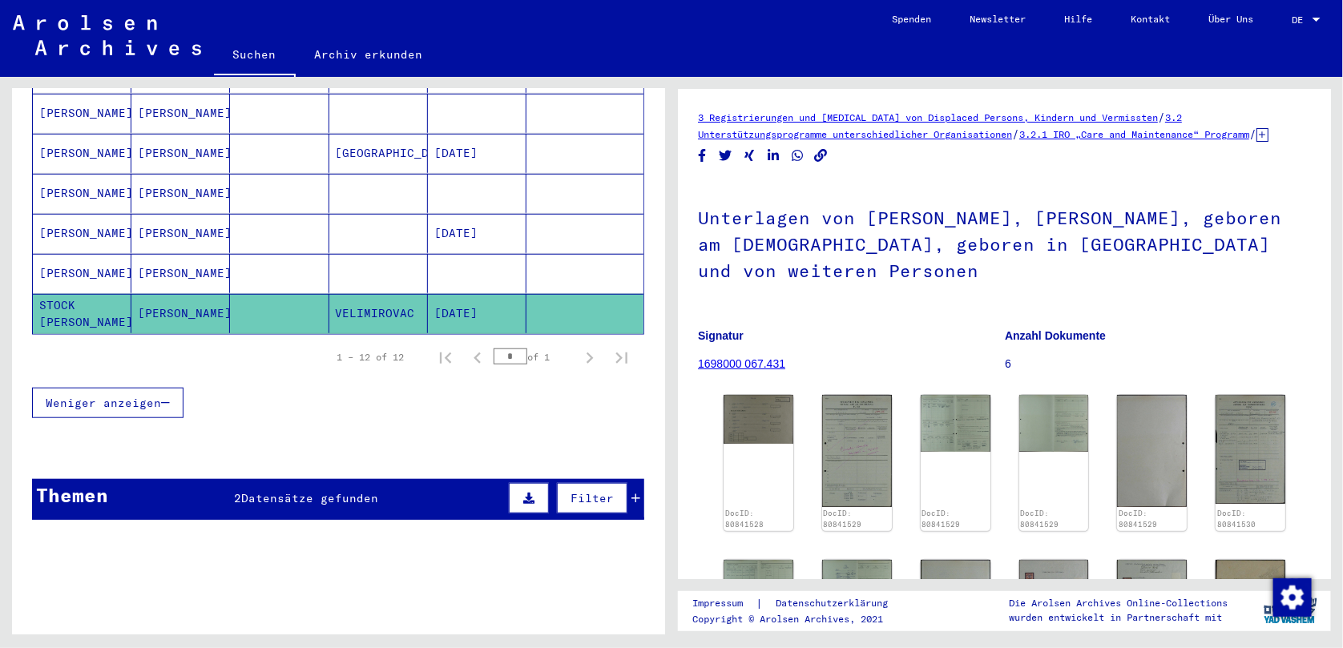
click at [68, 254] on mat-cell "[PERSON_NAME]" at bounding box center [82, 273] width 99 height 39
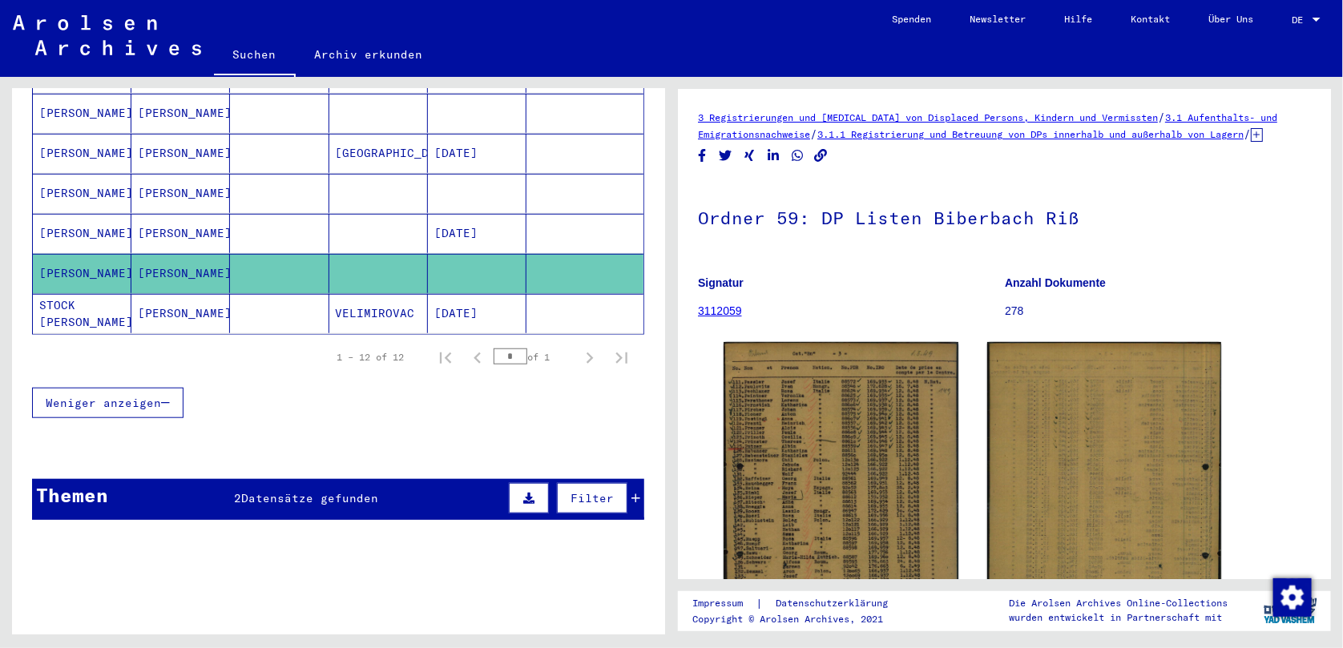
scroll to position [428, 0]
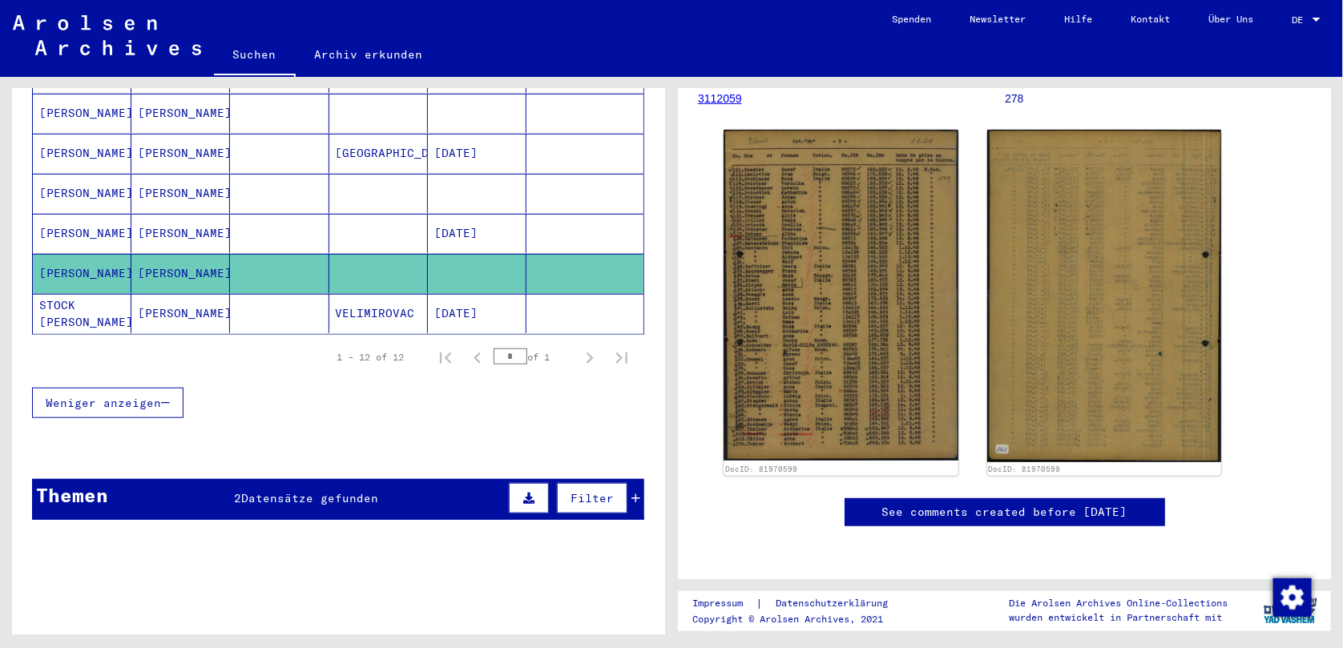
click at [1040, 115] on yv-its-full-details "3 Registrierungen und [MEDICAL_DATA] von Displaced Persons, Kindern und Vermiss…" at bounding box center [1004, 228] width 653 height 663
click at [94, 174] on mat-cell "[PERSON_NAME]" at bounding box center [82, 193] width 99 height 39
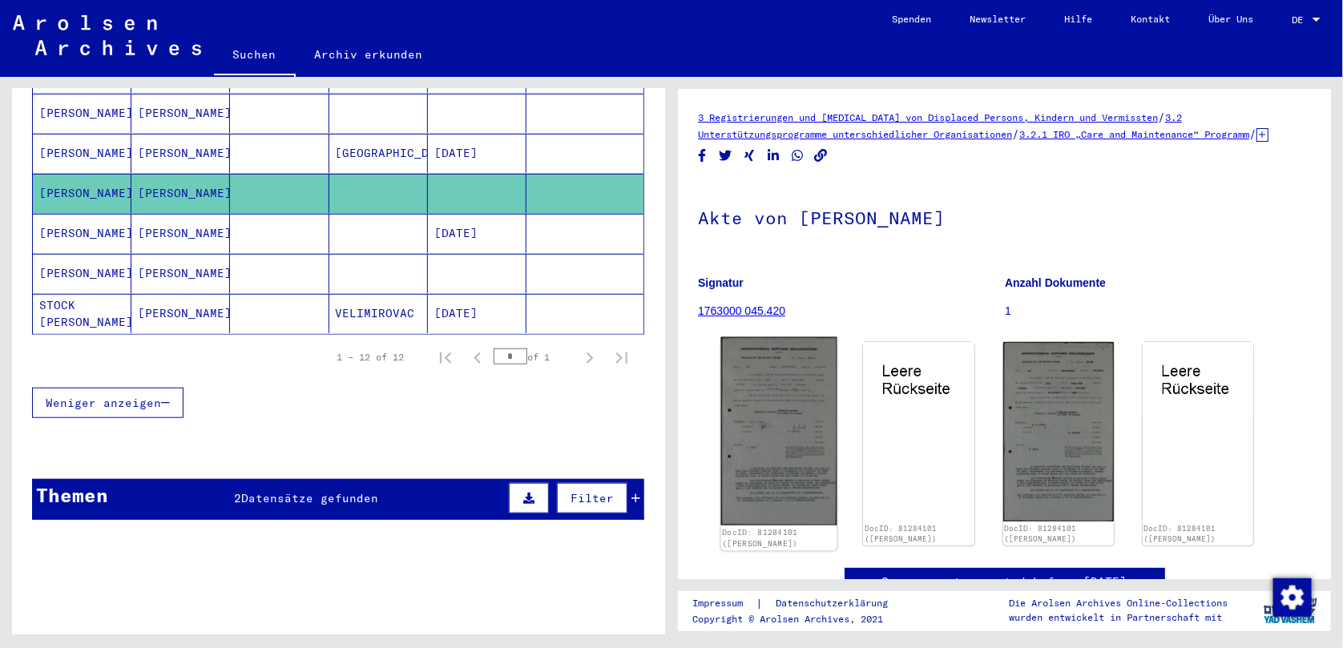
click at [787, 391] on img at bounding box center [779, 431] width 116 height 188
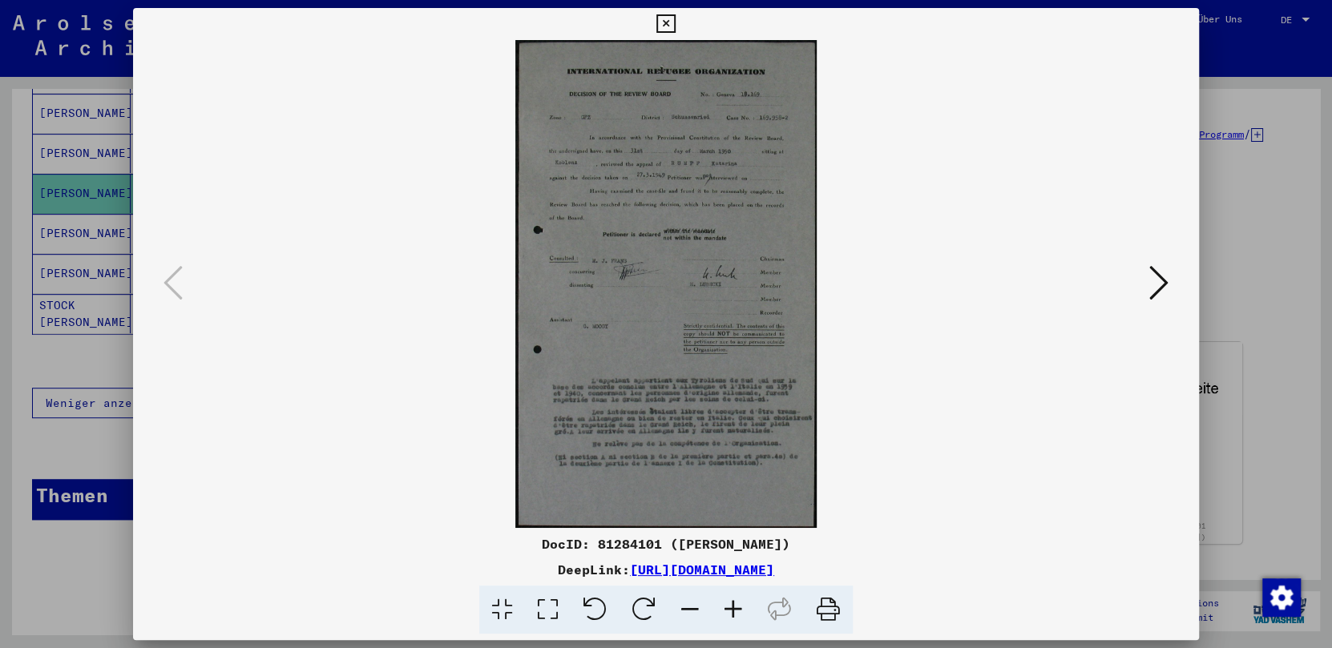
click at [787, 391] on img at bounding box center [666, 284] width 957 height 488
click at [539, 617] on icon at bounding box center [548, 610] width 46 height 49
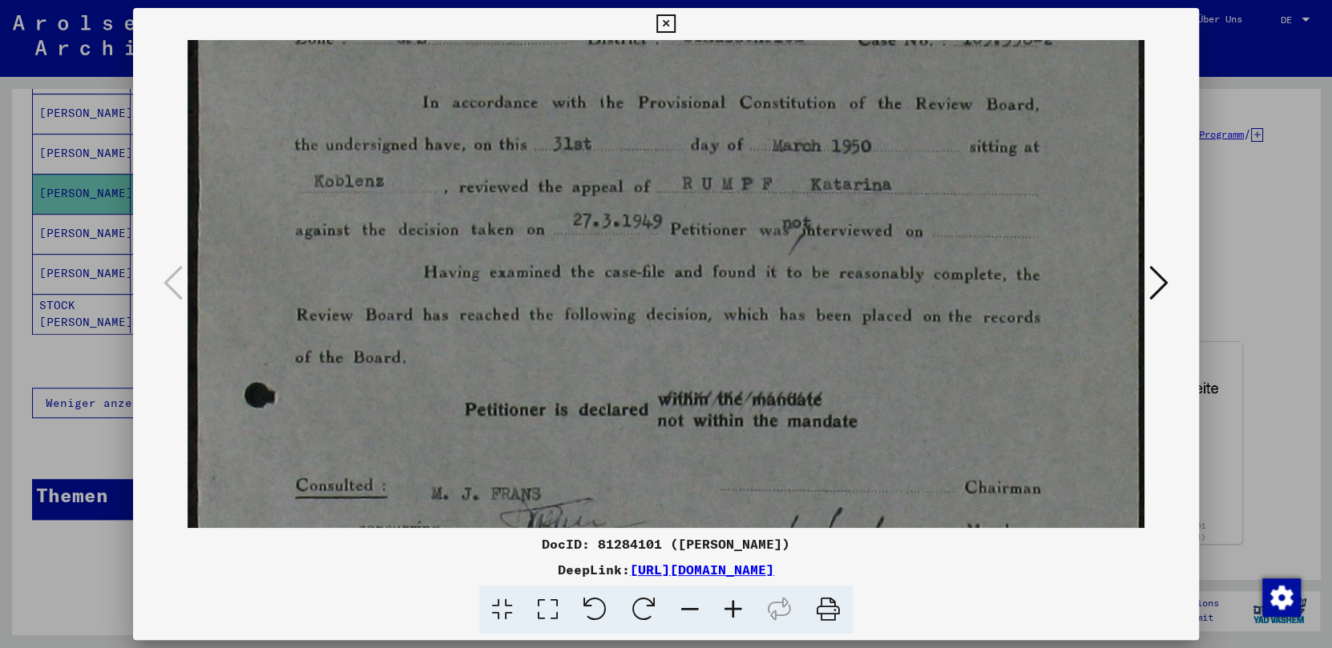
drag, startPoint x: 914, startPoint y: 422, endPoint x: 959, endPoint y: 169, distance: 257.2
click at [959, 169] on img at bounding box center [666, 567] width 957 height 1550
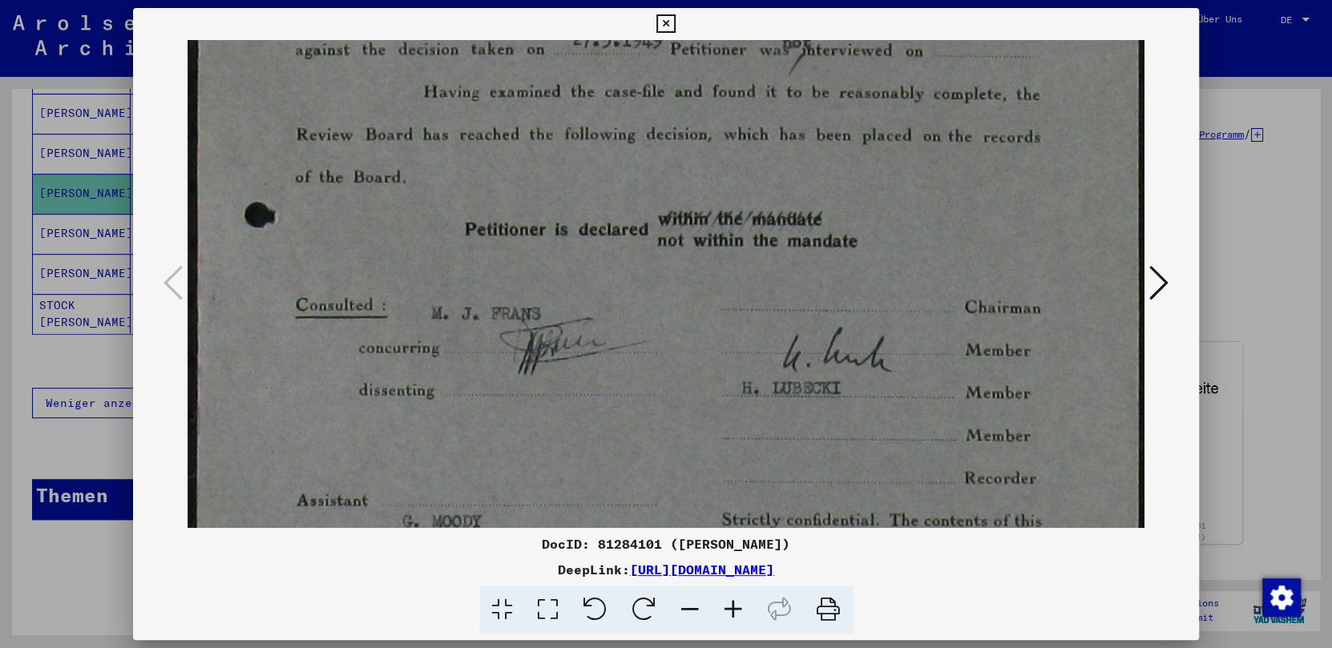
scroll to position [430, 0]
drag, startPoint x: 854, startPoint y: 433, endPoint x: 862, endPoint y: 251, distance: 182.1
click at [862, 251] on img at bounding box center [666, 385] width 957 height 1550
click at [791, 426] on img at bounding box center [666, 385] width 957 height 1550
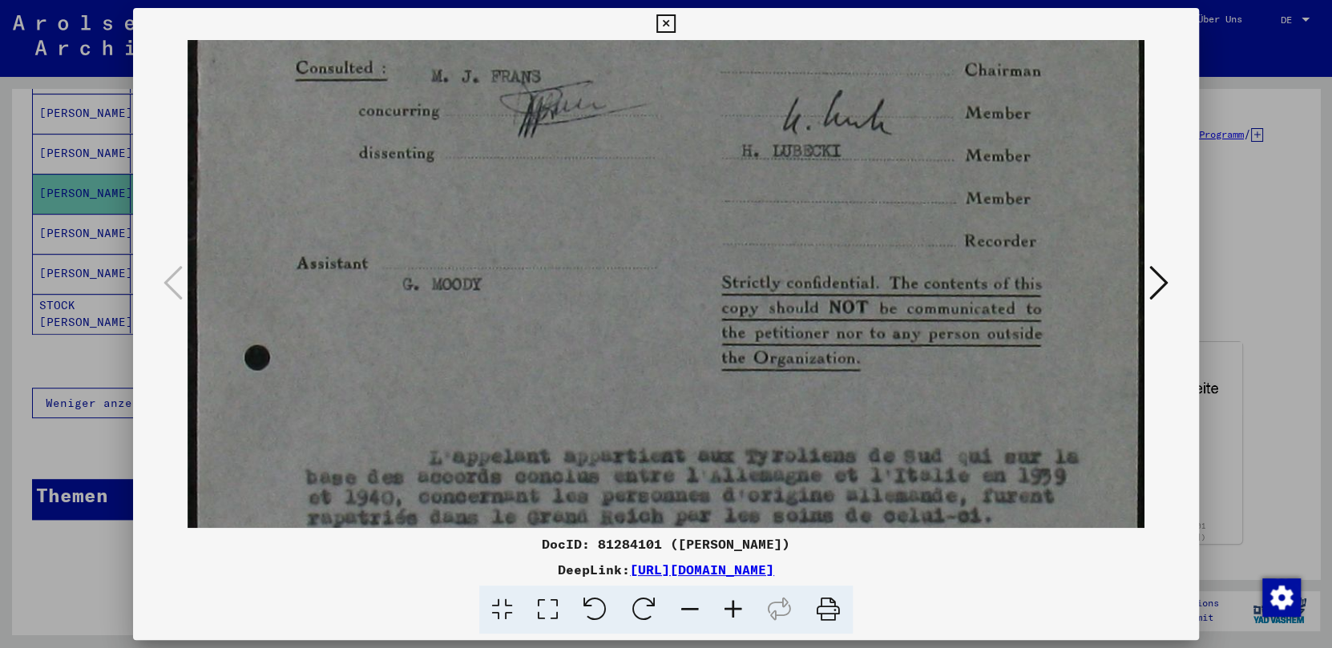
scroll to position [676, 0]
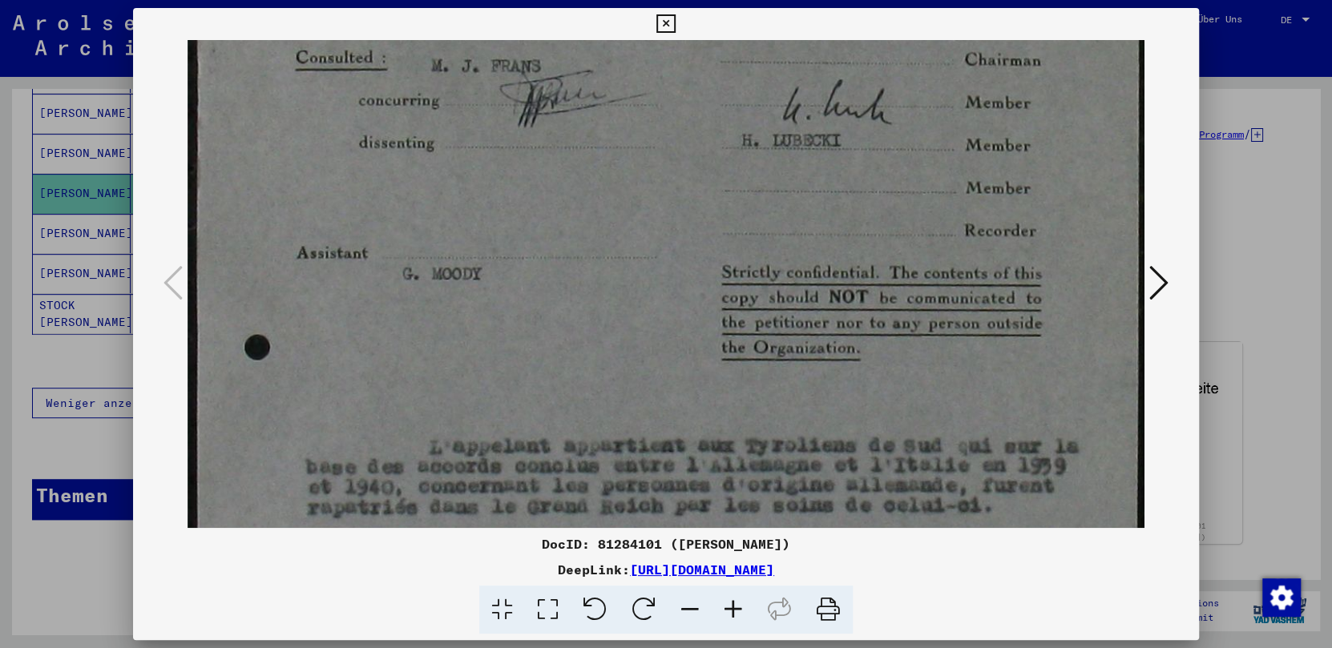
drag, startPoint x: 814, startPoint y: 323, endPoint x: 840, endPoint y: 79, distance: 245.8
click at [840, 79] on img at bounding box center [666, 139] width 957 height 1550
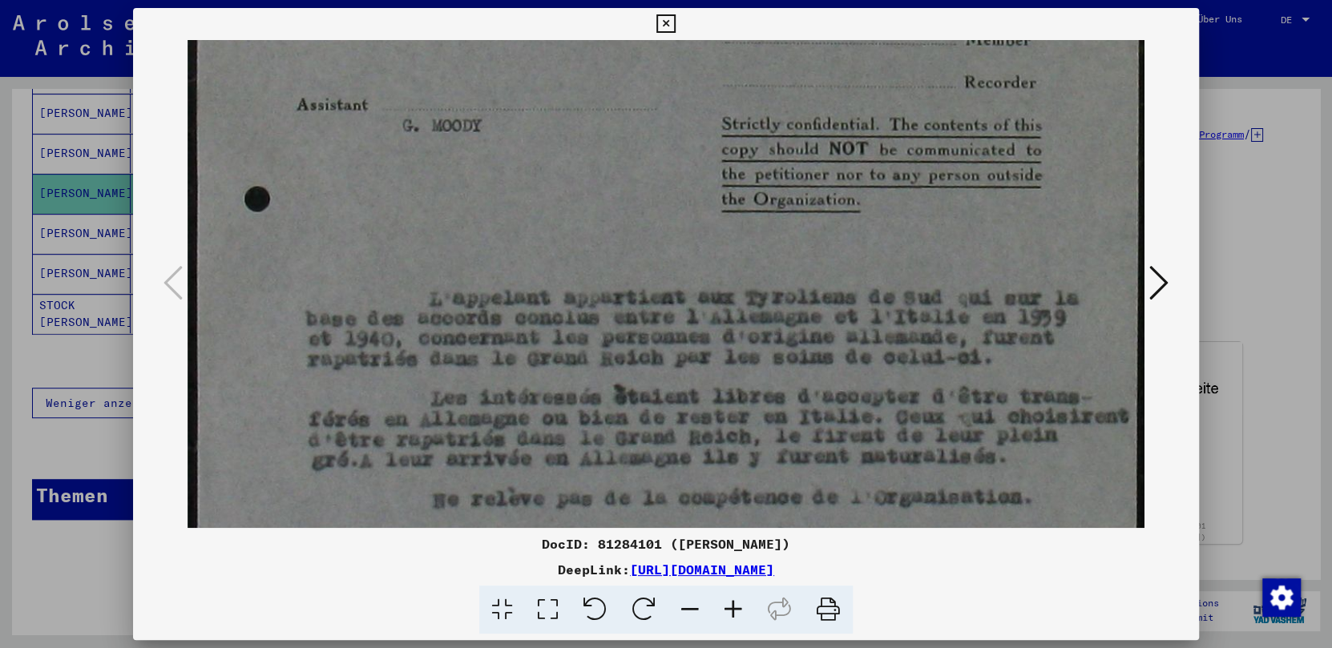
scroll to position [851, 0]
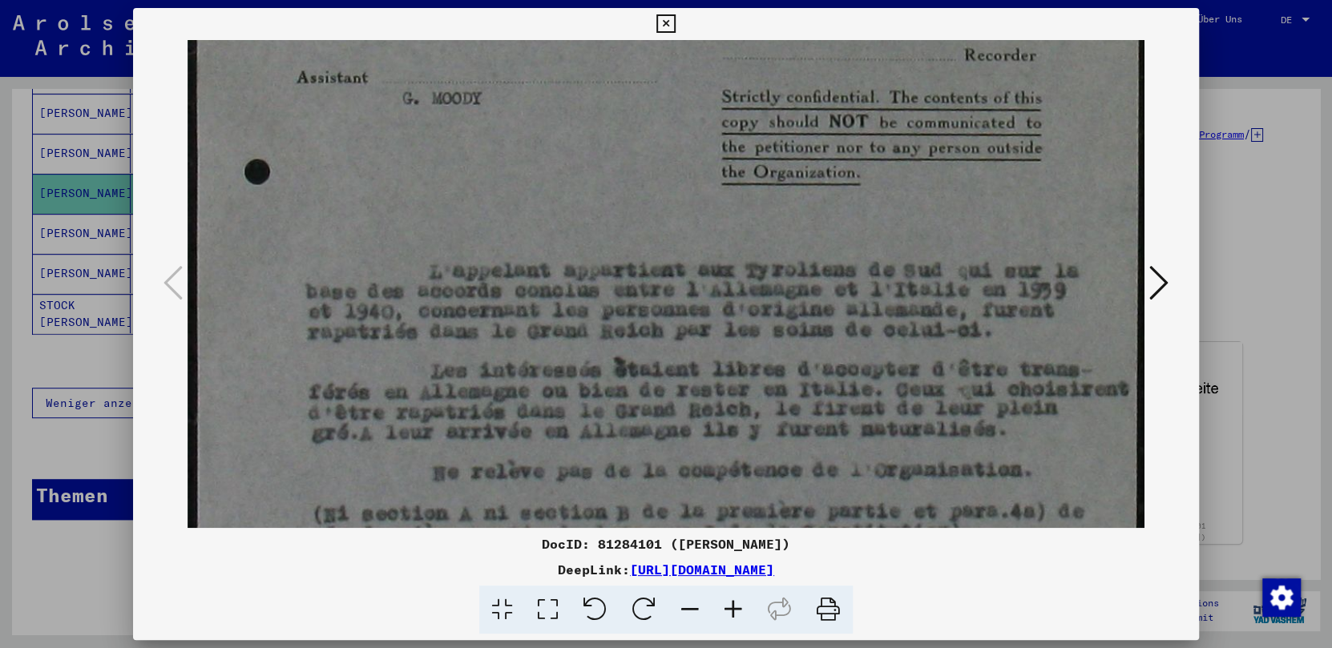
drag, startPoint x: 685, startPoint y: 469, endPoint x: 729, endPoint y: 293, distance: 181.8
click at [1040, 285] on icon at bounding box center [1158, 283] width 19 height 38
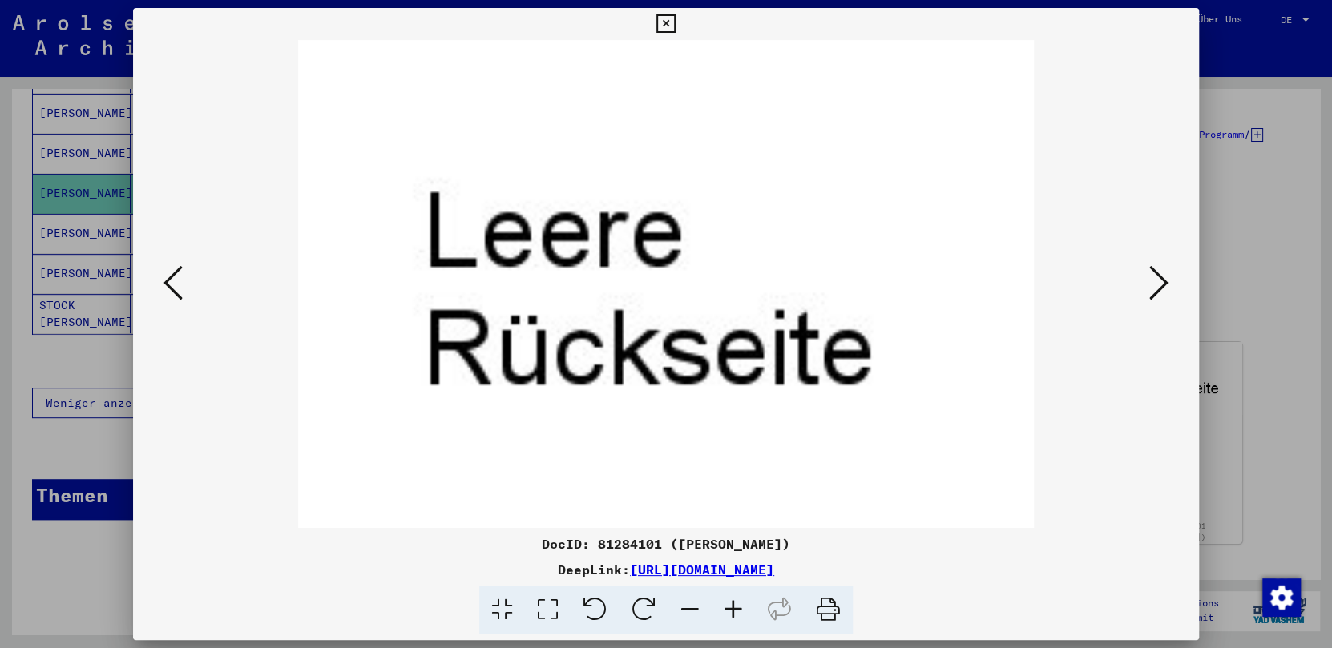
click at [1040, 285] on icon at bounding box center [1158, 283] width 19 height 38
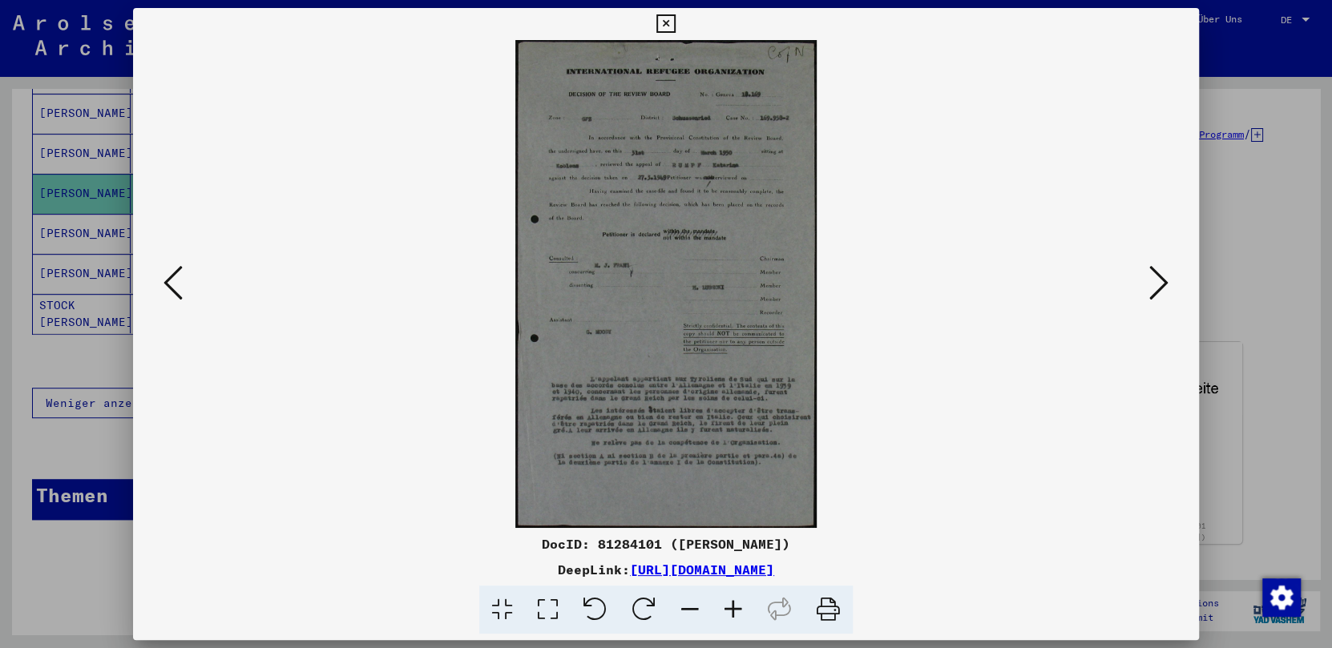
click at [737, 252] on img at bounding box center [666, 284] width 957 height 488
click at [552, 606] on icon at bounding box center [548, 610] width 46 height 49
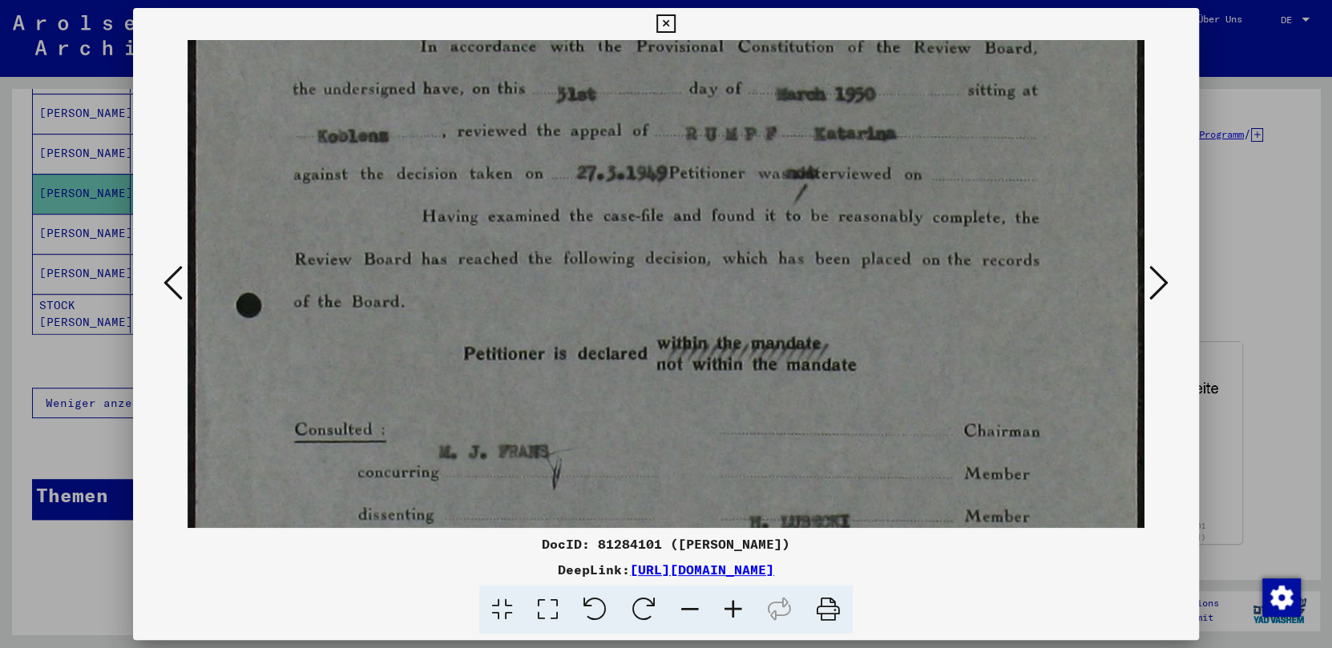
scroll to position [379, 0]
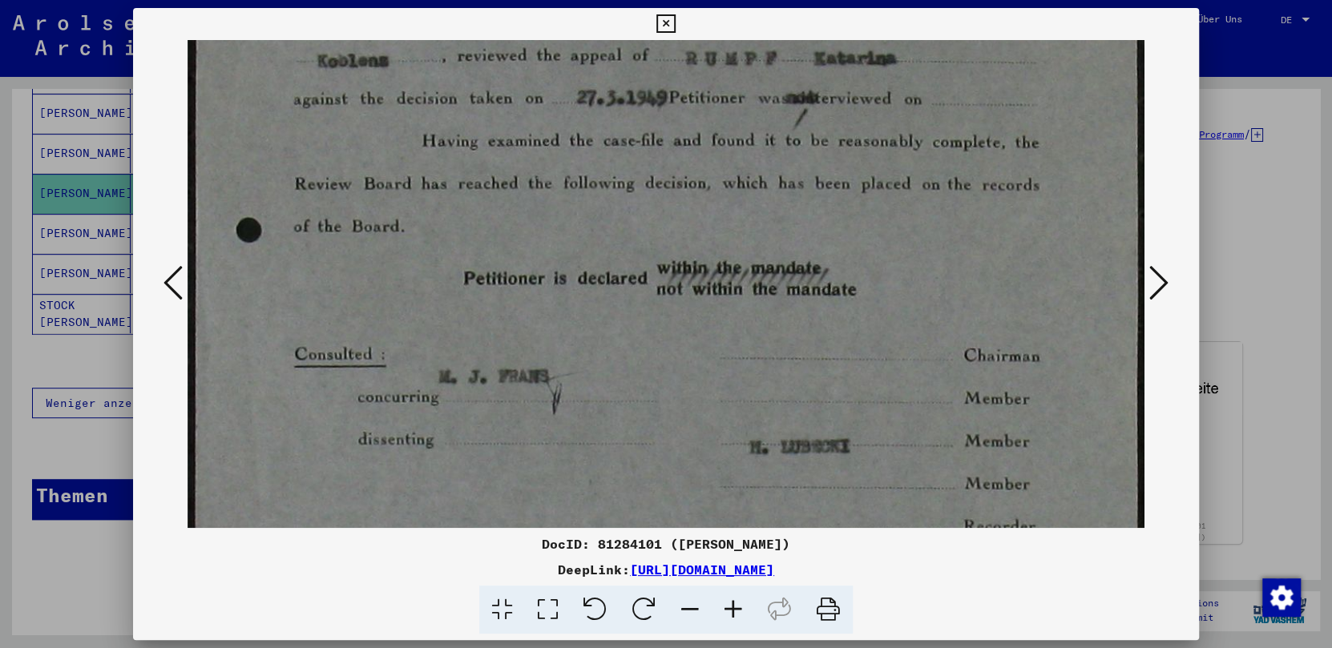
drag, startPoint x: 639, startPoint y: 446, endPoint x: 679, endPoint y: 66, distance: 382.8
click at [679, 66] on img at bounding box center [666, 436] width 957 height 1550
click at [1040, 276] on icon at bounding box center [1158, 283] width 19 height 38
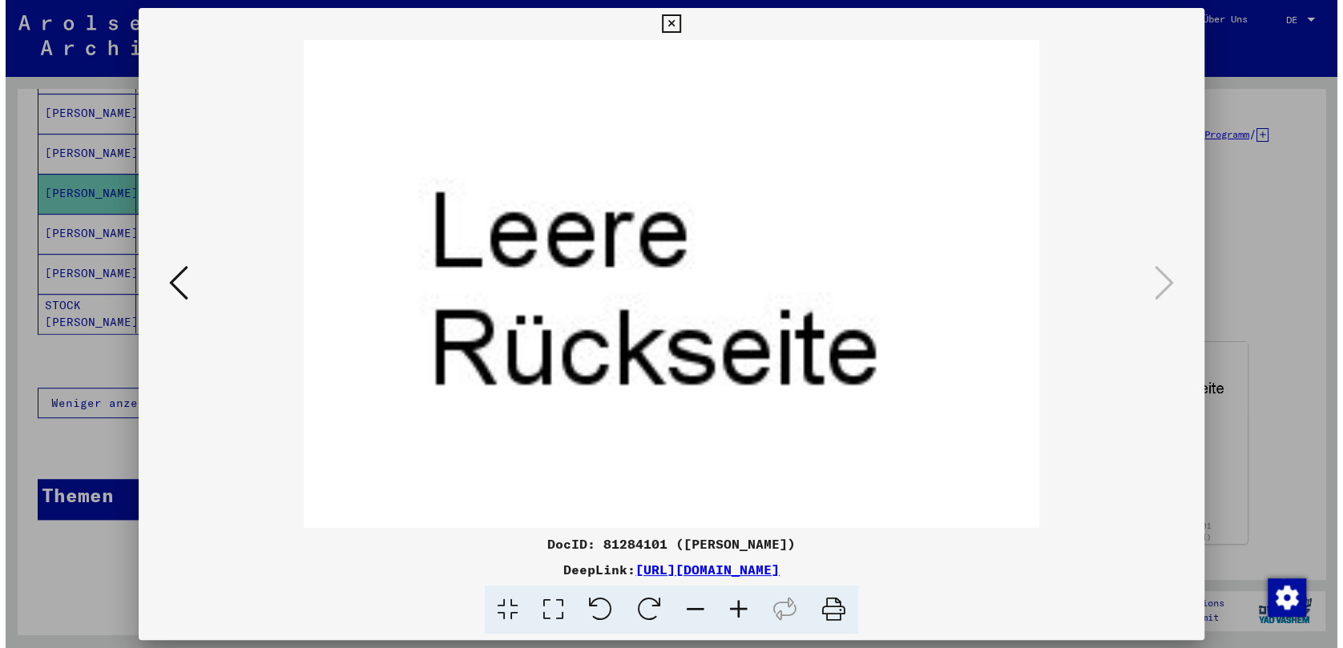
scroll to position [0, 0]
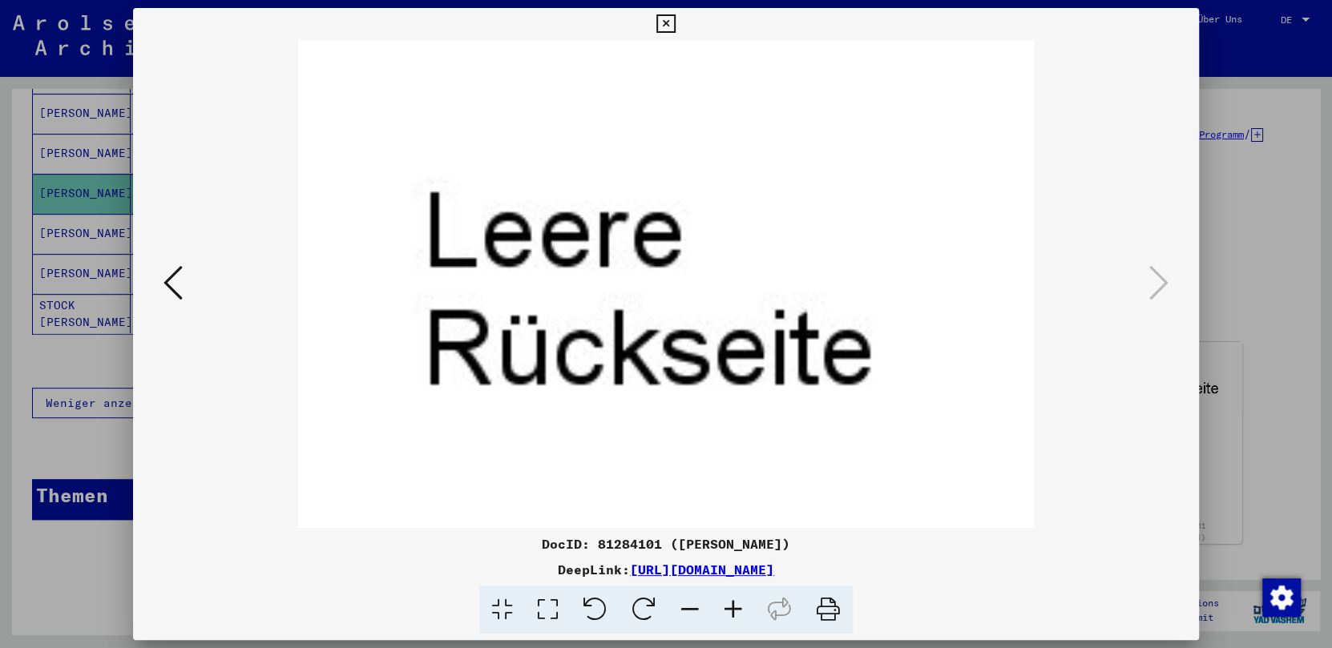
click at [670, 15] on icon at bounding box center [665, 23] width 18 height 19
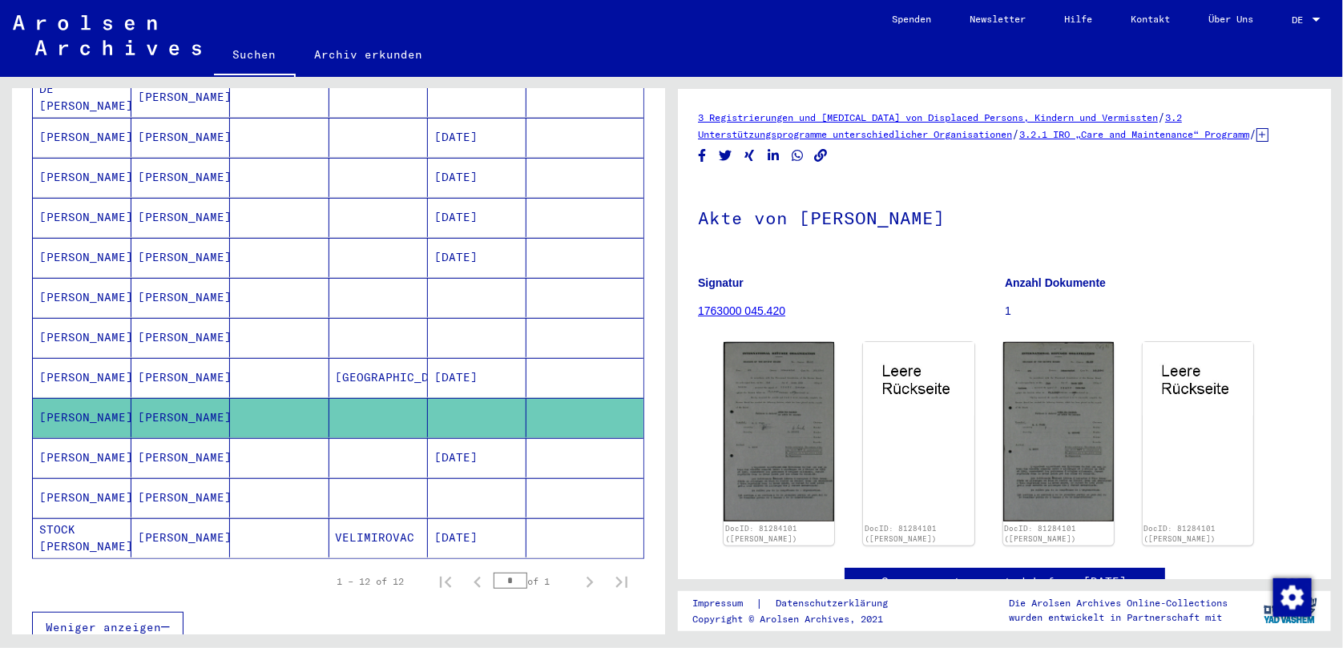
scroll to position [264, 0]
click at [76, 238] on mat-cell "[PERSON_NAME]" at bounding box center [82, 257] width 99 height 39
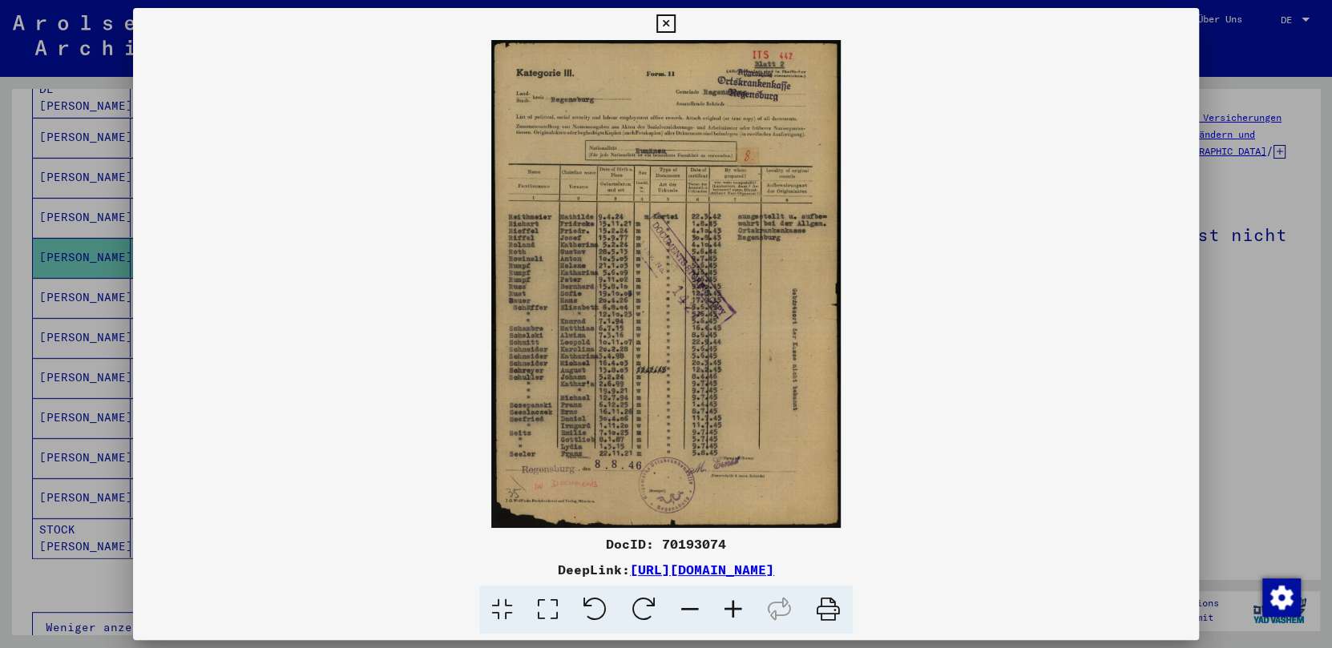
click at [669, 23] on icon at bounding box center [665, 23] width 18 height 19
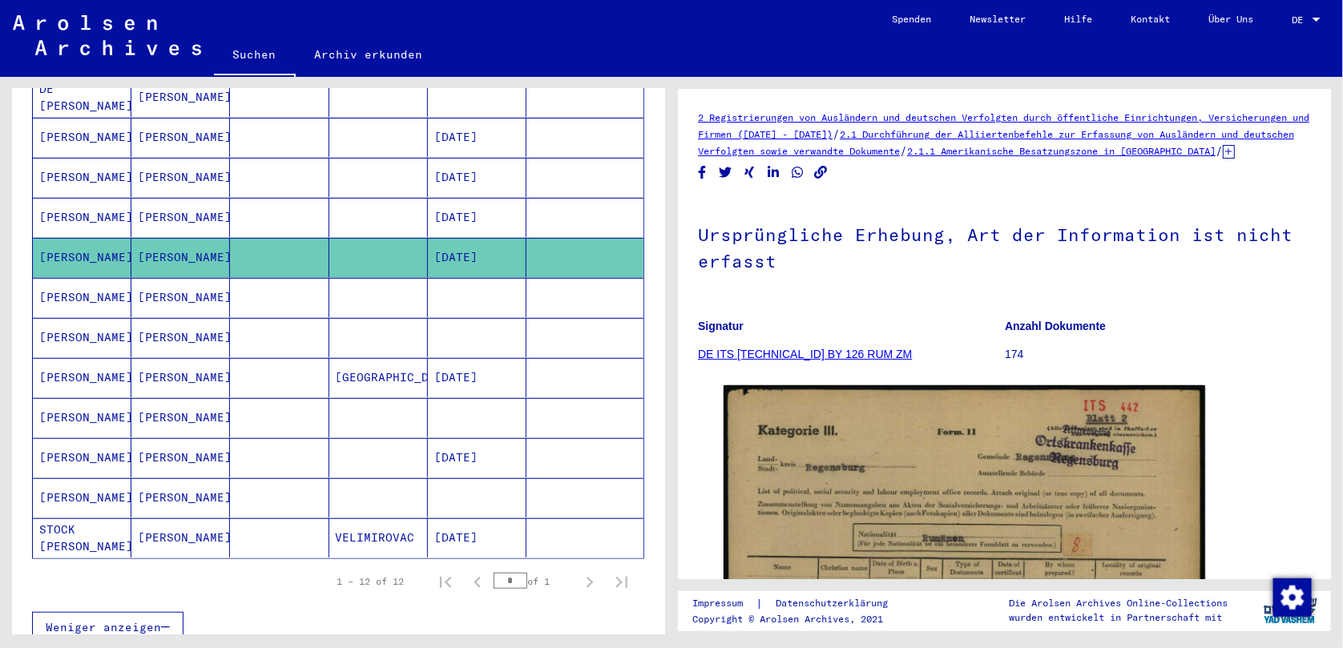
click at [828, 361] on link "DE ITS [TECHNICAL_ID] BY 126 RUM ZM" at bounding box center [805, 354] width 214 height 13
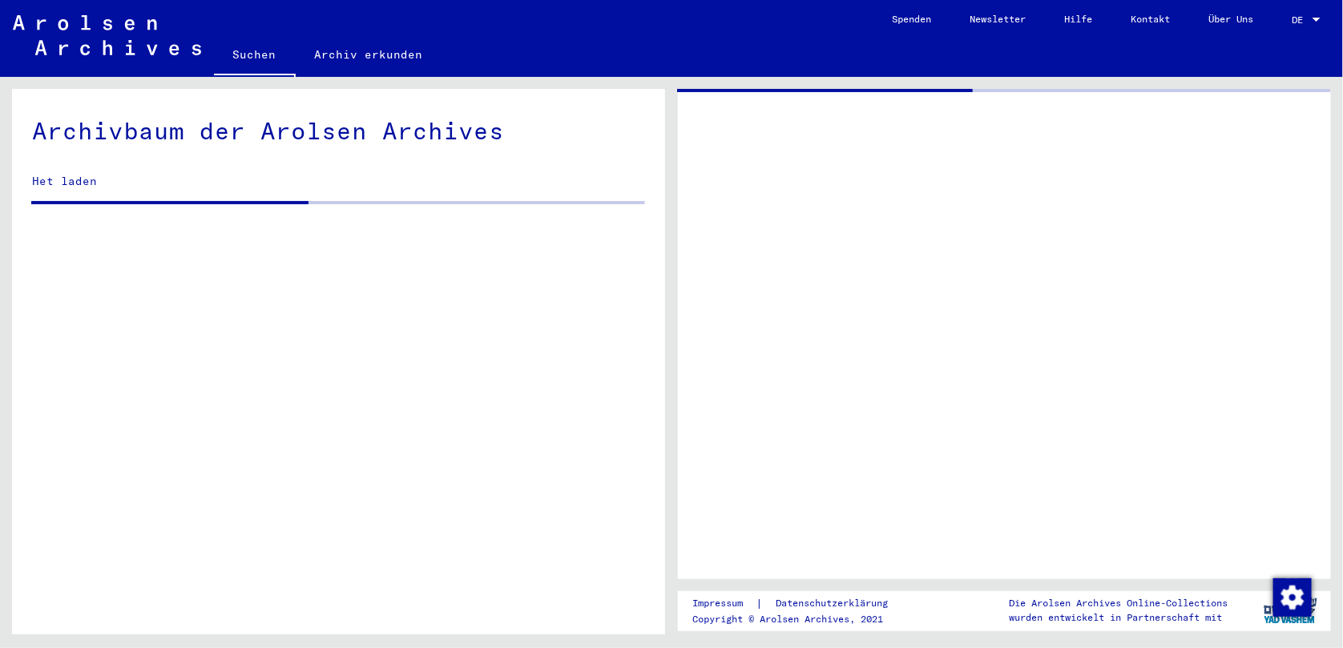
click at [828, 367] on div at bounding box center [1004, 334] width 653 height 491
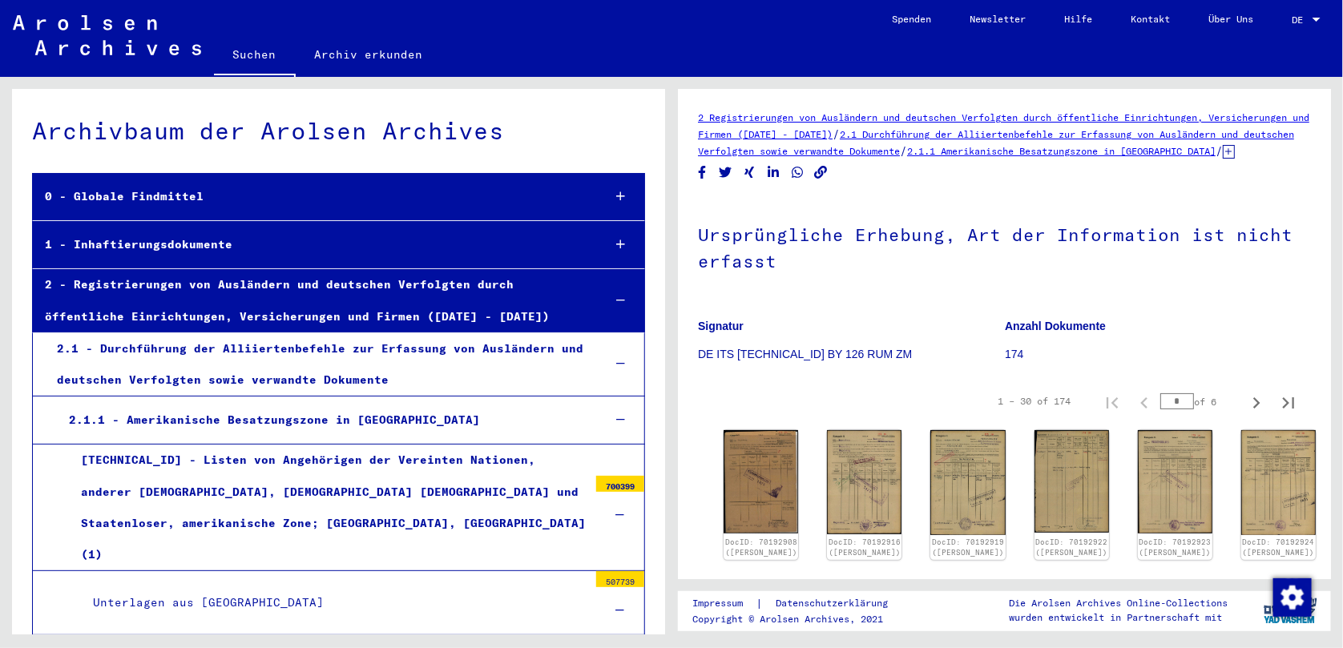
scroll to position [10829, 0]
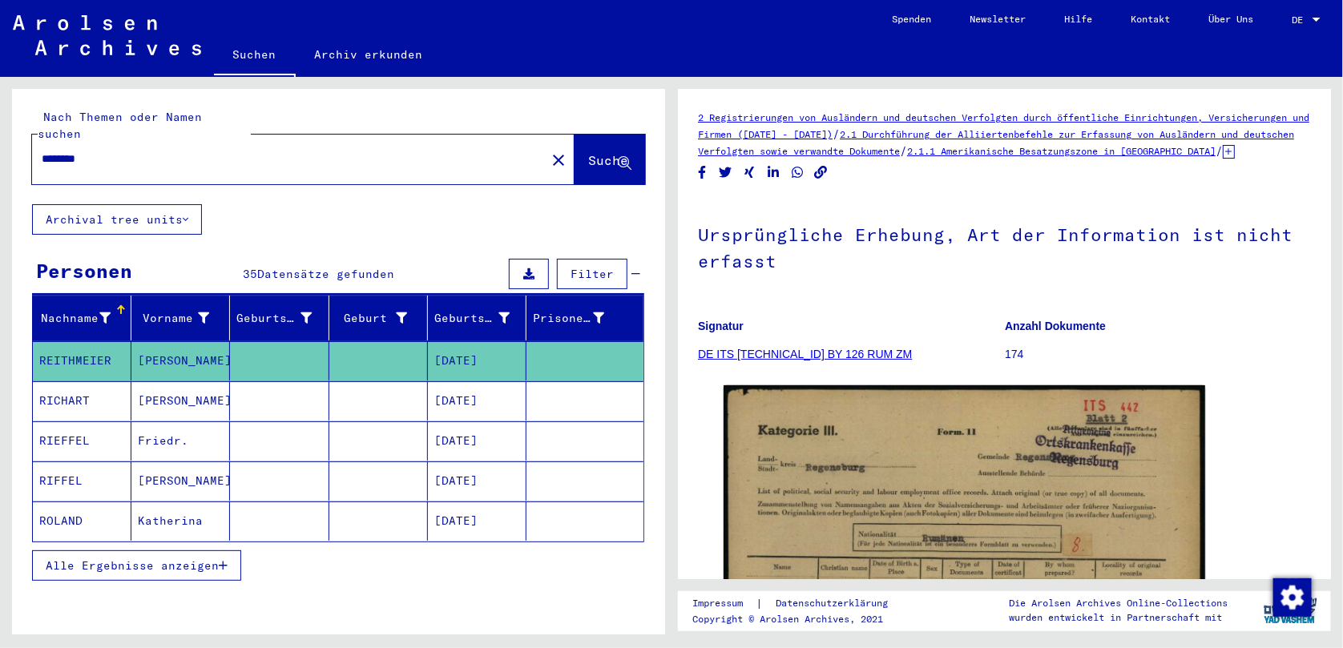
click at [237, 151] on input "********" at bounding box center [289, 159] width 495 height 17
type input "*"
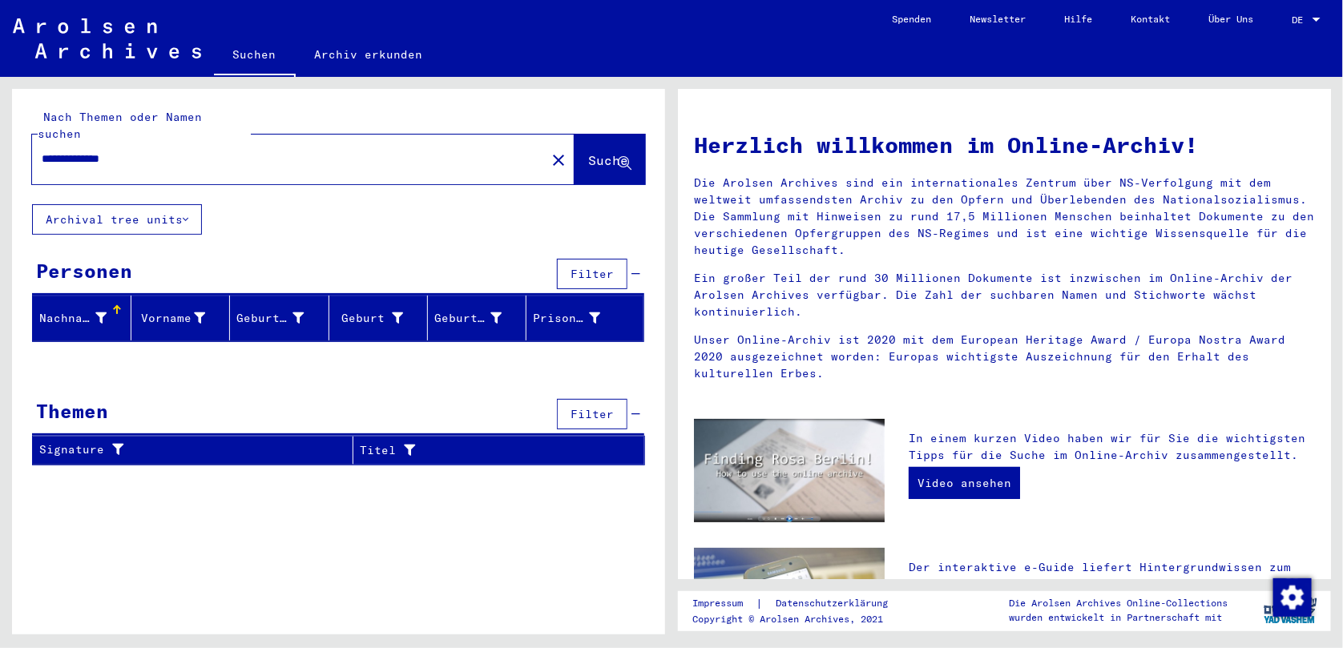
type input "**********"
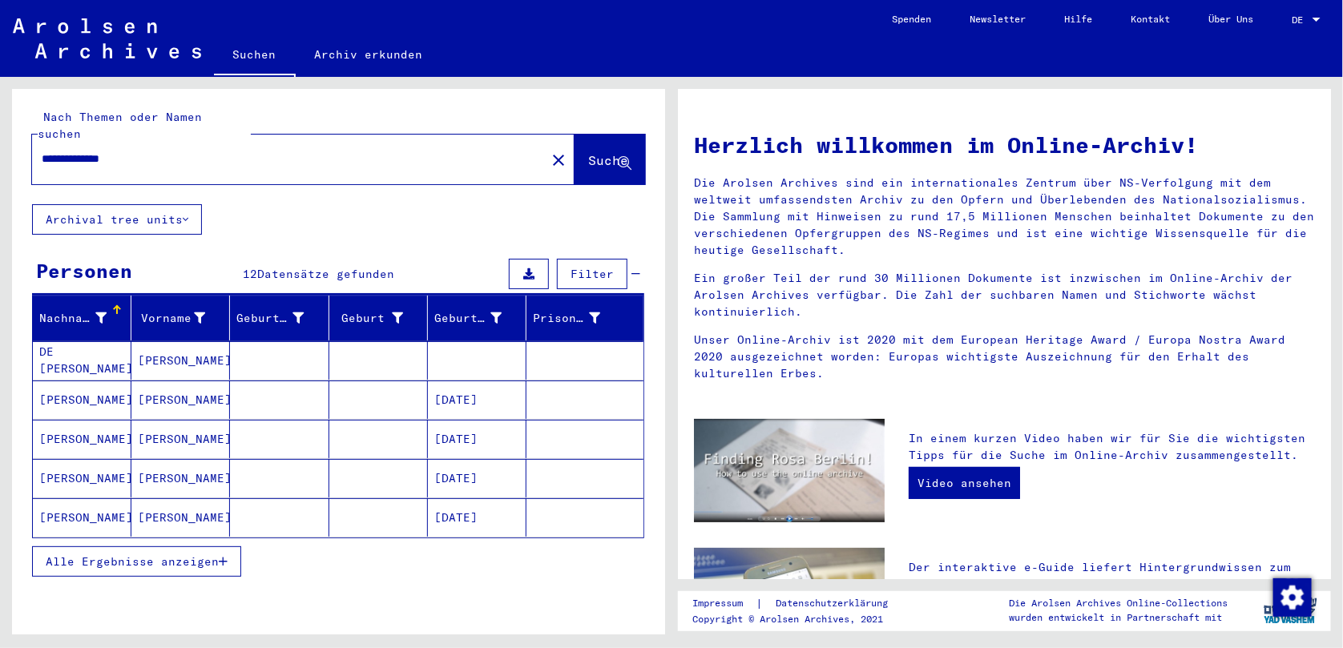
click at [236, 547] on button "Alle Ergebnisse anzeigen" at bounding box center [136, 562] width 209 height 30
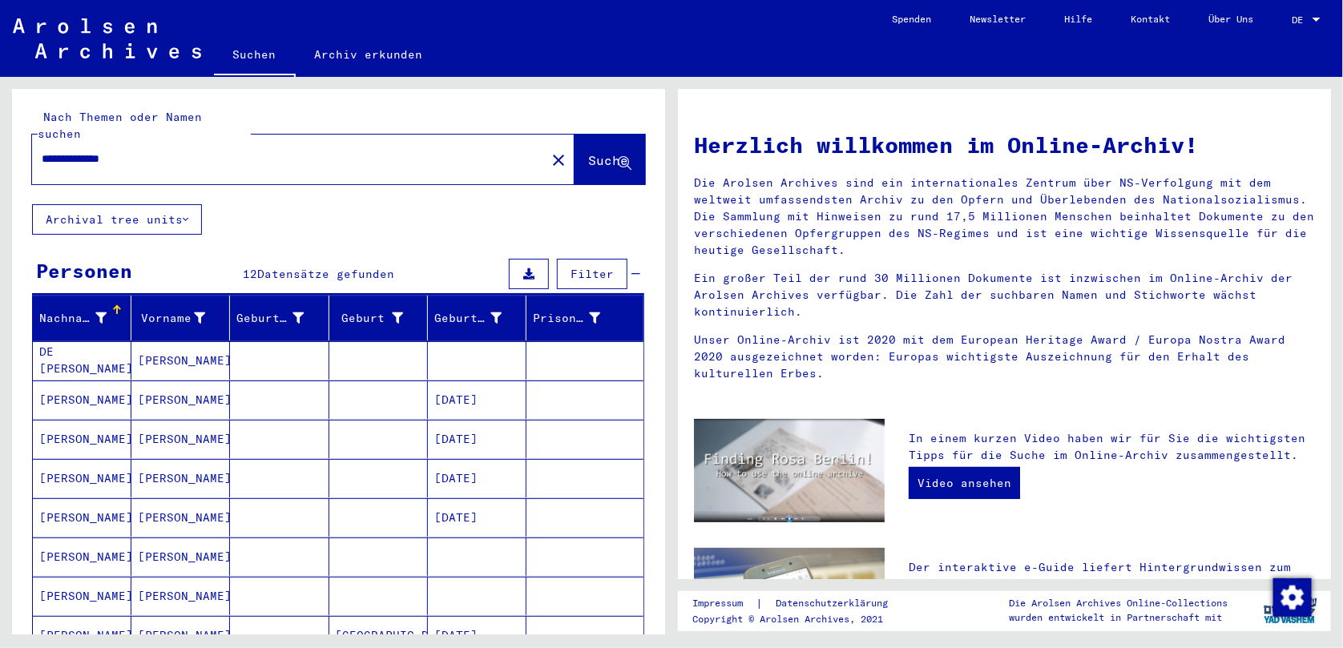
click at [652, 609] on div "Nachname Vorname Geburtsname Geburt‏ Geburtsdatum Prisoner # DE [PERSON_NAME] […" at bounding box center [338, 607] width 653 height 622
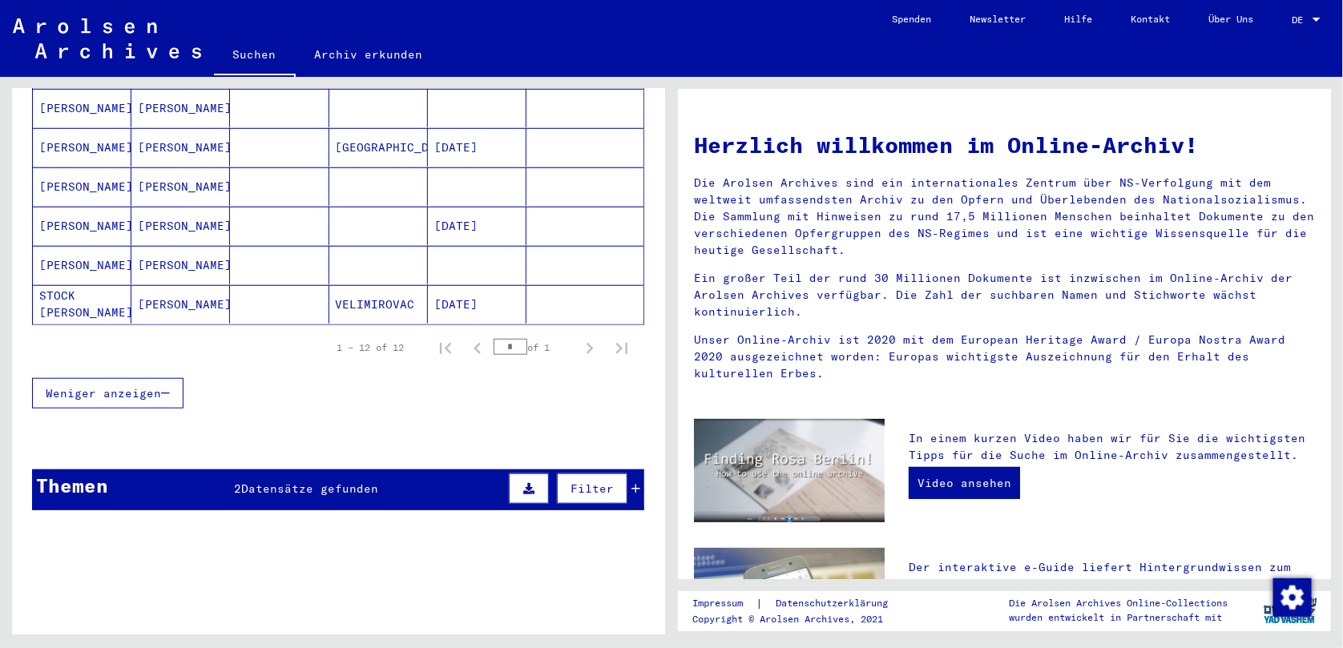
click at [401, 285] on mat-cell "VELIMIROVAC" at bounding box center [378, 304] width 99 height 38
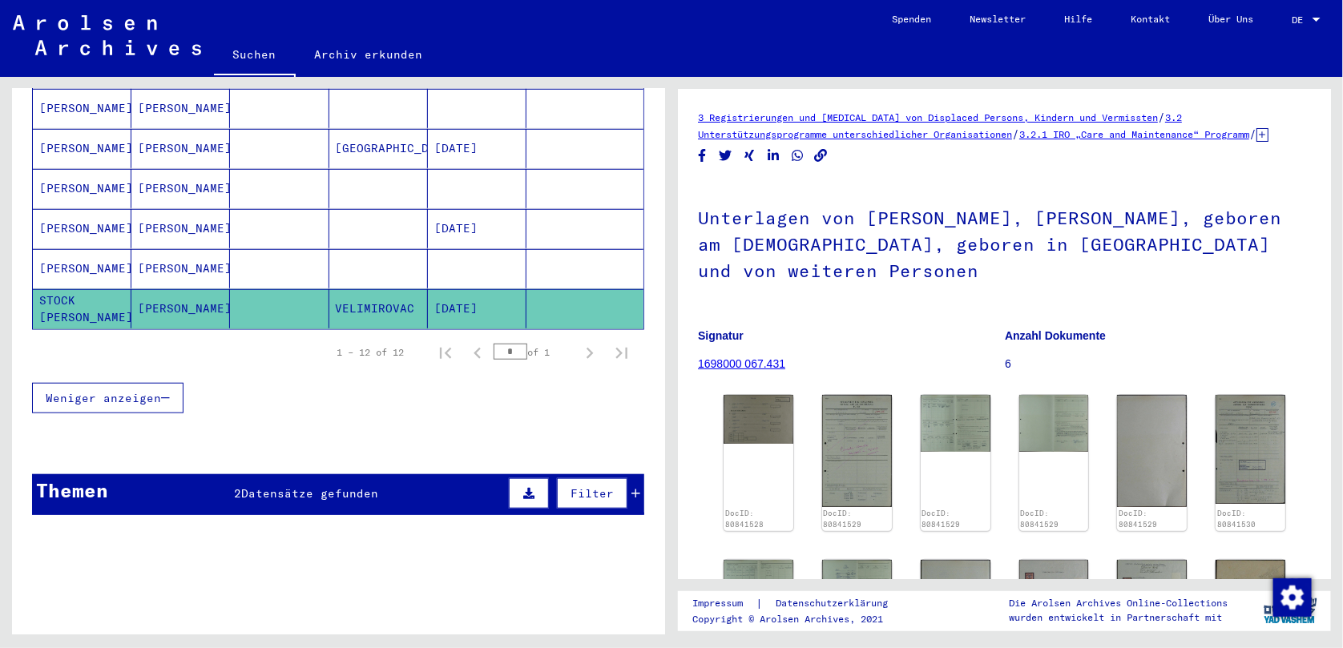
click at [936, 264] on h1 "Unterlagen von [PERSON_NAME], [PERSON_NAME], geboren am [DEMOGRAPHIC_DATA], geb…" at bounding box center [1004, 242] width 613 height 123
drag, startPoint x: 939, startPoint y: 260, endPoint x: 819, endPoint y: 268, distance: 120.4
click at [819, 268] on h1 "Unterlagen von [PERSON_NAME], [PERSON_NAME], geboren am [DEMOGRAPHIC_DATA], geb…" at bounding box center [1004, 242] width 613 height 123
click at [882, 259] on h1 "Unterlagen von [PERSON_NAME], [PERSON_NAME], geboren am [DEMOGRAPHIC_DATA], geb…" at bounding box center [1004, 242] width 613 height 123
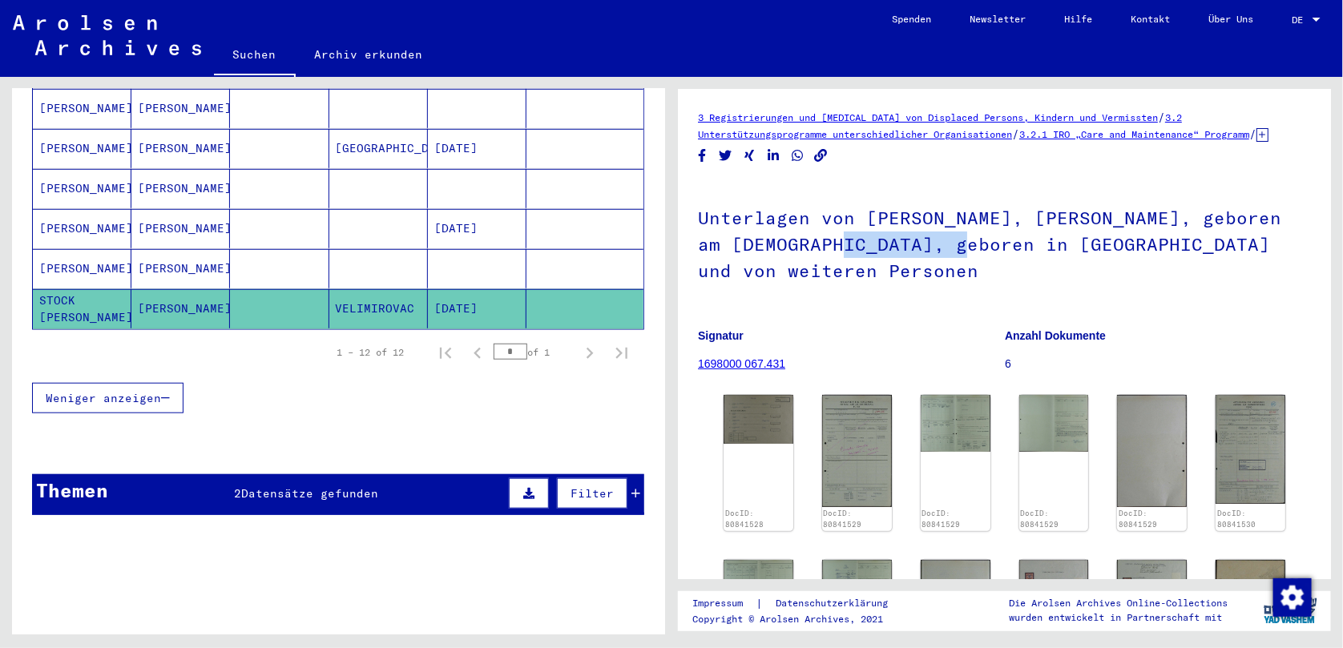
drag, startPoint x: 818, startPoint y: 254, endPoint x: 939, endPoint y: 267, distance: 121.7
click at [939, 267] on h1 "Unterlagen von [PERSON_NAME], [PERSON_NAME], geboren am [DEMOGRAPHIC_DATA], geb…" at bounding box center [1004, 242] width 613 height 123
copy h1 "VELIMIROVAC"
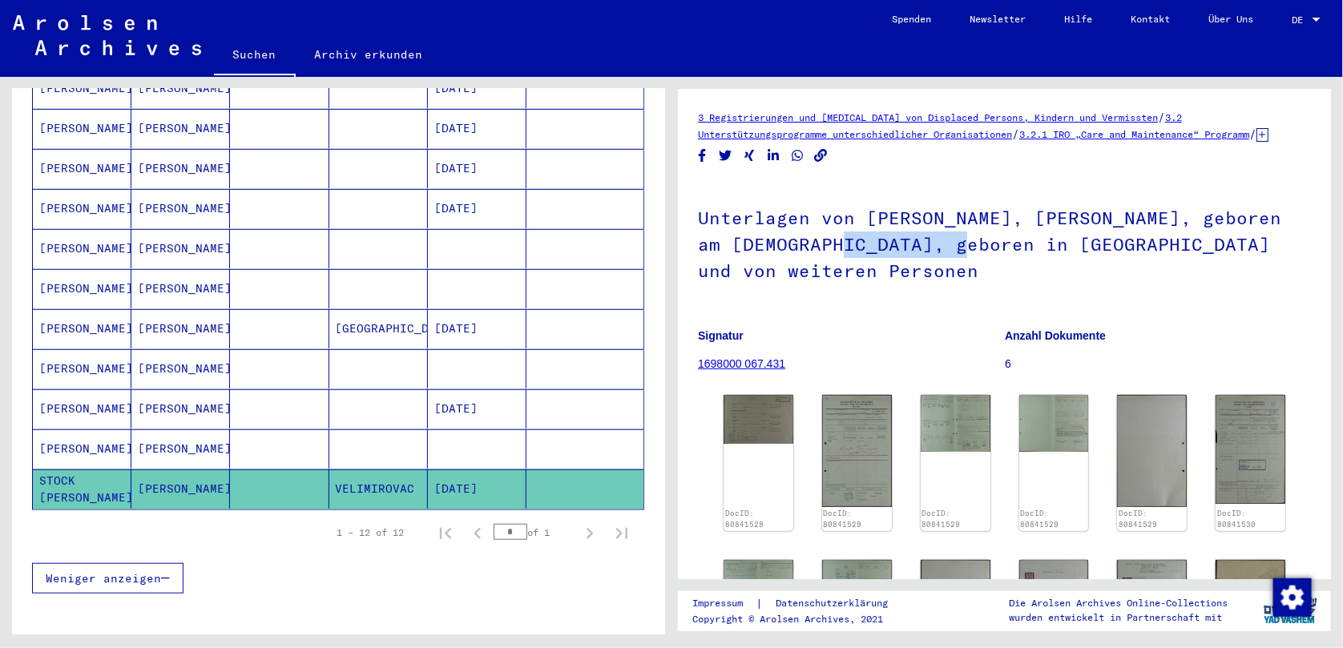
scroll to position [301, 0]
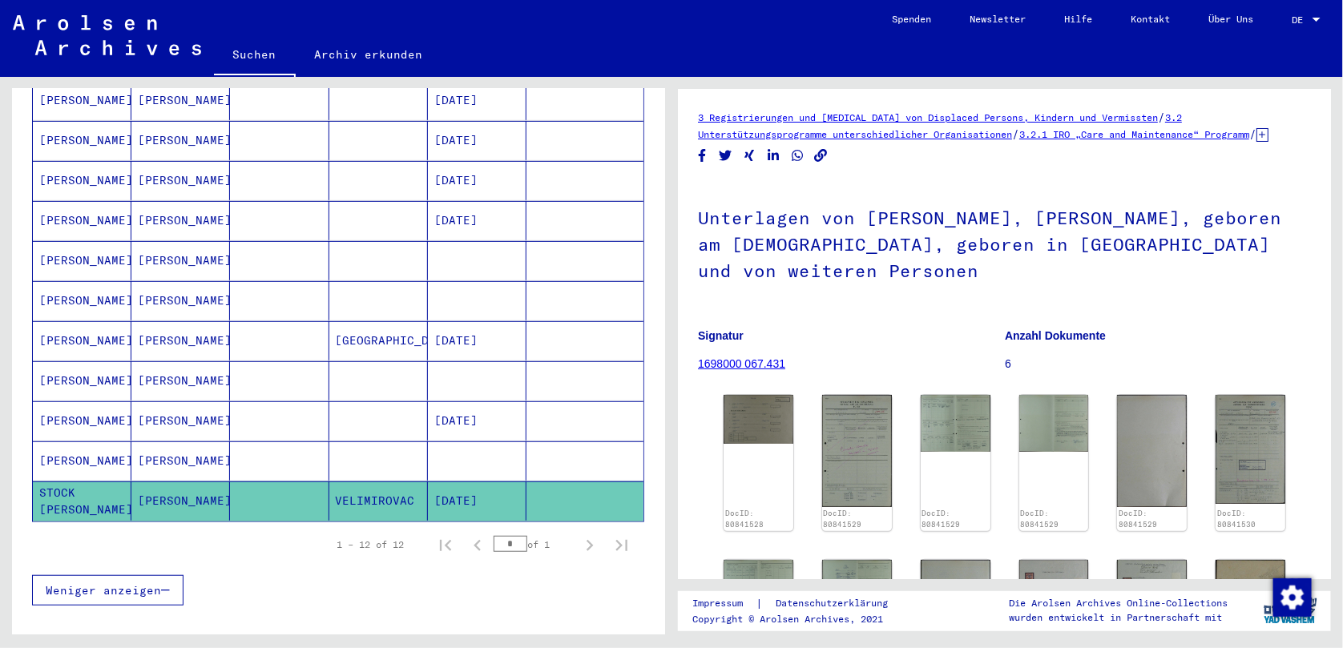
click at [78, 443] on mat-cell "[PERSON_NAME]" at bounding box center [82, 461] width 99 height 39
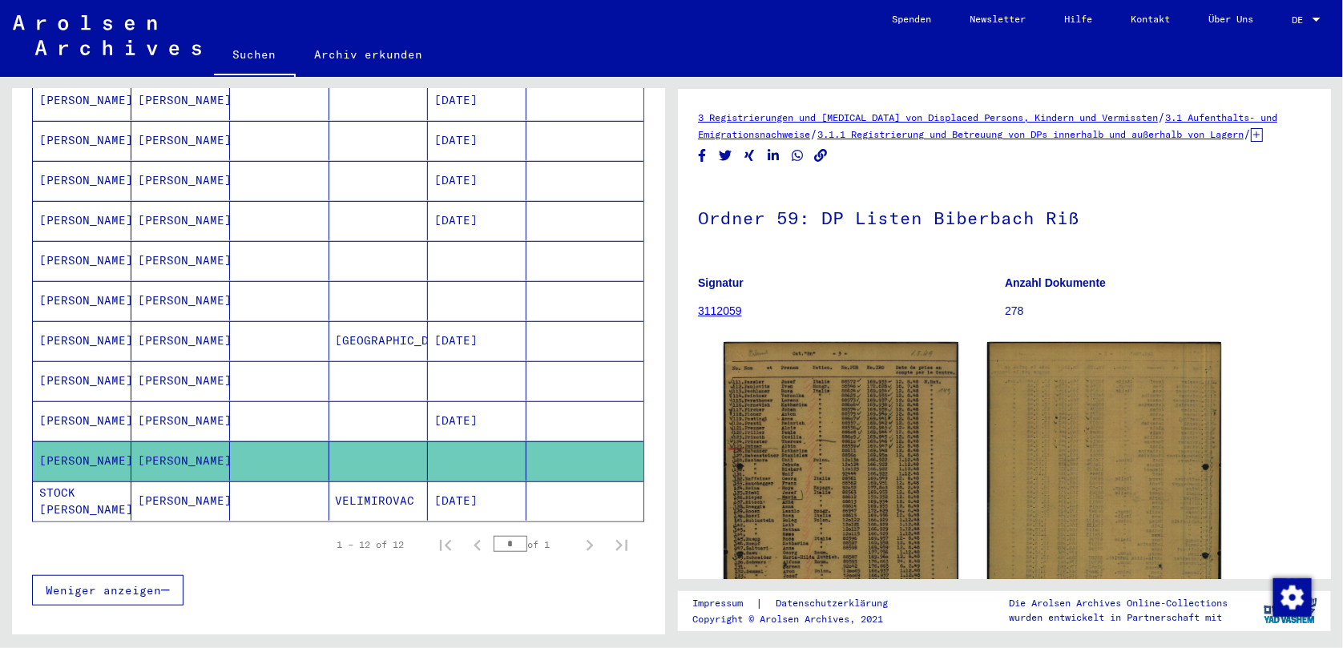
click at [1009, 320] on p "278" at bounding box center [1158, 311] width 306 height 17
click at [729, 317] on link "3112059" at bounding box center [720, 311] width 44 height 13
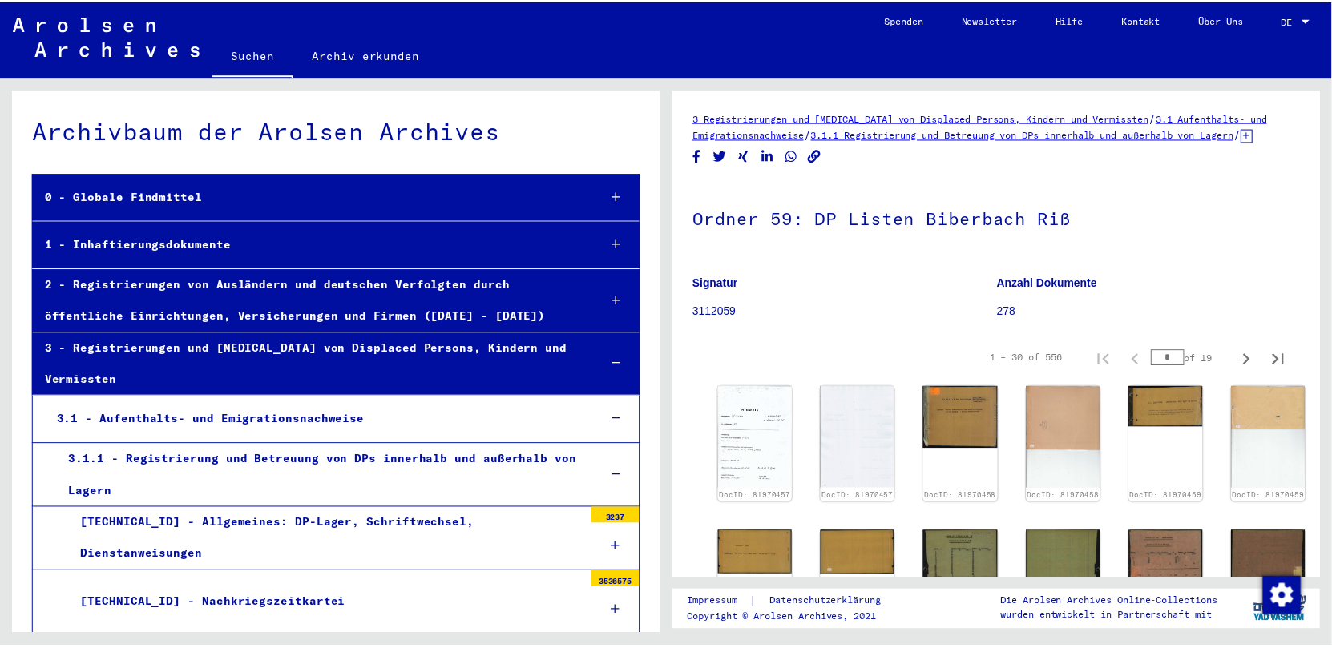
scroll to position [4852, 0]
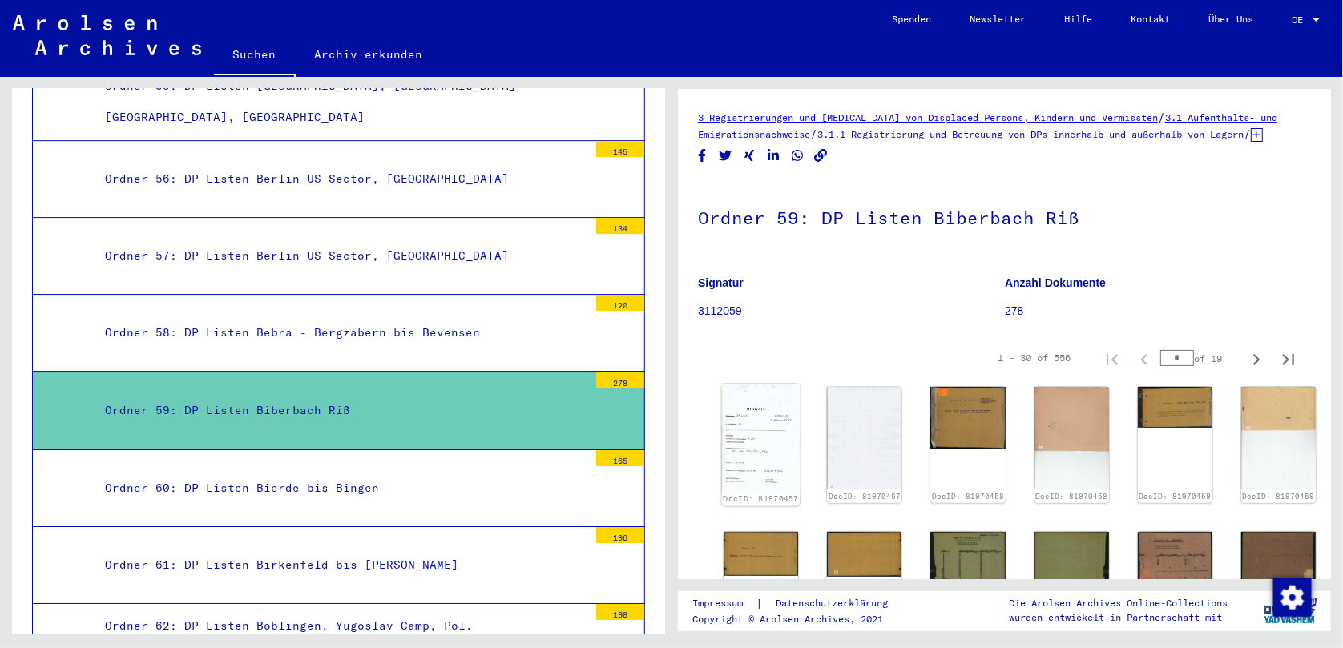
click at [779, 445] on img at bounding box center [761, 438] width 79 height 107
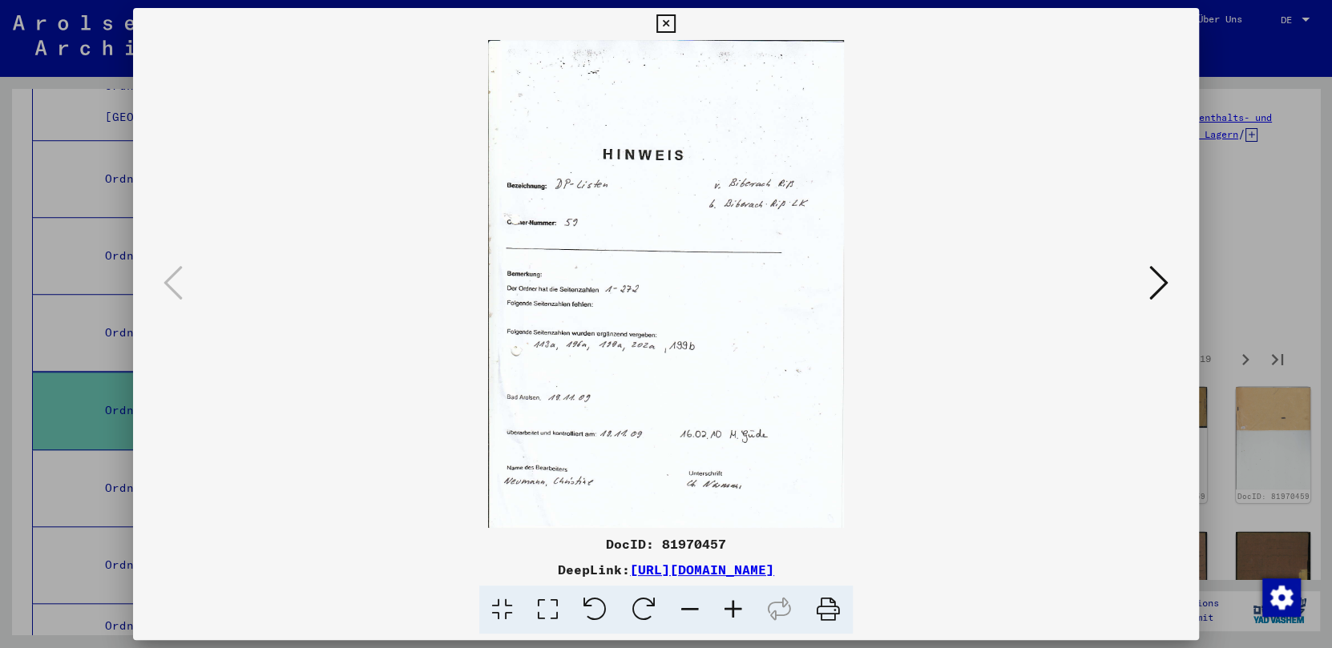
click at [554, 607] on icon at bounding box center [548, 610] width 46 height 49
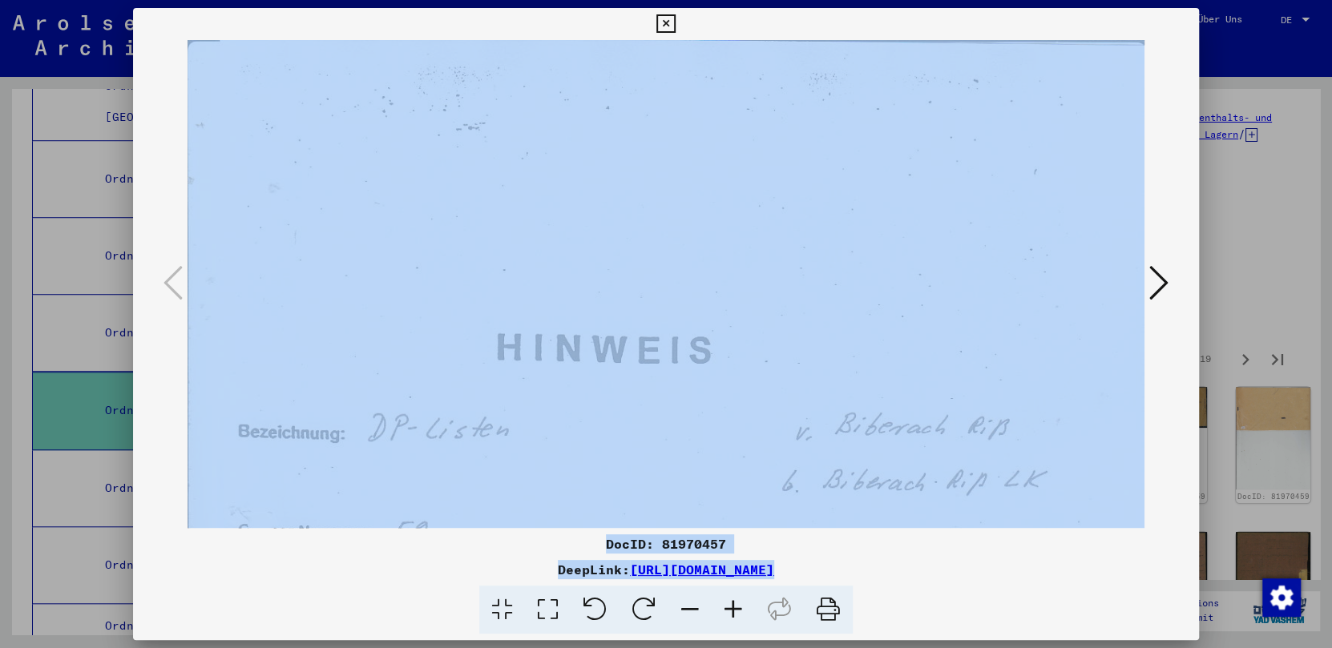
drag, startPoint x: 527, startPoint y: 596, endPoint x: 592, endPoint y: 497, distance: 118.3
click at [592, 497] on div "DocID: 81970457 DeepLink: [URL][DOMAIN_NAME]" at bounding box center [666, 321] width 1066 height 627
click at [300, 592] on div at bounding box center [665, 610] width 1053 height 49
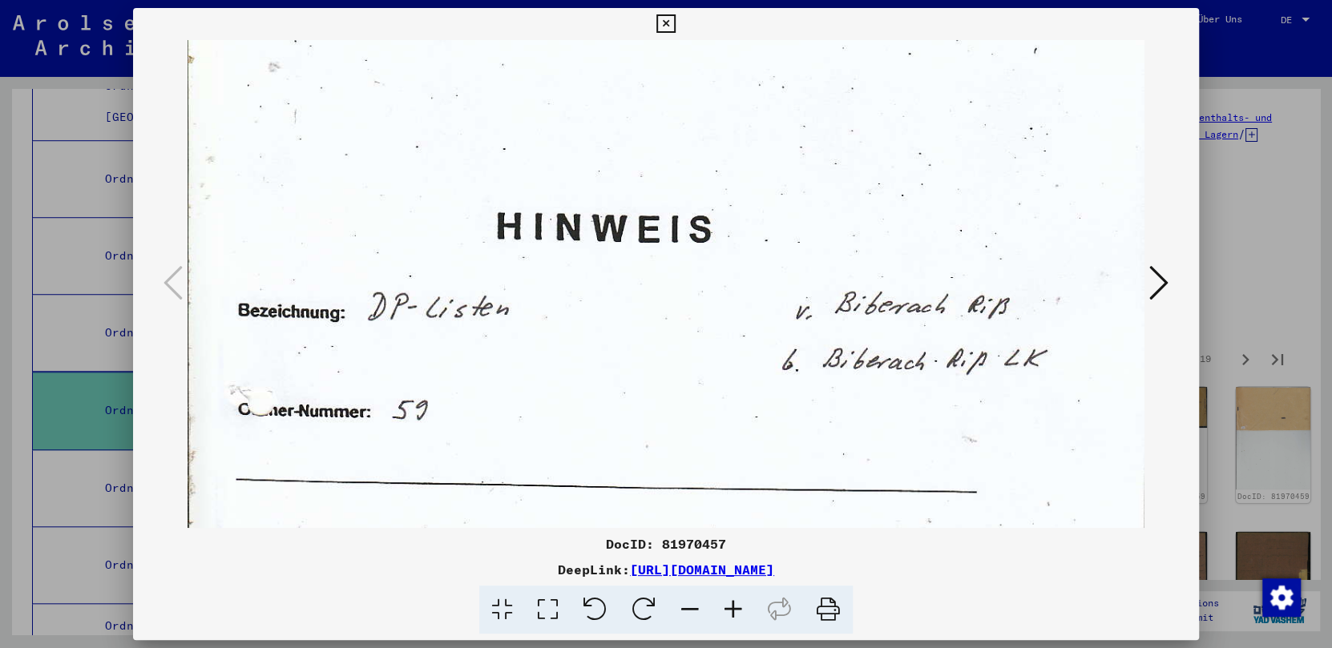
scroll to position [232, 0]
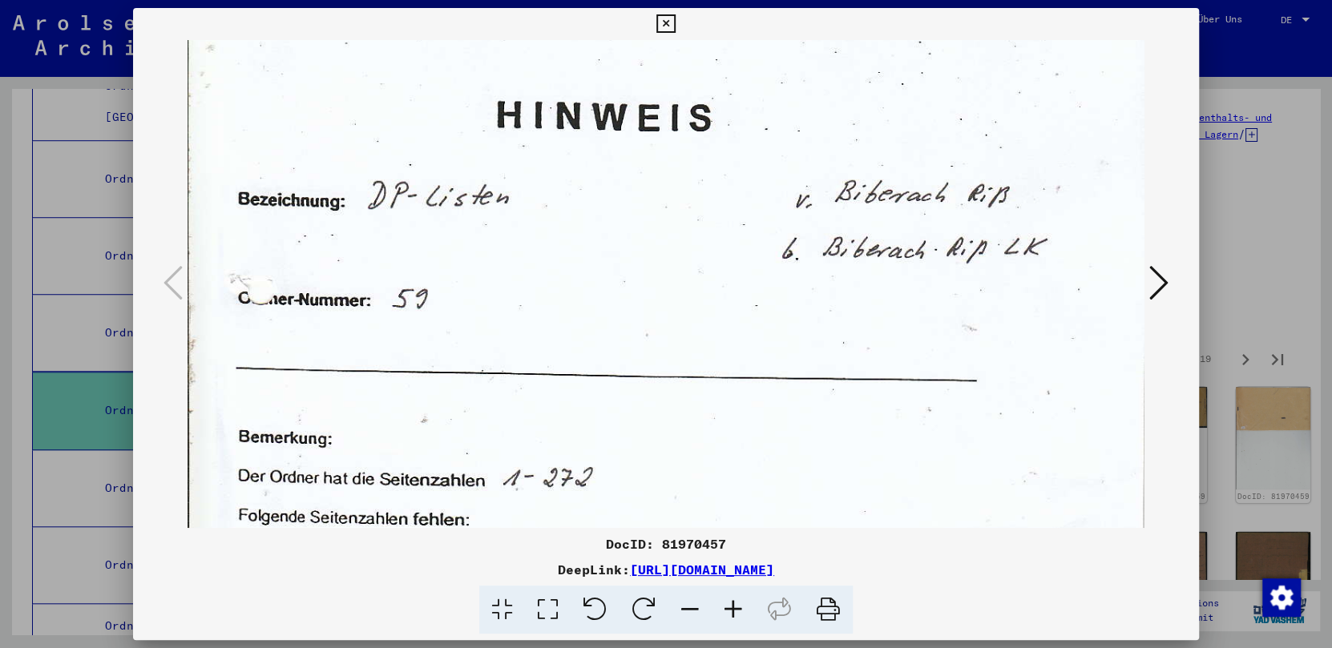
drag, startPoint x: 582, startPoint y: 343, endPoint x: 604, endPoint y: 111, distance: 233.5
click at [604, 111] on img at bounding box center [666, 465] width 957 height 1315
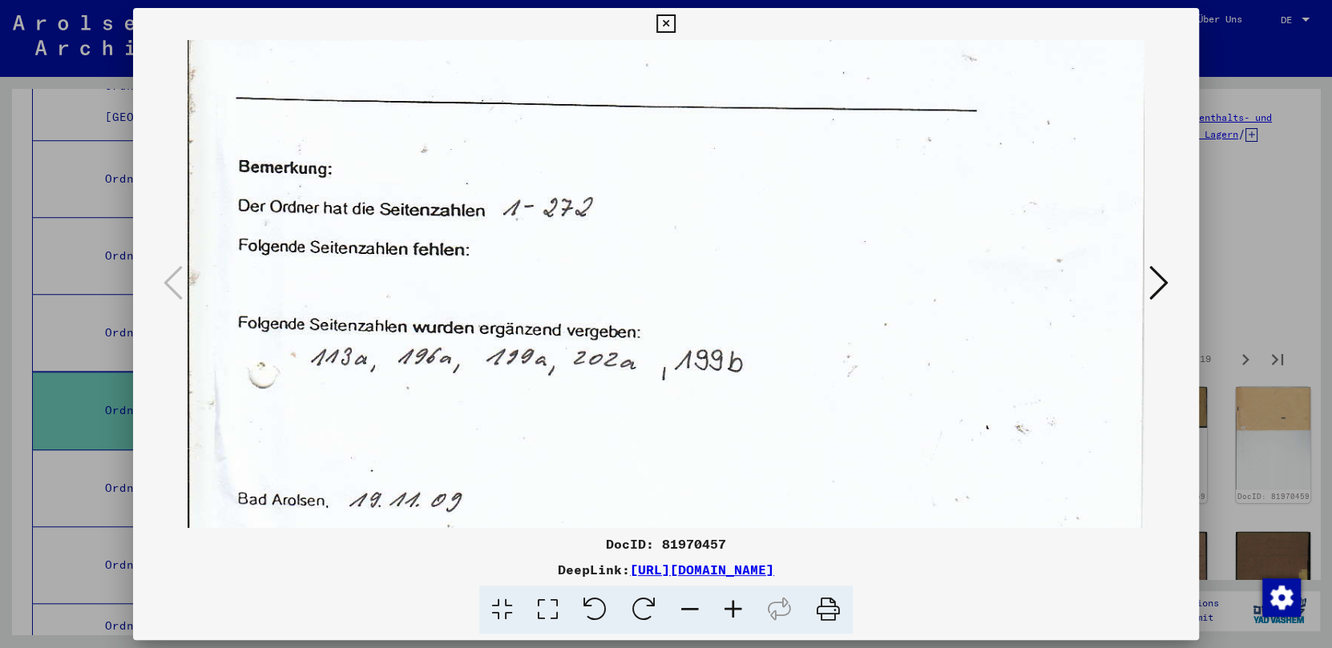
scroll to position [512, 0]
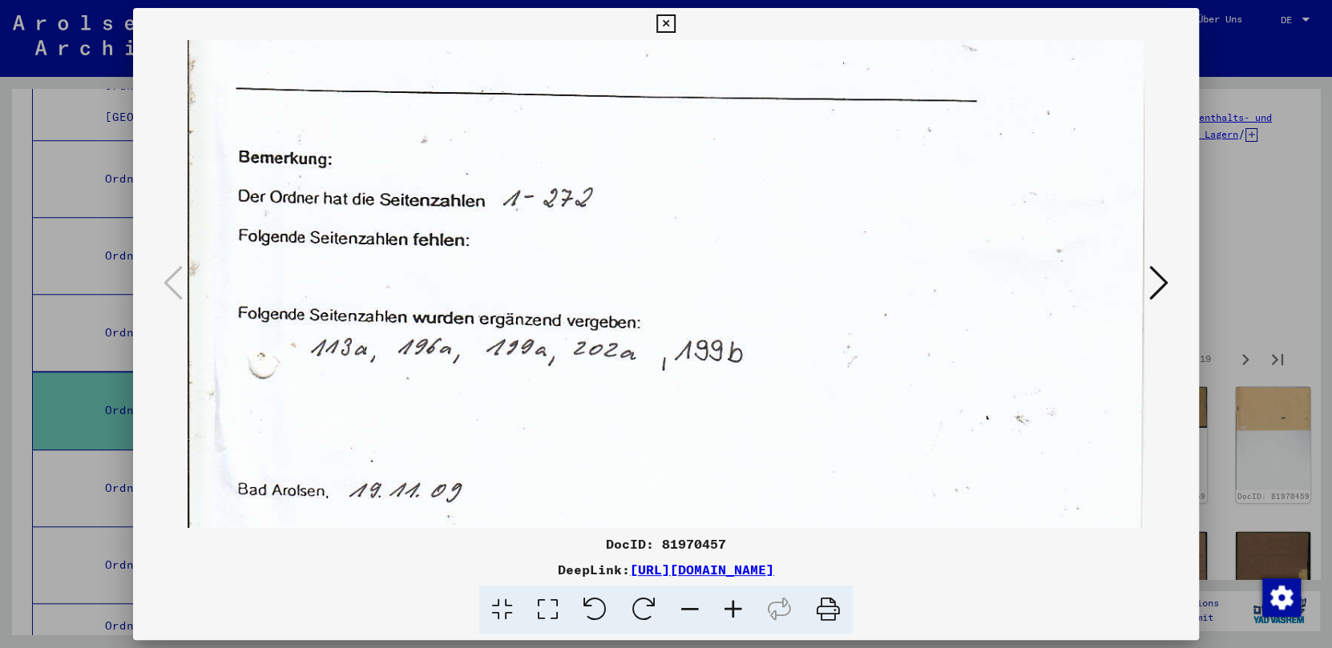
drag, startPoint x: 575, startPoint y: 426, endPoint x: 617, endPoint y: 146, distance: 283.7
click at [617, 146] on img at bounding box center [666, 185] width 957 height 1315
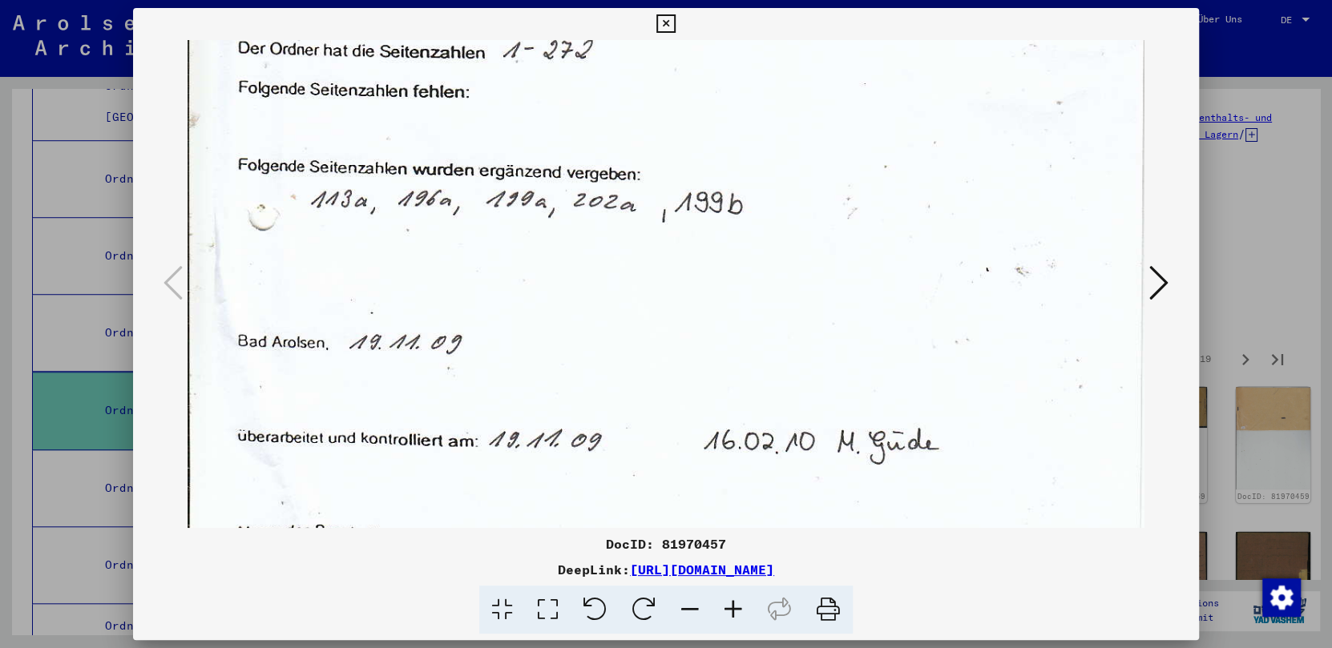
scroll to position [769, 0]
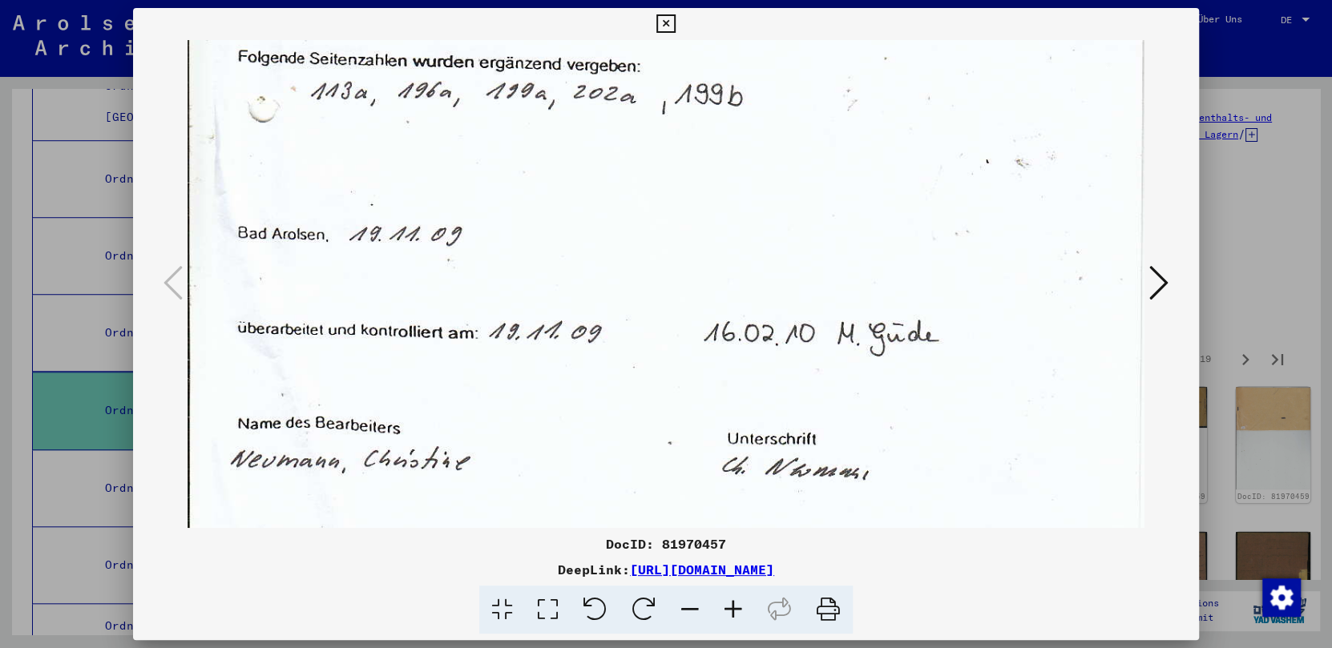
drag, startPoint x: 567, startPoint y: 378, endPoint x: 618, endPoint y: 122, distance: 261.4
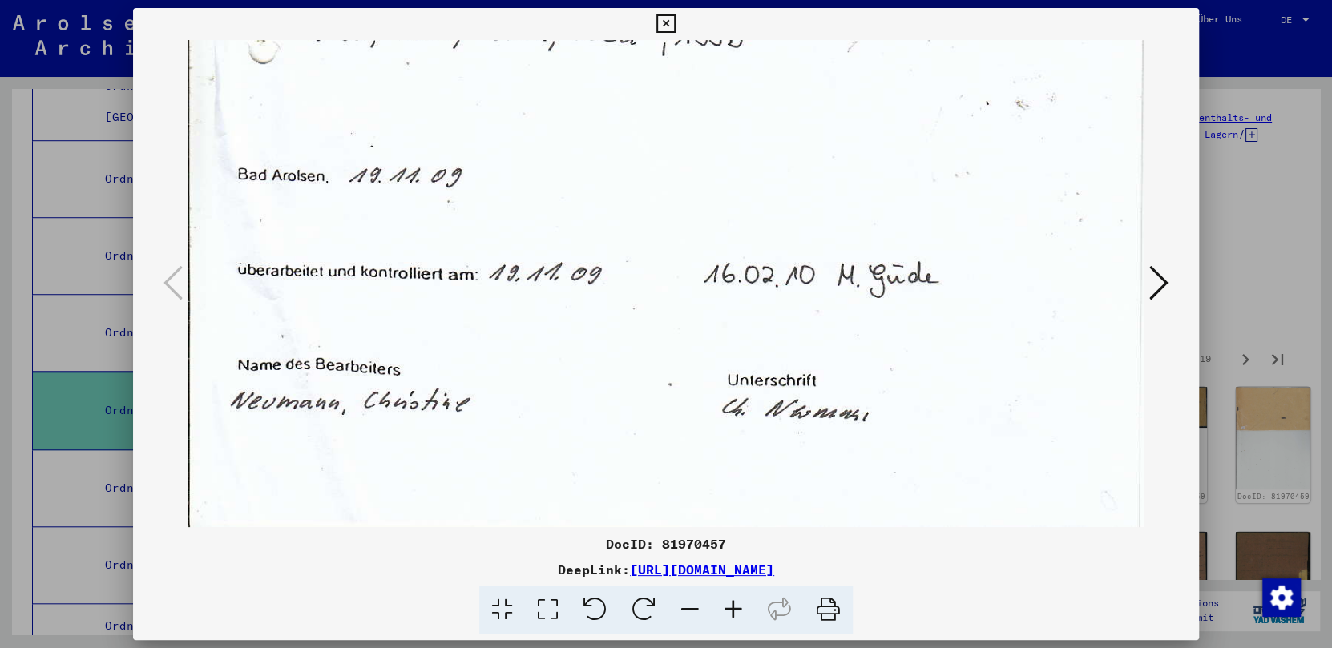
drag, startPoint x: 547, startPoint y: 393, endPoint x: 582, endPoint y: 227, distance: 169.5
click at [1040, 273] on button at bounding box center [1159, 284] width 29 height 46
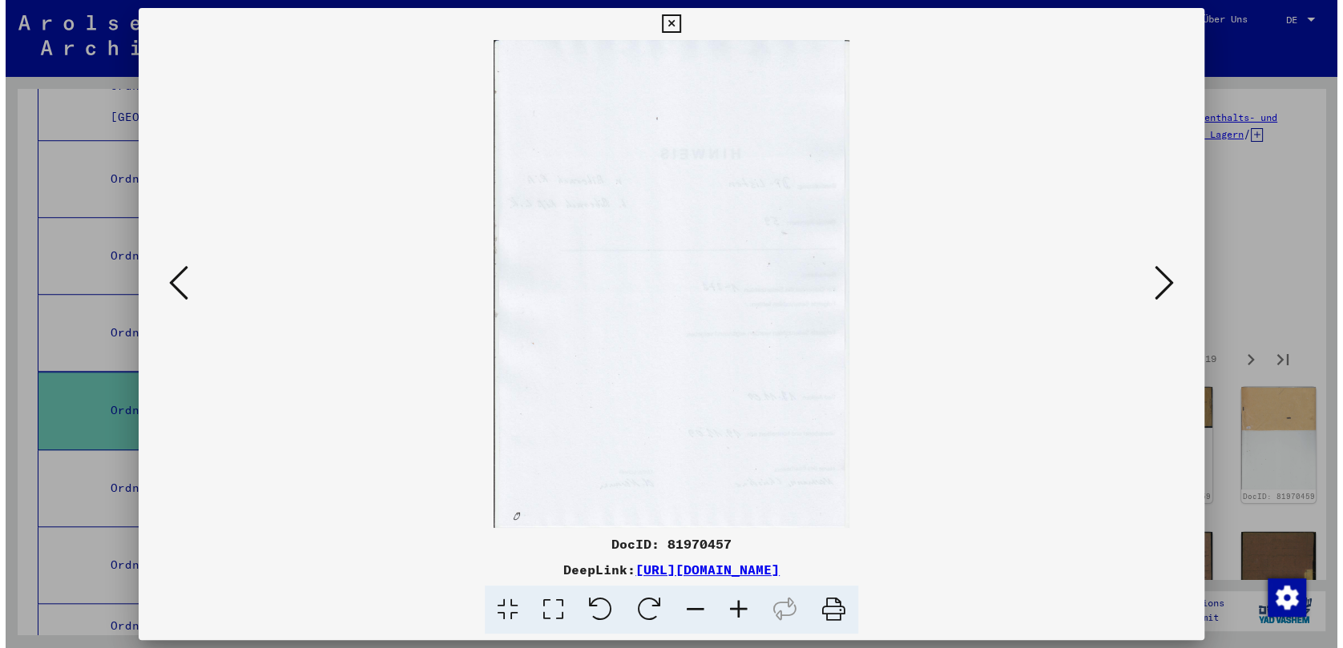
scroll to position [0, 0]
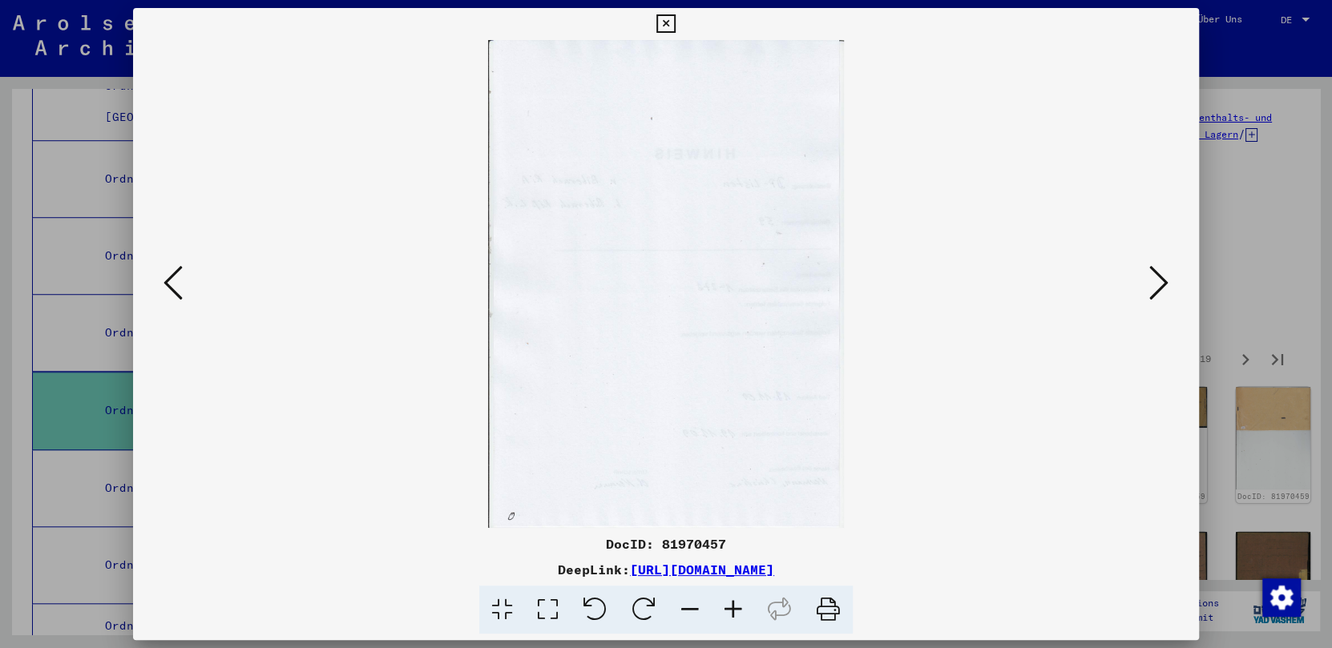
click at [1040, 282] on icon at bounding box center [1158, 283] width 19 height 38
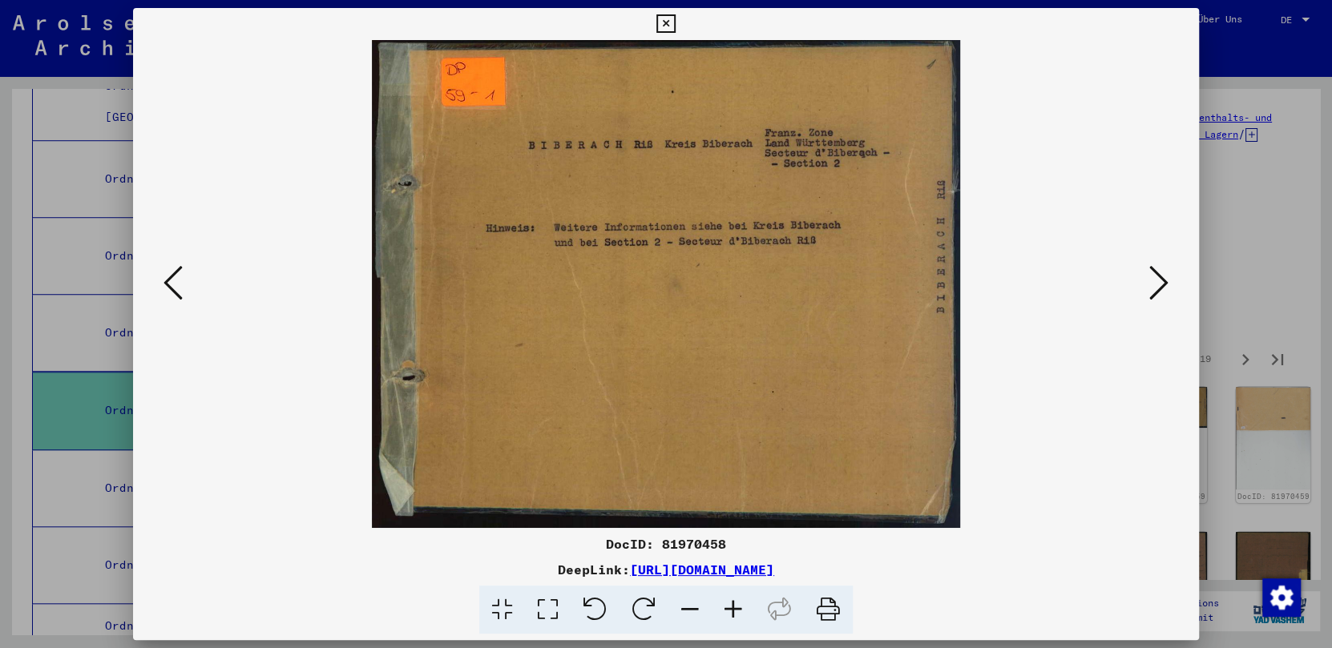
click at [1040, 282] on icon at bounding box center [1158, 283] width 19 height 38
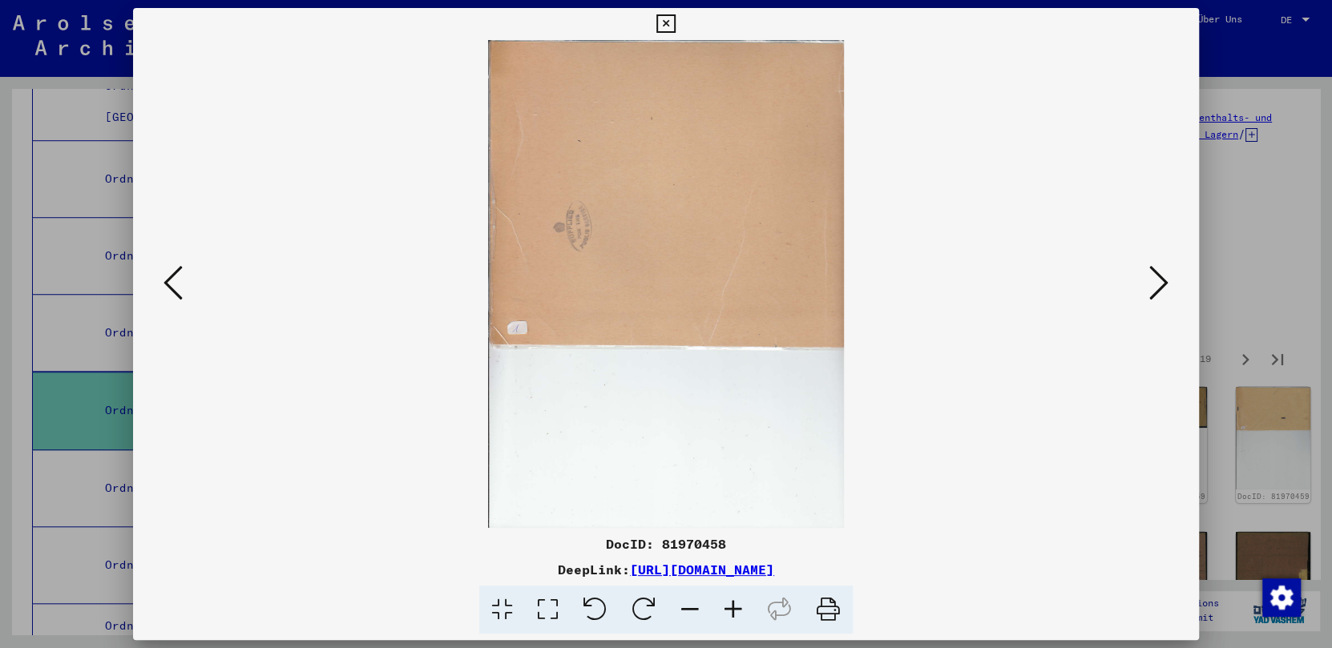
click at [1040, 282] on icon at bounding box center [1158, 283] width 19 height 38
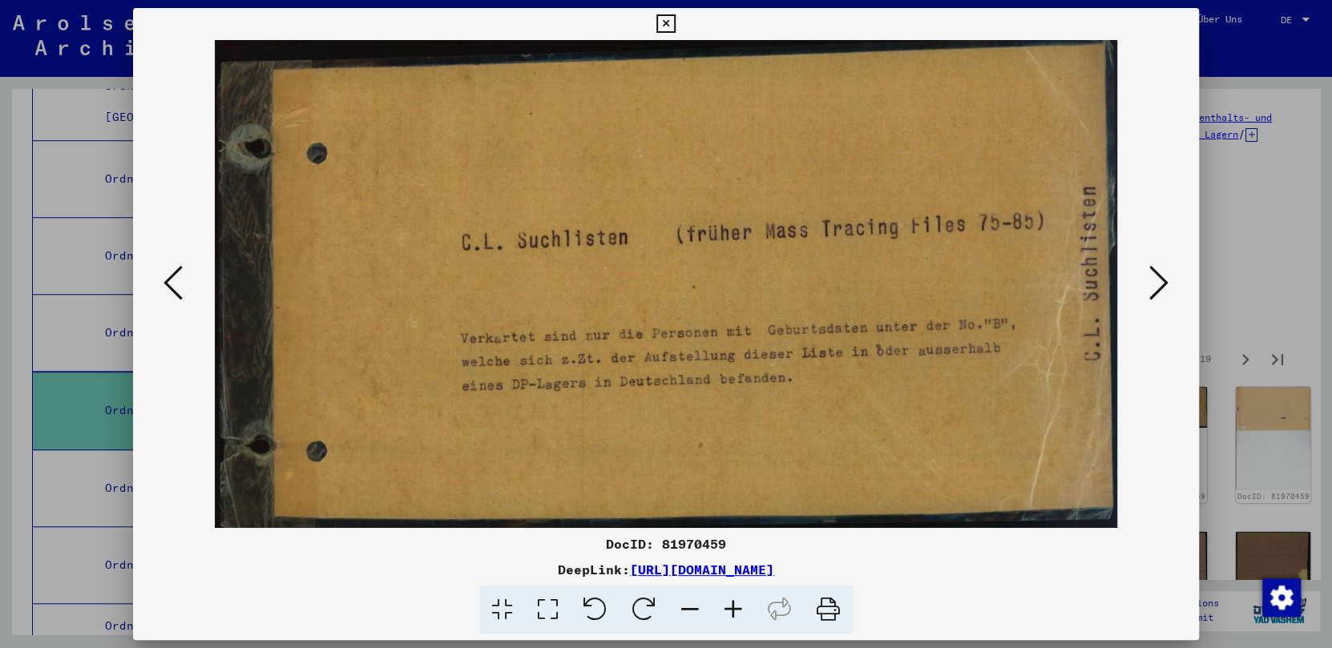
click at [1040, 282] on icon at bounding box center [1158, 283] width 19 height 38
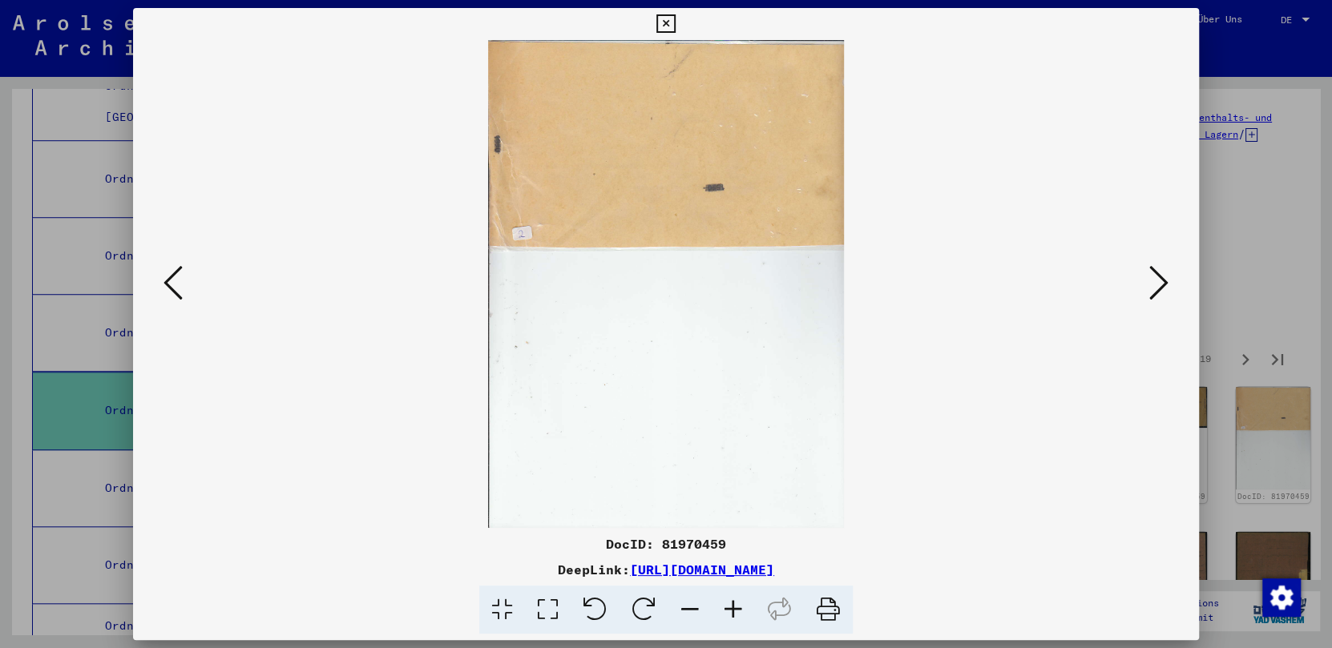
click at [1040, 282] on icon at bounding box center [1158, 283] width 19 height 38
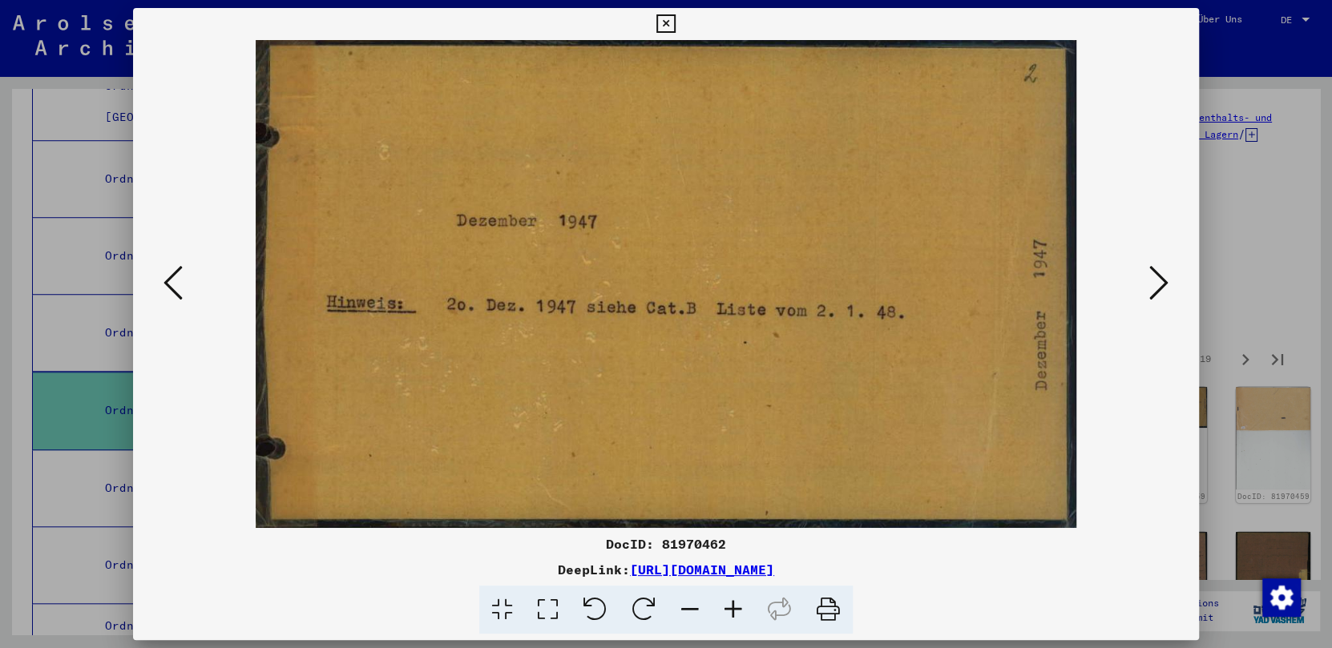
click at [1040, 282] on icon at bounding box center [1158, 283] width 19 height 38
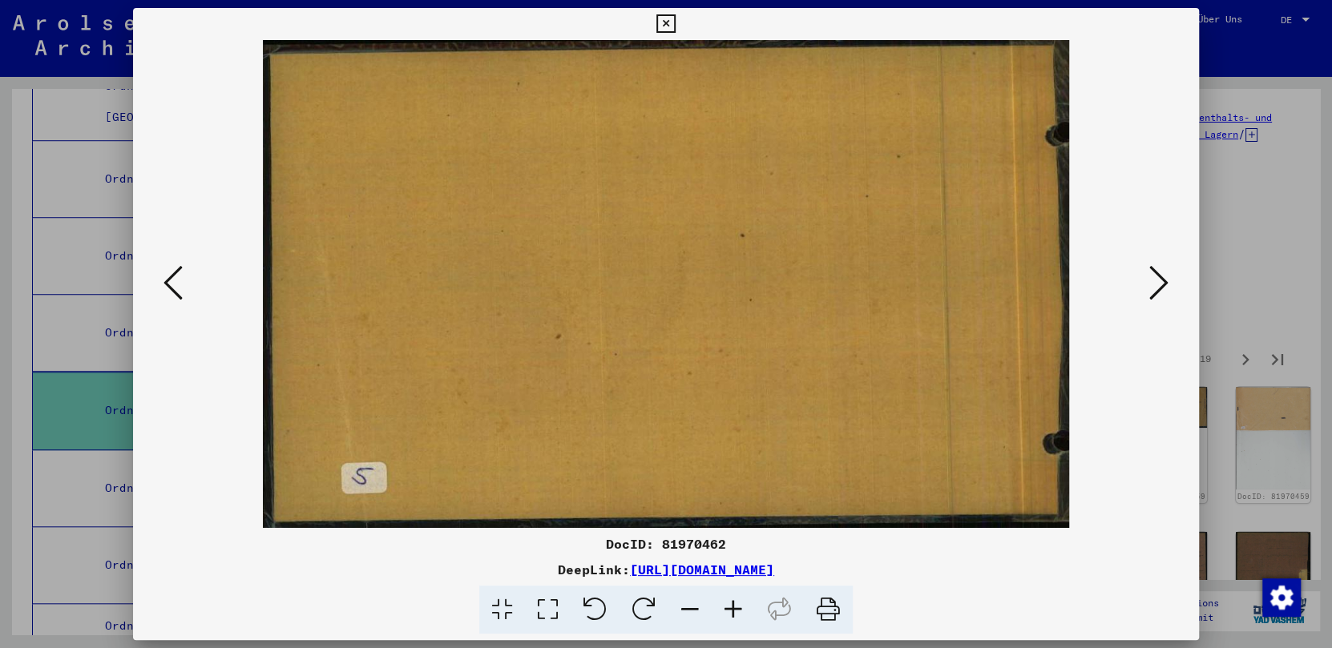
click at [1040, 282] on icon at bounding box center [1158, 283] width 19 height 38
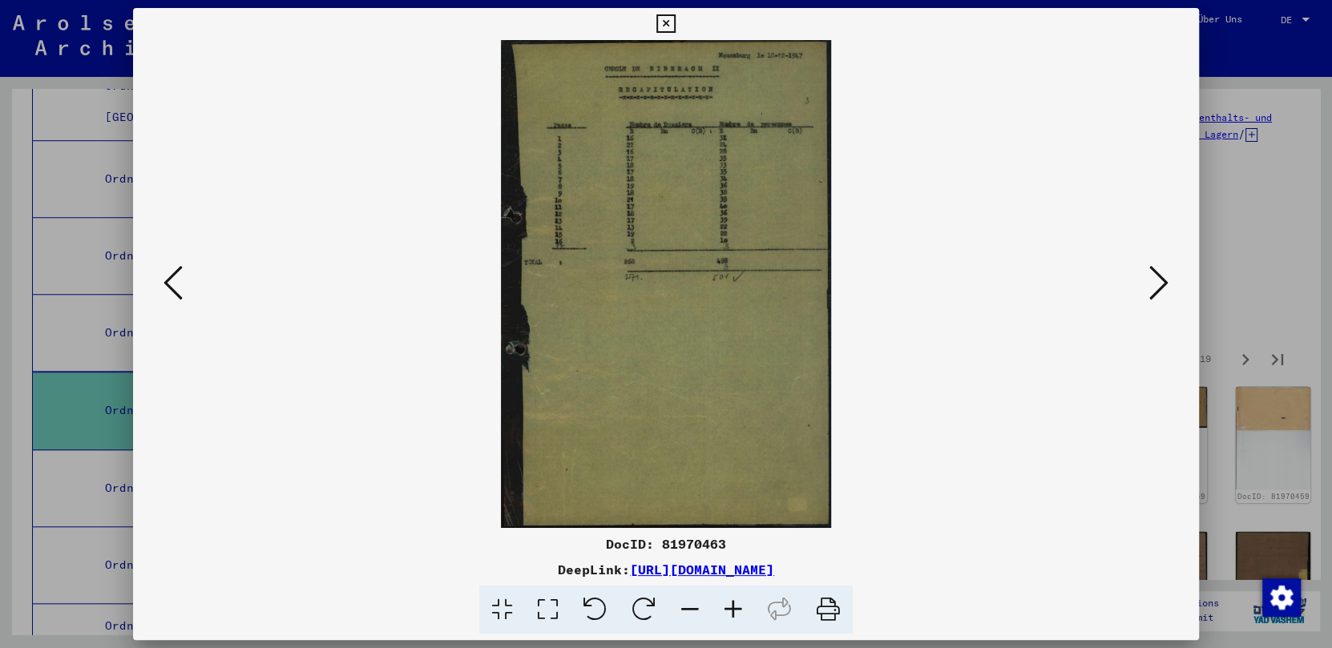
click at [1040, 282] on icon at bounding box center [1158, 283] width 19 height 38
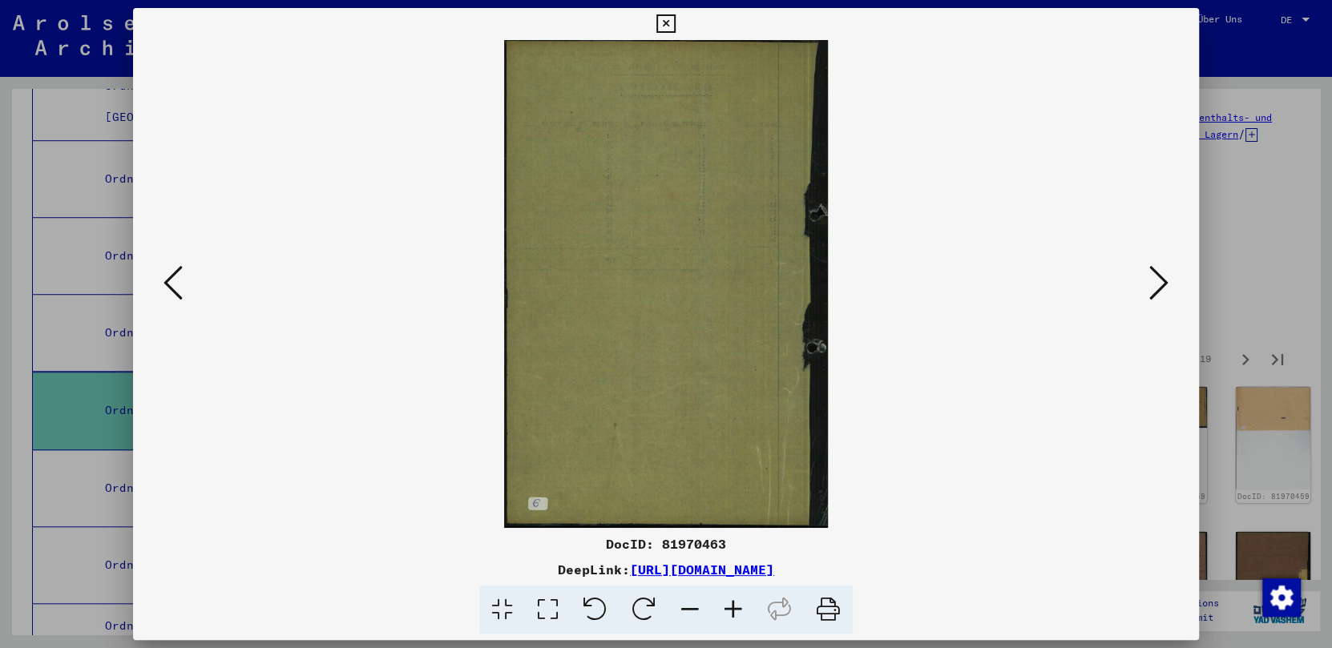
click at [1040, 282] on icon at bounding box center [1158, 283] width 19 height 38
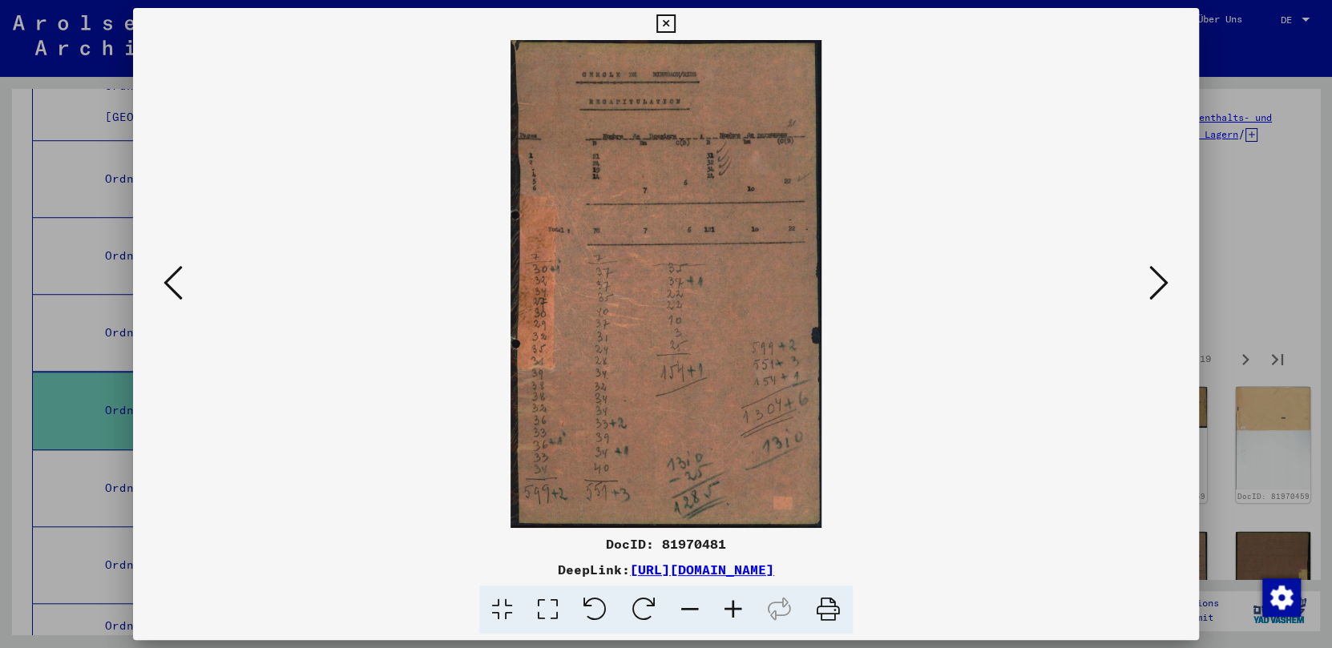
click at [1040, 282] on icon at bounding box center [1158, 283] width 19 height 38
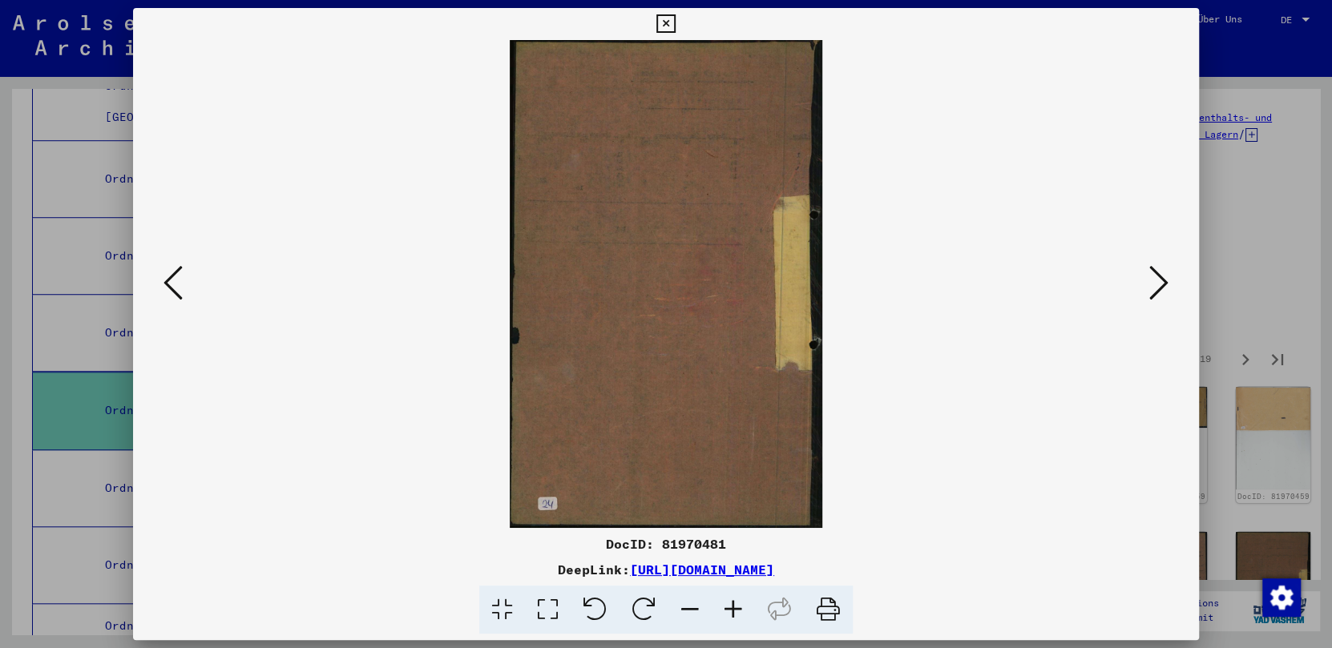
click at [1040, 282] on icon at bounding box center [1158, 283] width 19 height 38
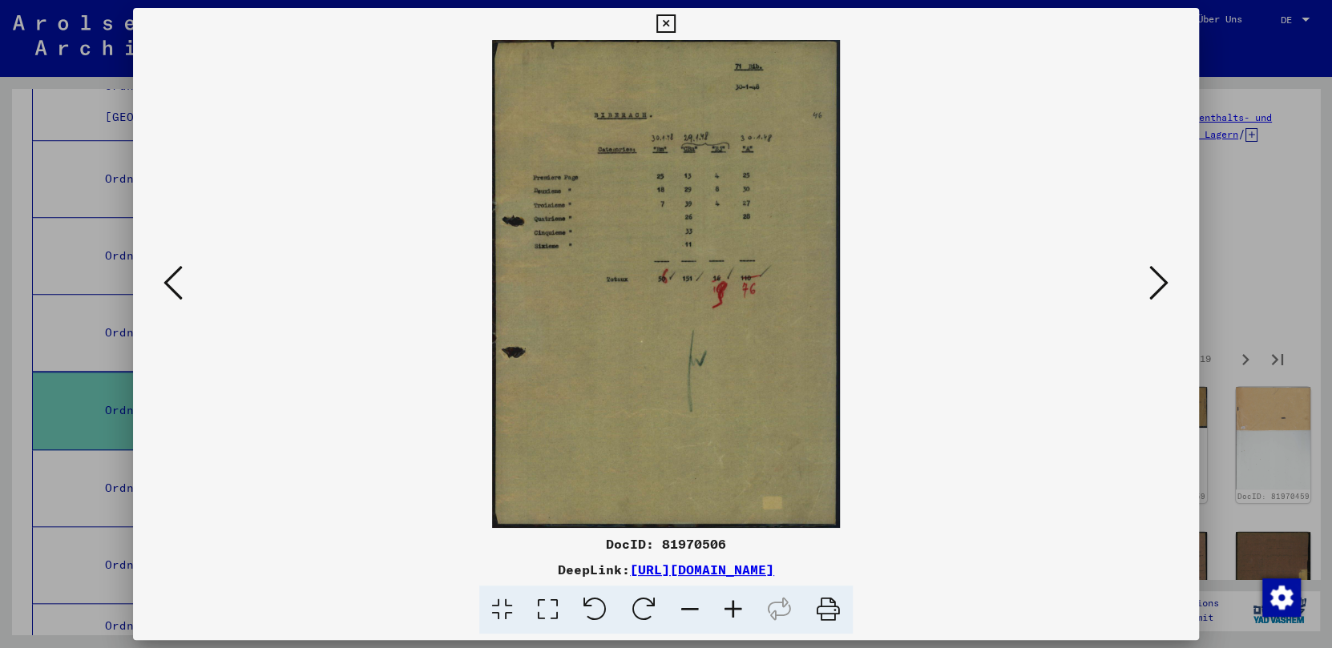
click at [1040, 282] on icon at bounding box center [1158, 283] width 19 height 38
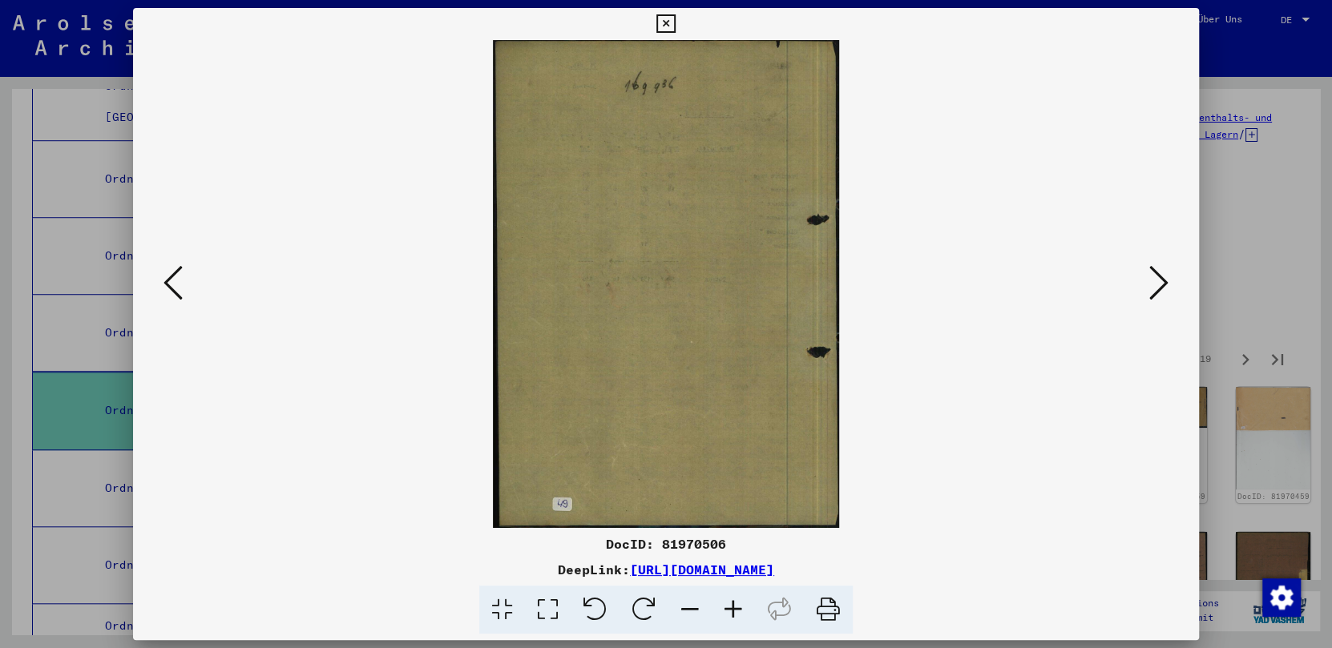
click at [1040, 282] on icon at bounding box center [1158, 283] width 19 height 38
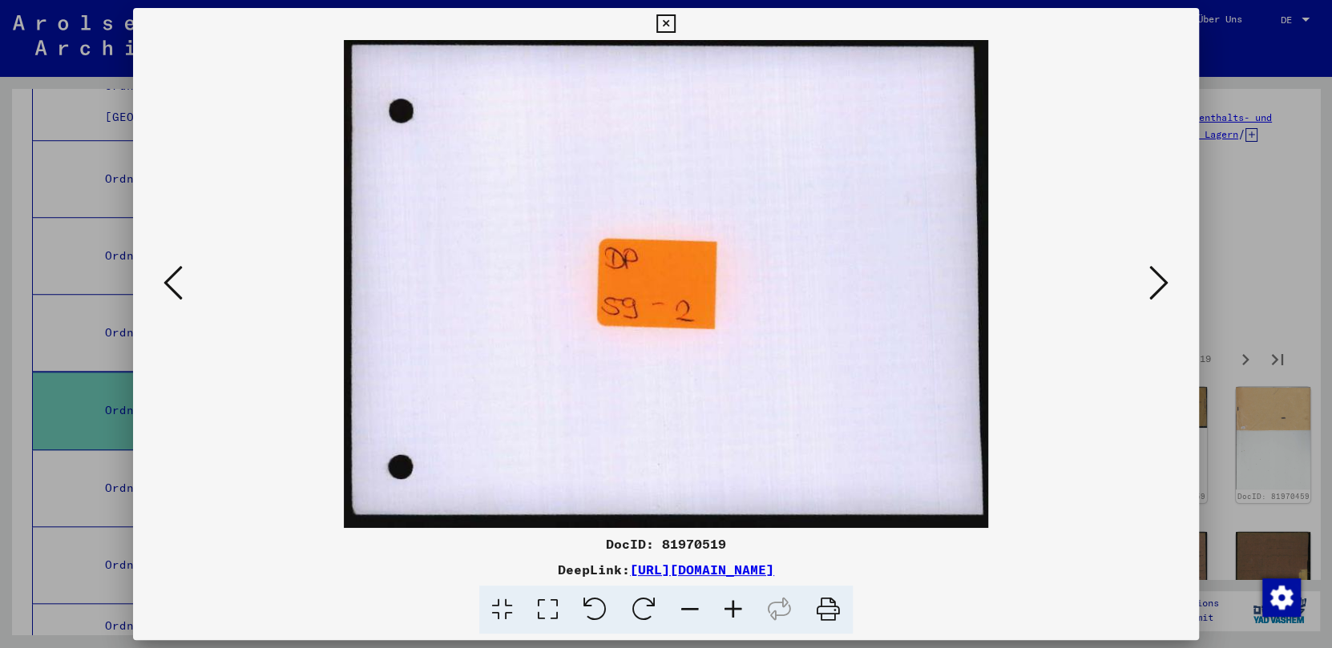
click at [1040, 282] on icon at bounding box center [1158, 283] width 19 height 38
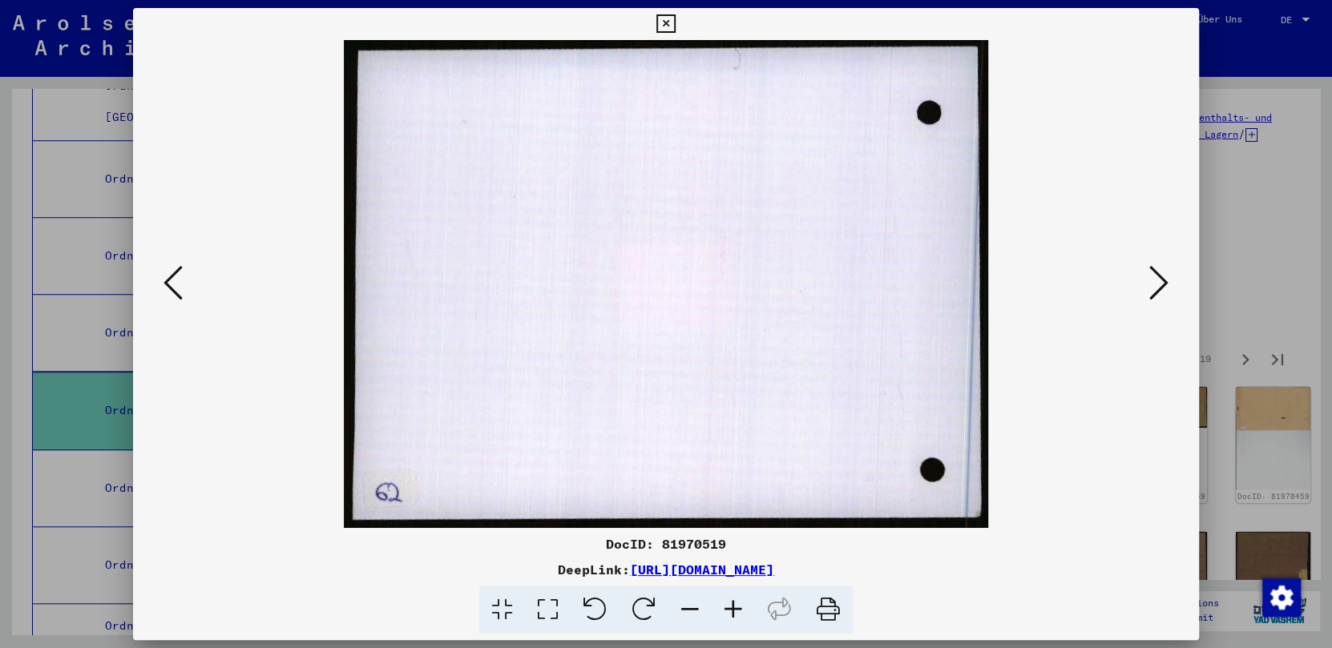
click at [1040, 282] on icon at bounding box center [1158, 283] width 19 height 38
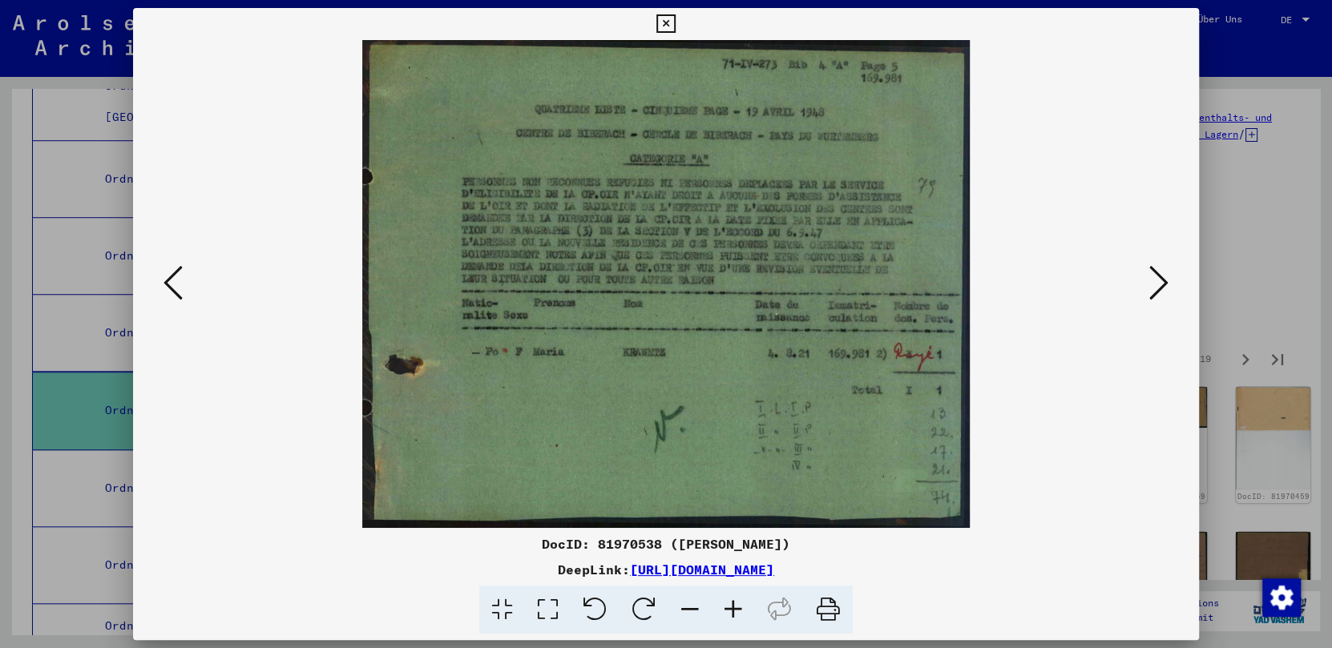
click at [555, 604] on icon at bounding box center [548, 610] width 46 height 49
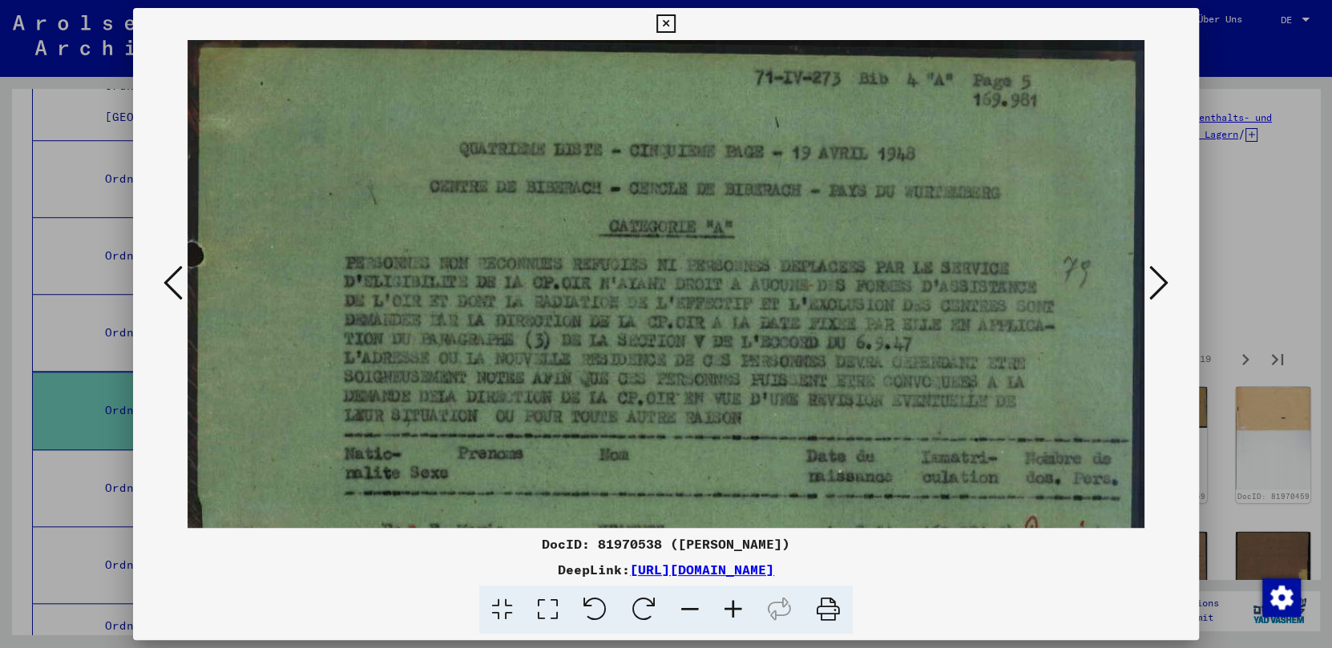
click at [1040, 281] on icon at bounding box center [1158, 283] width 19 height 38
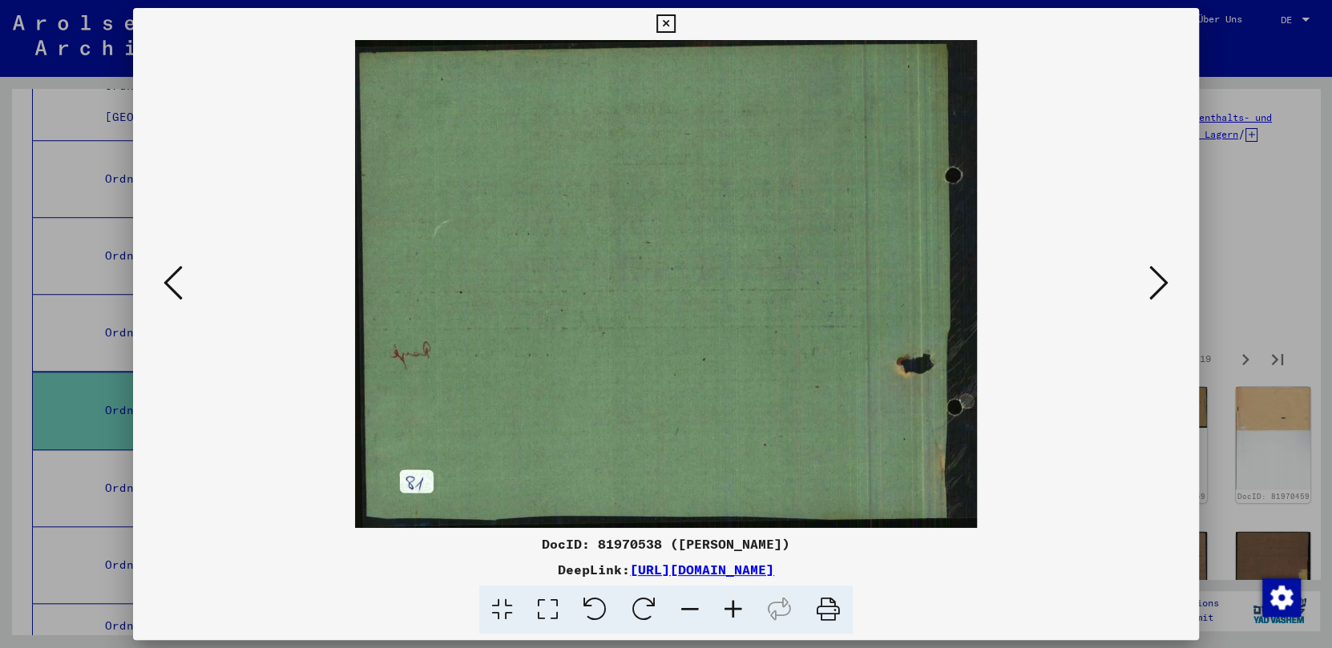
click at [1040, 281] on icon at bounding box center [1158, 283] width 19 height 38
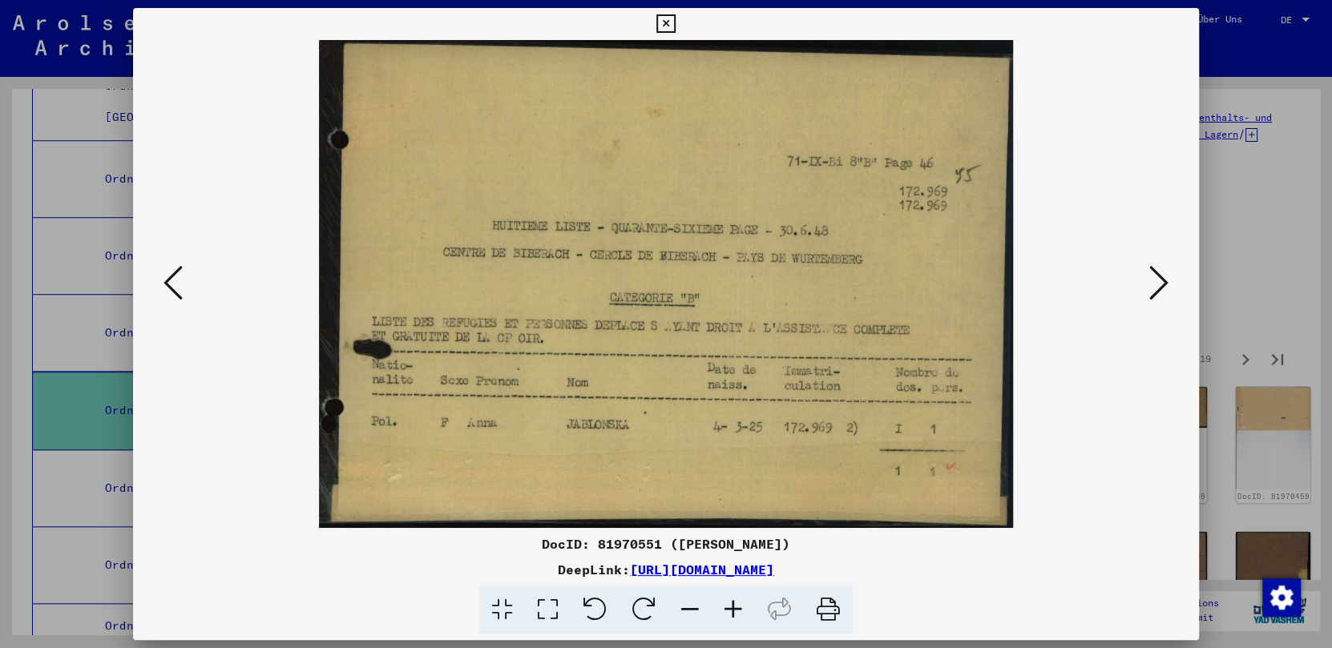
click at [1040, 281] on icon at bounding box center [1158, 283] width 19 height 38
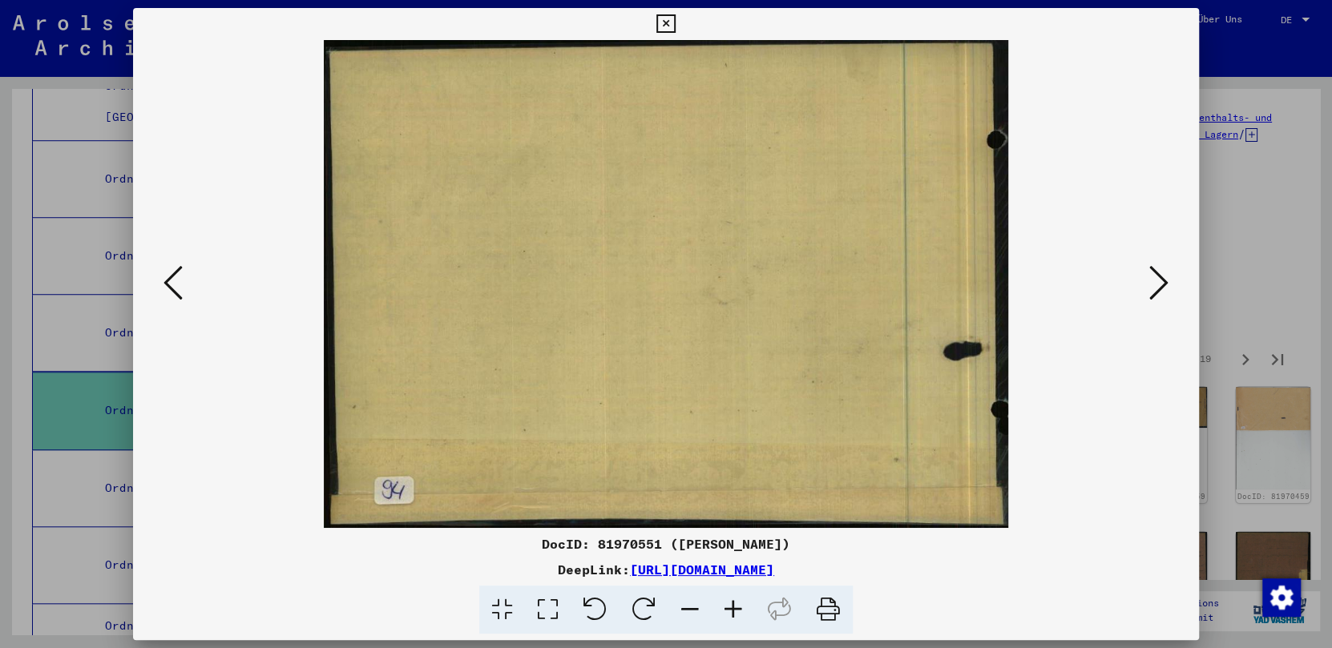
click at [1040, 281] on icon at bounding box center [1158, 283] width 19 height 38
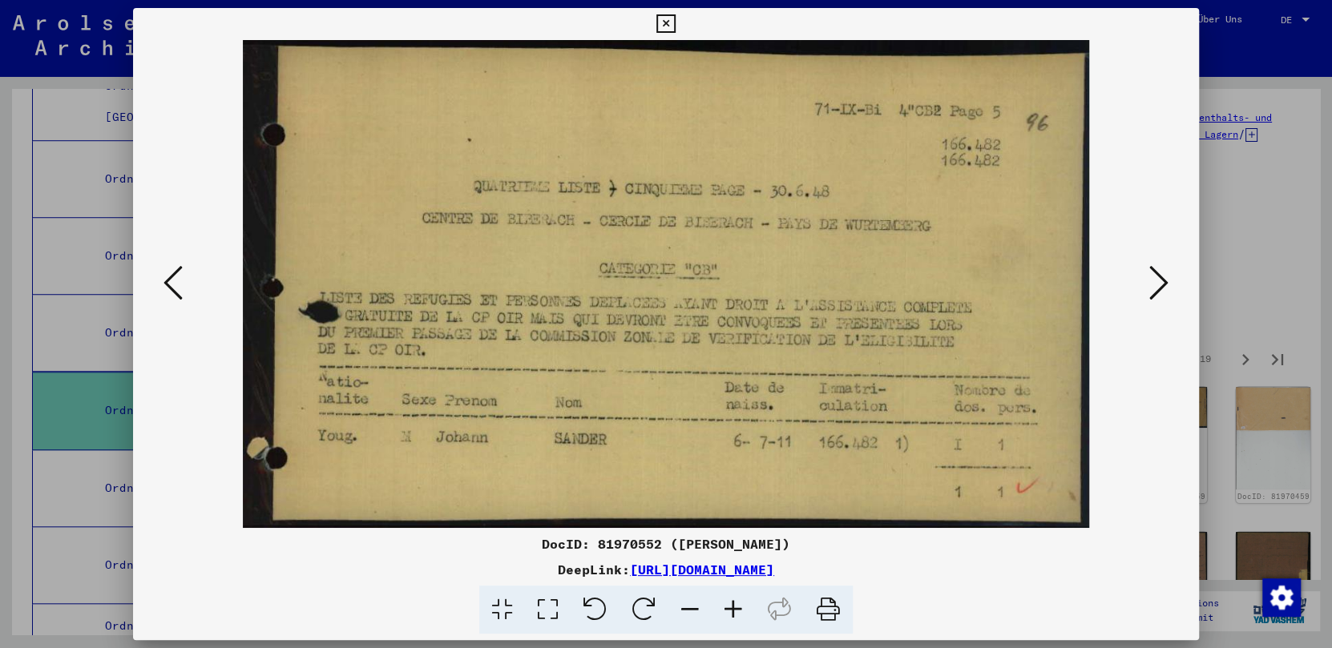
click at [665, 23] on icon at bounding box center [665, 23] width 18 height 19
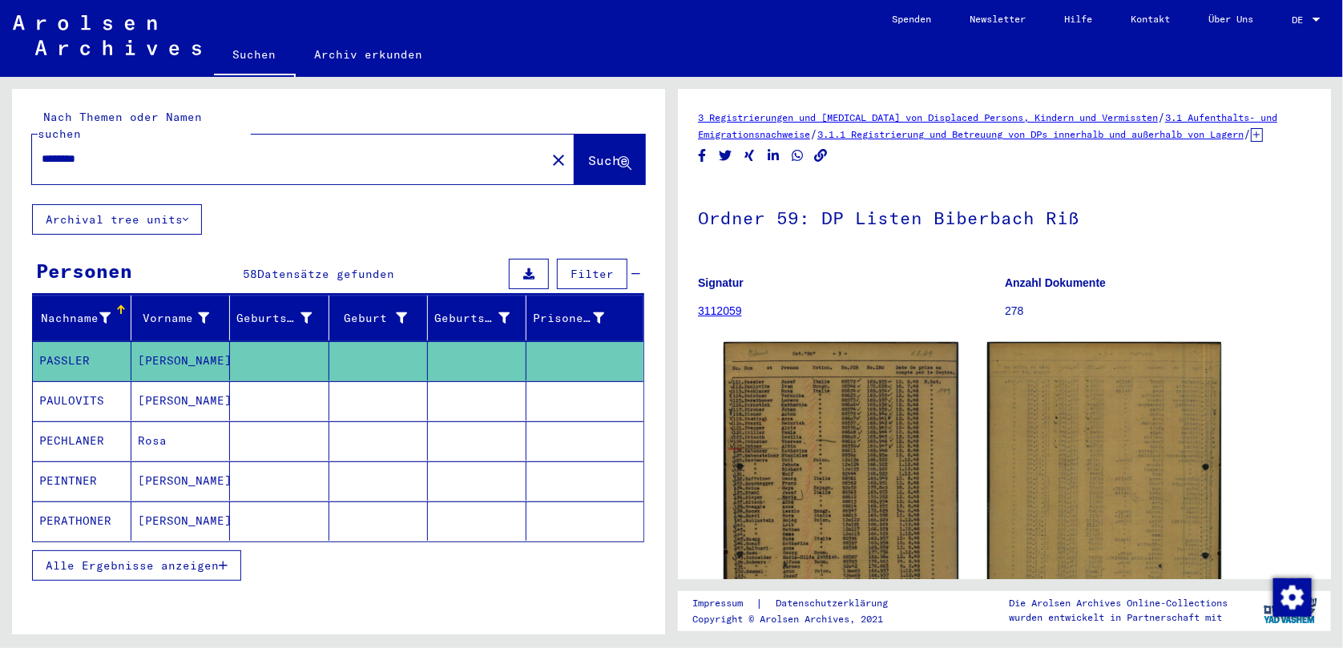
type input "**********"
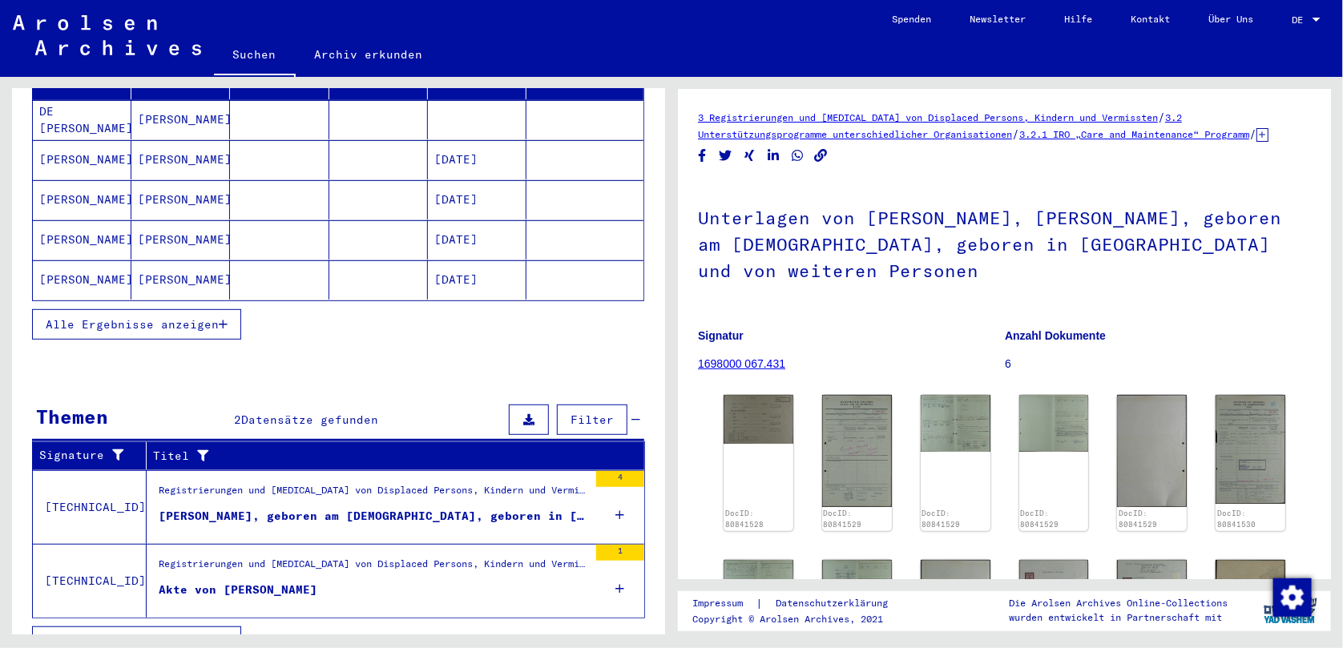
scroll to position [252, 0]
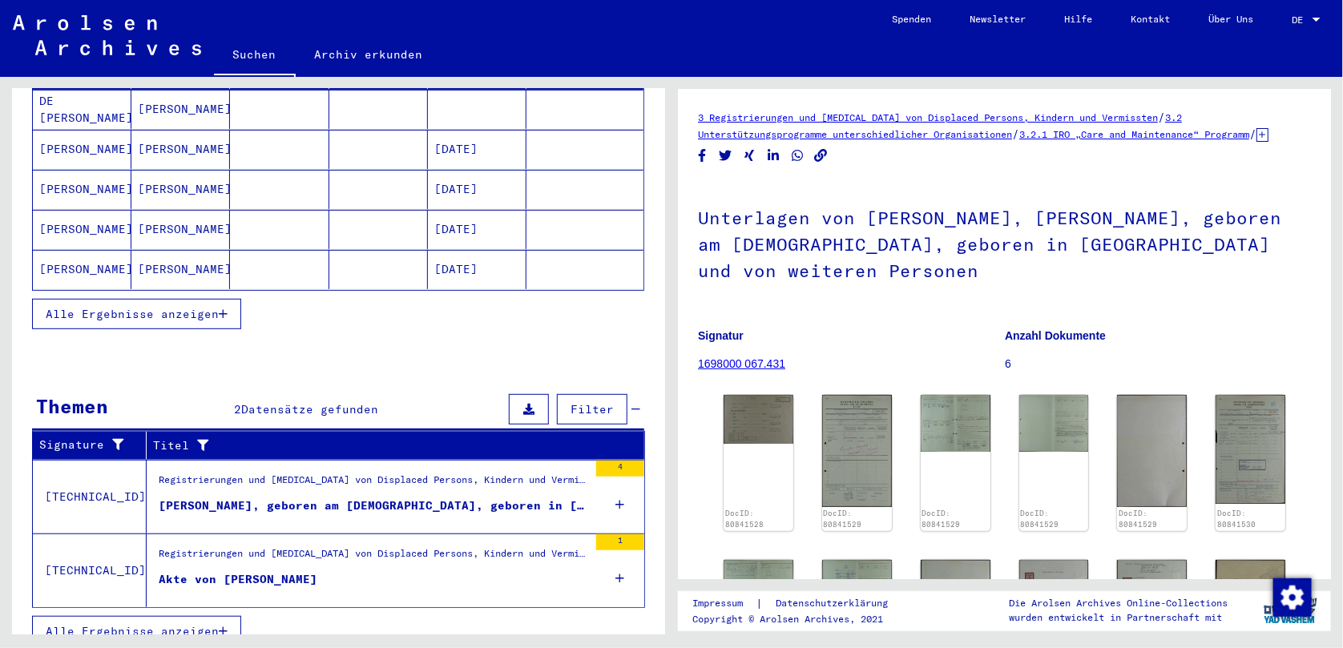
click at [616, 559] on icon at bounding box center [620, 579] width 9 height 56
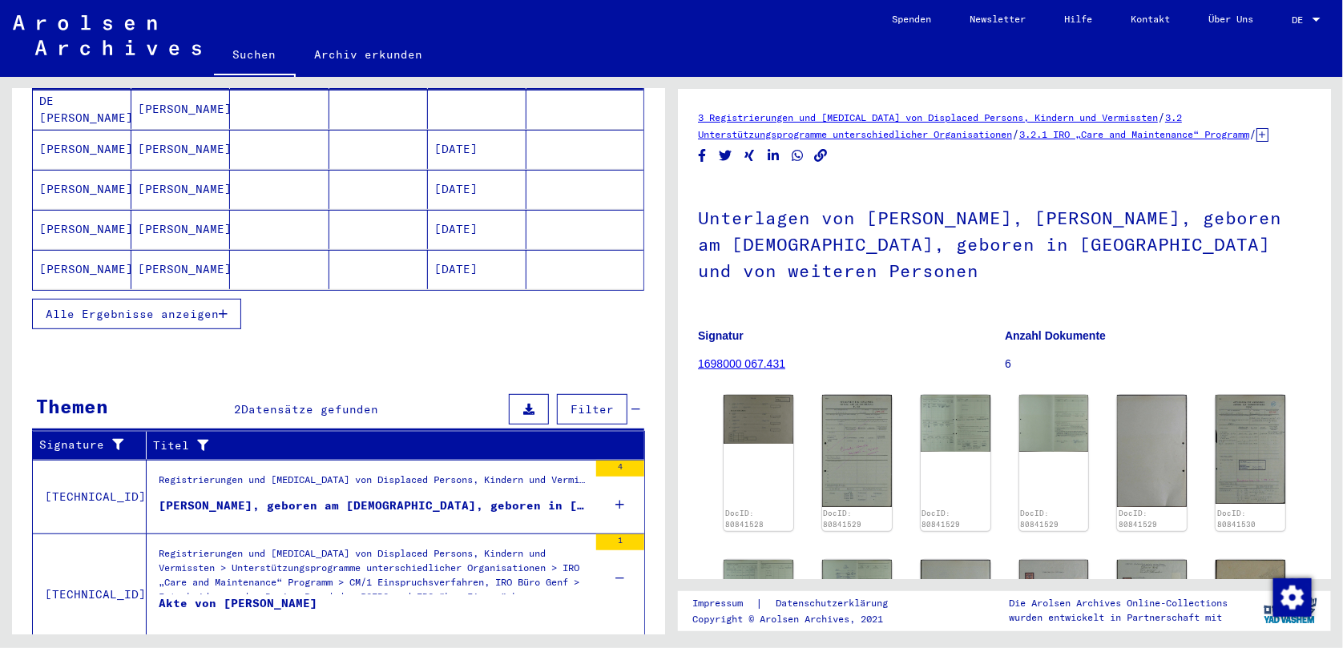
click at [616, 485] on icon at bounding box center [620, 505] width 9 height 56
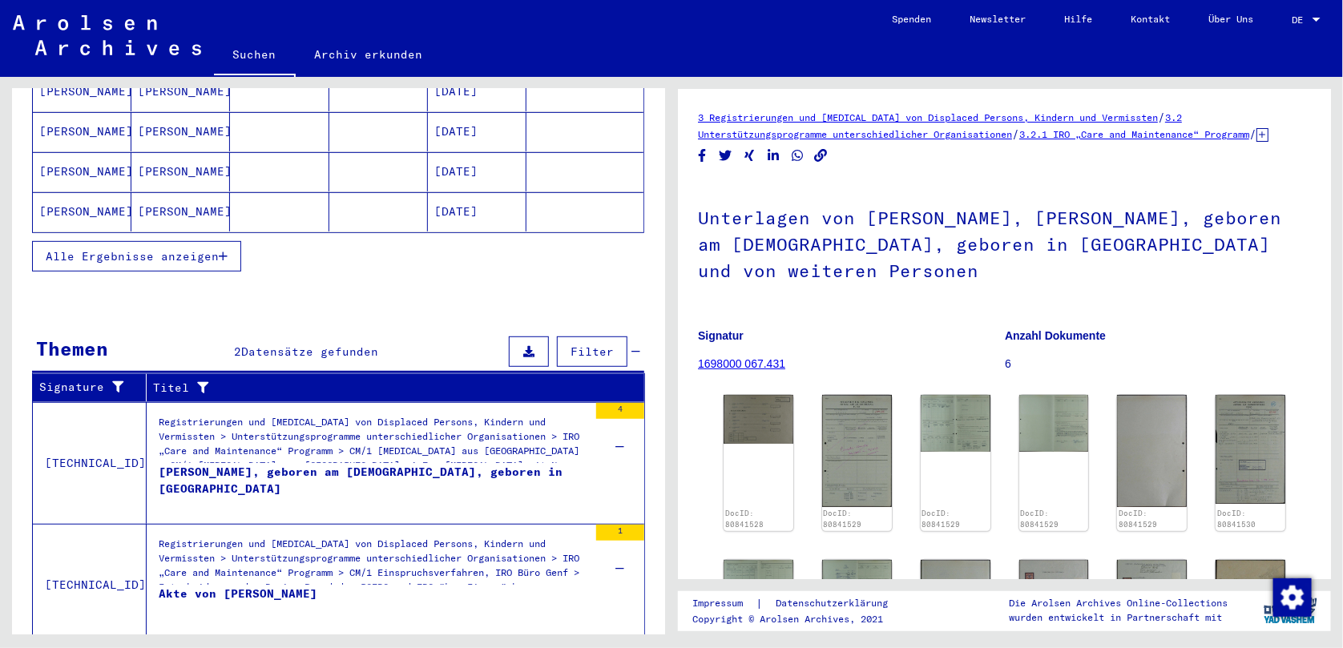
scroll to position [347, 0]
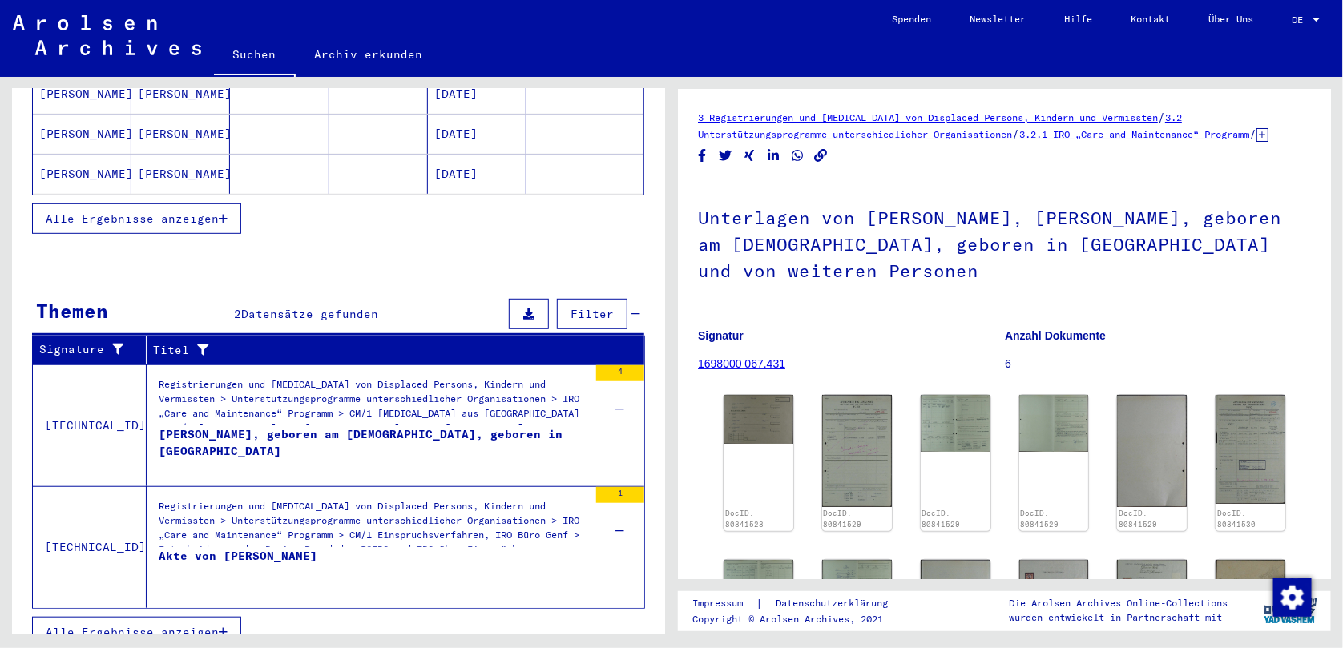
click at [224, 627] on icon "button" at bounding box center [223, 632] width 9 height 11
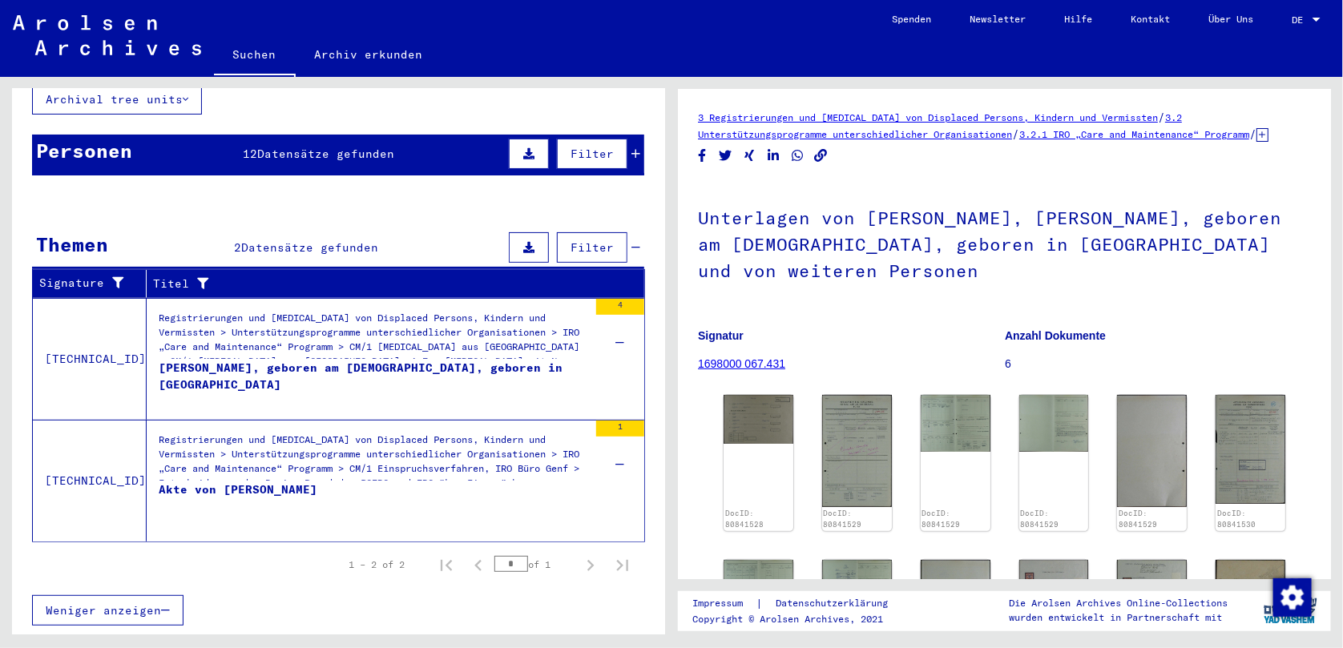
scroll to position [100, 0]
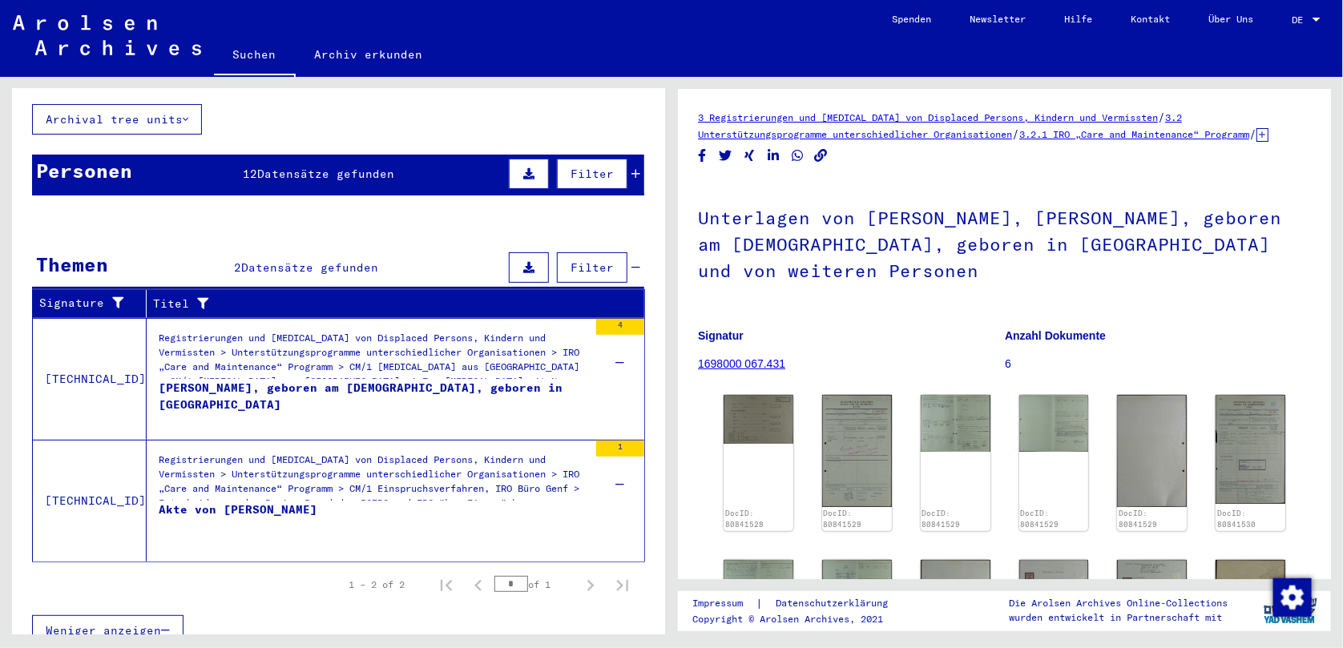
click at [613, 321] on mat-cell at bounding box center [585, 340] width 117 height 39
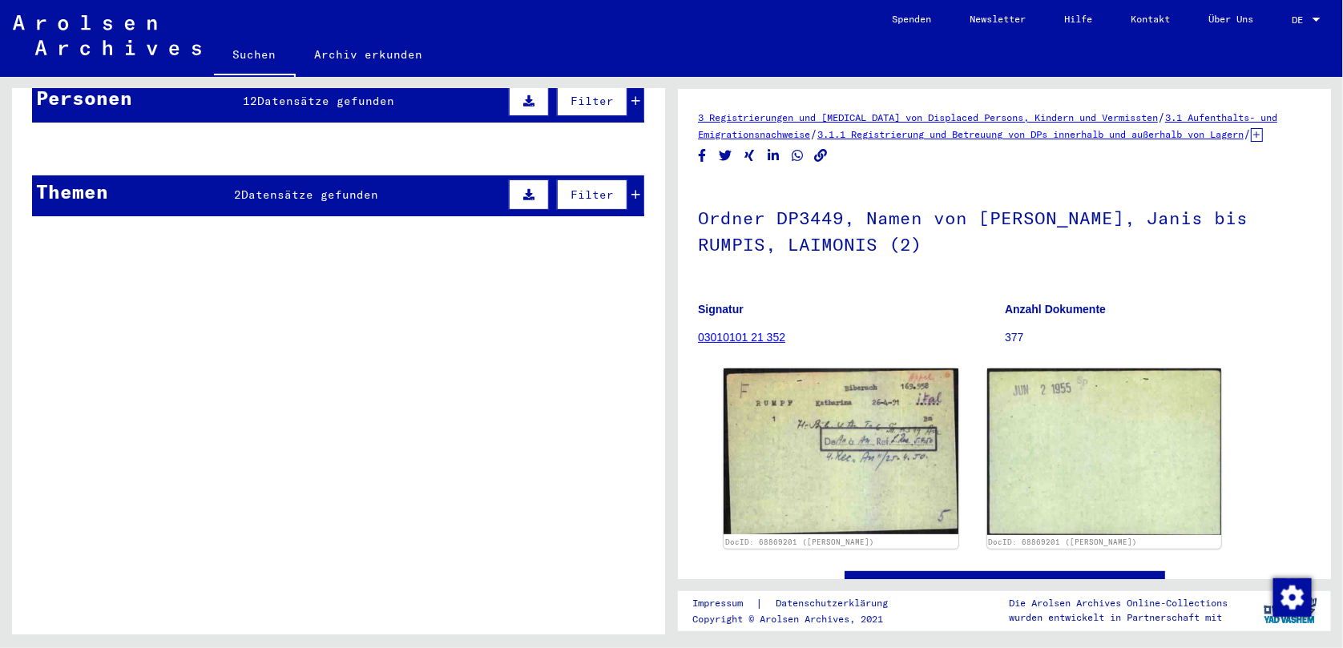
click at [743, 344] on link "03010101 21 352" at bounding box center [741, 337] width 87 height 13
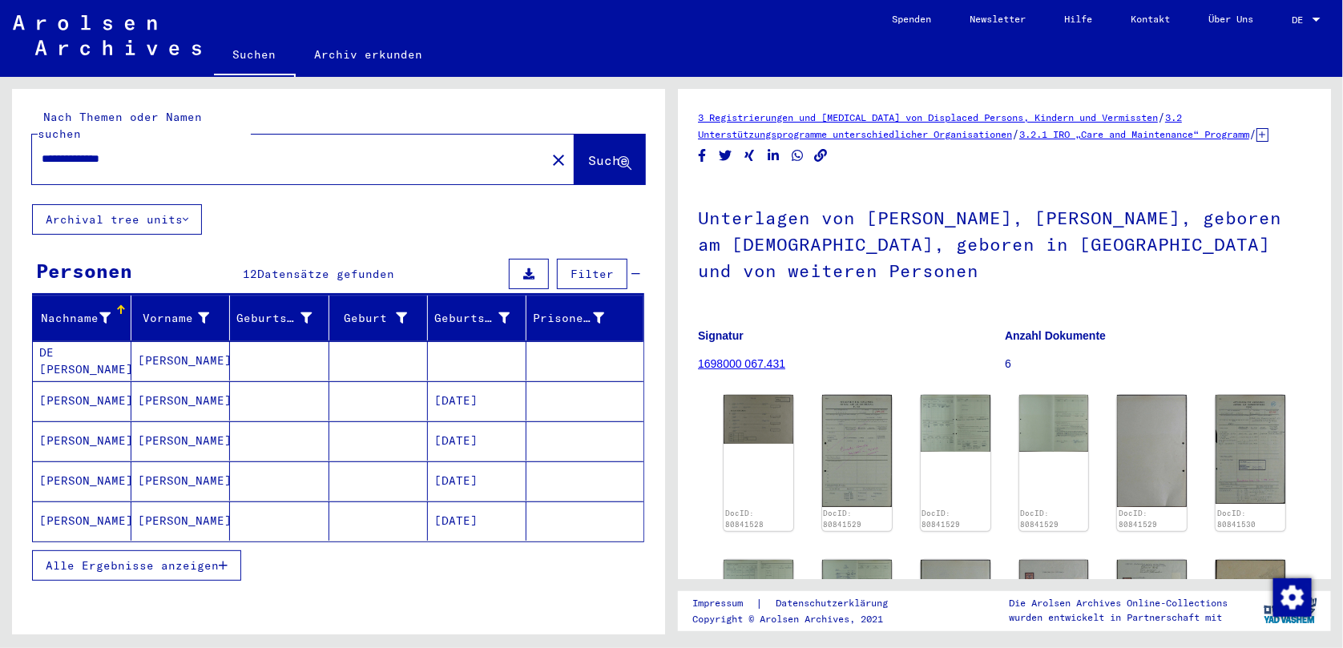
click at [193, 422] on mat-cell "[PERSON_NAME]" at bounding box center [180, 441] width 99 height 39
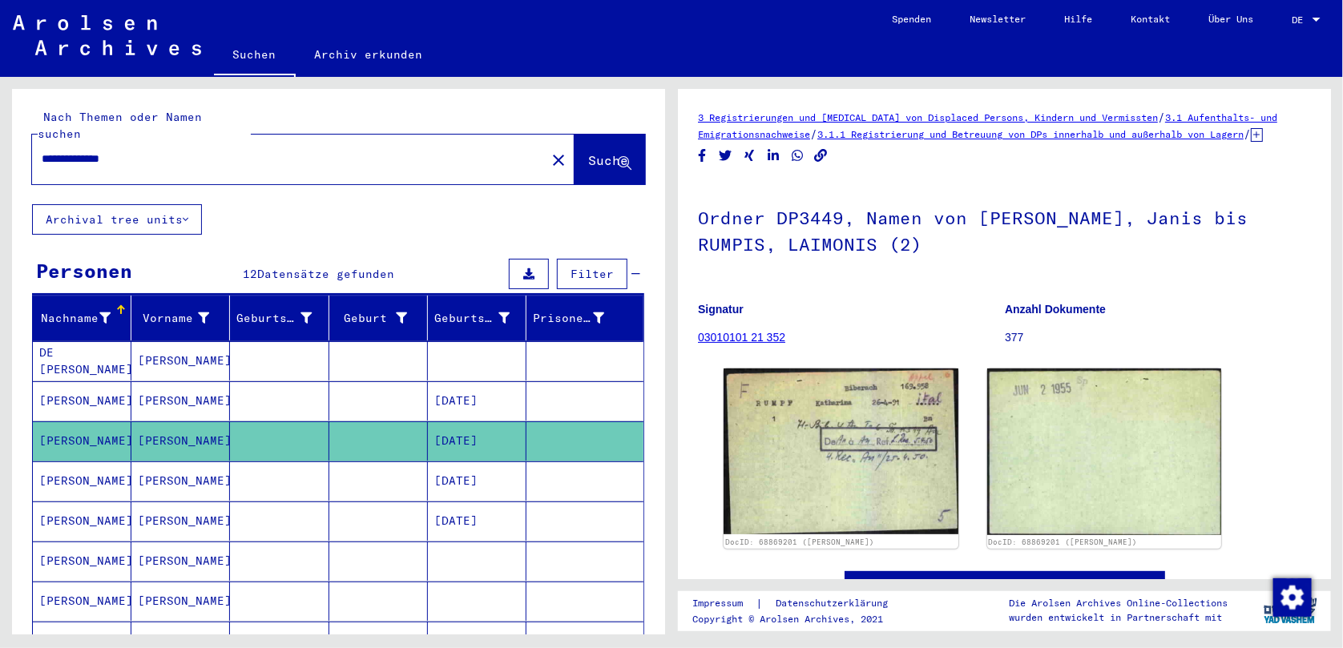
click at [157, 462] on mat-cell "[PERSON_NAME]" at bounding box center [180, 481] width 99 height 39
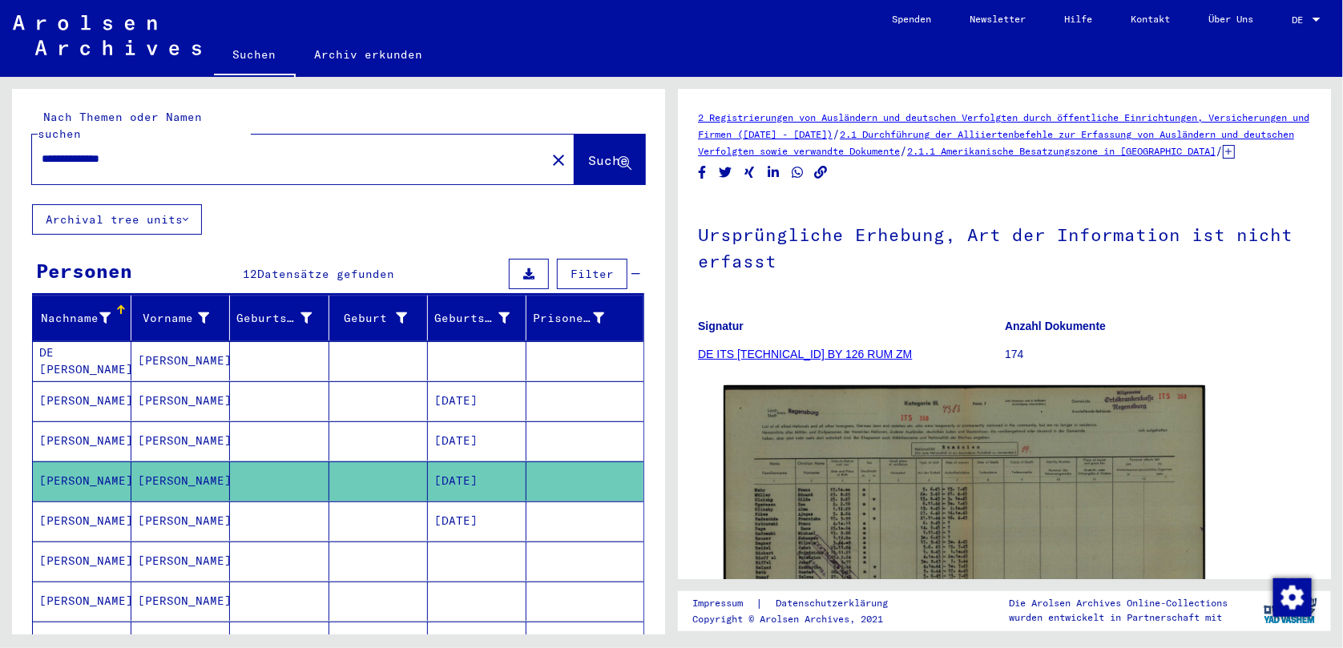
click at [152, 502] on mat-cell "[PERSON_NAME]" at bounding box center [180, 521] width 99 height 39
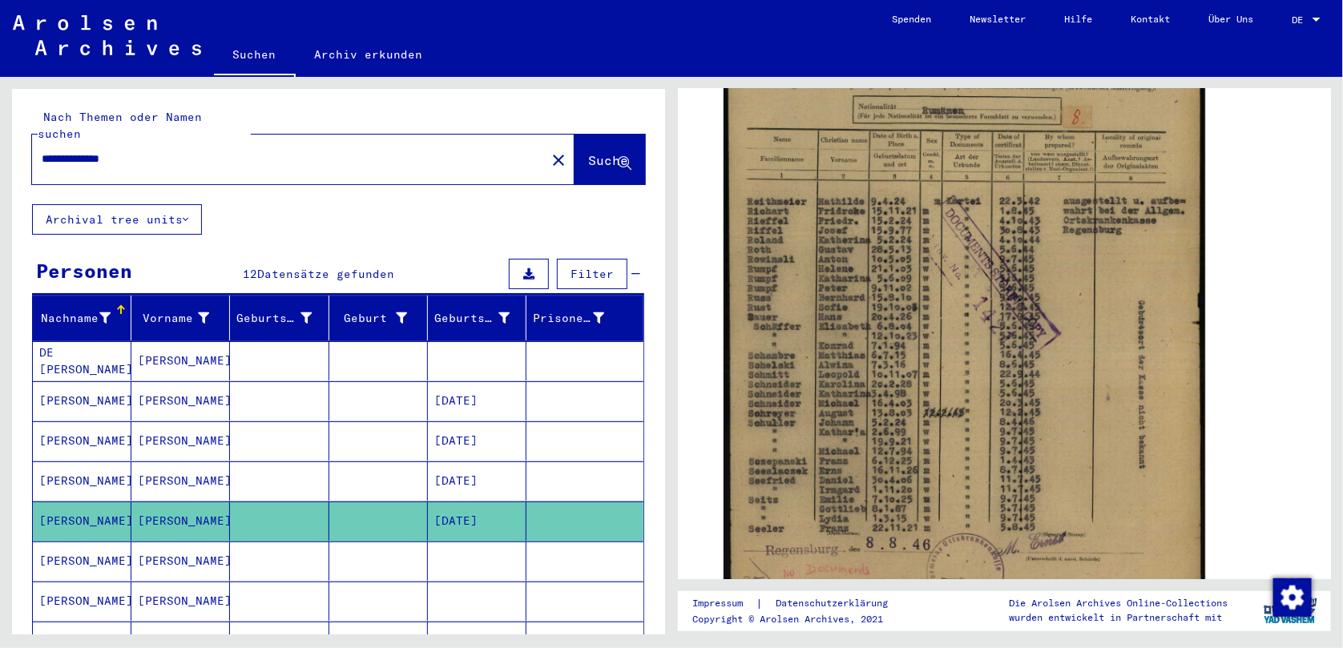
scroll to position [488, 0]
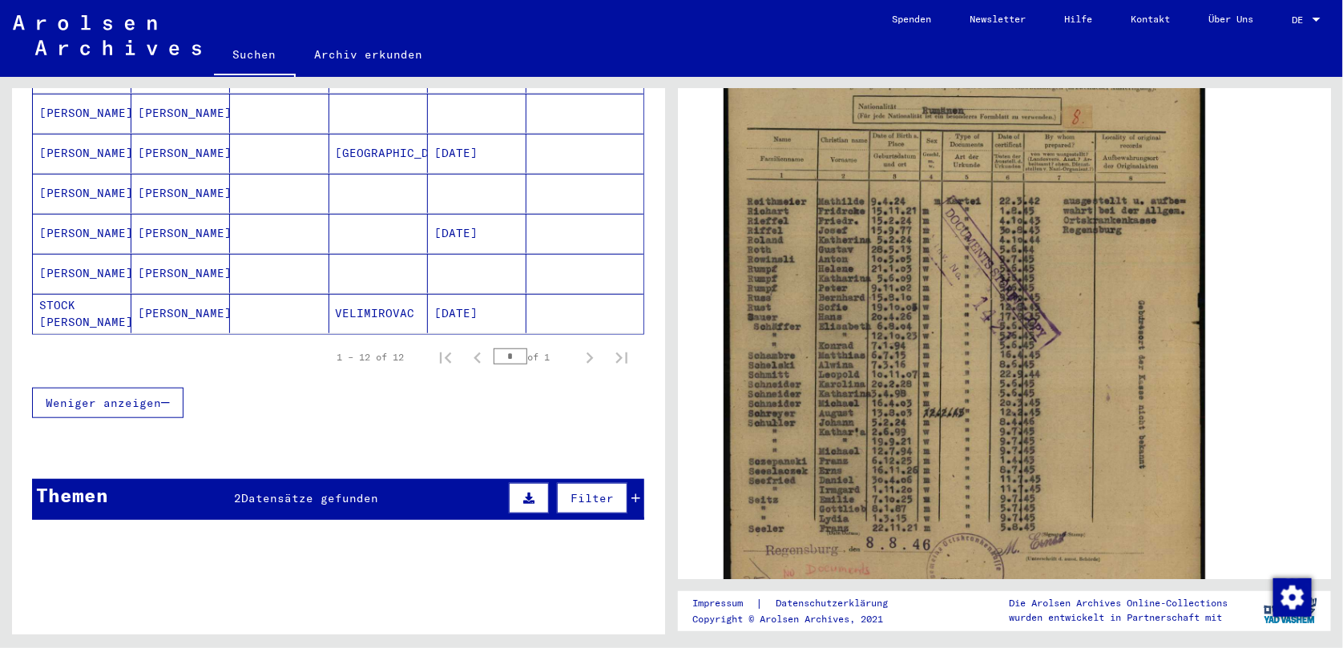
click at [167, 174] on mat-cell "[PERSON_NAME]" at bounding box center [180, 193] width 99 height 39
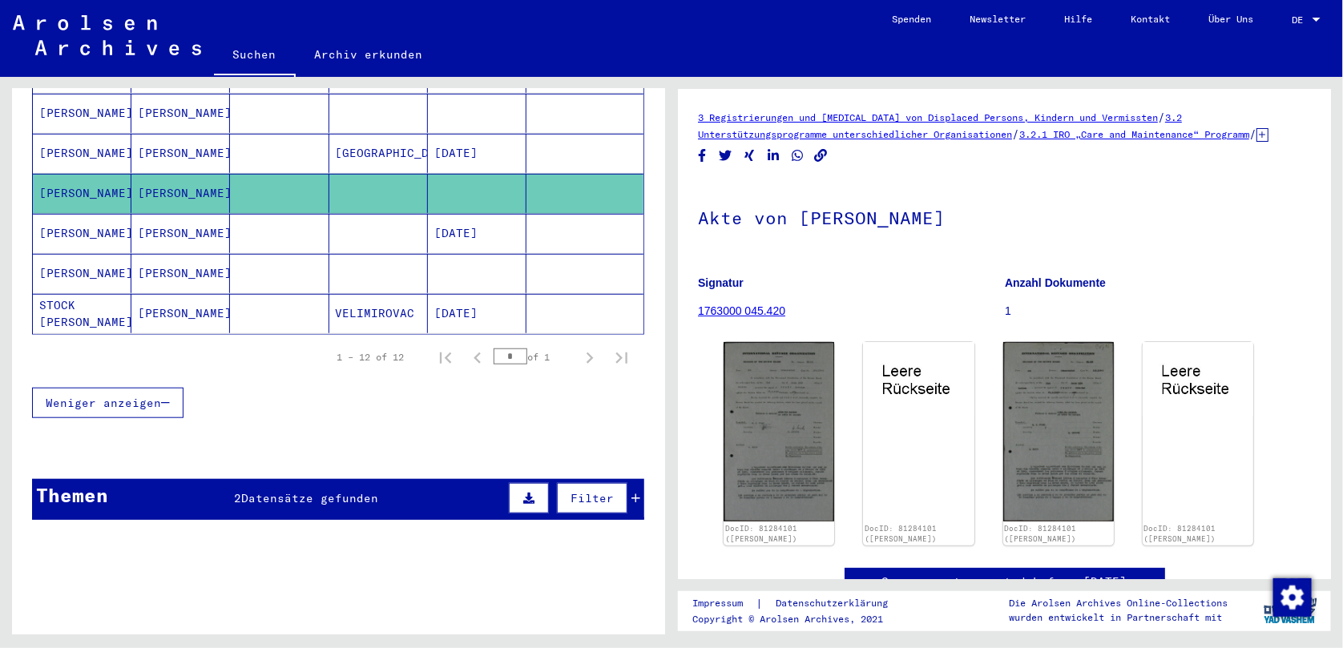
click at [159, 214] on mat-cell "[PERSON_NAME]" at bounding box center [180, 233] width 99 height 39
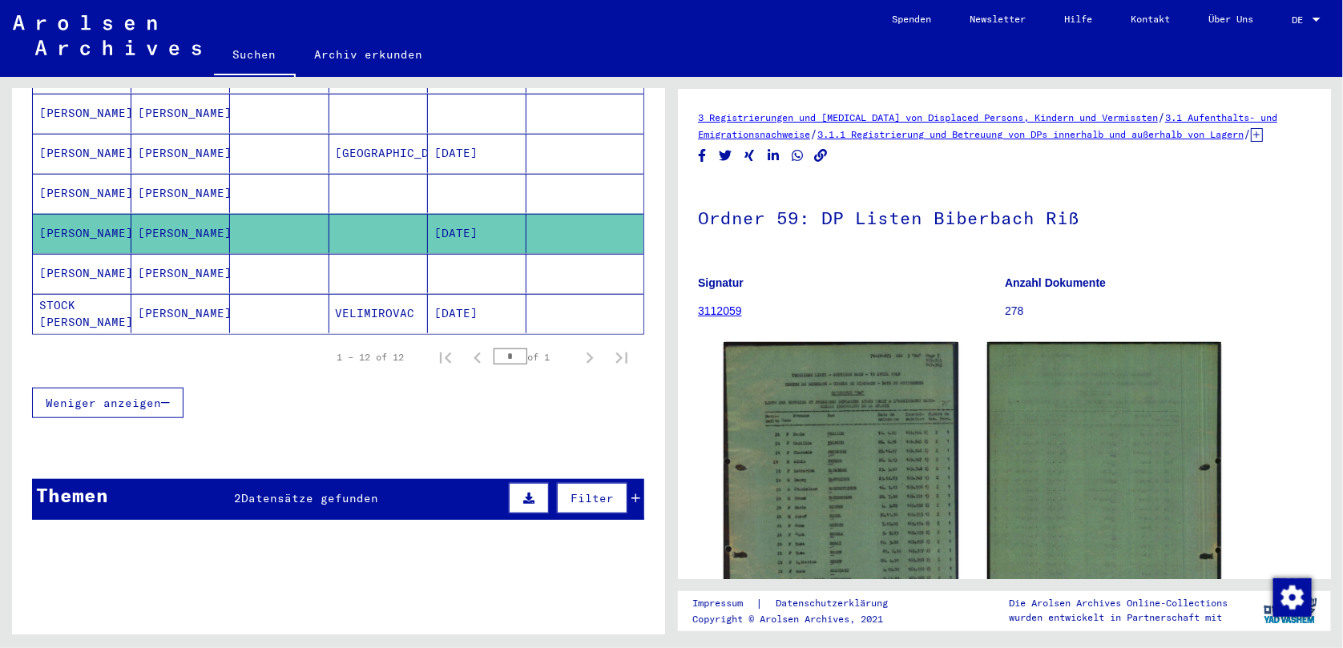
click at [180, 254] on mat-cell "[PERSON_NAME]" at bounding box center [180, 273] width 99 height 39
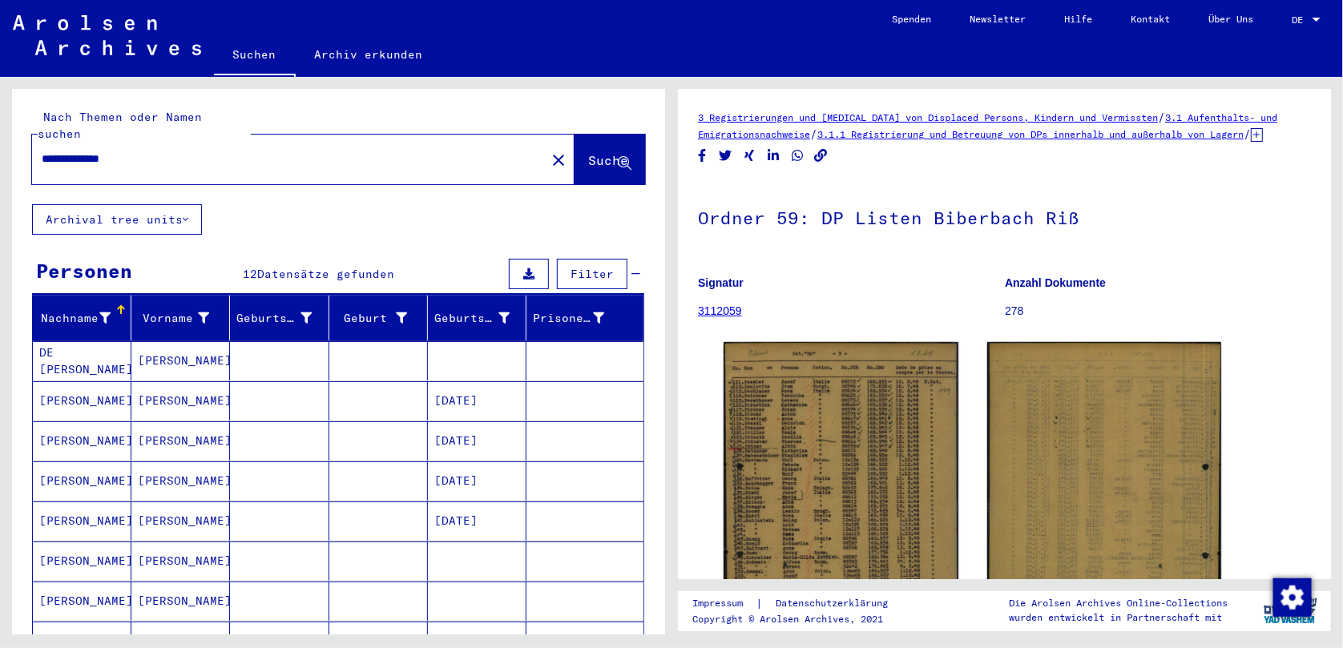
click at [387, 151] on input "**********" at bounding box center [289, 159] width 495 height 17
click at [103, 151] on input "**********" at bounding box center [289, 159] width 495 height 17
type input "**********"
click at [588, 153] on span "Suche" at bounding box center [609, 161] width 43 height 17
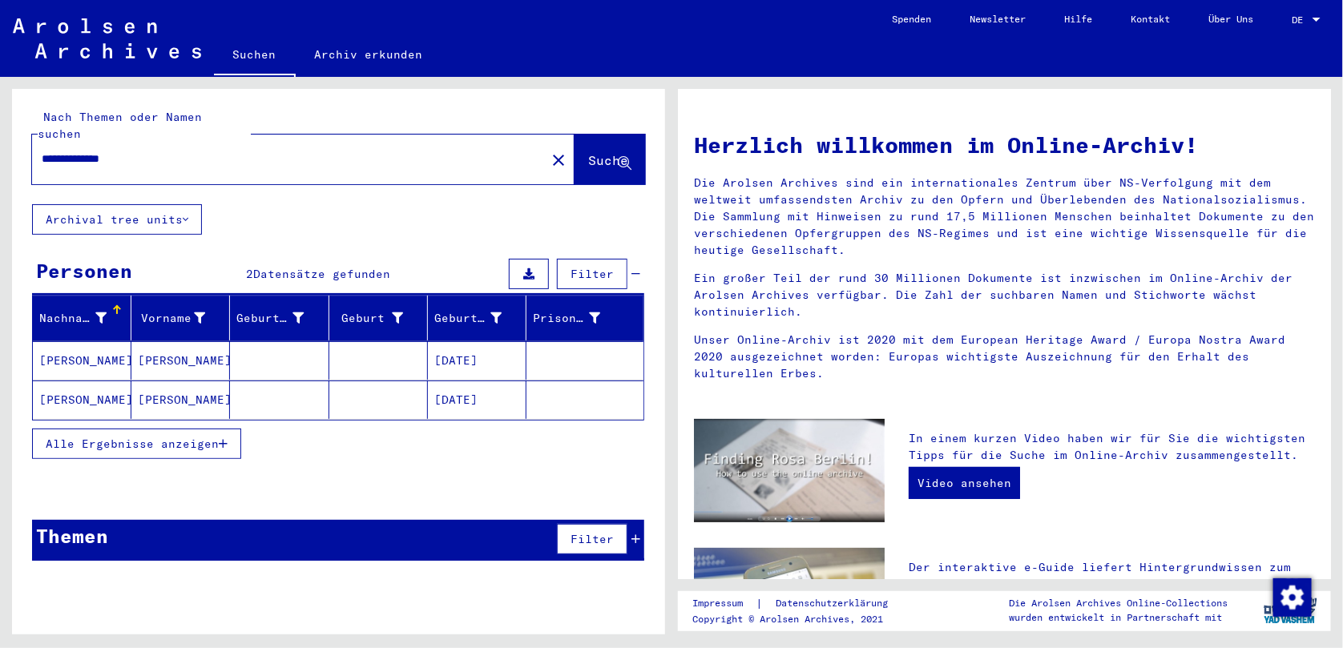
click at [478, 341] on mat-cell "[DATE]" at bounding box center [477, 360] width 99 height 38
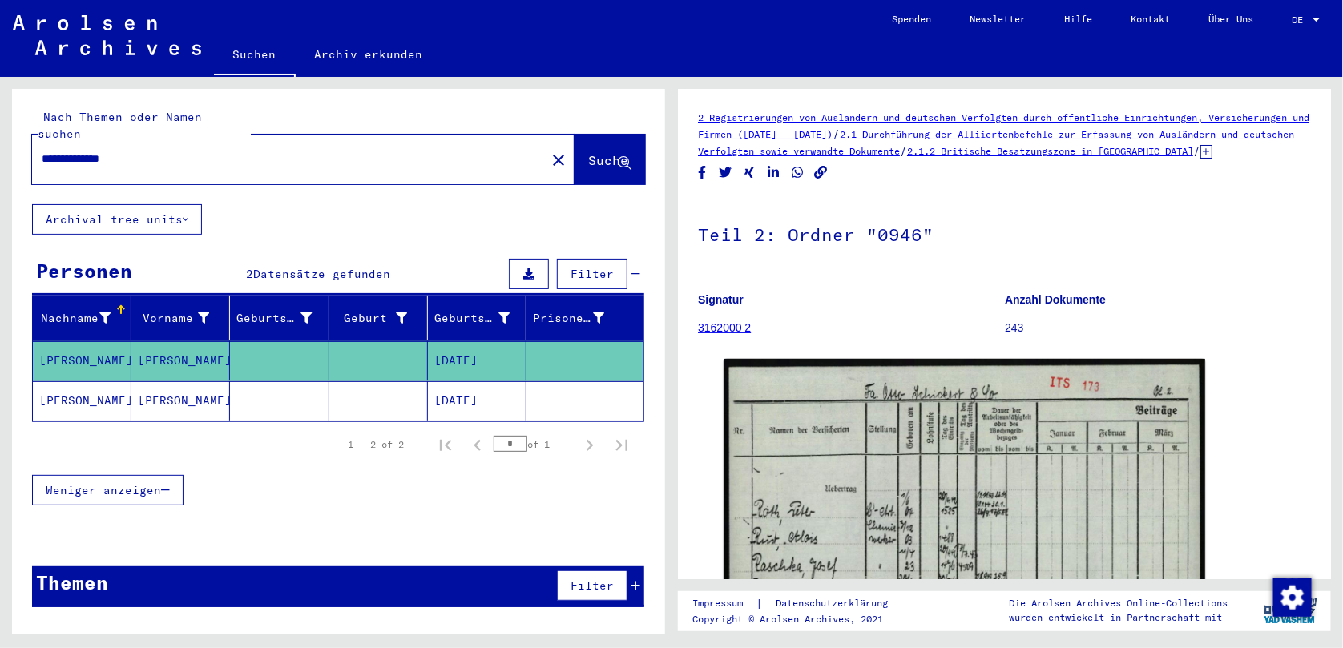
click at [730, 334] on link "3162000 2" at bounding box center [724, 327] width 53 height 13
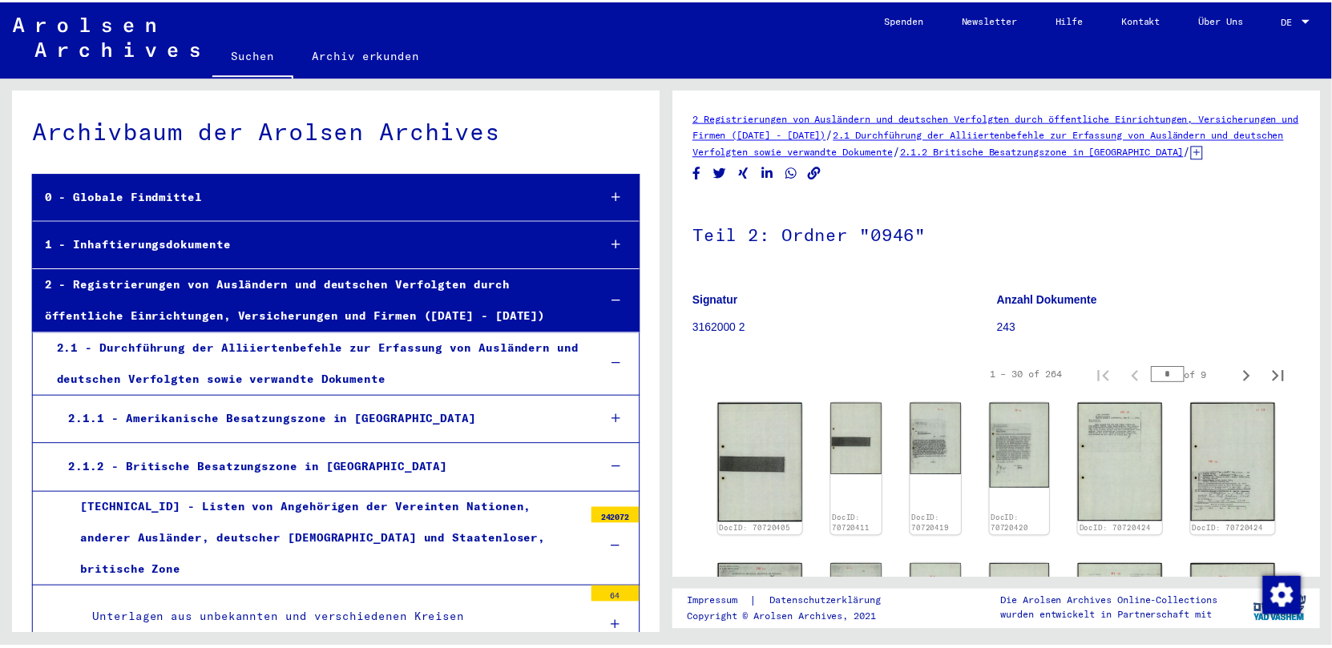
scroll to position [6172, 0]
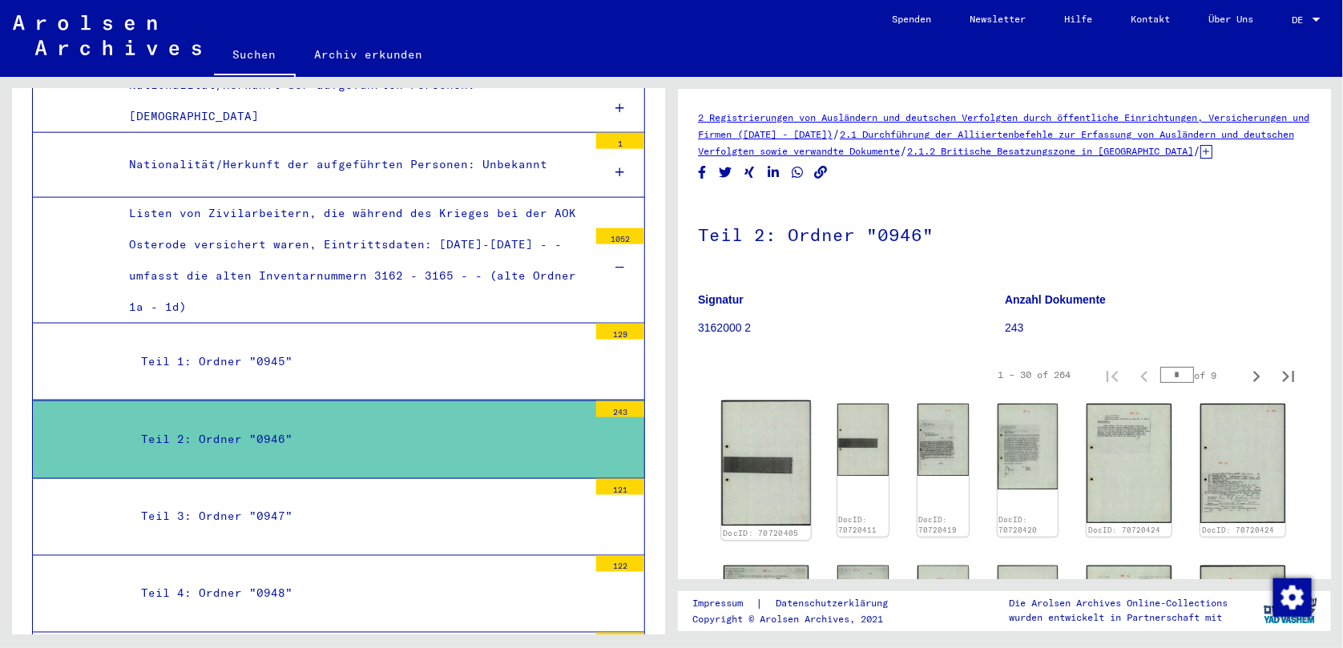
click at [774, 478] on img at bounding box center [765, 464] width 89 height 126
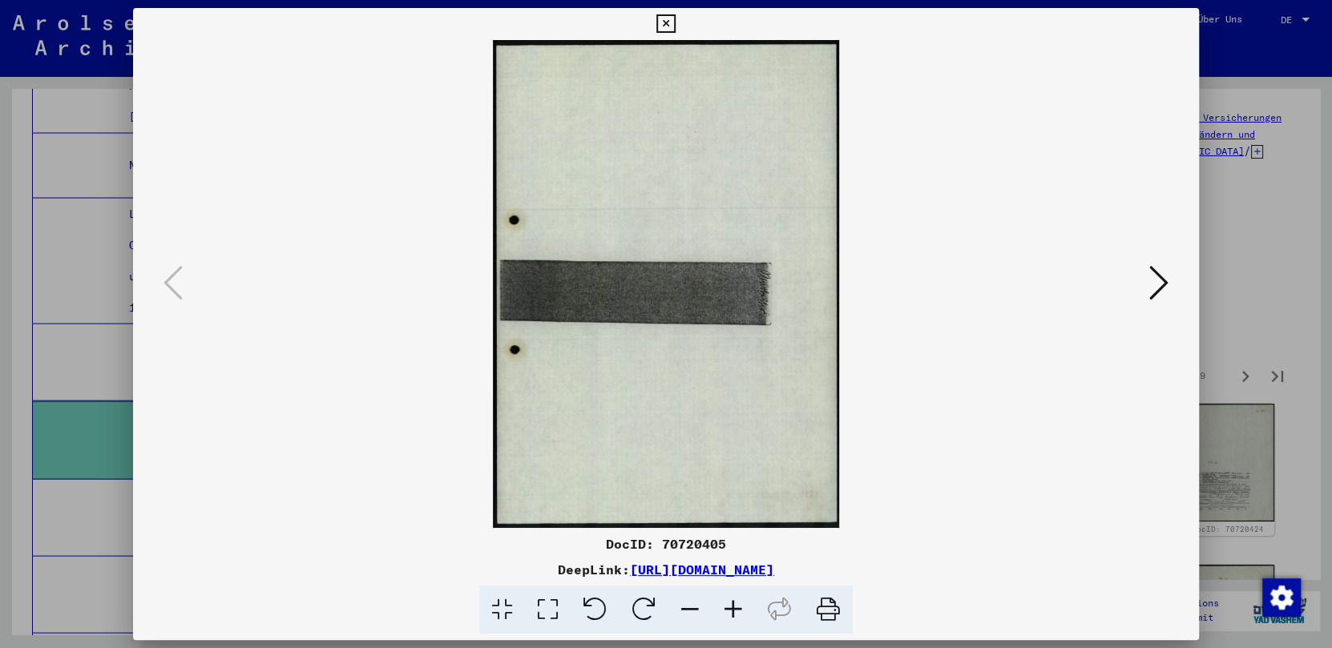
click at [1040, 281] on icon at bounding box center [1158, 283] width 19 height 38
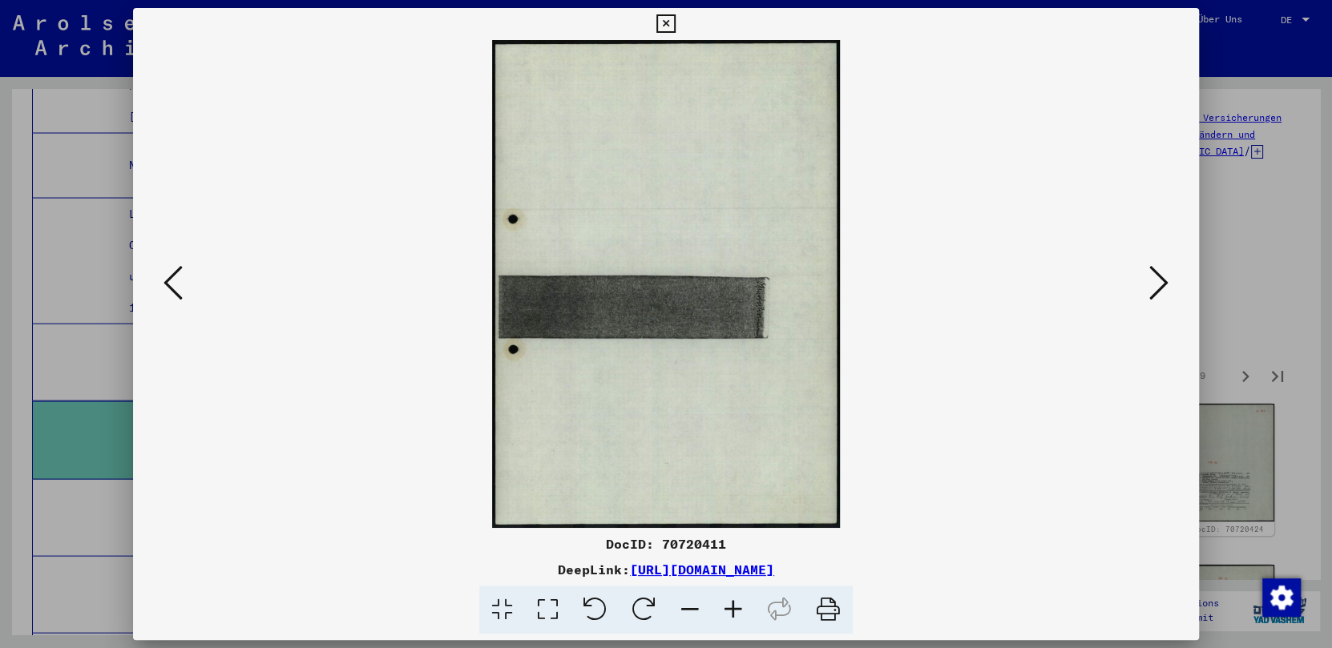
click at [1040, 281] on icon at bounding box center [1158, 283] width 19 height 38
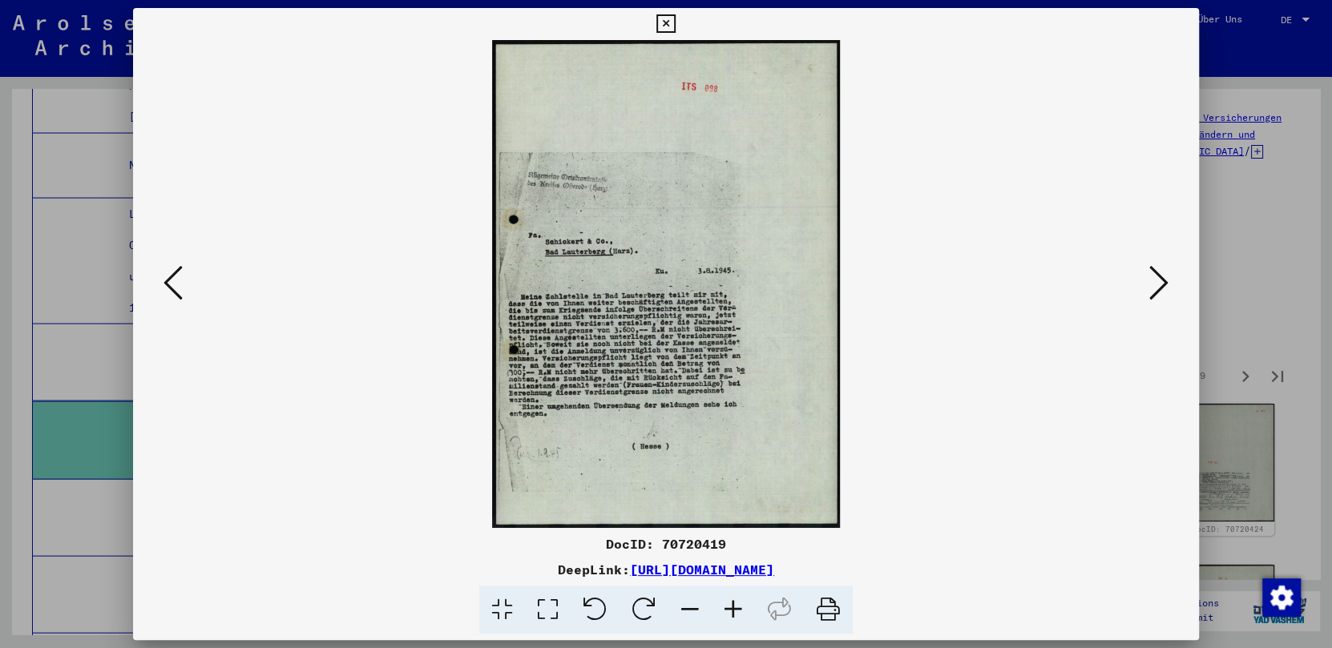
click at [543, 606] on icon at bounding box center [548, 610] width 46 height 49
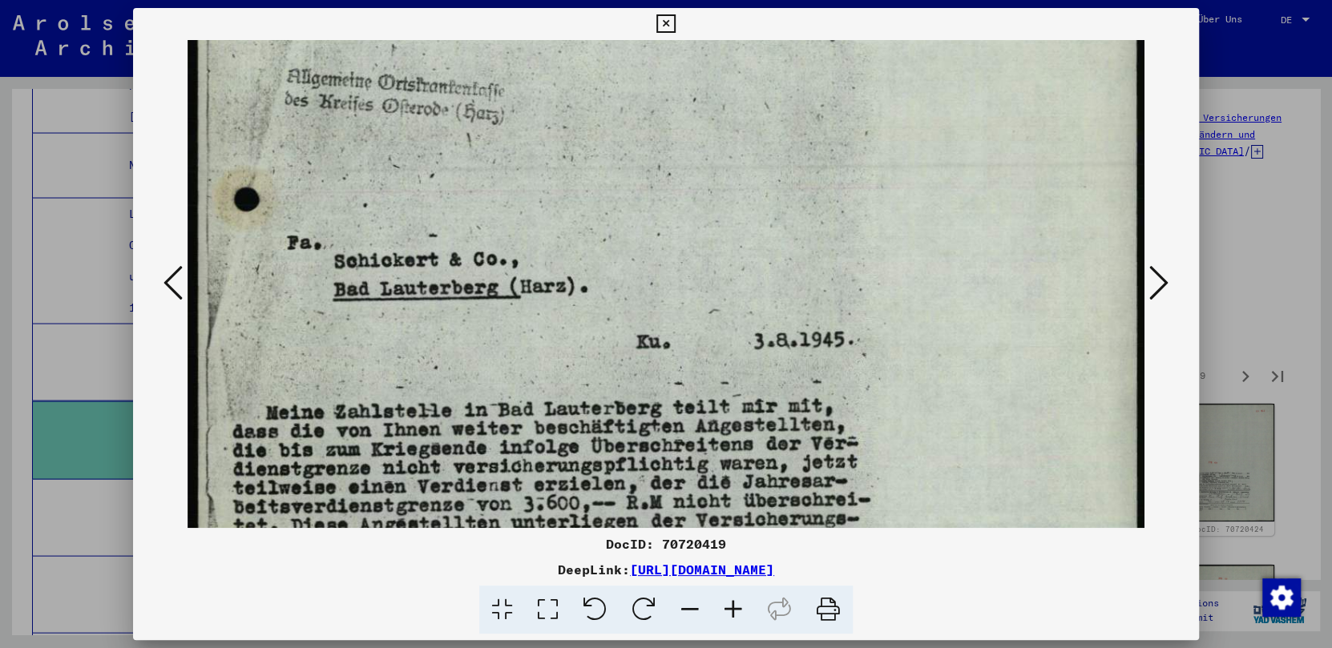
drag, startPoint x: 747, startPoint y: 430, endPoint x: 752, endPoint y: 91, distance: 339.1
click at [752, 91] on img at bounding box center [666, 377] width 957 height 1344
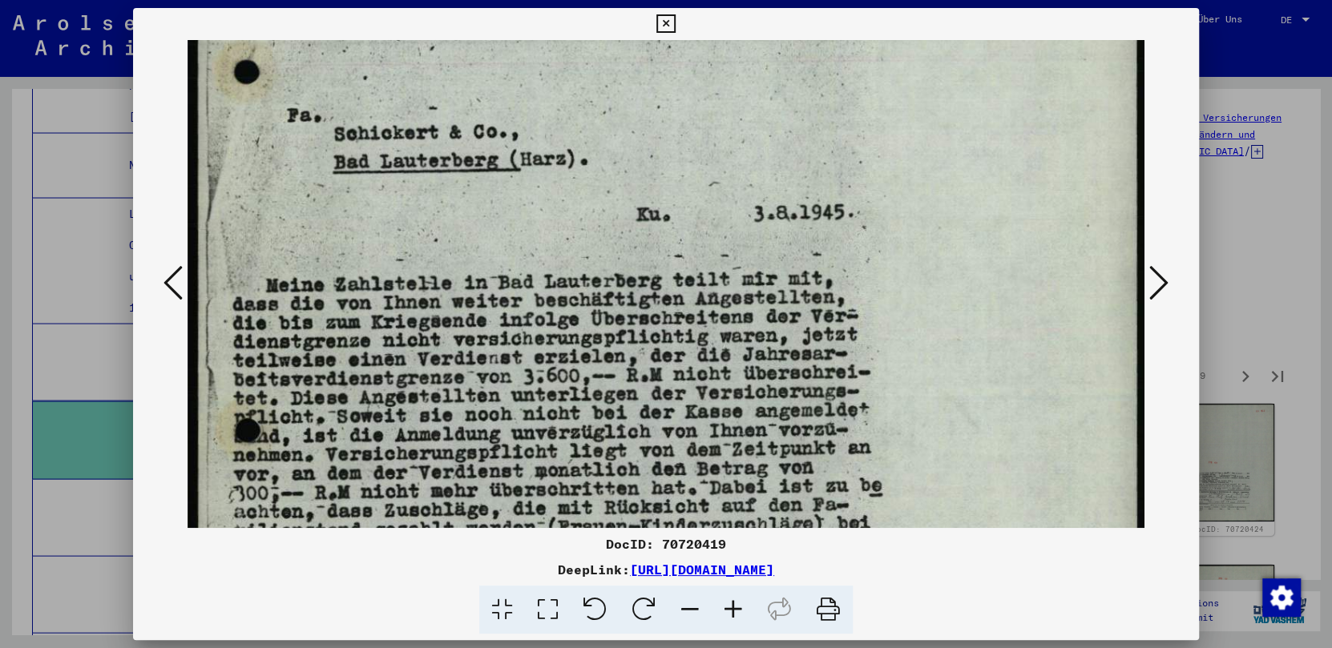
scroll to position [463, 0]
drag, startPoint x: 632, startPoint y: 456, endPoint x: 635, endPoint y: 325, distance: 130.7
click at [635, 325] on img at bounding box center [666, 249] width 957 height 1344
click at [636, 429] on img at bounding box center [666, 249] width 957 height 1344
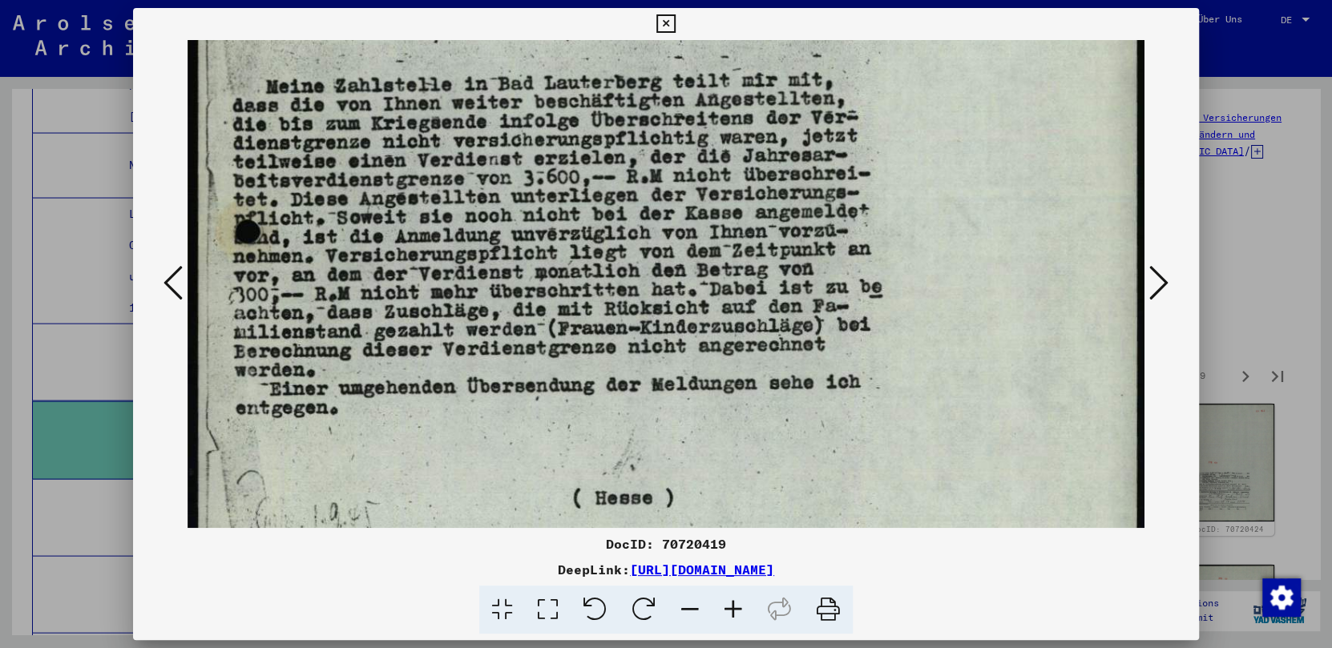
scroll to position [662, 0]
drag, startPoint x: 636, startPoint y: 429, endPoint x: 644, endPoint y: 230, distance: 198.9
click at [644, 230] on img at bounding box center [666, 50] width 957 height 1344
click at [1040, 276] on icon at bounding box center [1158, 283] width 19 height 38
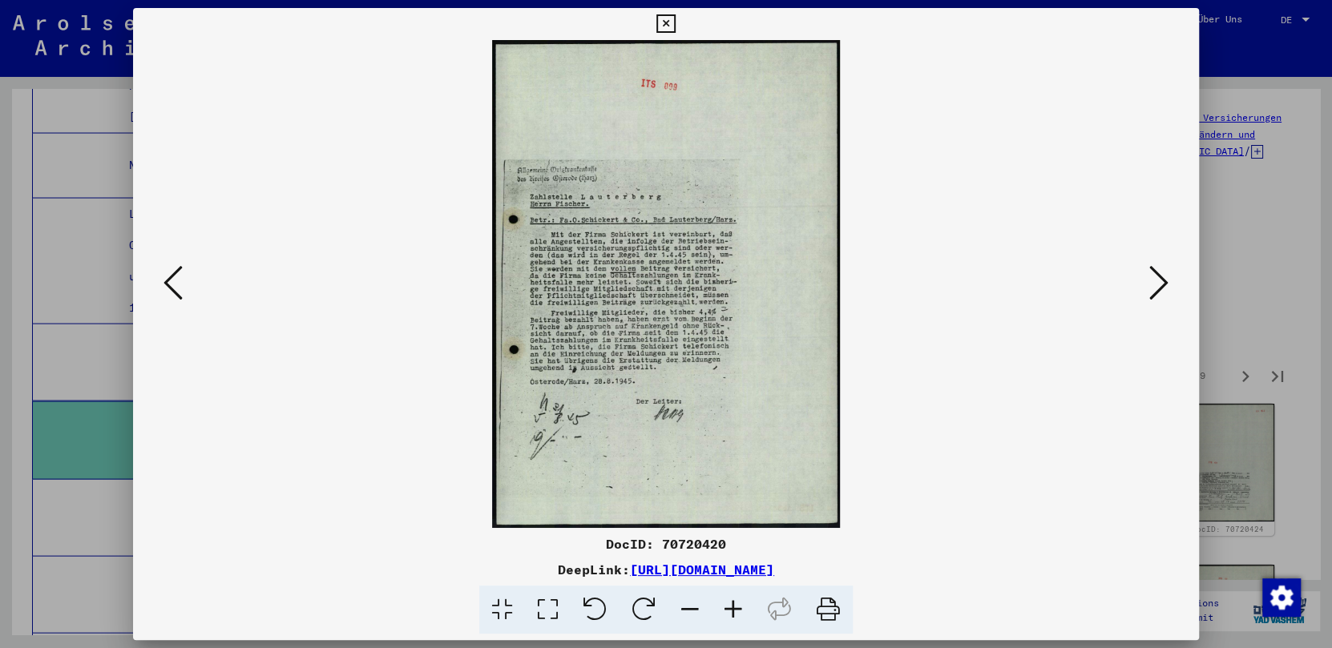
click at [550, 607] on icon at bounding box center [548, 610] width 46 height 49
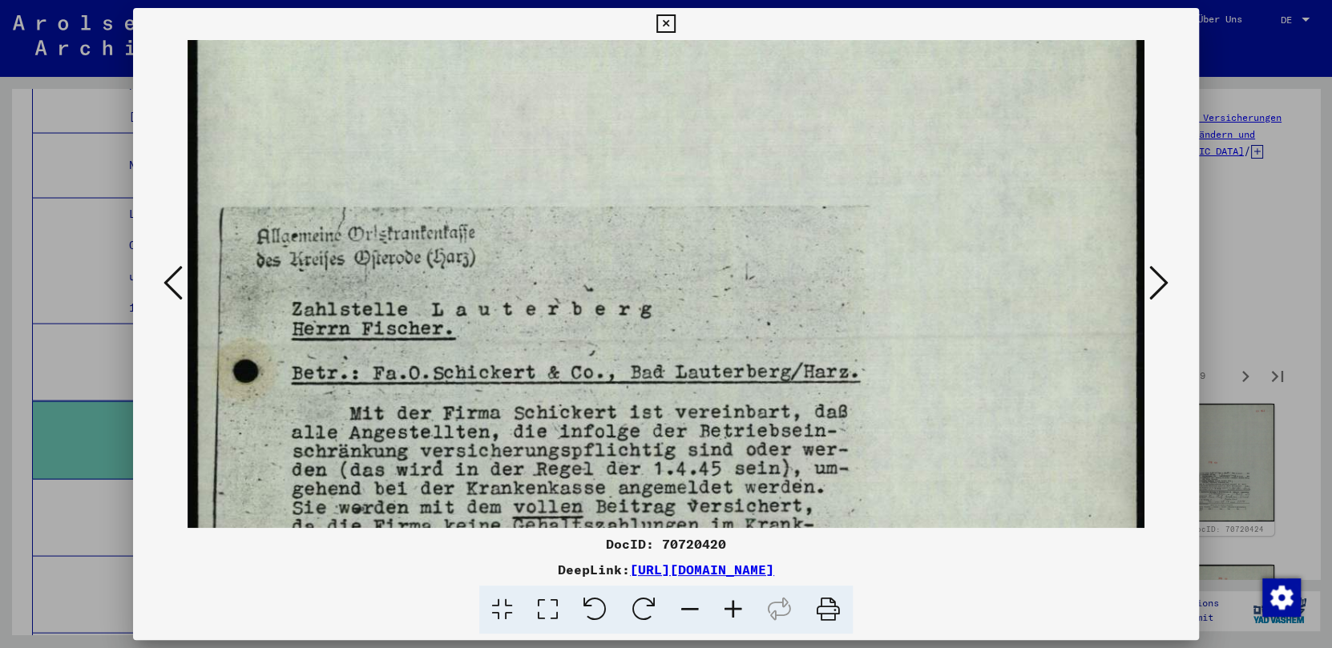
scroll to position [208, 0]
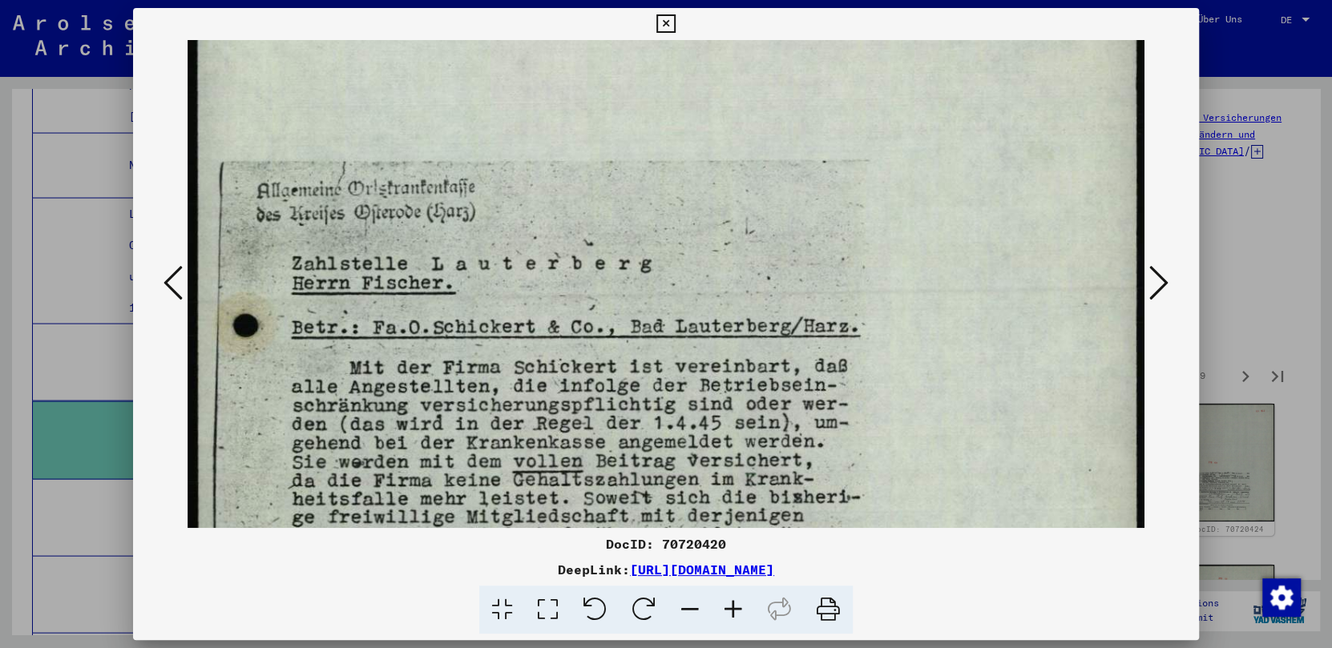
drag, startPoint x: 625, startPoint y: 392, endPoint x: 630, endPoint y: 182, distance: 210.0
click at [630, 182] on img at bounding box center [666, 504] width 957 height 1344
click at [563, 418] on img at bounding box center [666, 504] width 957 height 1344
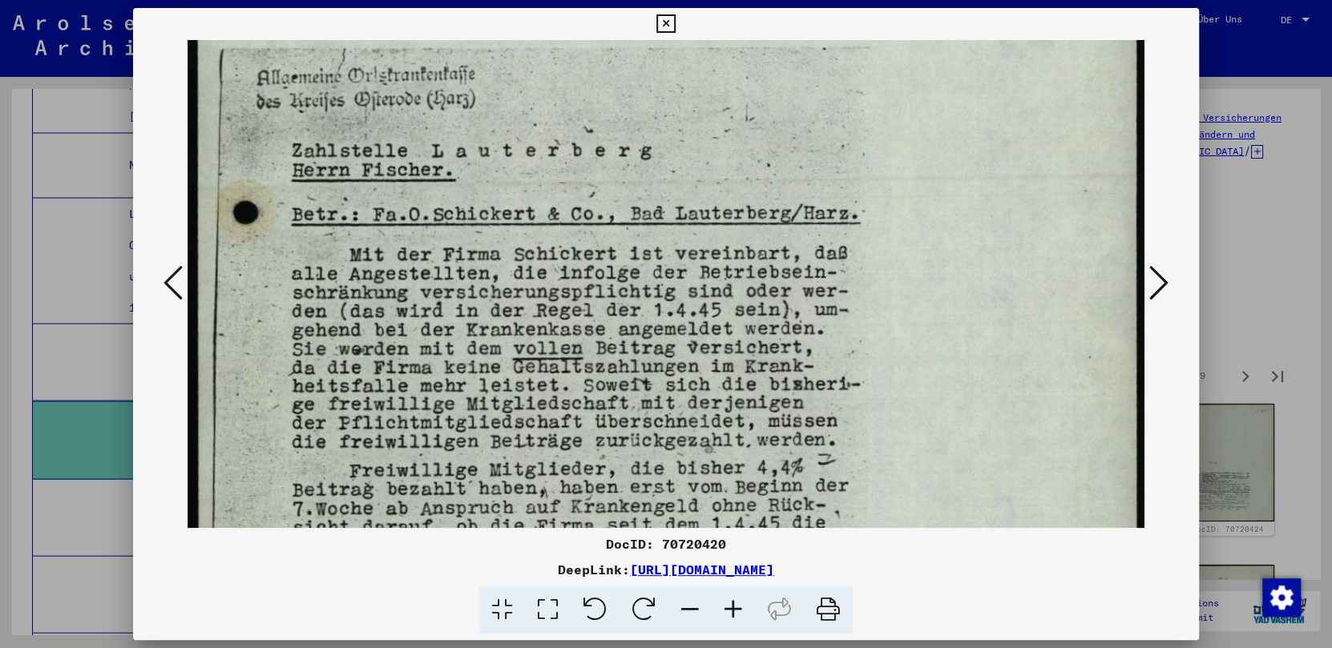
scroll to position [360, 0]
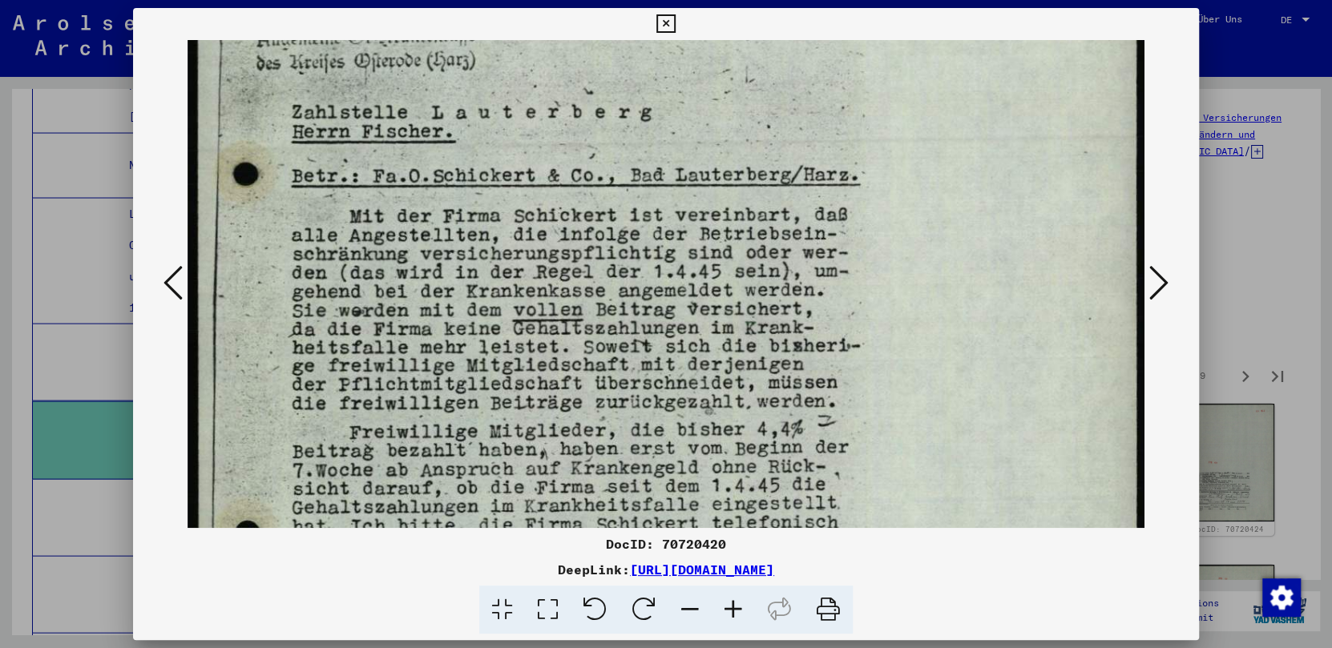
drag, startPoint x: 563, startPoint y: 418, endPoint x: 554, endPoint y: 265, distance: 152.5
click at [554, 265] on img at bounding box center [666, 352] width 957 height 1344
click at [525, 402] on img at bounding box center [666, 352] width 957 height 1344
click at [680, 413] on img at bounding box center [666, 352] width 957 height 1344
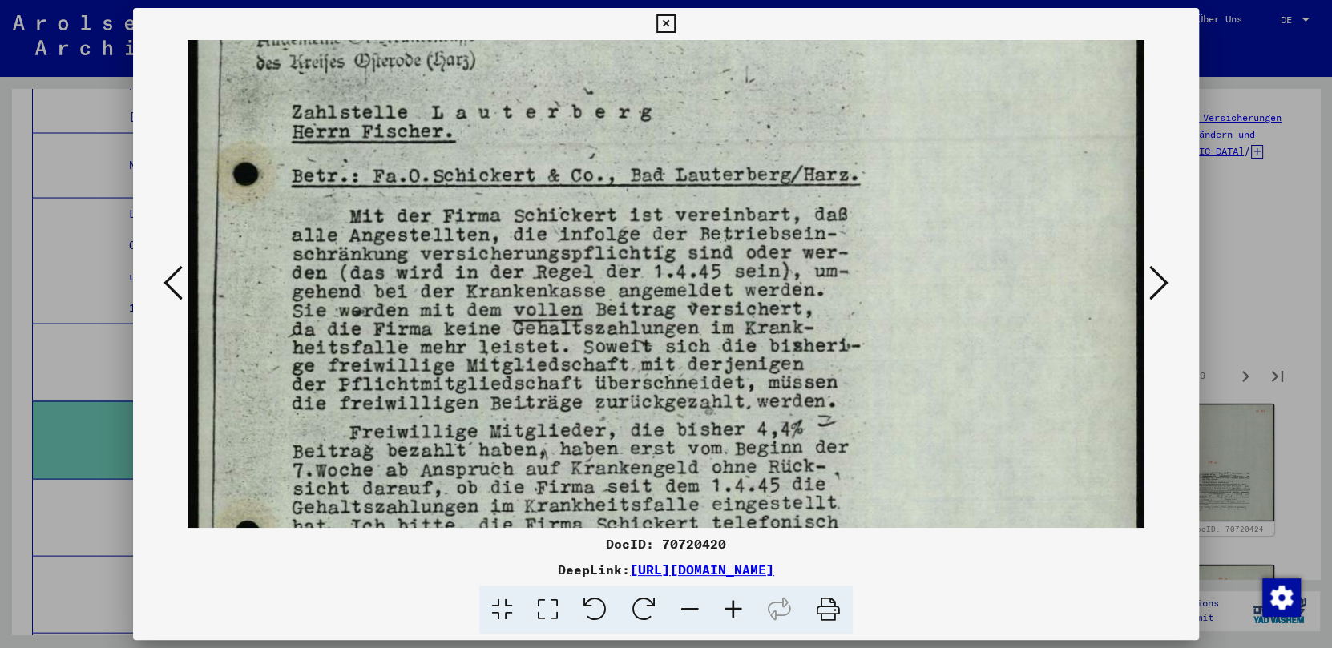
scroll to position [491, 0]
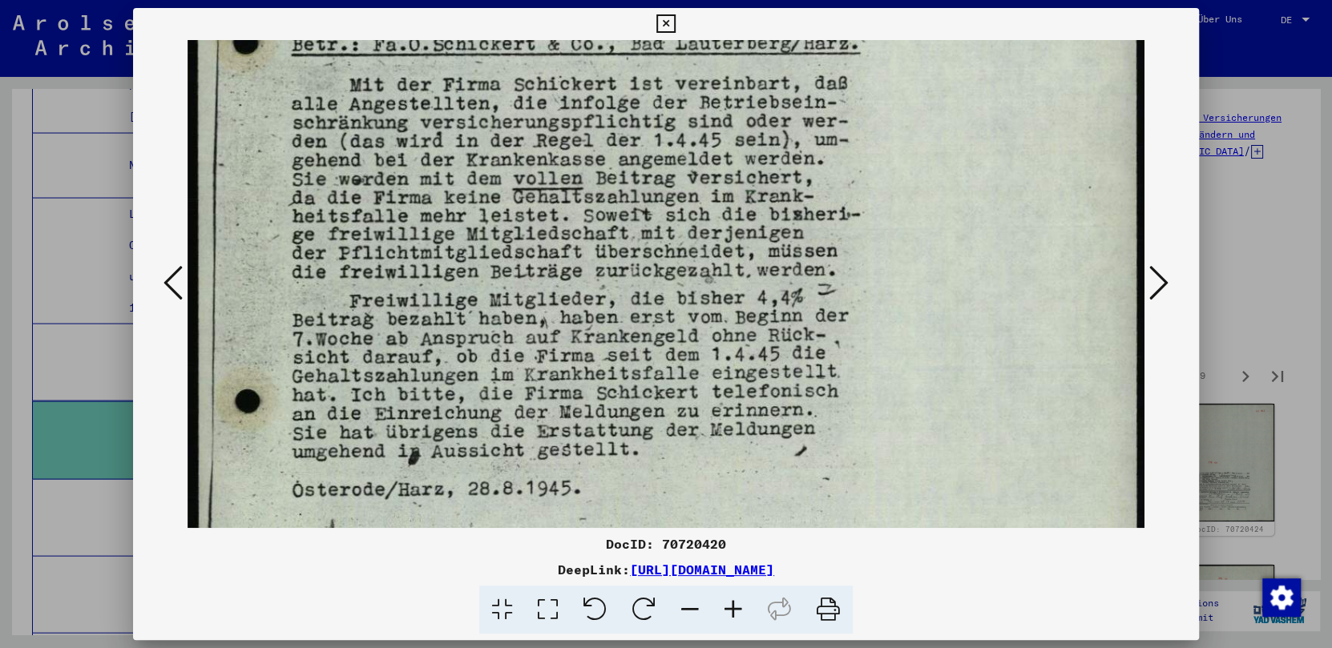
drag, startPoint x: 694, startPoint y: 254, endPoint x: 696, endPoint y: 122, distance: 132.3
click at [696, 122] on img at bounding box center [666, 221] width 957 height 1344
click at [1040, 291] on icon at bounding box center [1158, 283] width 19 height 38
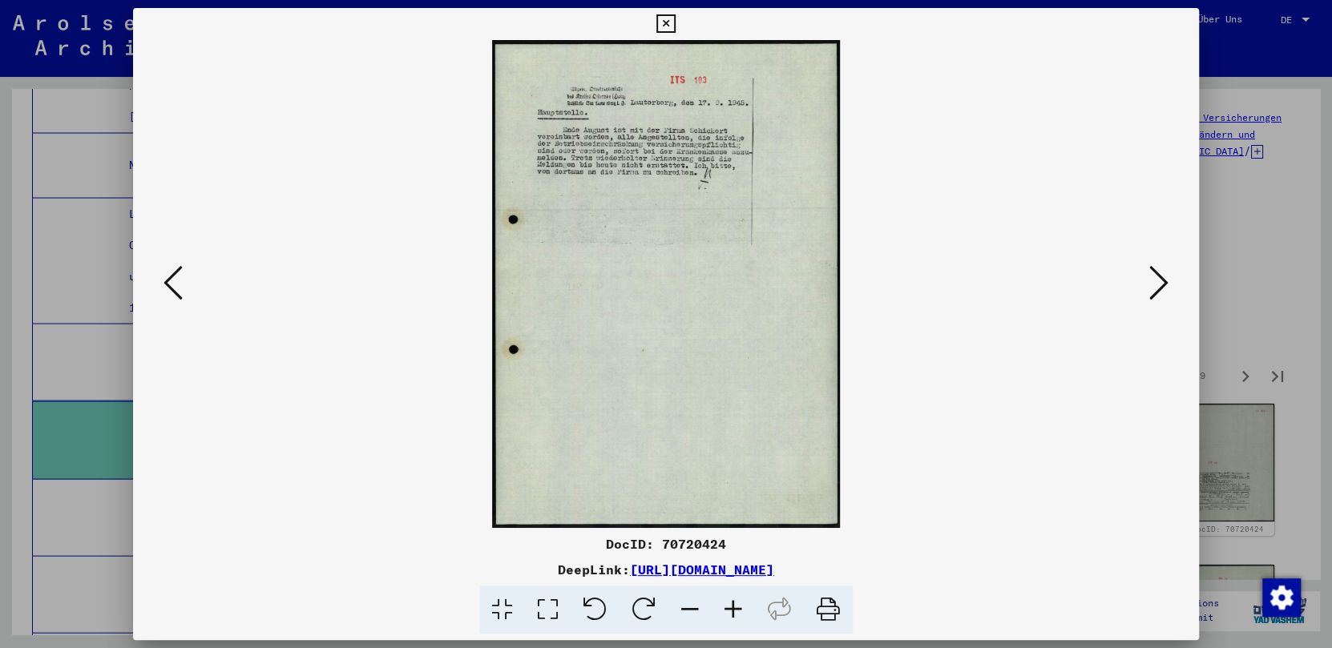
click at [1040, 277] on icon at bounding box center [1158, 283] width 19 height 38
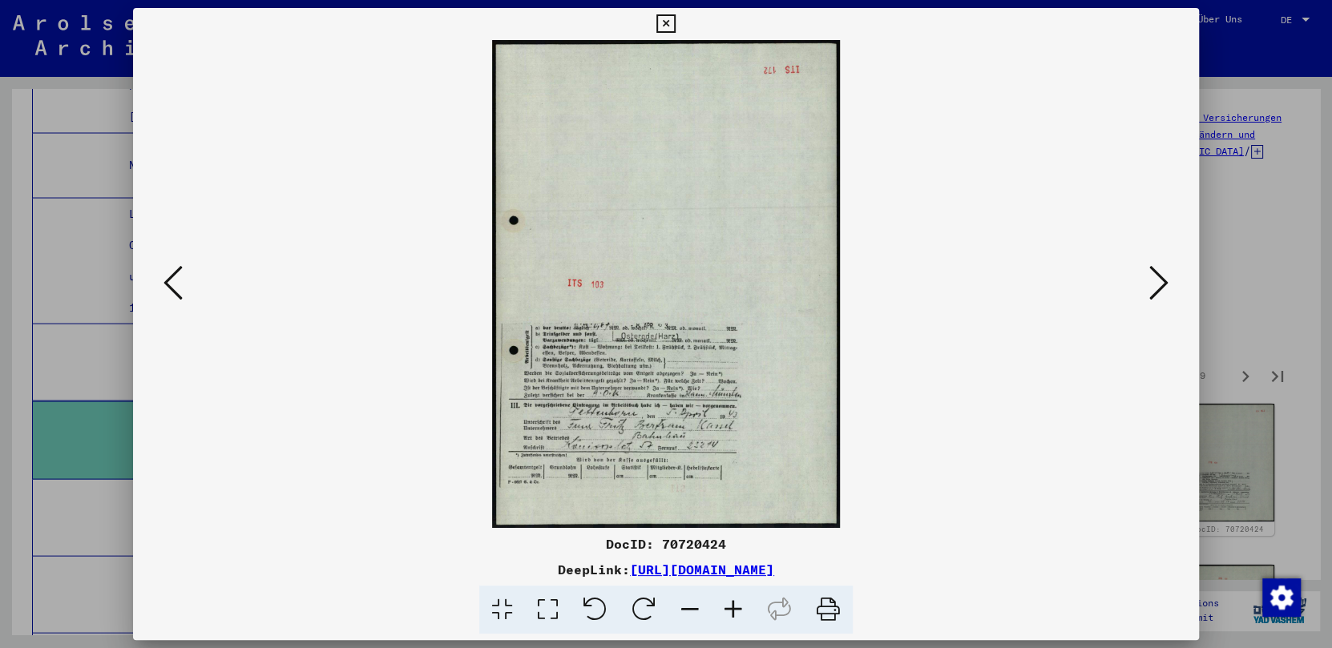
drag, startPoint x: 697, startPoint y: 371, endPoint x: 709, endPoint y: 275, distance: 96.9
click at [709, 275] on img at bounding box center [666, 284] width 957 height 488
click at [549, 604] on icon at bounding box center [548, 610] width 46 height 49
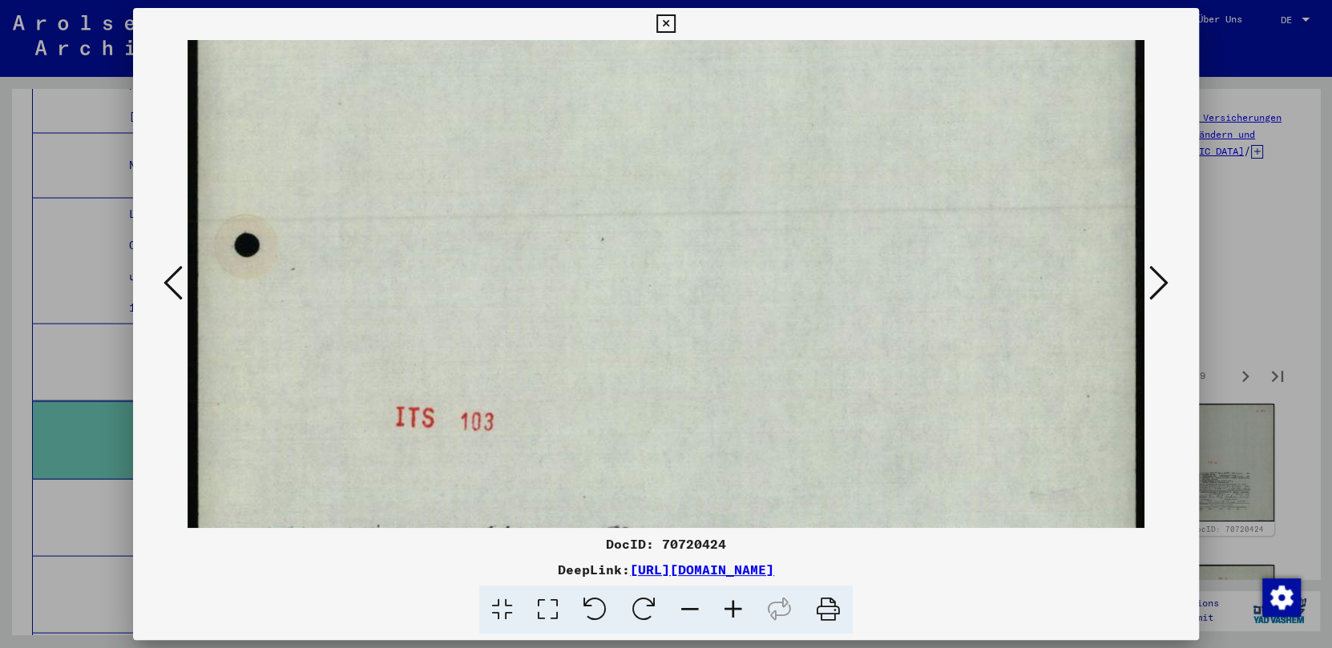
scroll to position [346, 0]
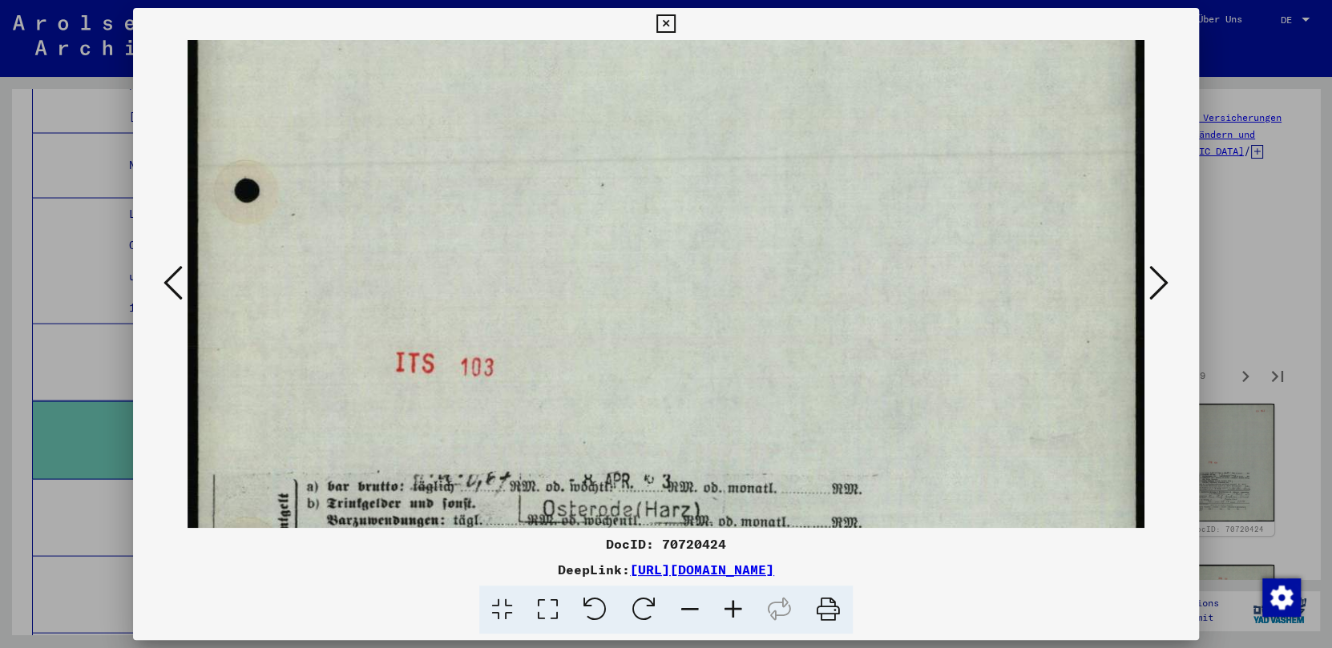
drag, startPoint x: 660, startPoint y: 408, endPoint x: 642, endPoint y: 63, distance: 345.9
click at [642, 63] on img at bounding box center [666, 366] width 957 height 1344
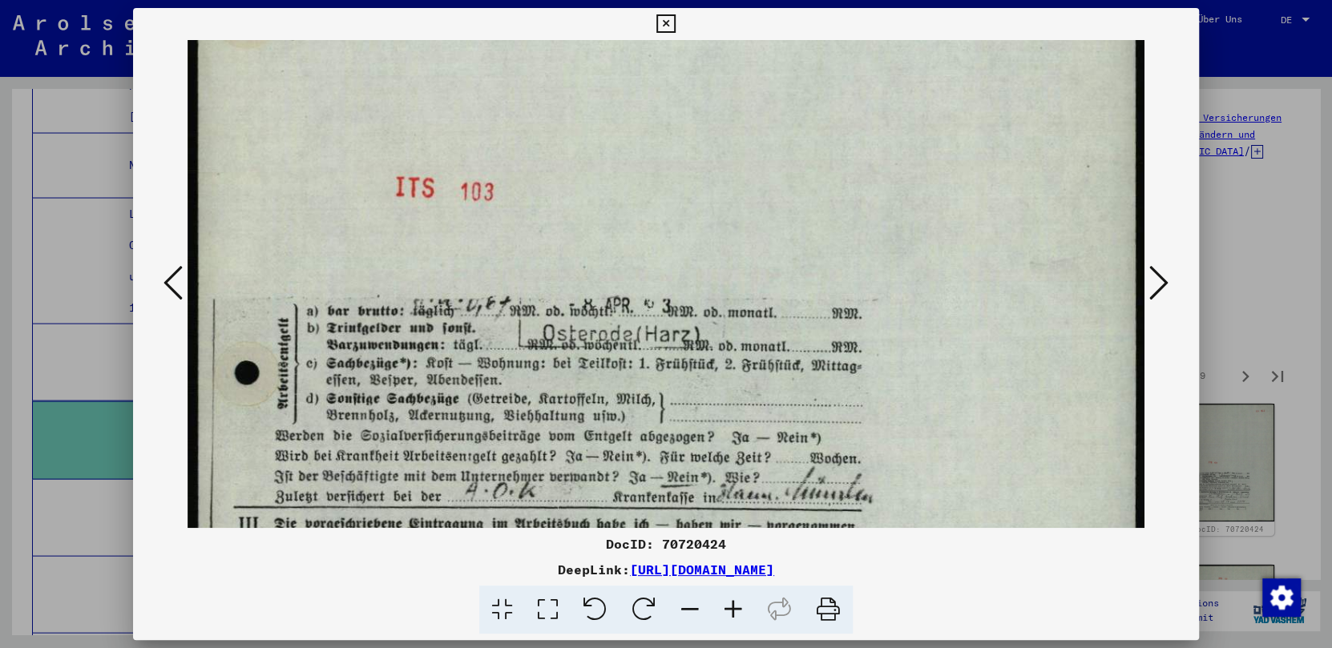
scroll to position [560, 0]
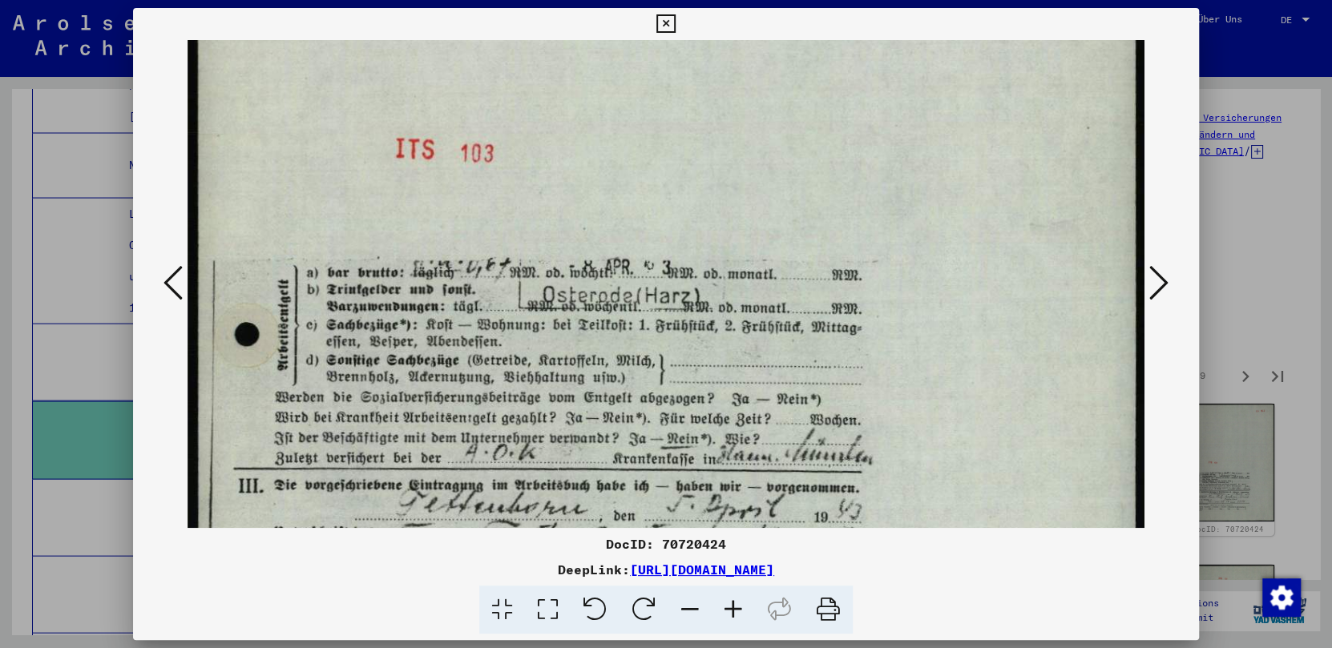
drag, startPoint x: 563, startPoint y: 365, endPoint x: 554, endPoint y: 150, distance: 215.0
click at [554, 150] on img at bounding box center [666, 152] width 957 height 1344
click at [1040, 284] on icon at bounding box center [1158, 283] width 19 height 38
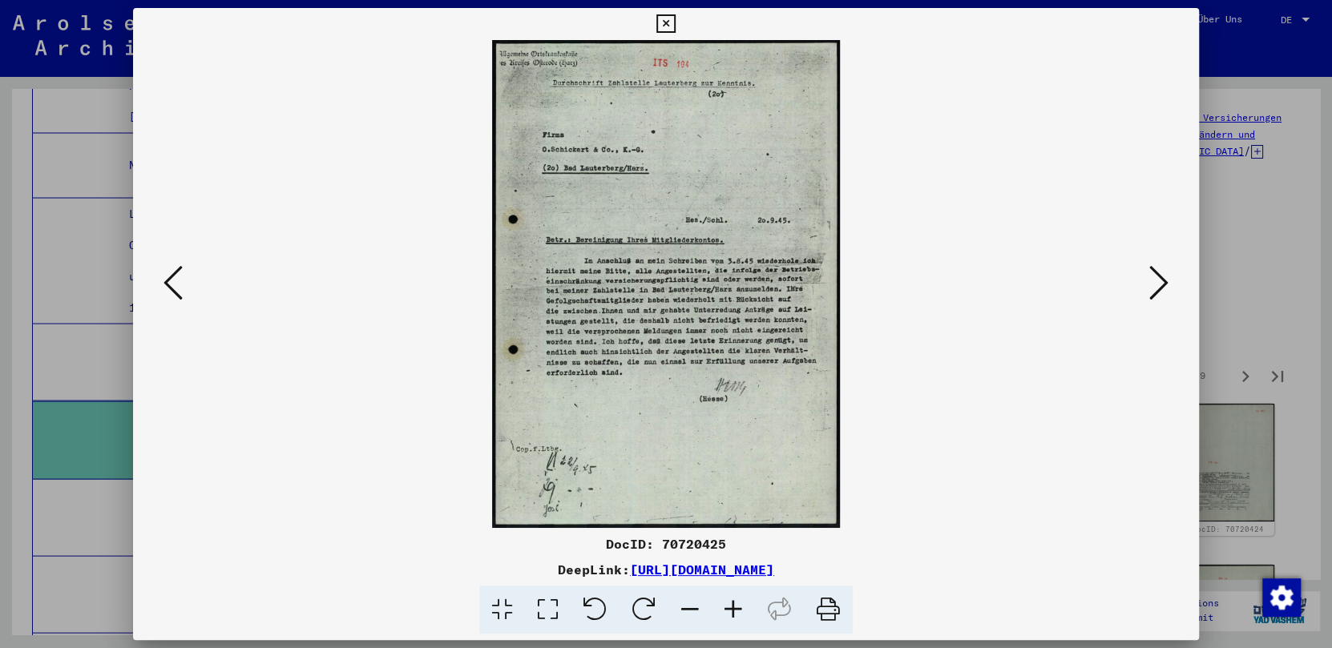
click at [552, 608] on icon at bounding box center [548, 610] width 46 height 49
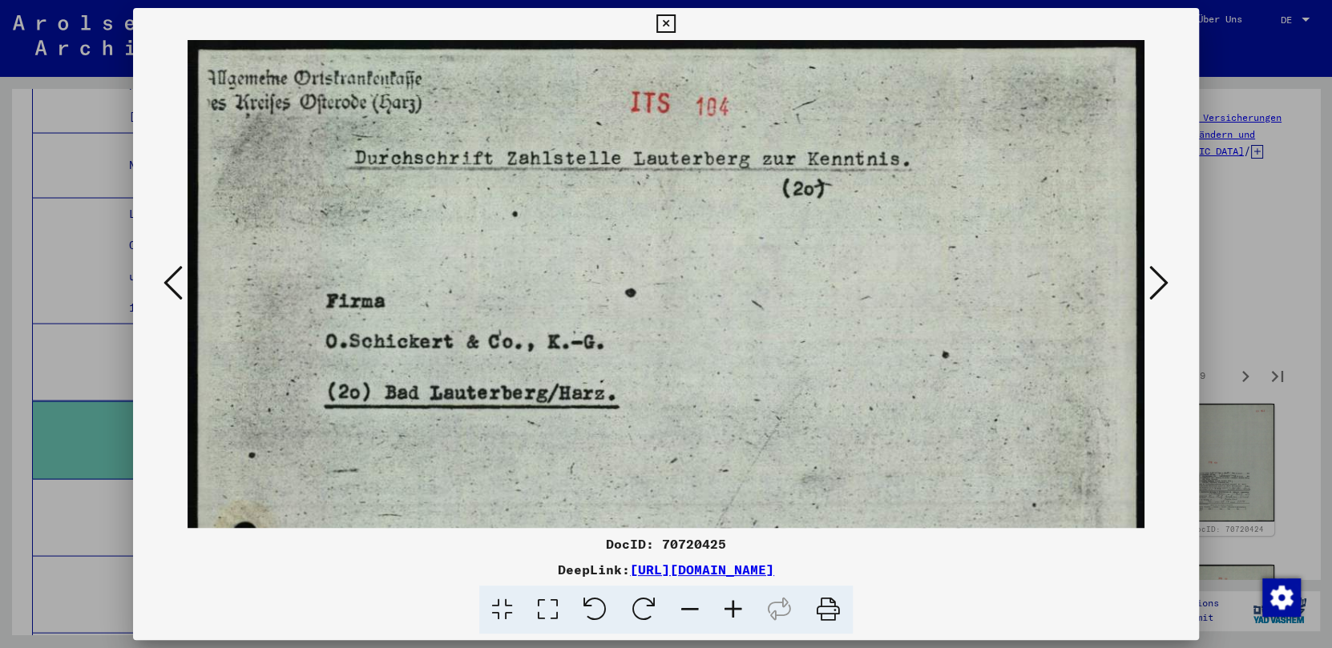
click at [552, 608] on icon at bounding box center [548, 610] width 46 height 49
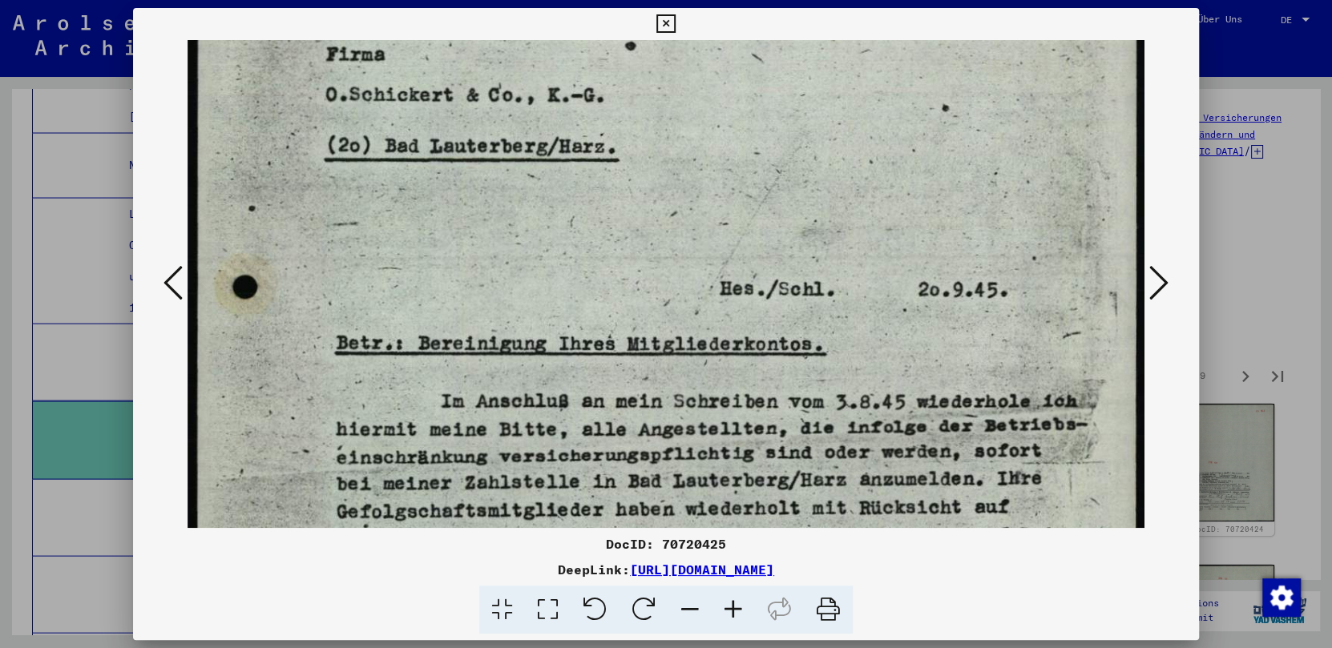
scroll to position [276, 0]
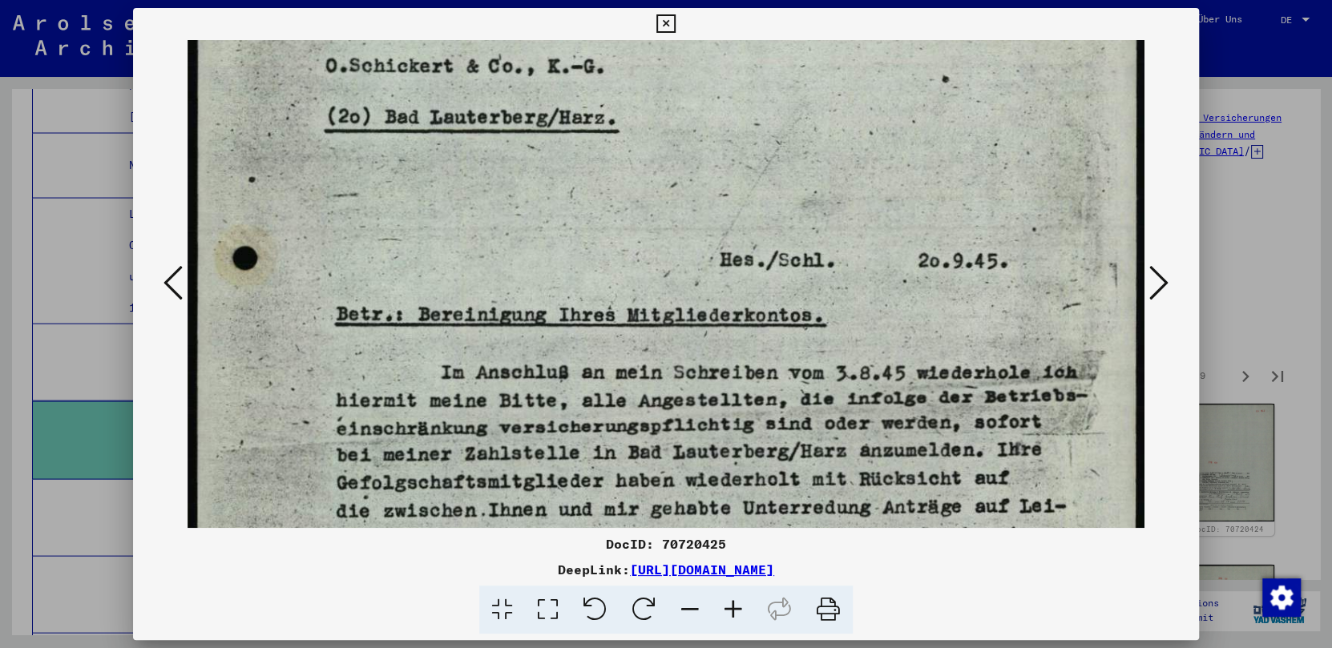
drag, startPoint x: 651, startPoint y: 305, endPoint x: 688, endPoint y: 34, distance: 274.2
click at [688, 34] on div "DocID: 70720425 DeepLink: [URL][DOMAIN_NAME]" at bounding box center [666, 321] width 1066 height 627
click at [640, 256] on img at bounding box center [666, 436] width 957 height 1344
click at [1040, 273] on icon at bounding box center [1158, 283] width 19 height 38
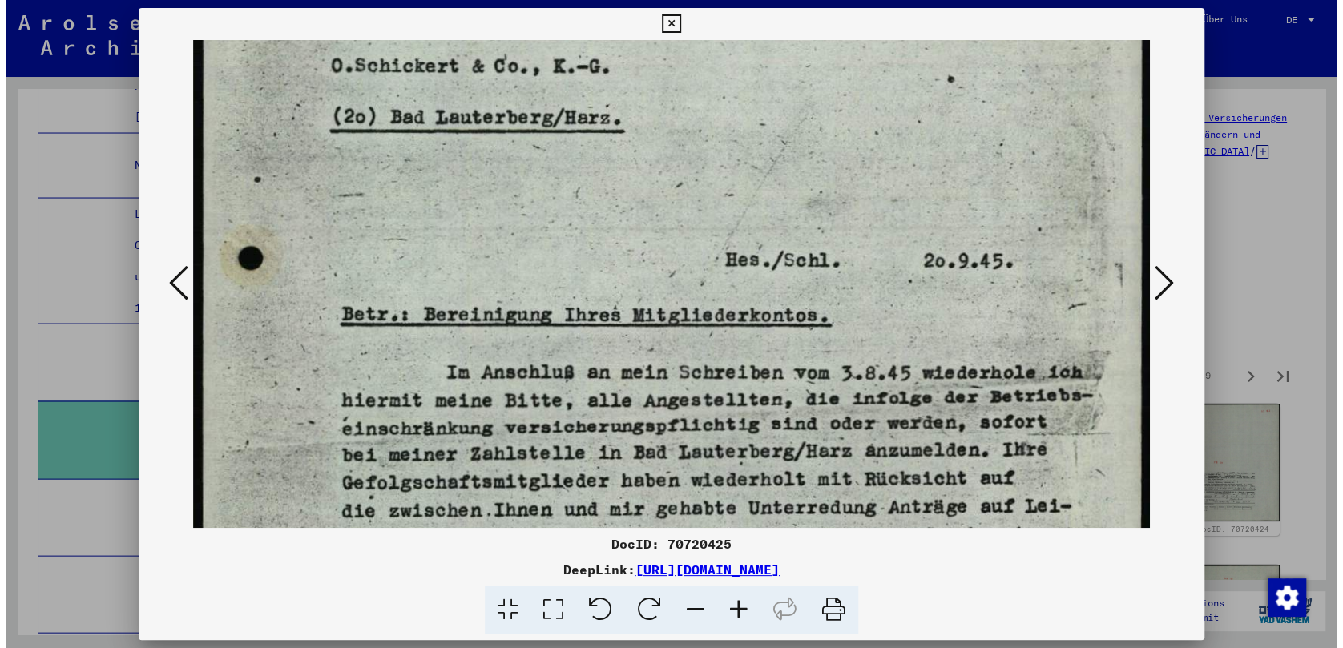
scroll to position [0, 0]
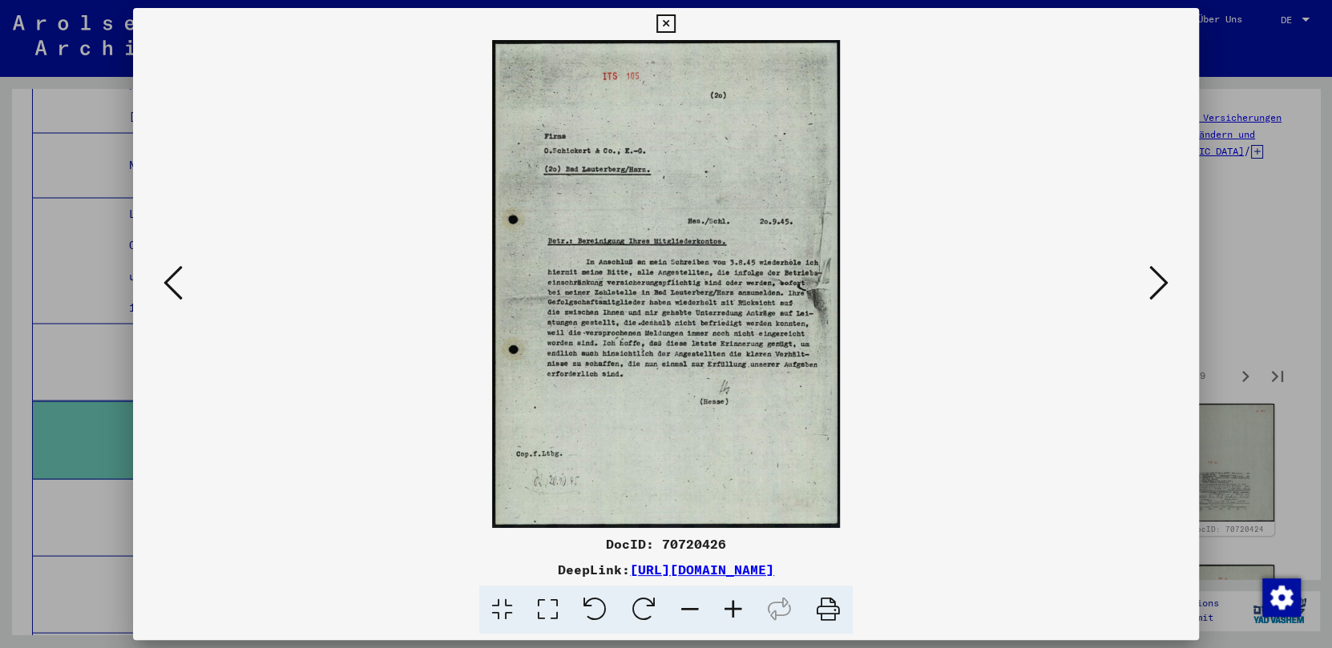
click at [1040, 273] on icon at bounding box center [1158, 283] width 19 height 38
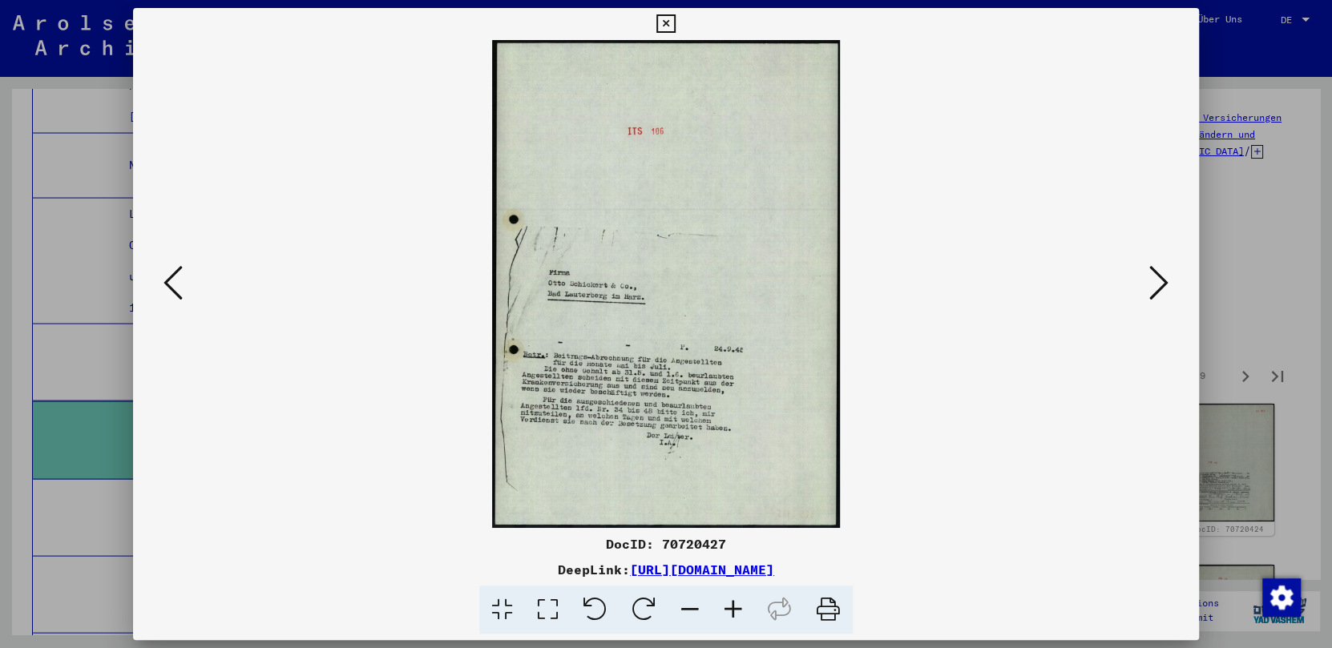
click at [697, 359] on img at bounding box center [666, 284] width 957 height 488
click at [545, 600] on icon at bounding box center [548, 610] width 46 height 49
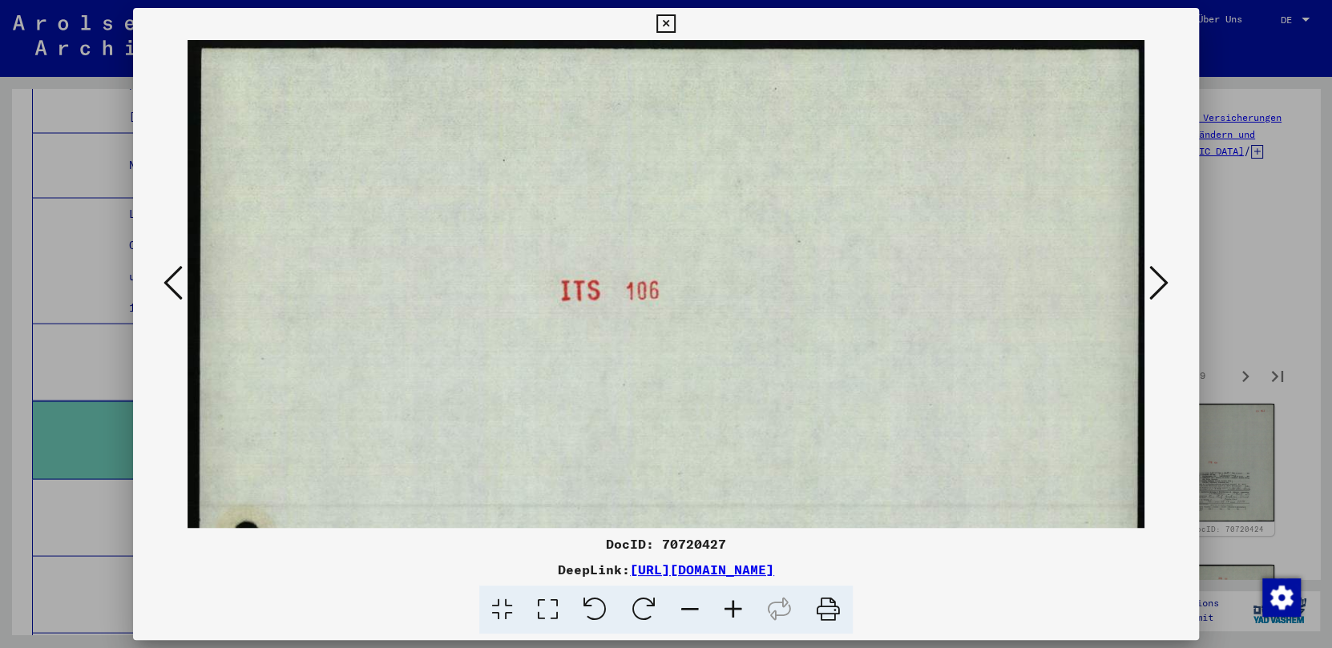
click at [1040, 281] on icon at bounding box center [1158, 283] width 19 height 38
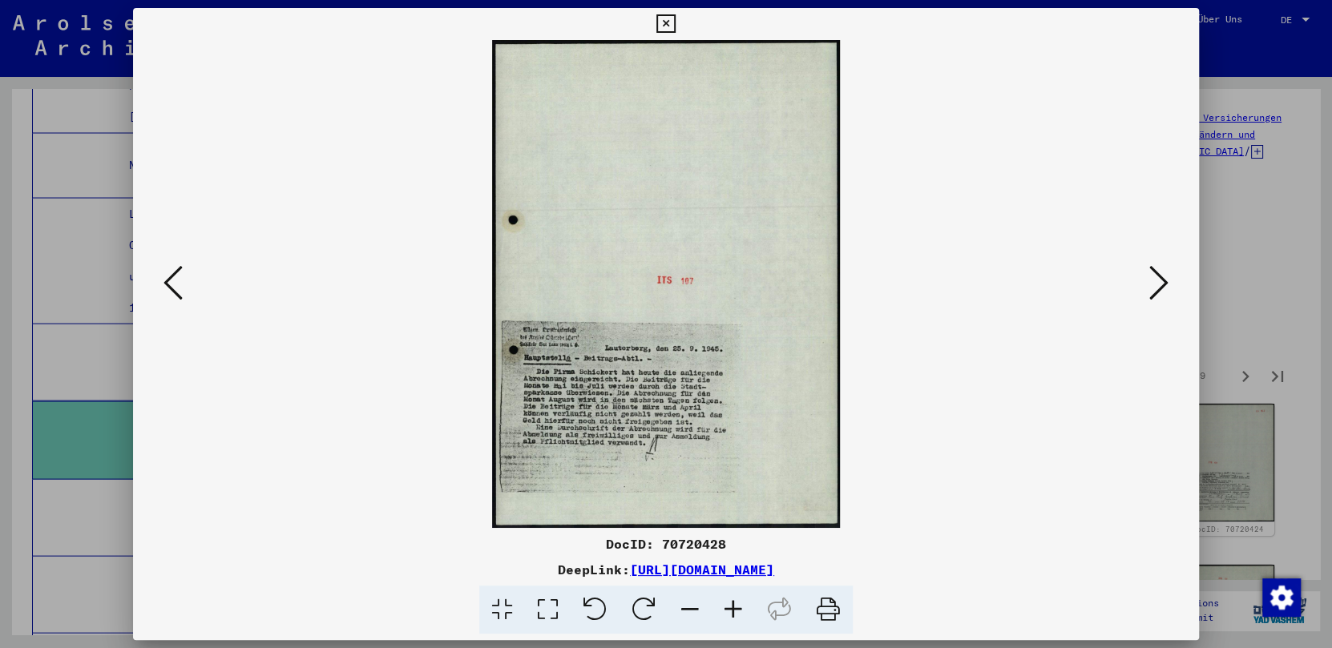
click at [661, 25] on icon at bounding box center [665, 23] width 18 height 19
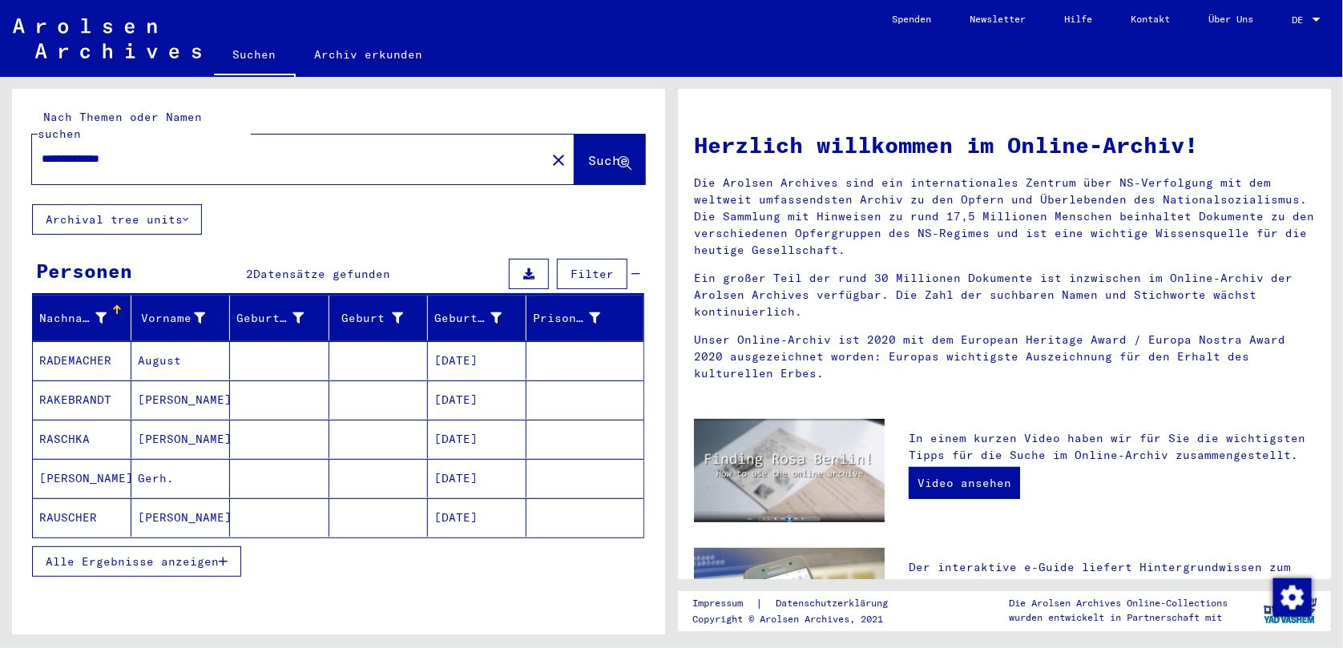
click at [152, 151] on input "**********" at bounding box center [284, 159] width 485 height 17
type input "*"
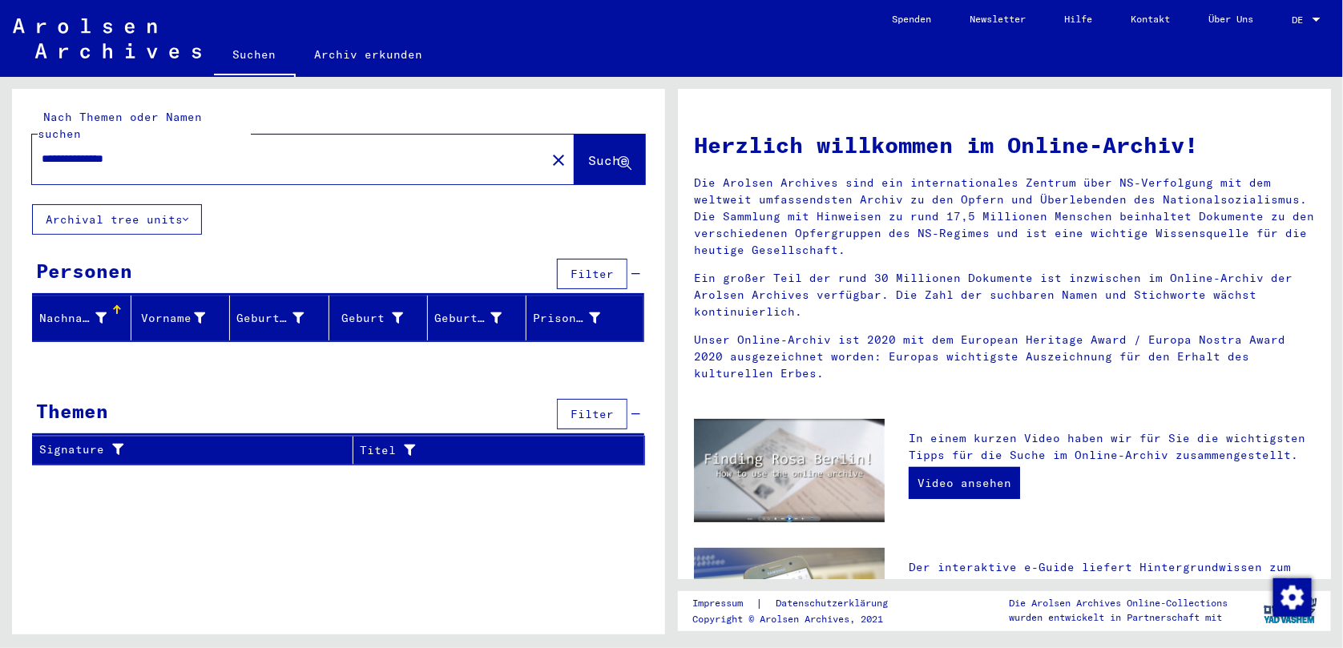
click at [104, 151] on input "**********" at bounding box center [284, 159] width 485 height 17
click at [588, 153] on span "Suche" at bounding box center [609, 161] width 43 height 17
click at [70, 151] on input "**********" at bounding box center [284, 159] width 485 height 17
type input "**********"
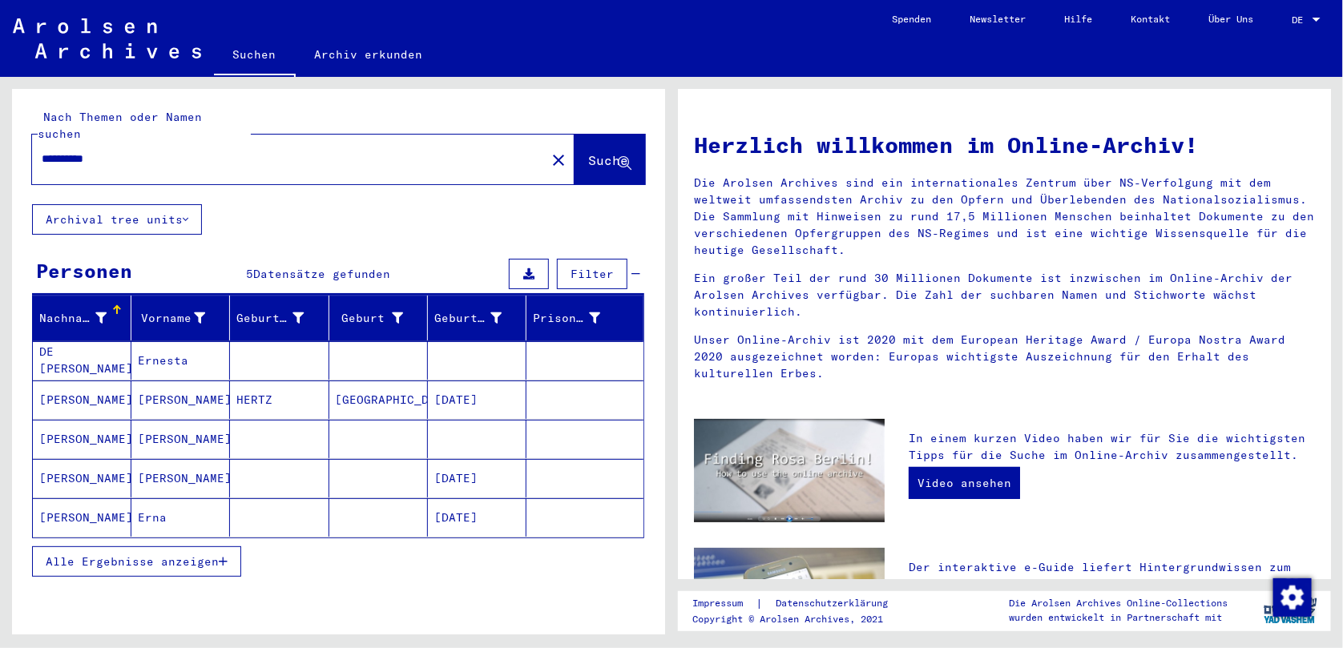
click at [155, 500] on mat-cell "Erna" at bounding box center [180, 518] width 99 height 38
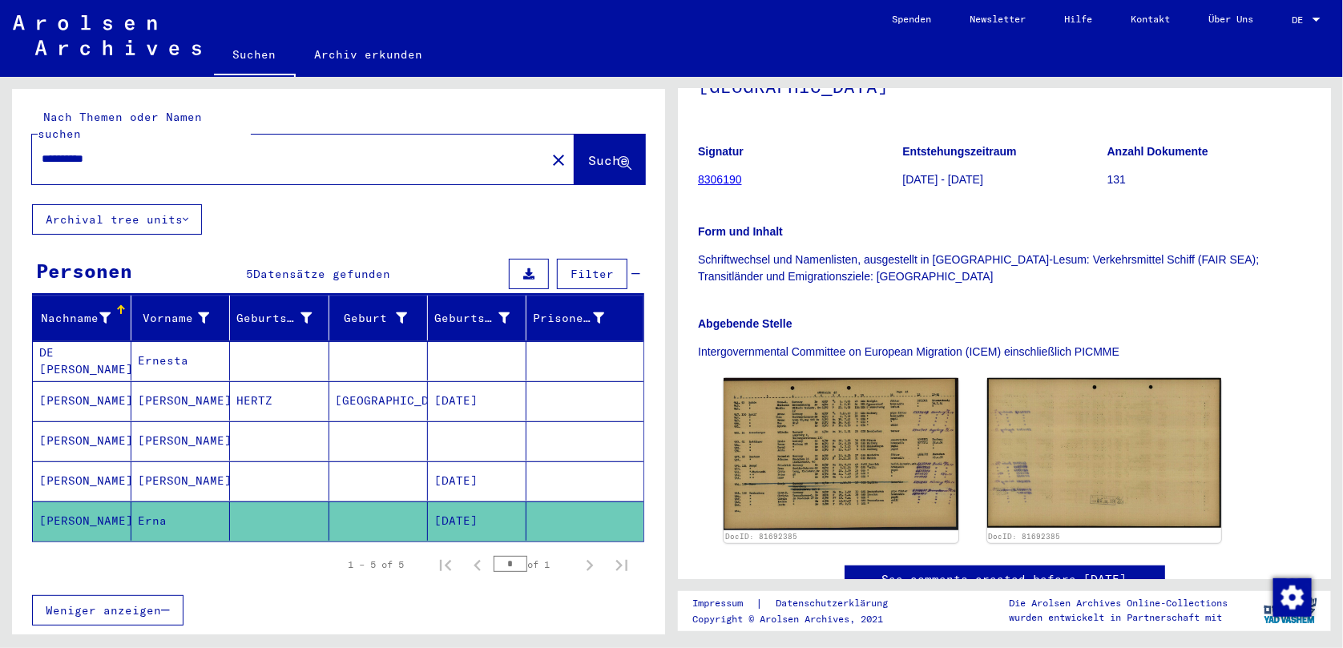
scroll to position [224, 0]
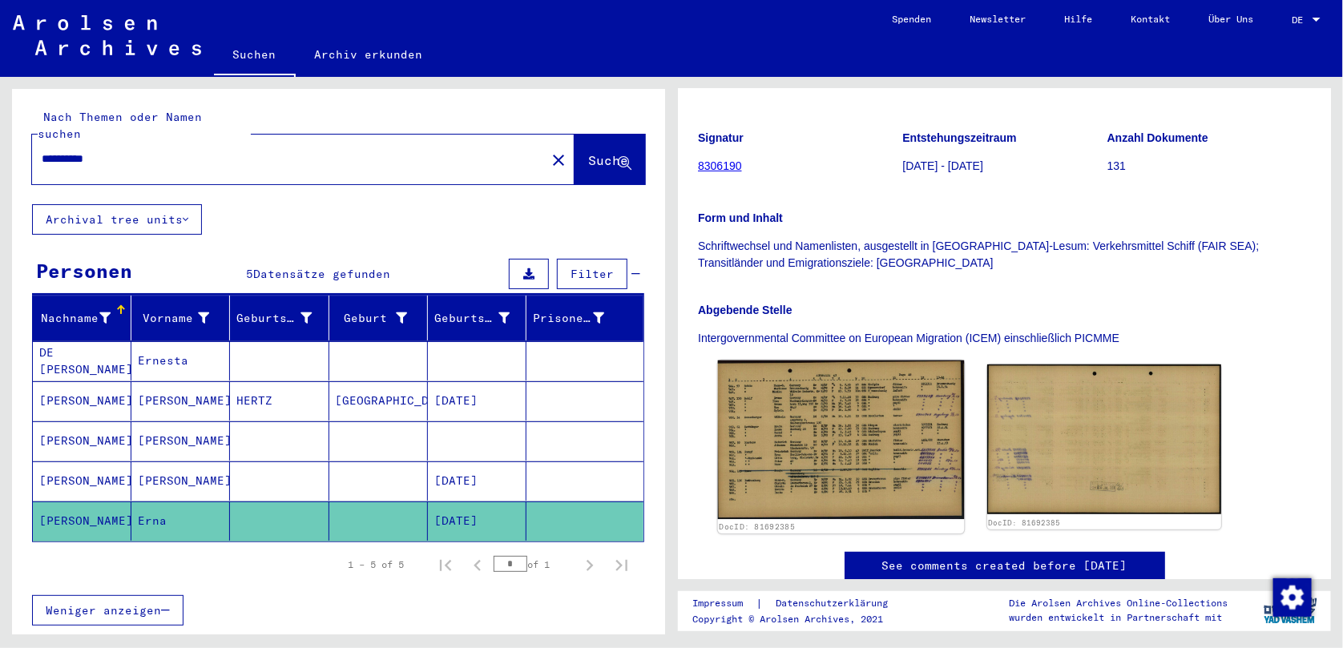
click at [806, 406] on img at bounding box center [841, 440] width 246 height 159
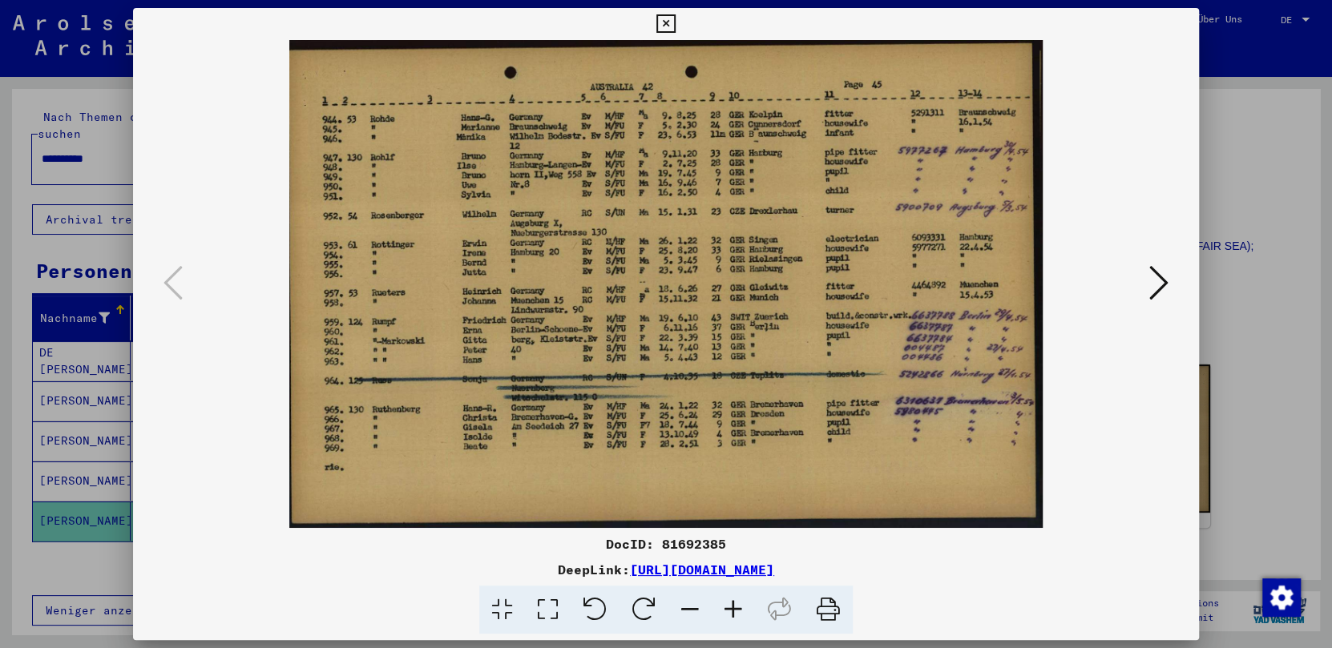
click at [556, 606] on icon at bounding box center [548, 610] width 46 height 49
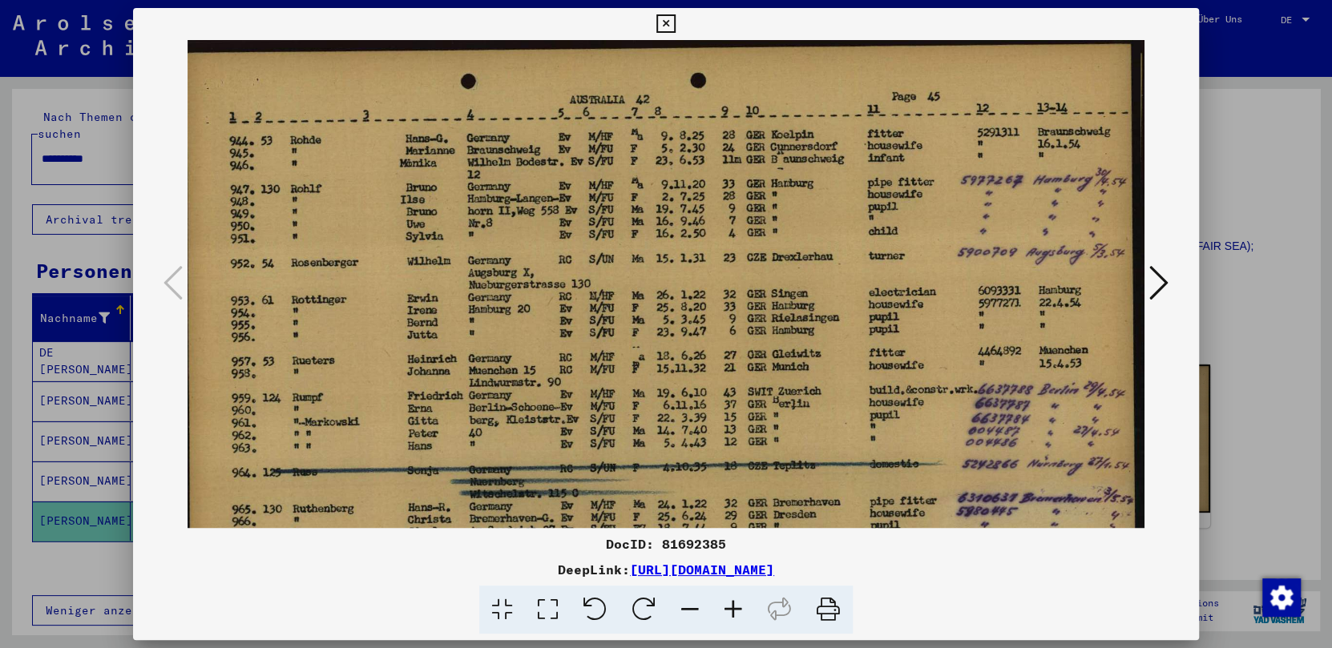
click at [668, 21] on icon at bounding box center [665, 23] width 18 height 19
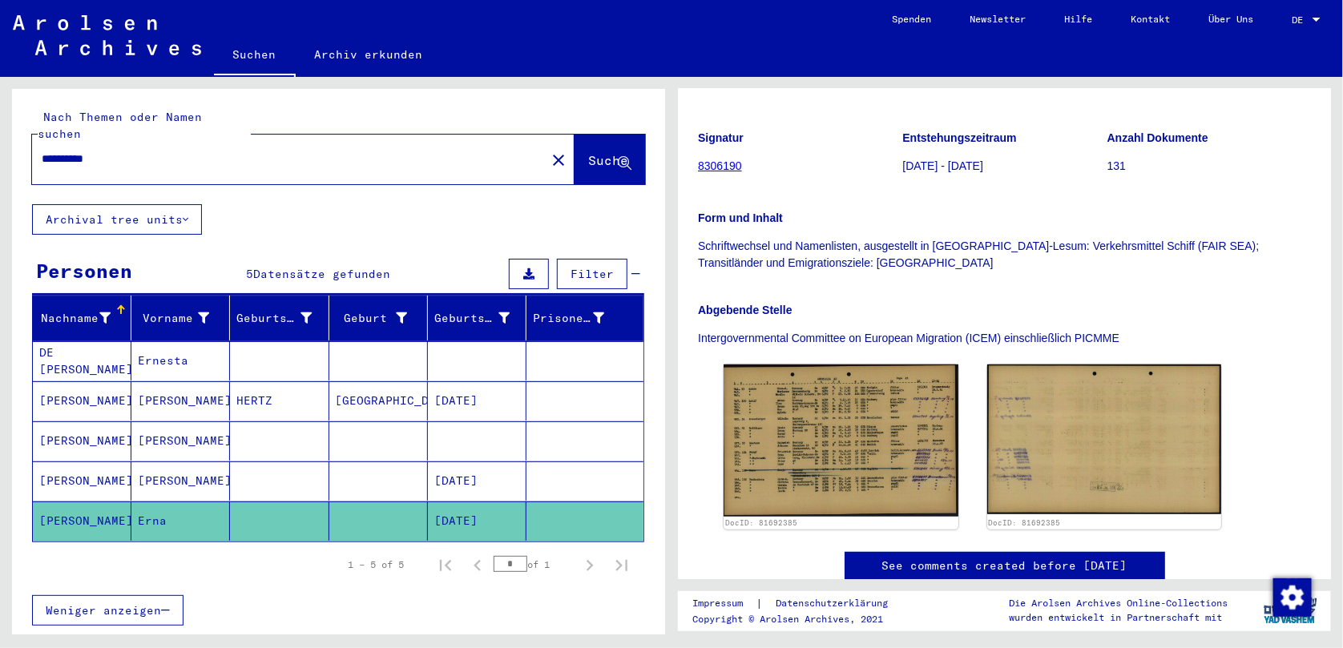
click at [729, 159] on link "8306190" at bounding box center [720, 165] width 44 height 13
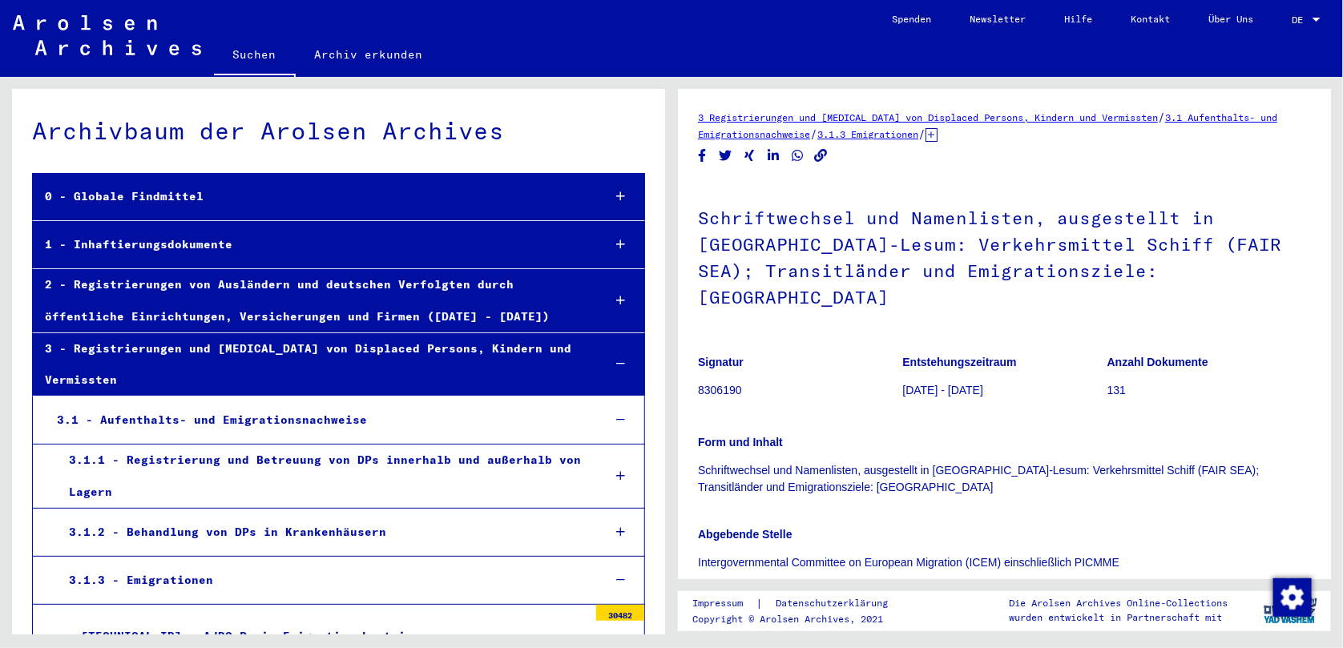
scroll to position [5275, 0]
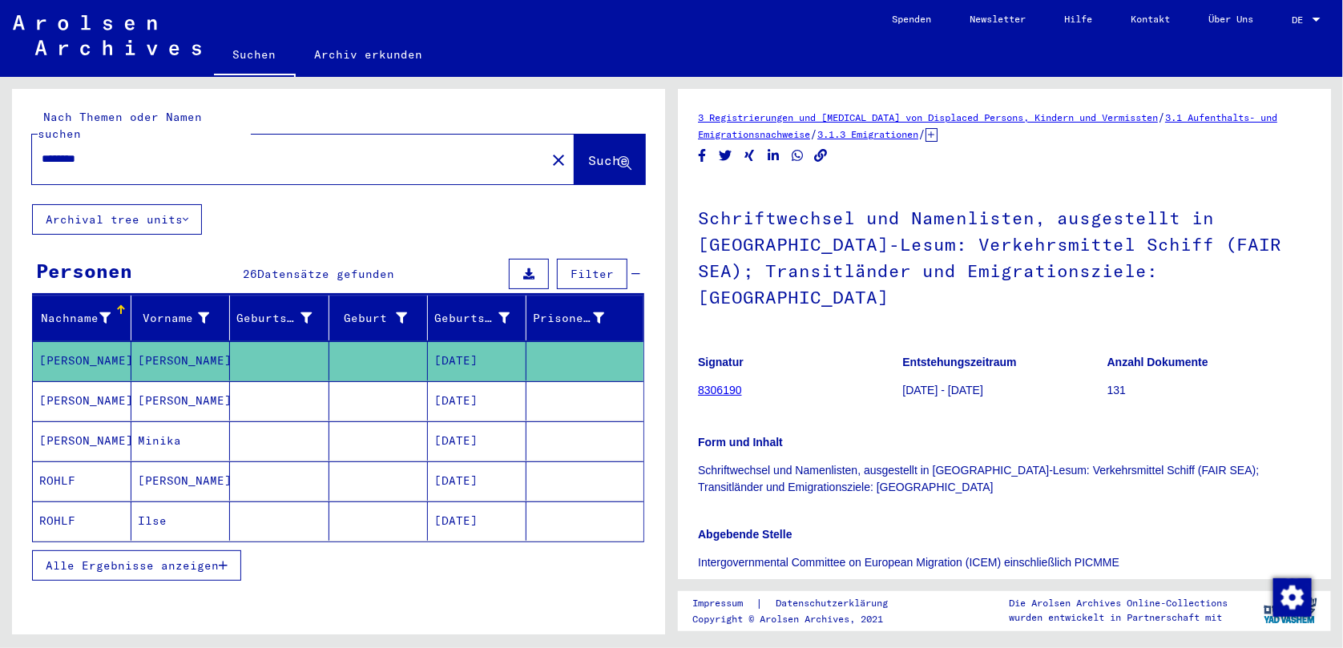
click at [204, 551] on button "Alle Ergebnisse anzeigen" at bounding box center [136, 566] width 209 height 30
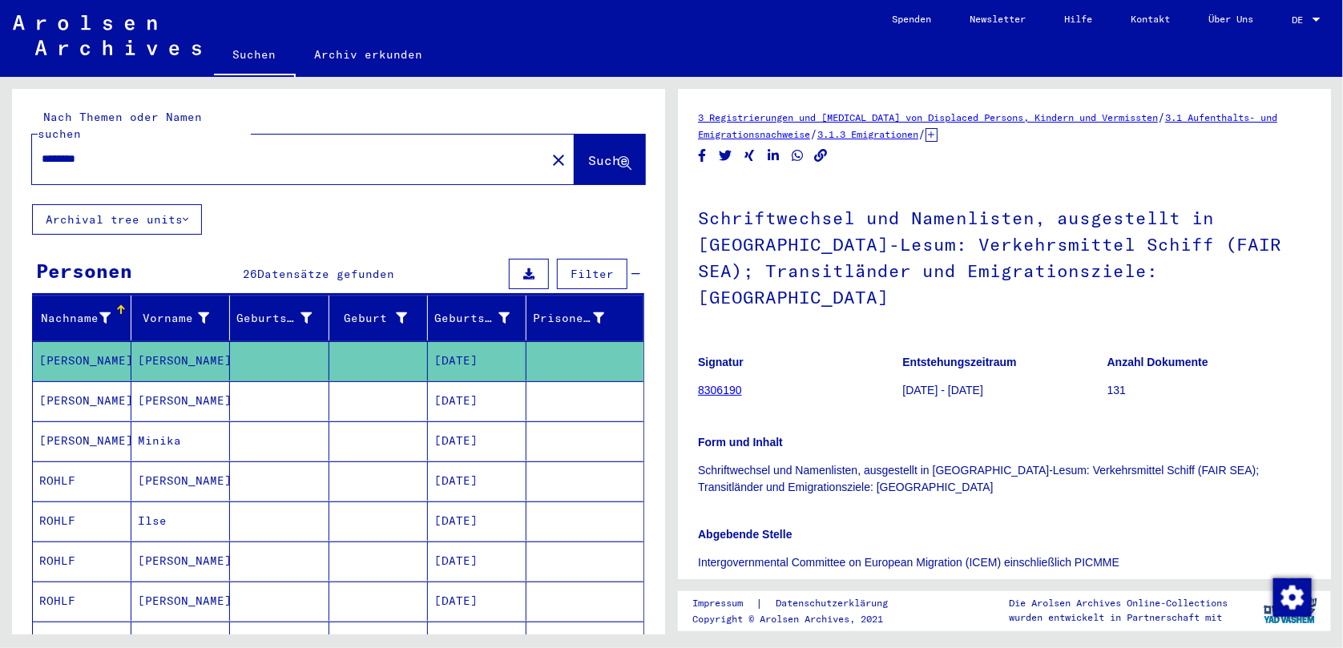
type input "**********"
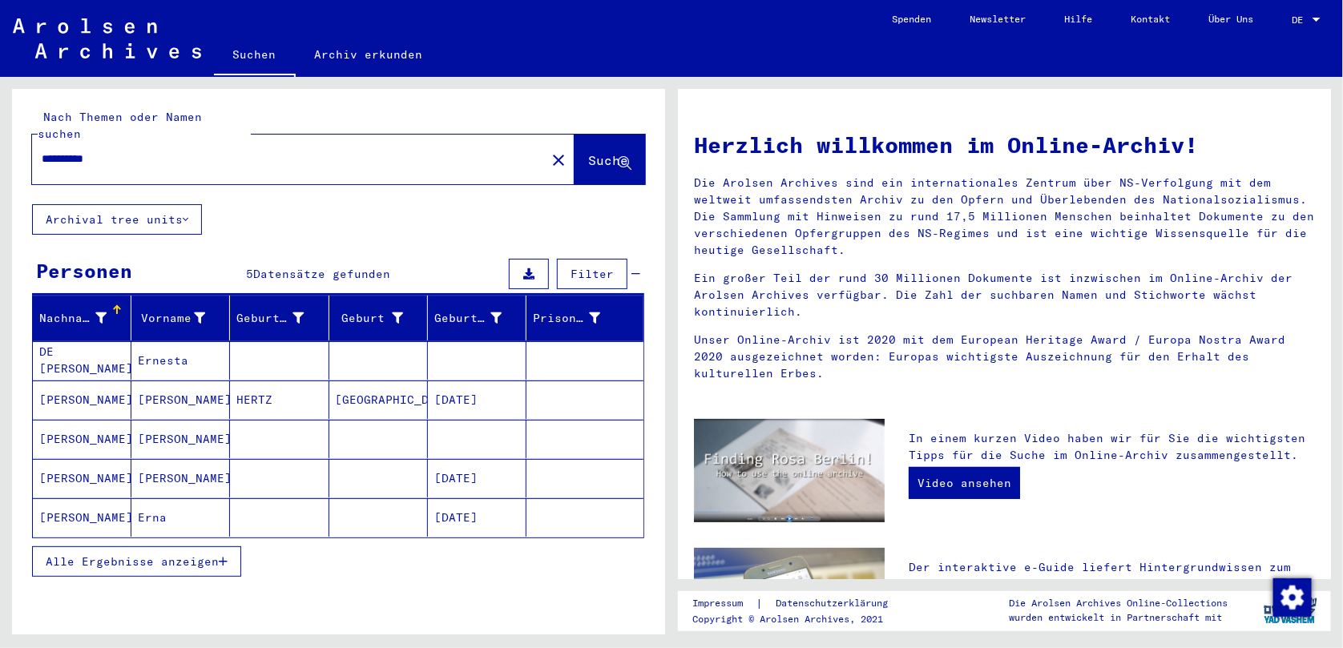
click at [151, 555] on span "Alle Ergebnisse anzeigen" at bounding box center [132, 562] width 173 height 14
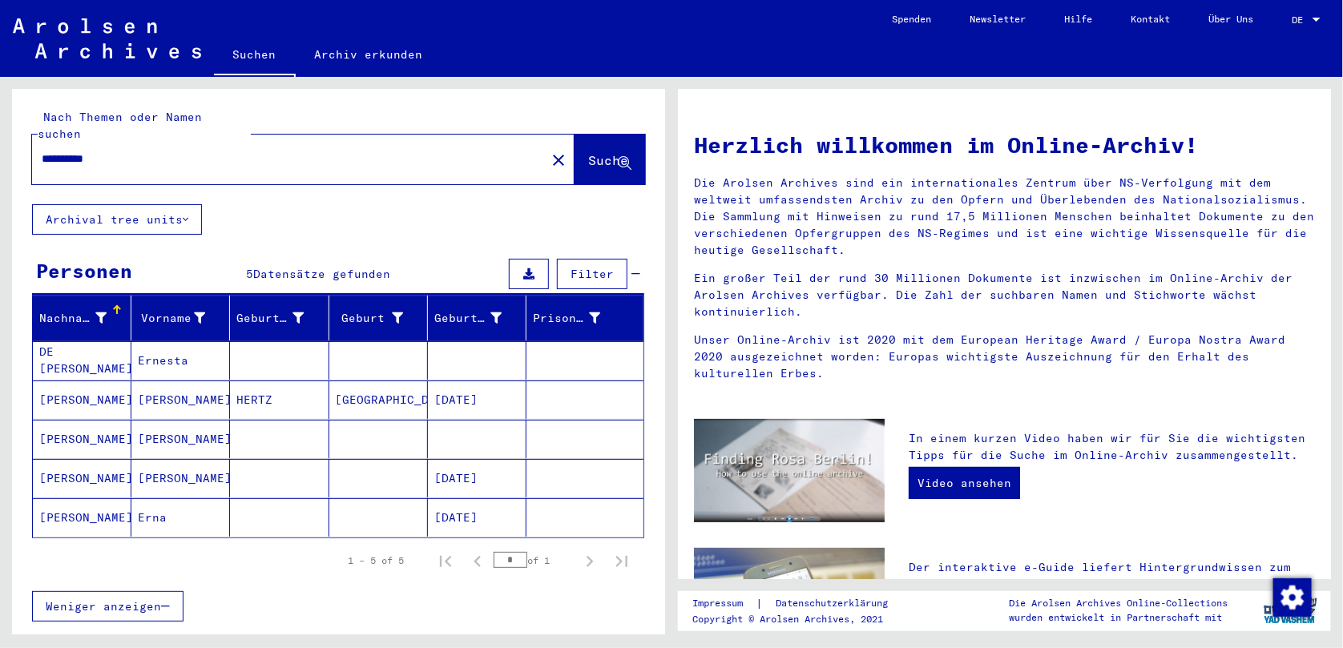
click at [197, 394] on mat-cell "[PERSON_NAME]" at bounding box center [180, 400] width 99 height 38
